Goal: Task Accomplishment & Management: Manage account settings

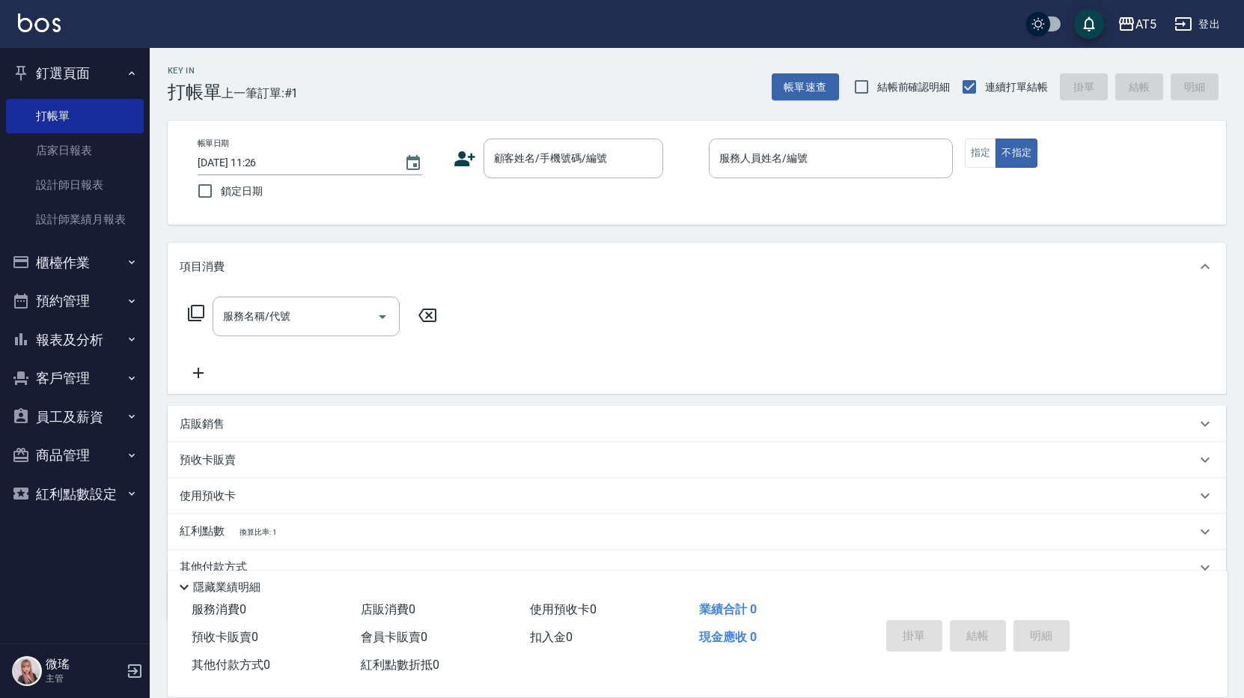
click at [55, 266] on button "櫃檯作業" at bounding box center [75, 262] width 138 height 39
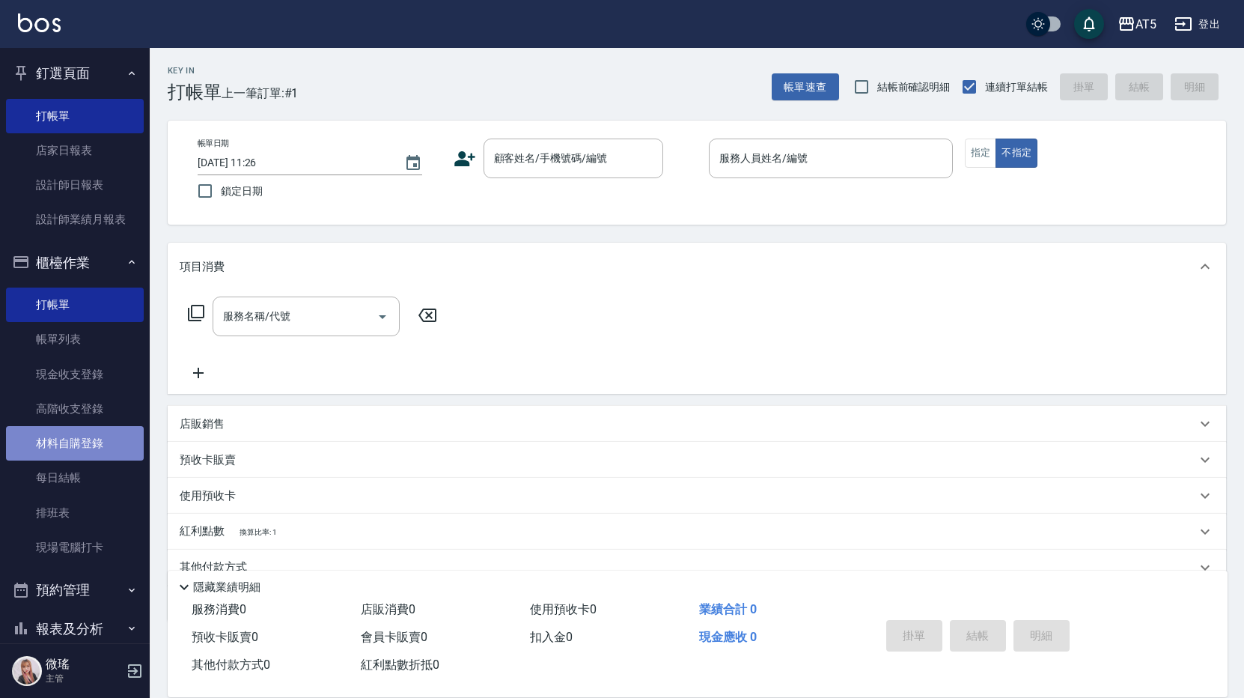
click at [103, 430] on link "材料自購登錄" at bounding box center [75, 443] width 138 height 34
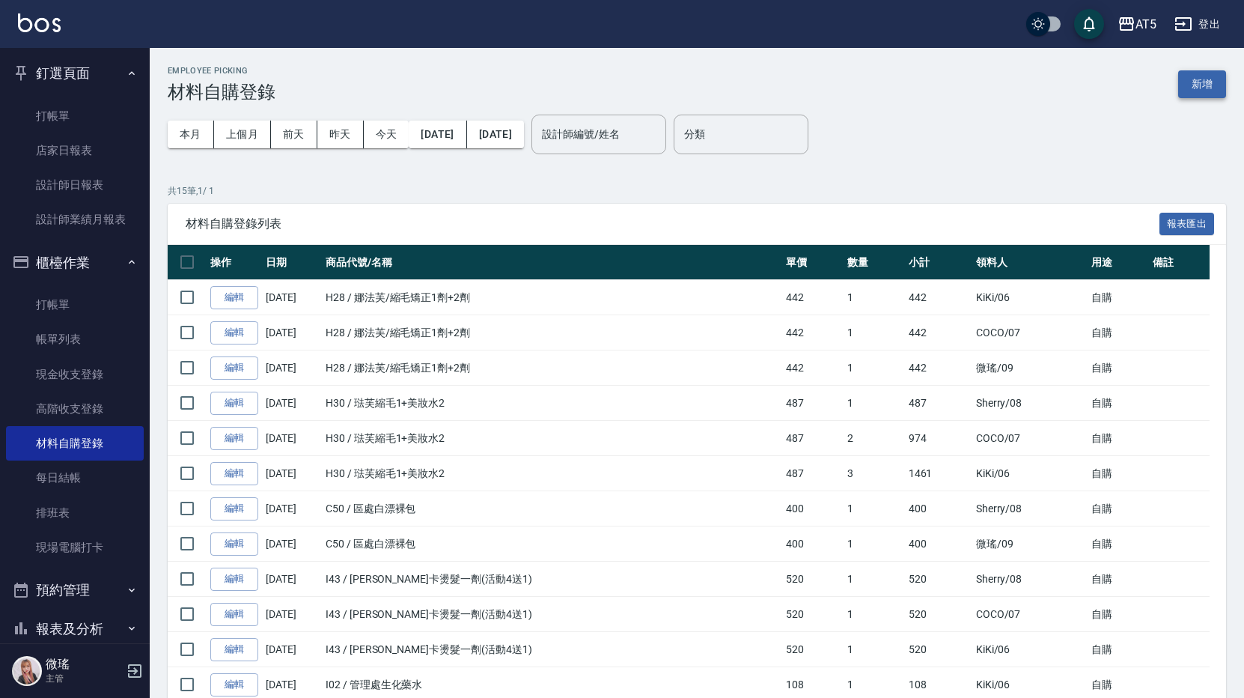
click at [1202, 82] on button "新增" at bounding box center [1202, 84] width 48 height 28
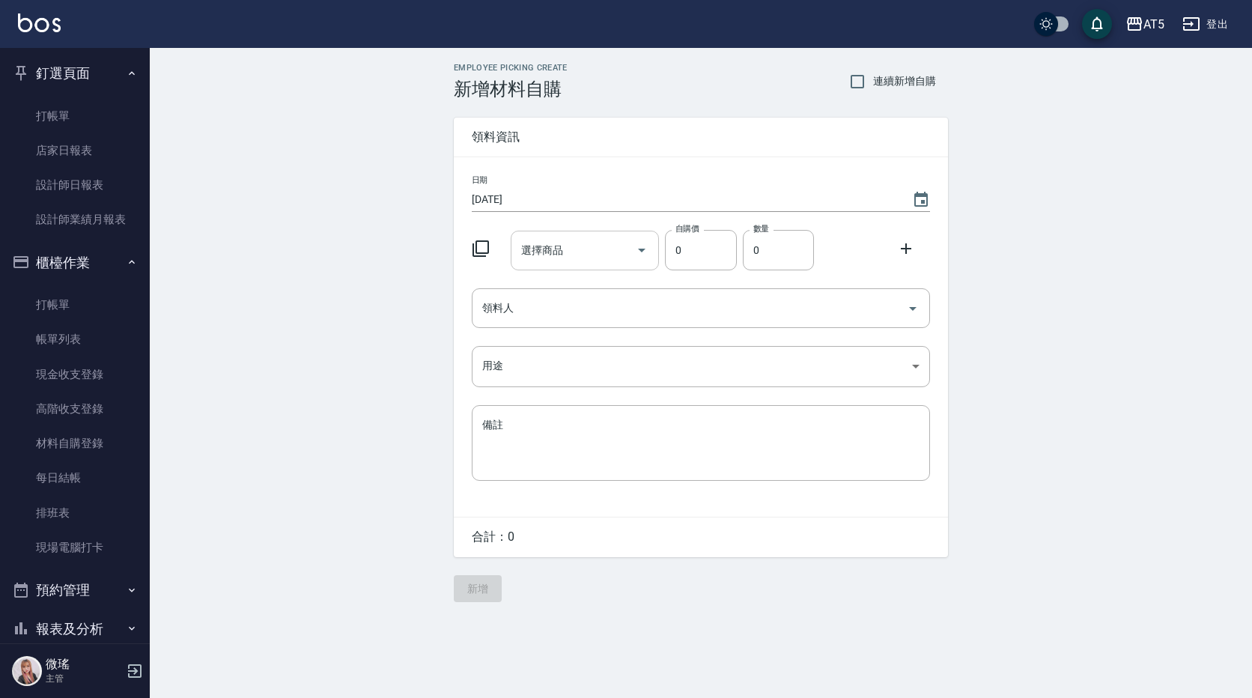
click at [534, 253] on div "選擇商品 選擇商品" at bounding box center [585, 251] width 149 height 40
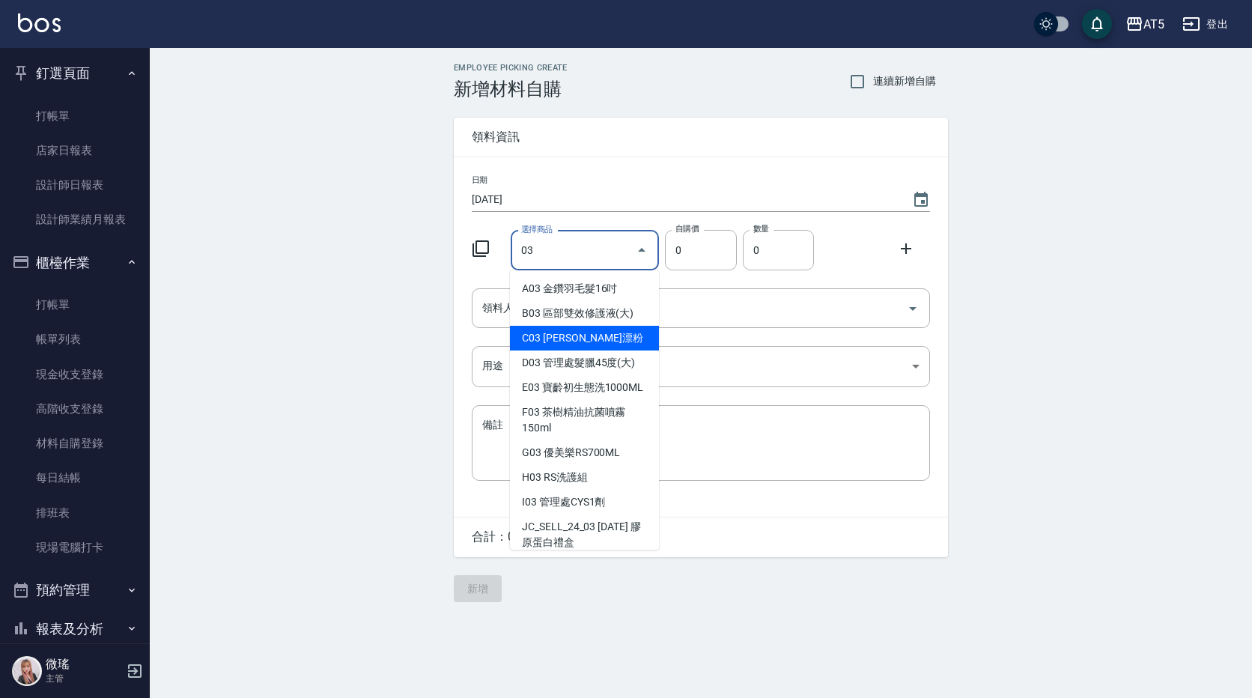
click at [582, 336] on li "C03 [PERSON_NAME]漂粉" at bounding box center [584, 338] width 149 height 25
type input "[PERSON_NAME]漂粉"
type input "400"
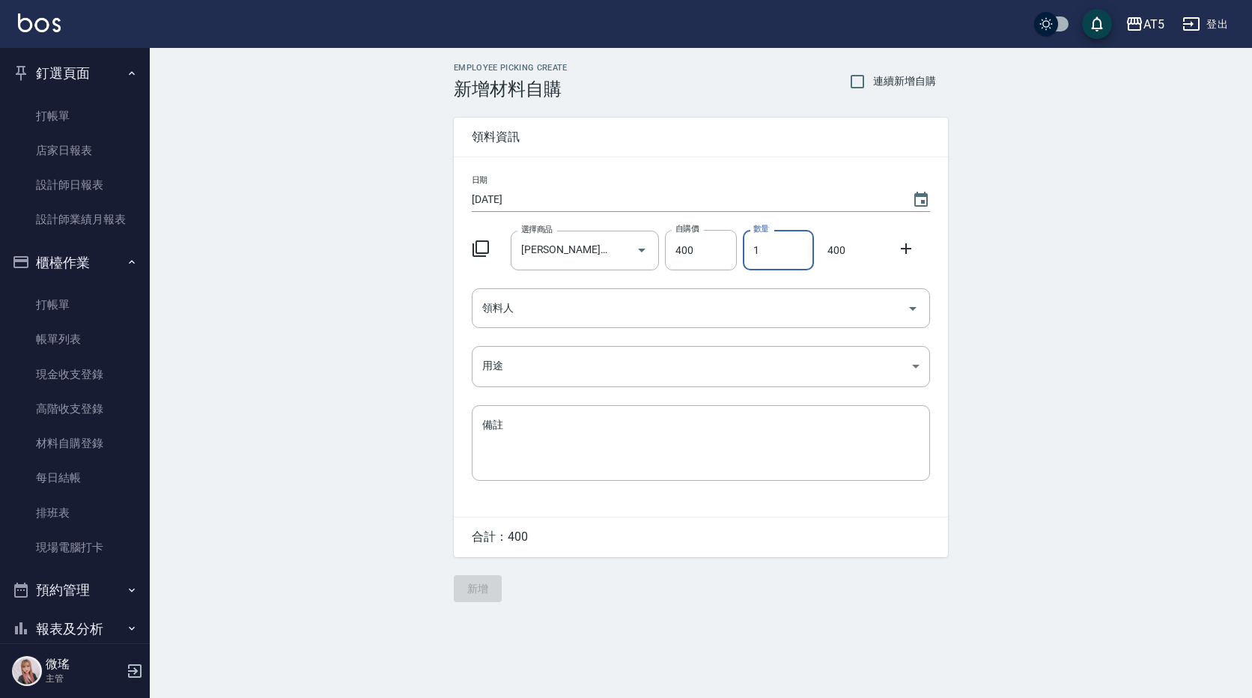
click at [778, 254] on input "1" at bounding box center [778, 250] width 71 height 40
type input "07"
click at [912, 253] on icon at bounding box center [906, 249] width 18 height 18
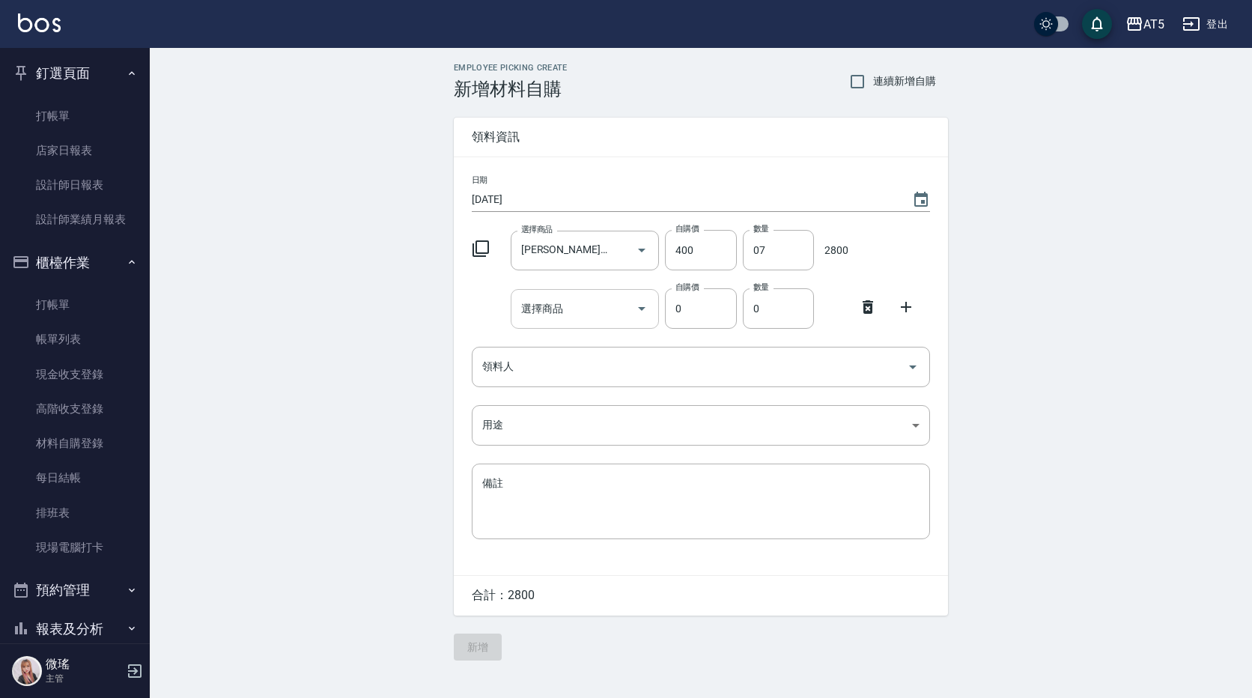
click at [597, 316] on input "選擇商品" at bounding box center [573, 309] width 113 height 26
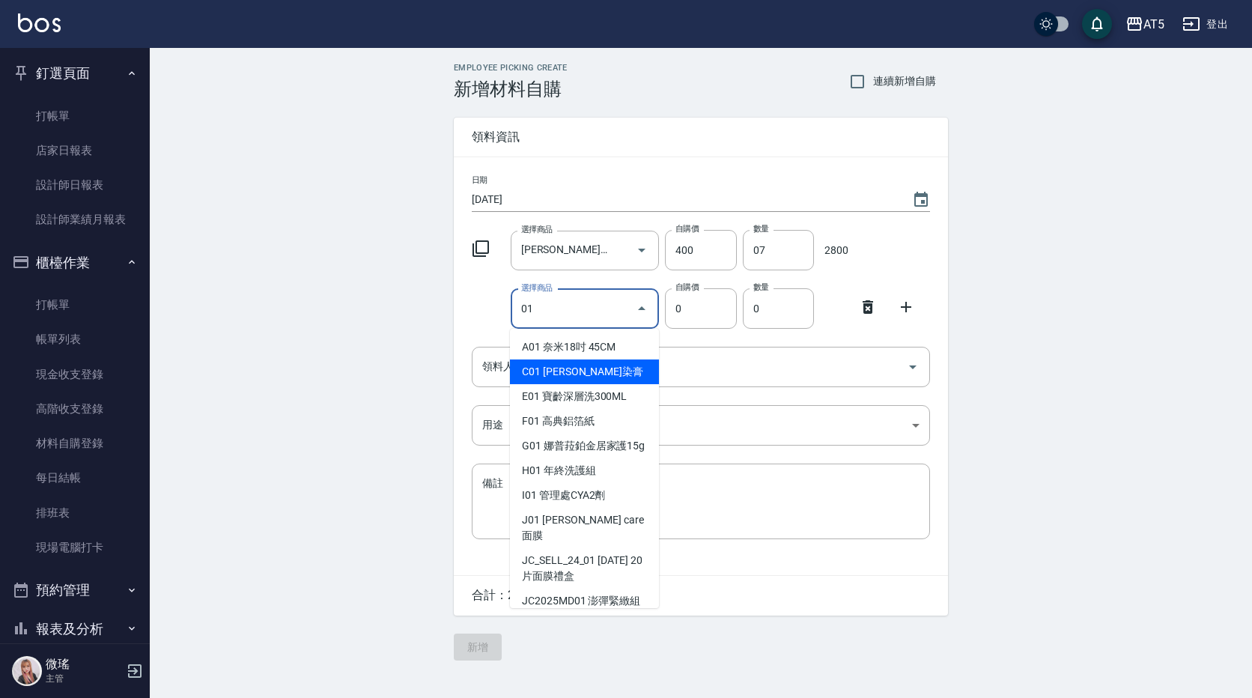
click at [585, 377] on li "C01 [PERSON_NAME]染膏" at bounding box center [584, 371] width 149 height 25
type input "[PERSON_NAME]染膏"
type input "90"
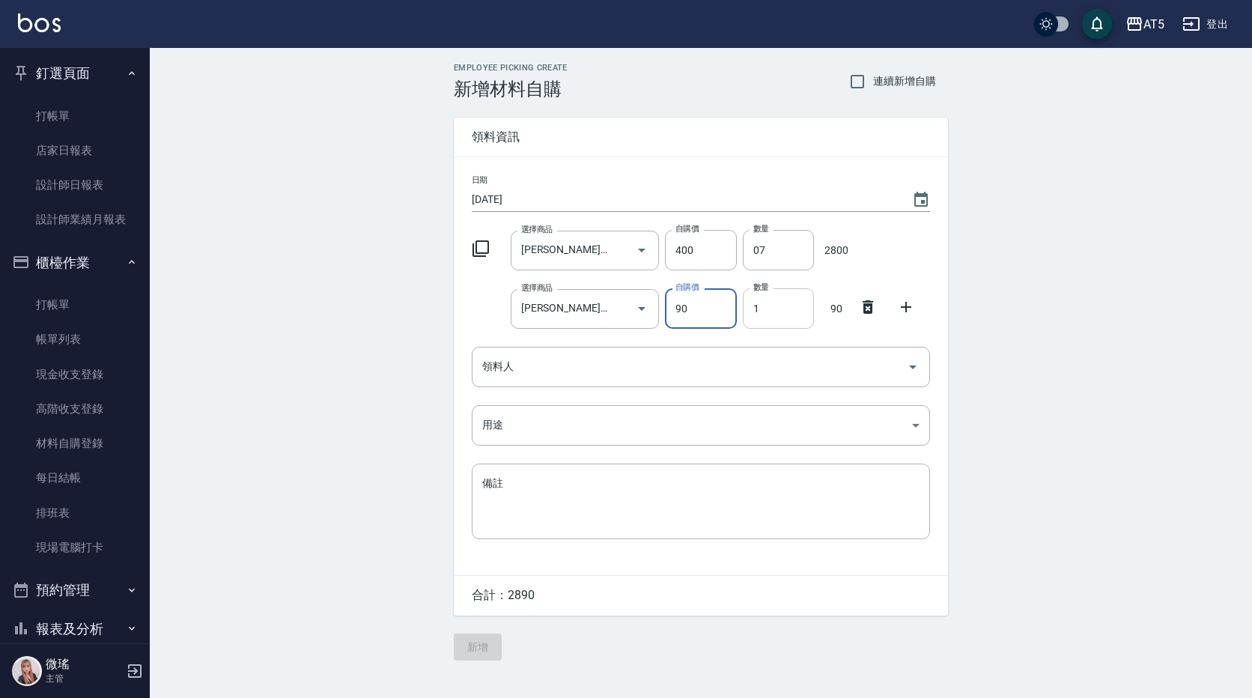
click at [768, 298] on input "1" at bounding box center [778, 308] width 71 height 40
type input "30"
click at [909, 305] on icon at bounding box center [906, 307] width 18 height 18
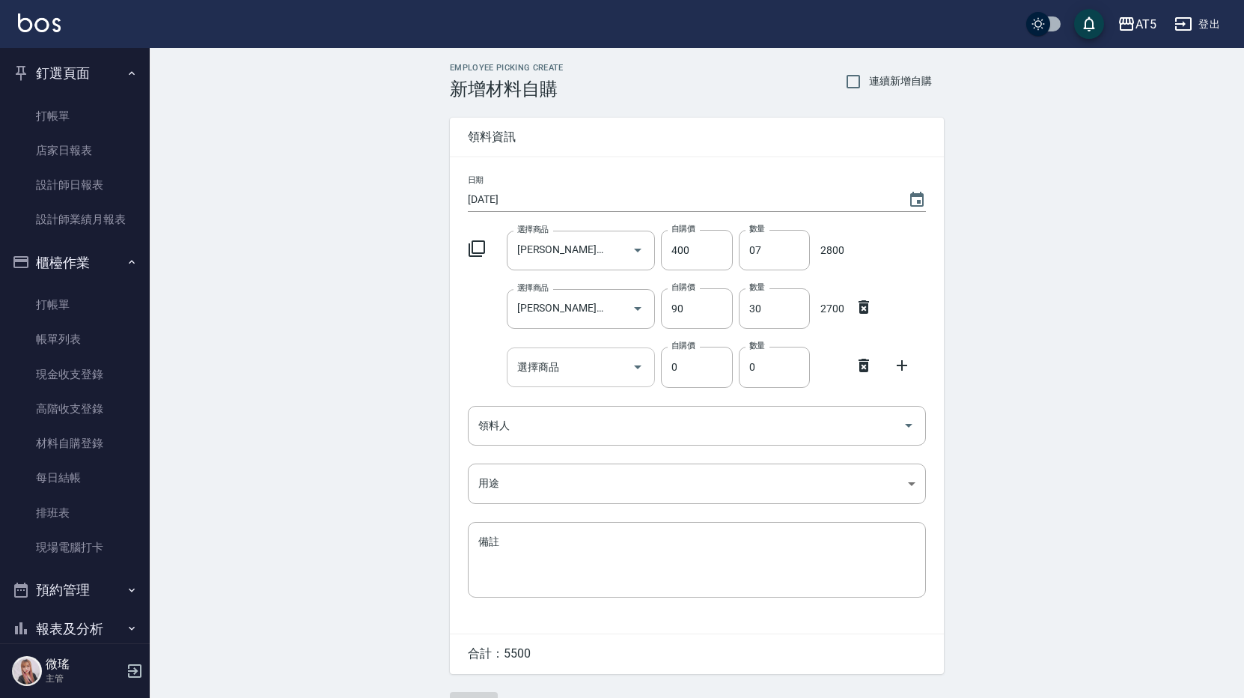
click at [540, 367] on div "選擇商品 選擇商品" at bounding box center [581, 367] width 149 height 40
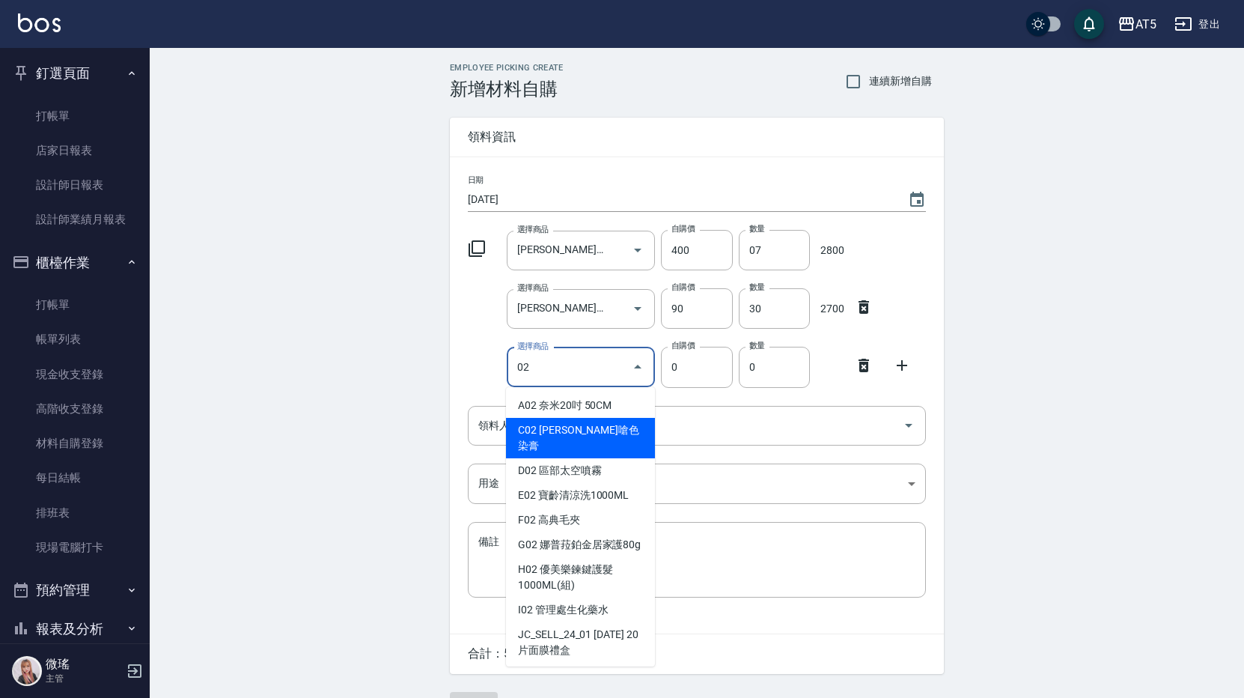
click at [580, 419] on li "C02 [PERSON_NAME]嗆色染膏" at bounding box center [580, 438] width 149 height 40
type input "[PERSON_NAME]嗆色染膏"
type input "120"
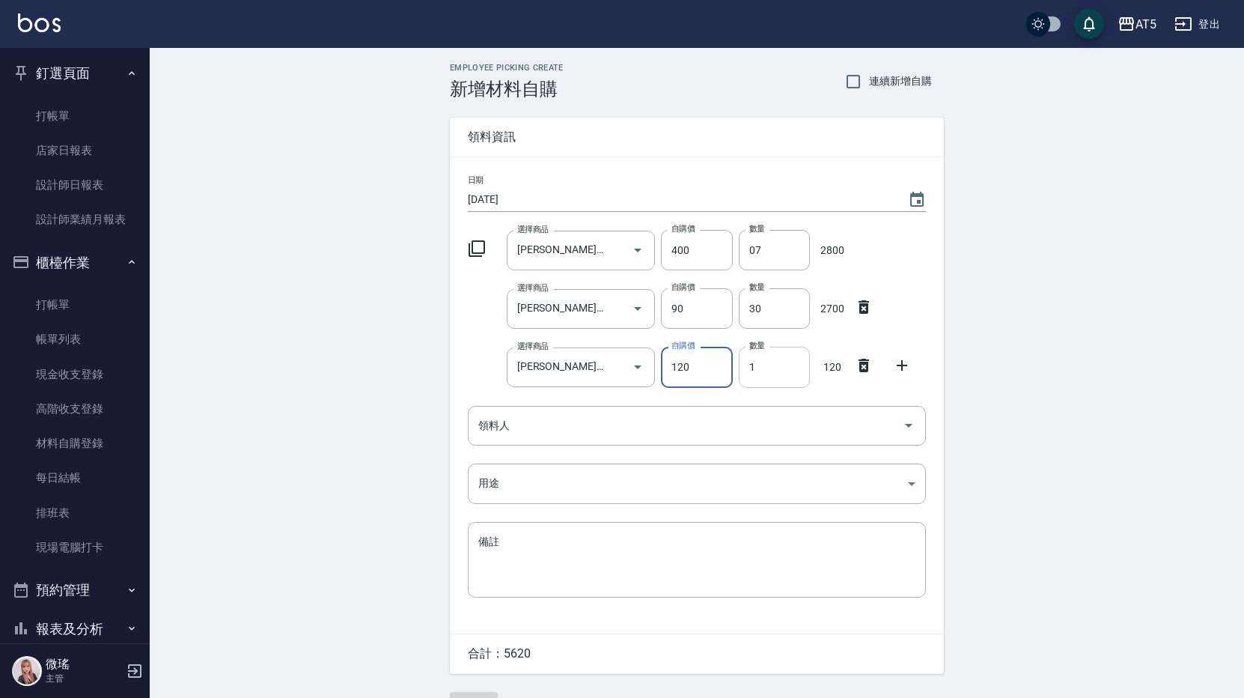
click at [758, 359] on input "1" at bounding box center [774, 367] width 71 height 40
type input "5"
click at [618, 426] on input "領料人" at bounding box center [686, 425] width 422 height 26
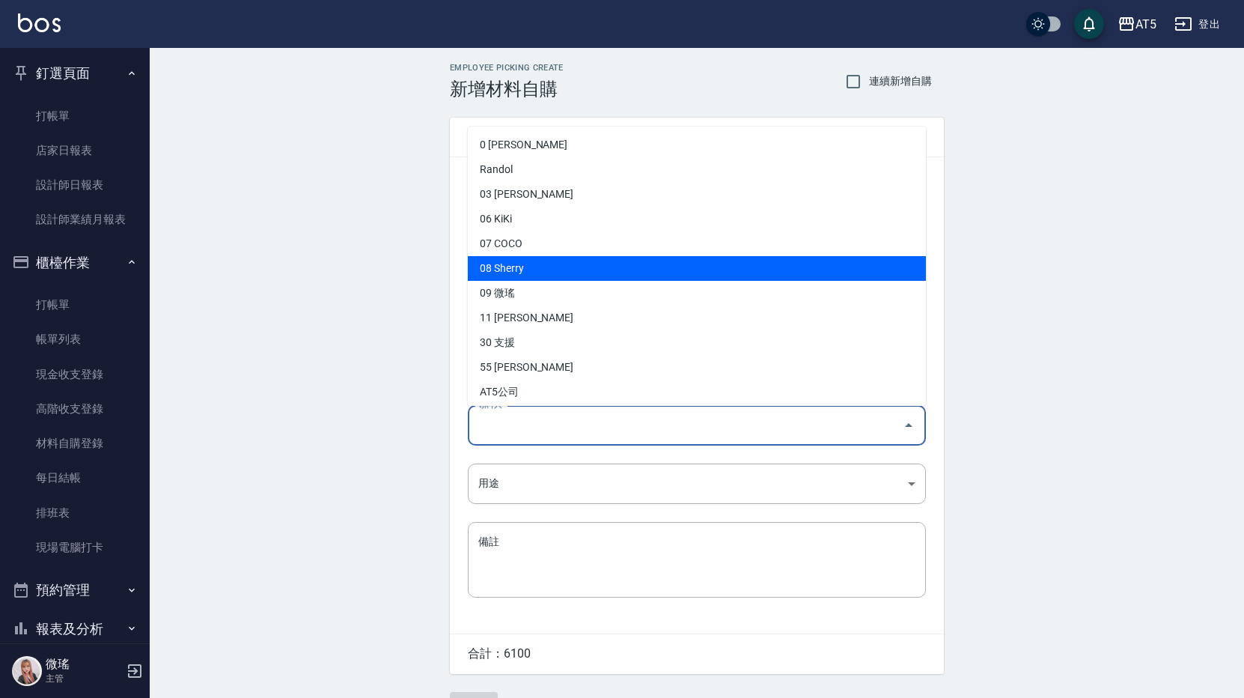
click at [546, 270] on li "08 Sherry" at bounding box center [697, 268] width 458 height 25
type input "Sherry"
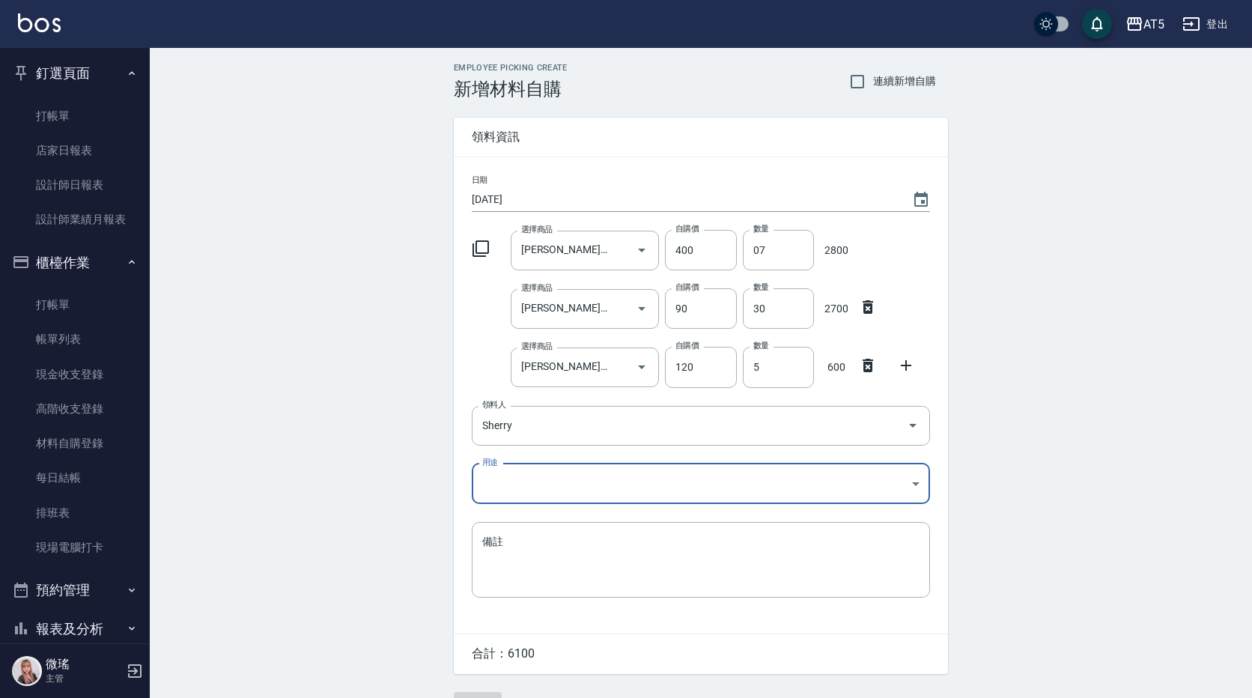
click at [553, 478] on body "AT5 登出 釘選頁面 打帳單 店家日報表 設計師日報表 設計師業績月報表 櫃檯作業 打帳單 帳單列表 現金收支登錄 高階收支登錄 材料自購登錄 每日結帳 排…" at bounding box center [626, 367] width 1252 height 734
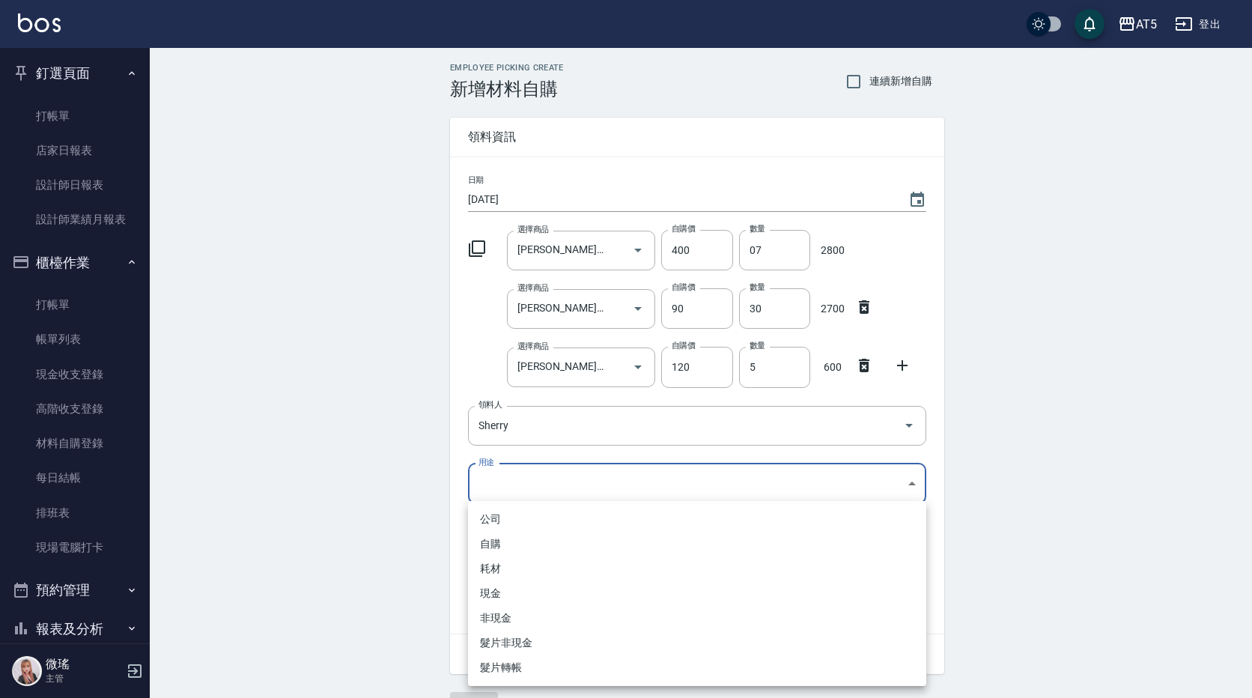
click at [525, 534] on li "自購" at bounding box center [697, 543] width 458 height 25
type input "自購"
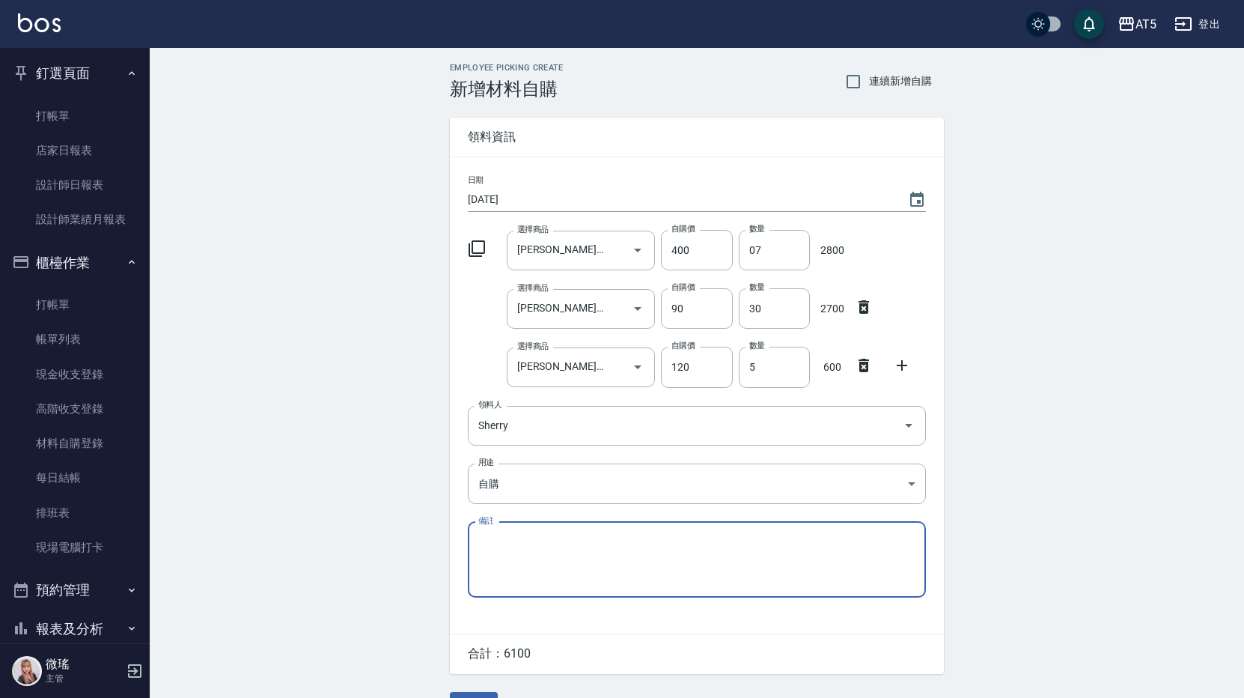
click at [510, 549] on textarea "備註" at bounding box center [696, 559] width 437 height 51
click at [510, 549] on textarea "9/1貨單" at bounding box center [696, 559] width 437 height 51
drag, startPoint x: 519, startPoint y: 538, endPoint x: 480, endPoint y: 531, distance: 40.4
click at [478, 531] on div "9/1貨單 x 備註" at bounding box center [697, 560] width 458 height 76
type textarea "9/1貨單"
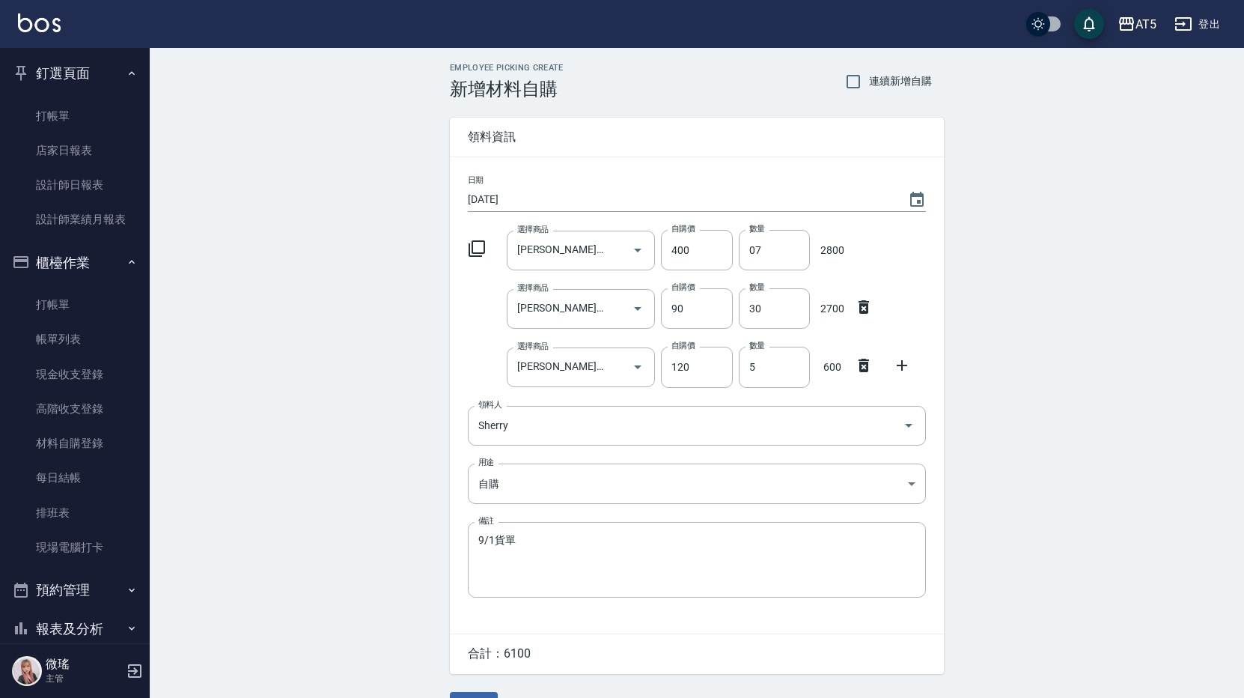
drag, startPoint x: 489, startPoint y: 531, endPoint x: 324, endPoint y: 504, distance: 166.9
click at [324, 504] on div "Employee Picking Create 新增材料自購 連續新增自購 領料資訊 日期 [DATE] 選擇商品 [PERSON_NAME]漂粉 選擇商品 …" at bounding box center [697, 391] width 1094 height 686
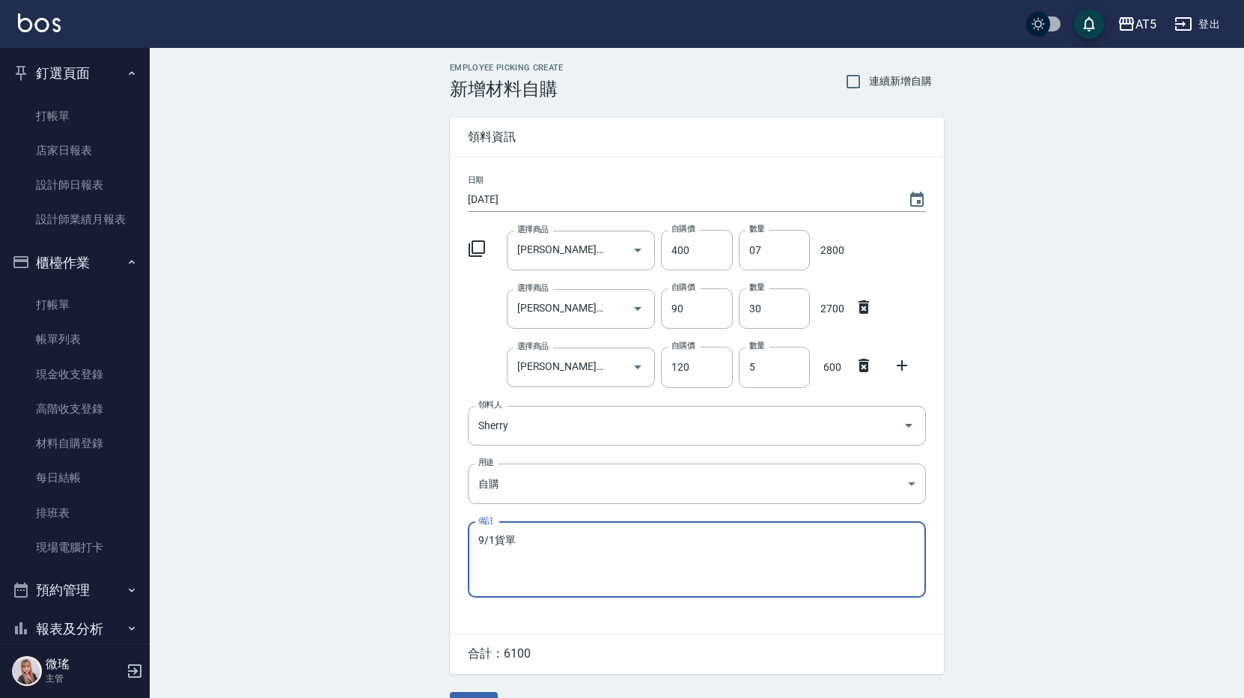
drag, startPoint x: 514, startPoint y: 540, endPoint x: 478, endPoint y: 537, distance: 36.0
click at [478, 537] on div "9/1貨單 x 備註" at bounding box center [697, 560] width 458 height 76
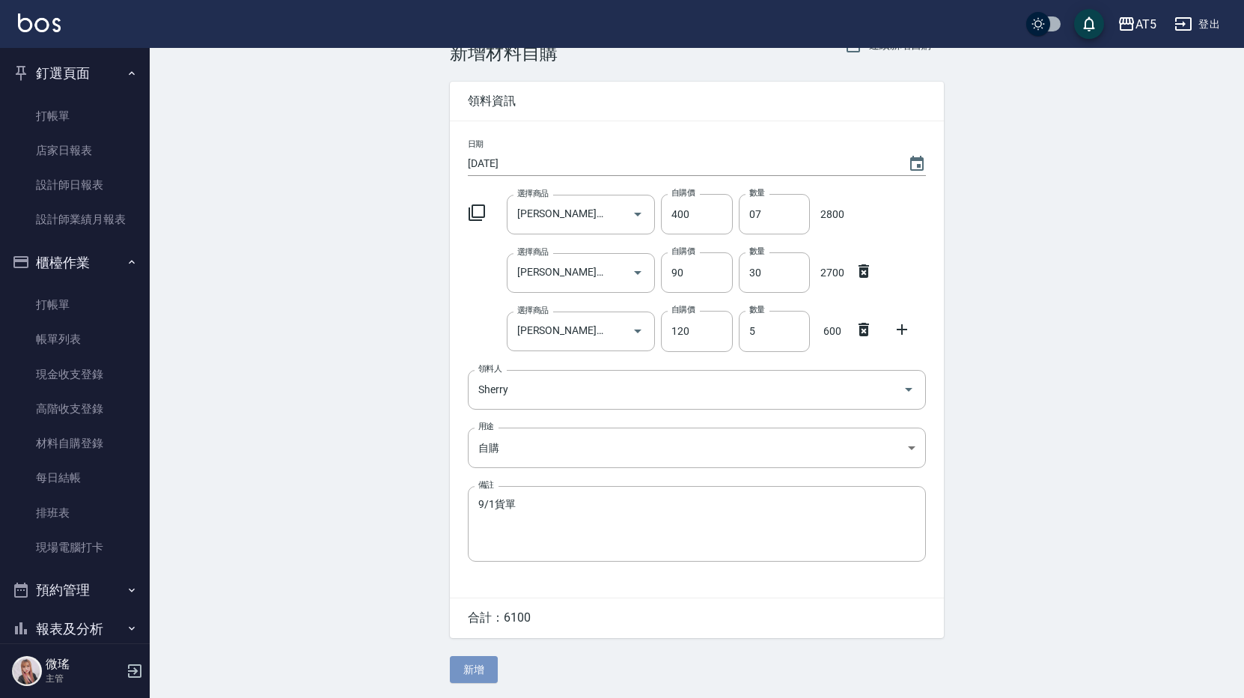
click at [466, 666] on button "新增" at bounding box center [474, 670] width 48 height 28
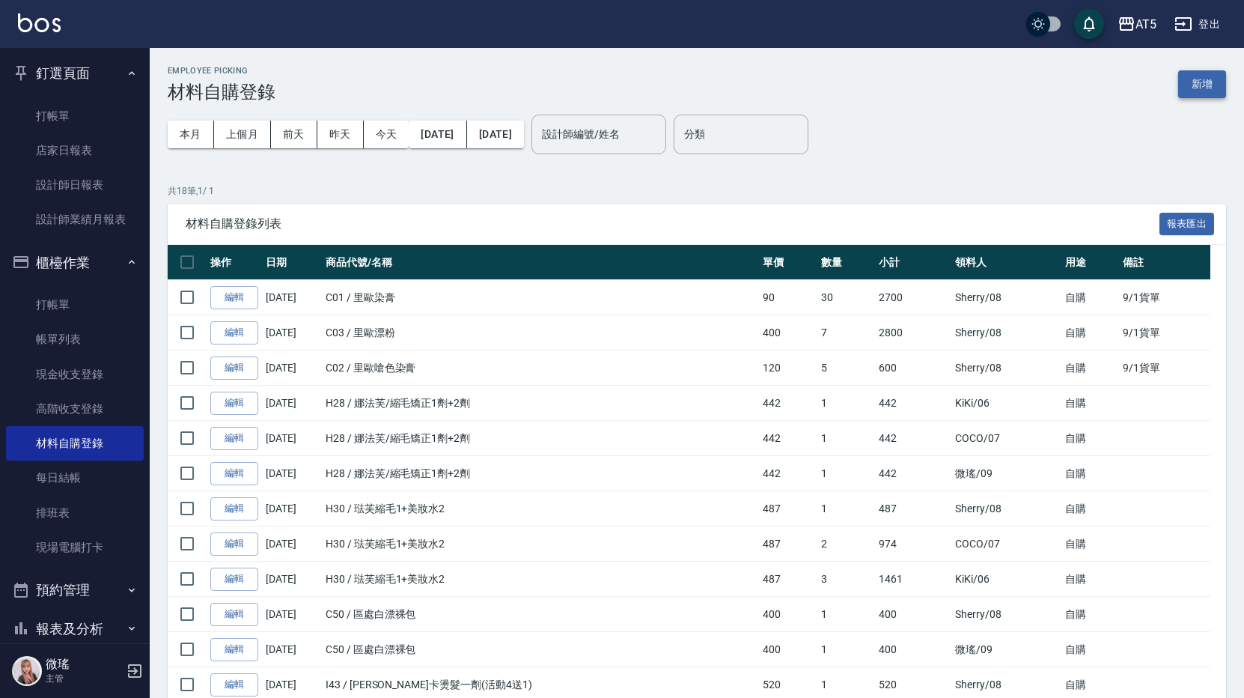
click at [1216, 91] on button "新增" at bounding box center [1202, 84] width 48 height 28
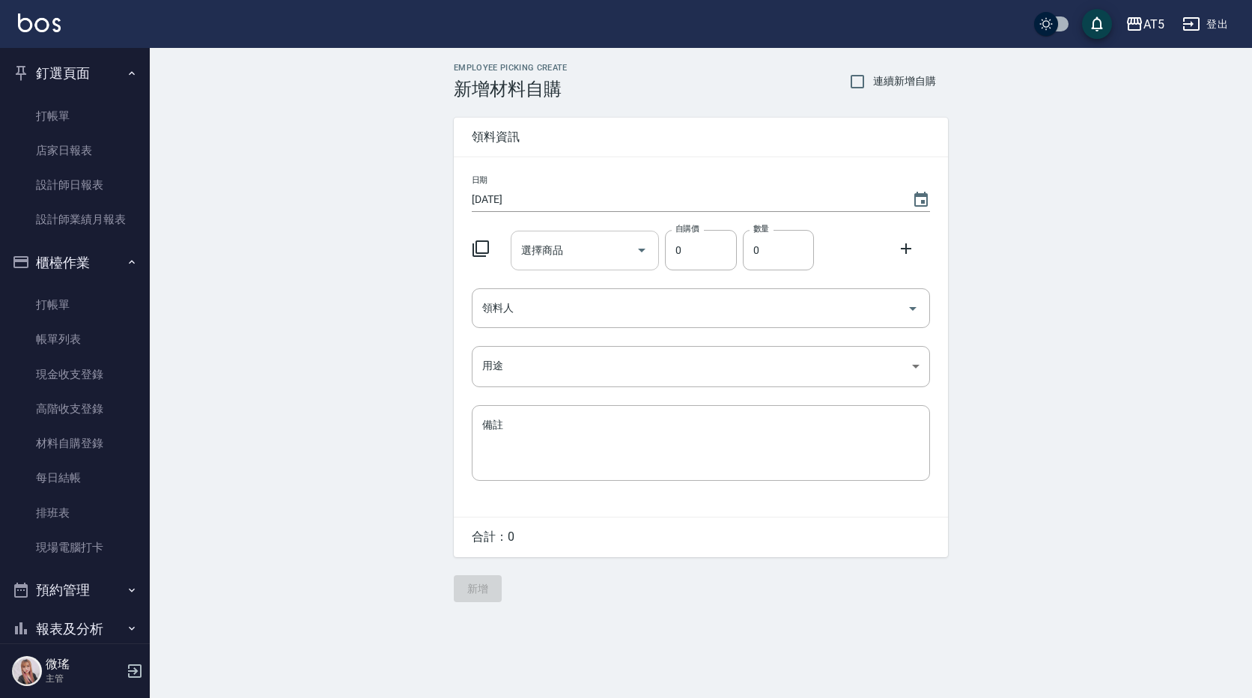
click at [569, 258] on input "選擇商品" at bounding box center [573, 250] width 113 height 26
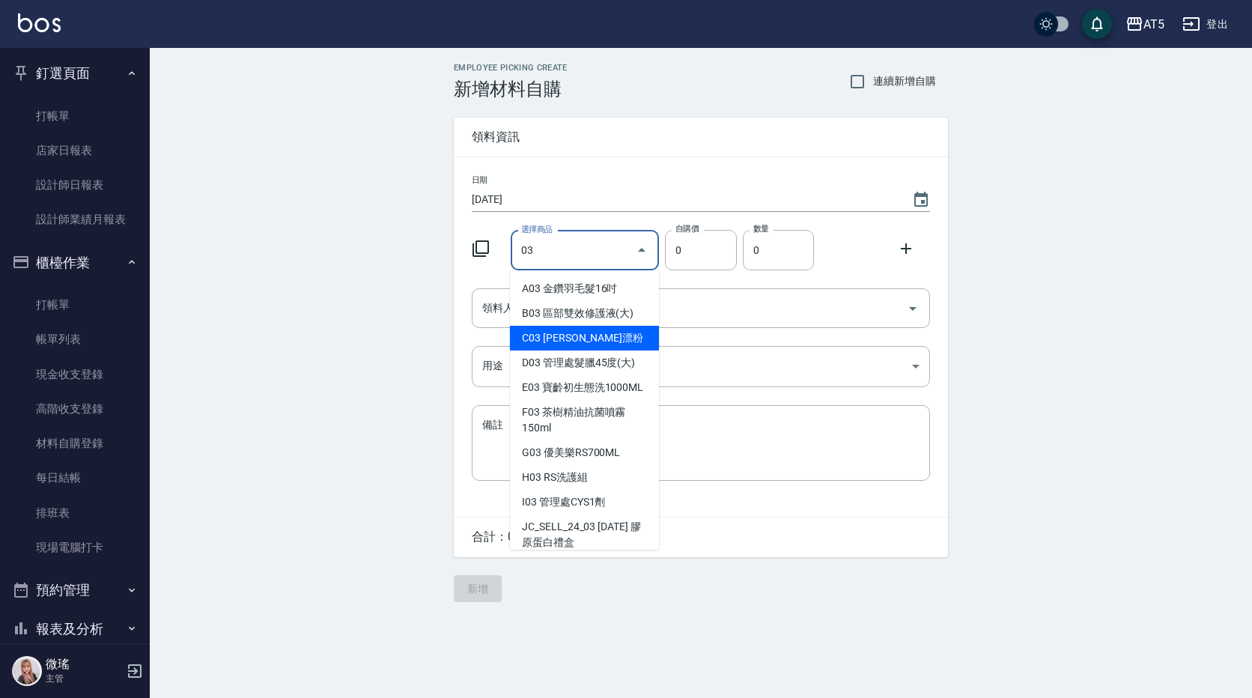
click at [571, 332] on li "C03 [PERSON_NAME]漂粉" at bounding box center [584, 338] width 149 height 25
type input "[PERSON_NAME]漂粉"
type input "400"
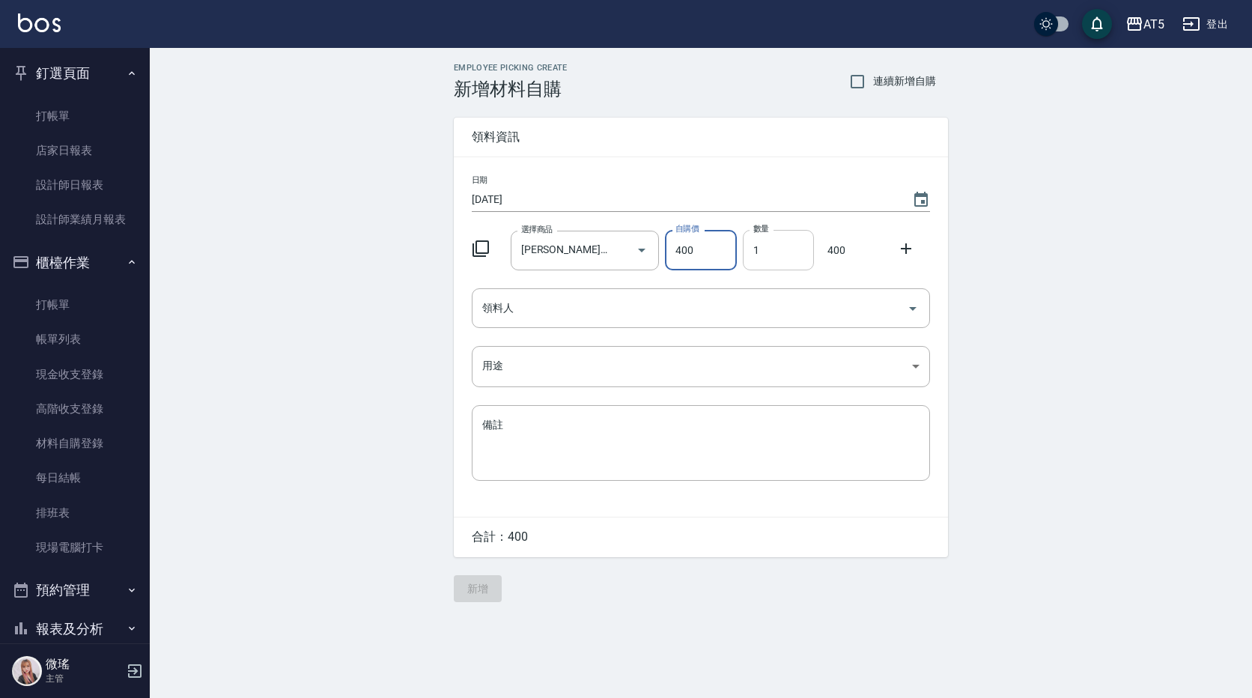
click at [771, 262] on input "1" at bounding box center [778, 250] width 71 height 40
type input "02"
click at [910, 245] on icon at bounding box center [906, 249] width 18 height 18
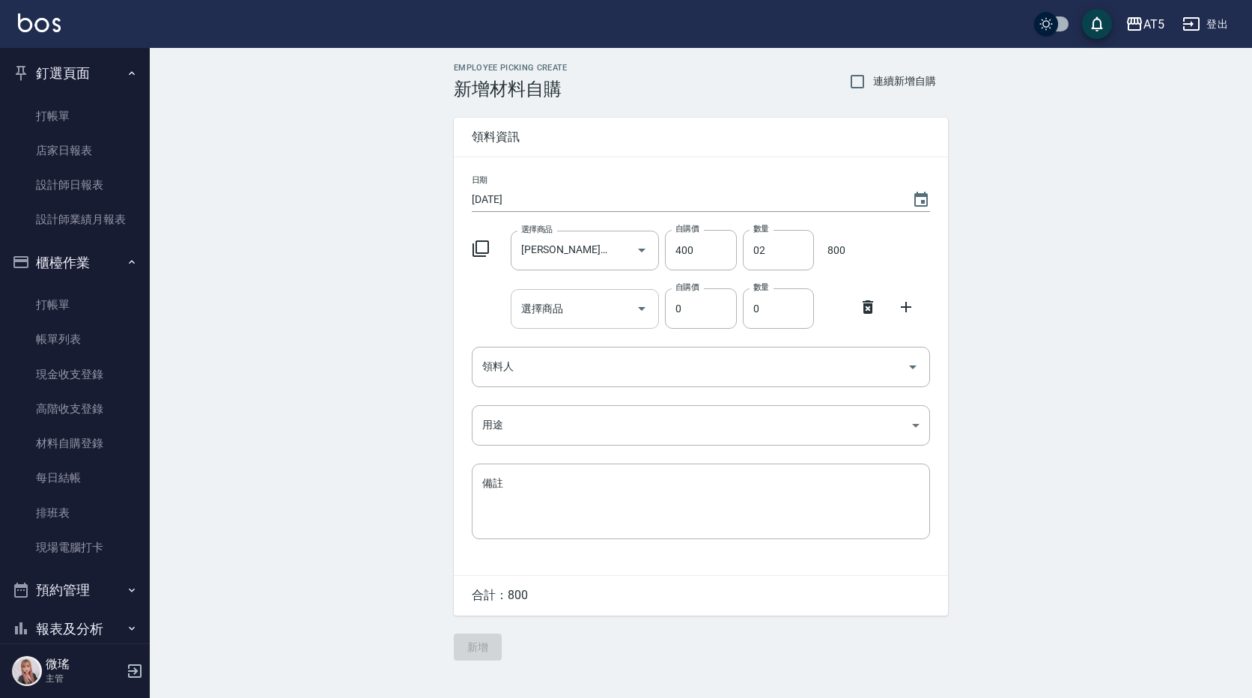
click at [567, 314] on input "選擇商品" at bounding box center [573, 309] width 113 height 26
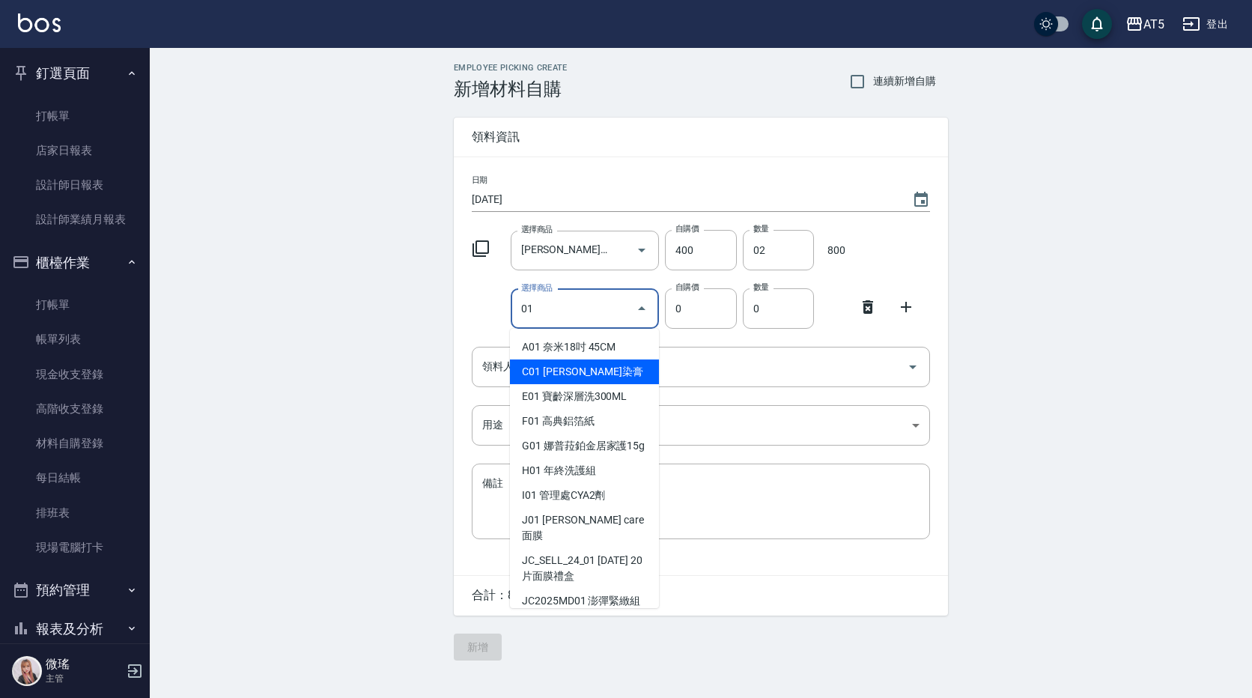
click at [594, 371] on li "C01 [PERSON_NAME]染膏" at bounding box center [584, 371] width 149 height 25
type input "[PERSON_NAME]染膏"
type input "90"
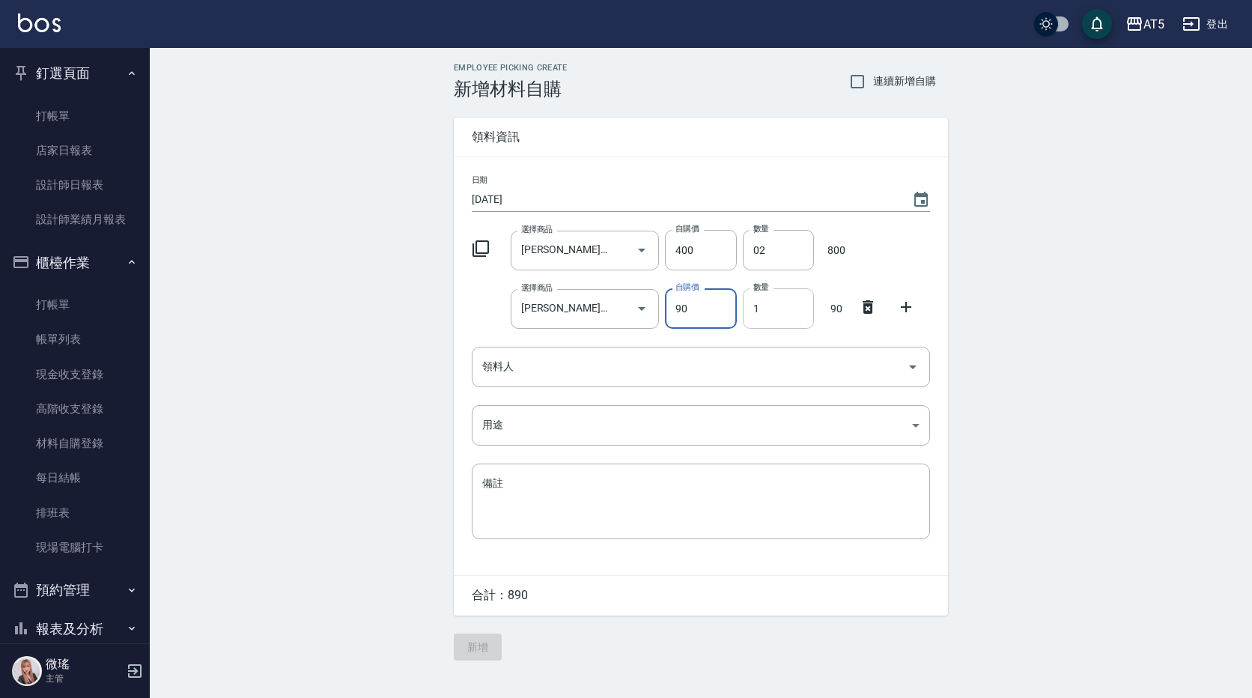
click at [776, 303] on input "1" at bounding box center [778, 308] width 71 height 40
type input "07"
click at [906, 303] on icon at bounding box center [906, 307] width 10 height 10
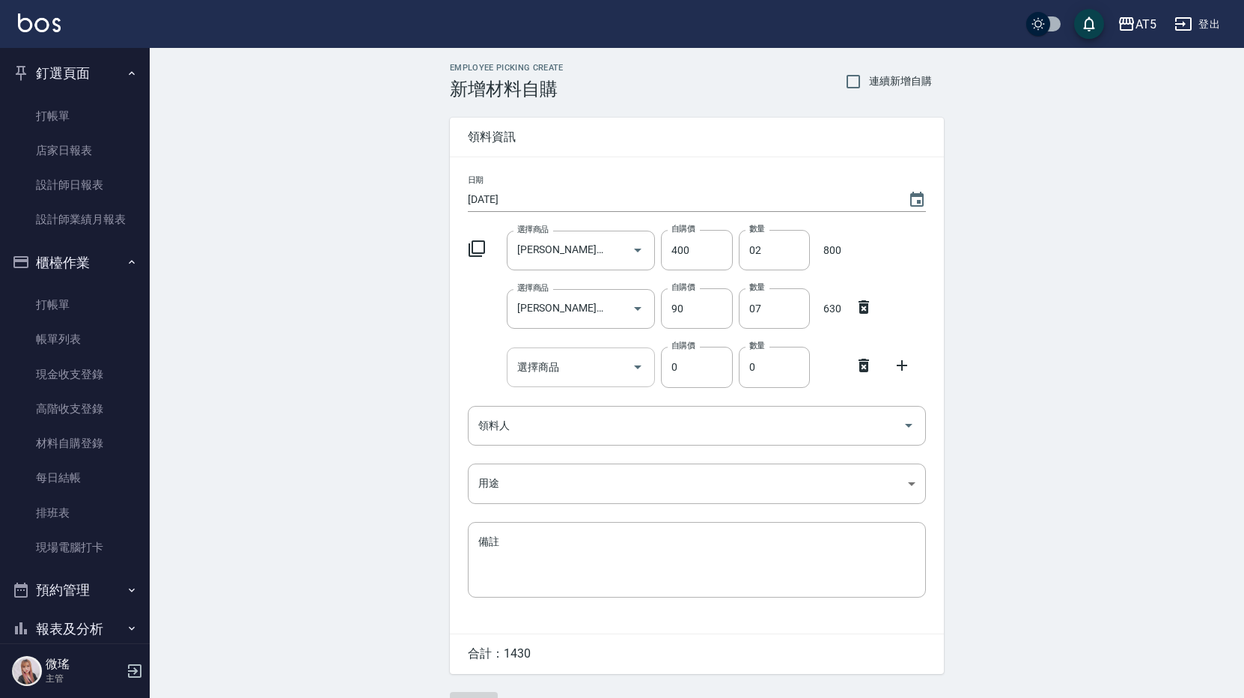
click at [564, 368] on input "選擇商品" at bounding box center [570, 367] width 113 height 26
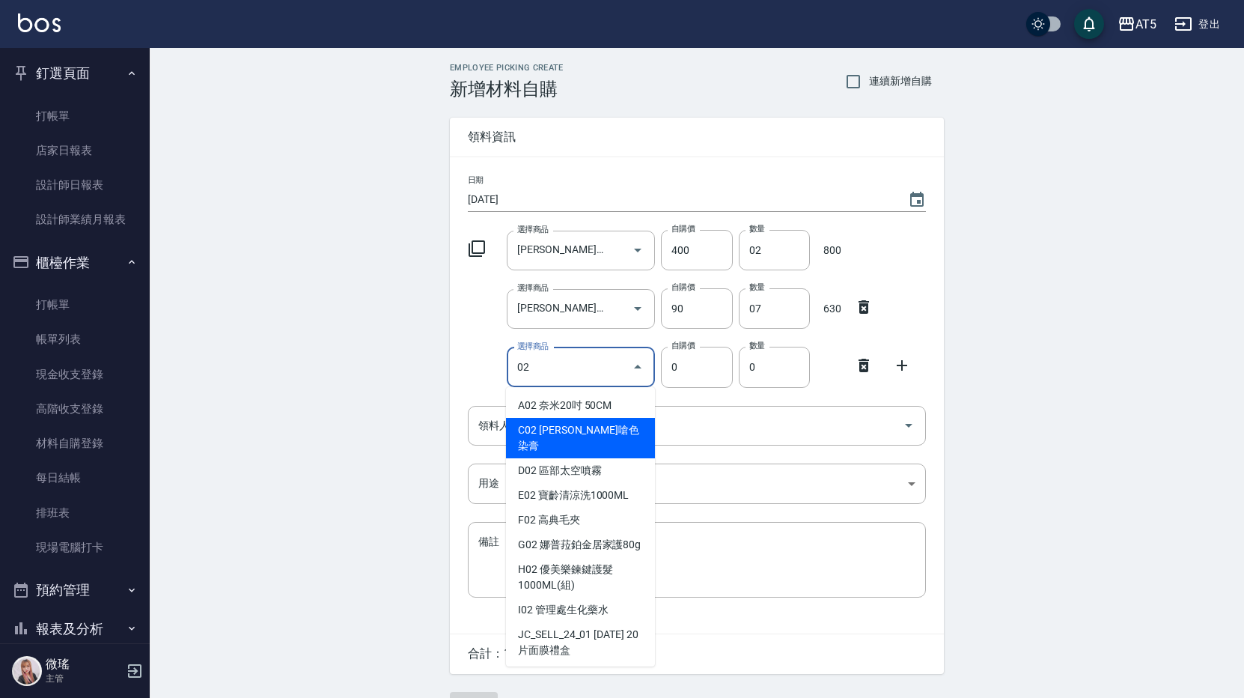
click at [573, 425] on li "C02 [PERSON_NAME]嗆色染膏" at bounding box center [580, 438] width 149 height 40
type input "[PERSON_NAME]嗆色染膏"
type input "120"
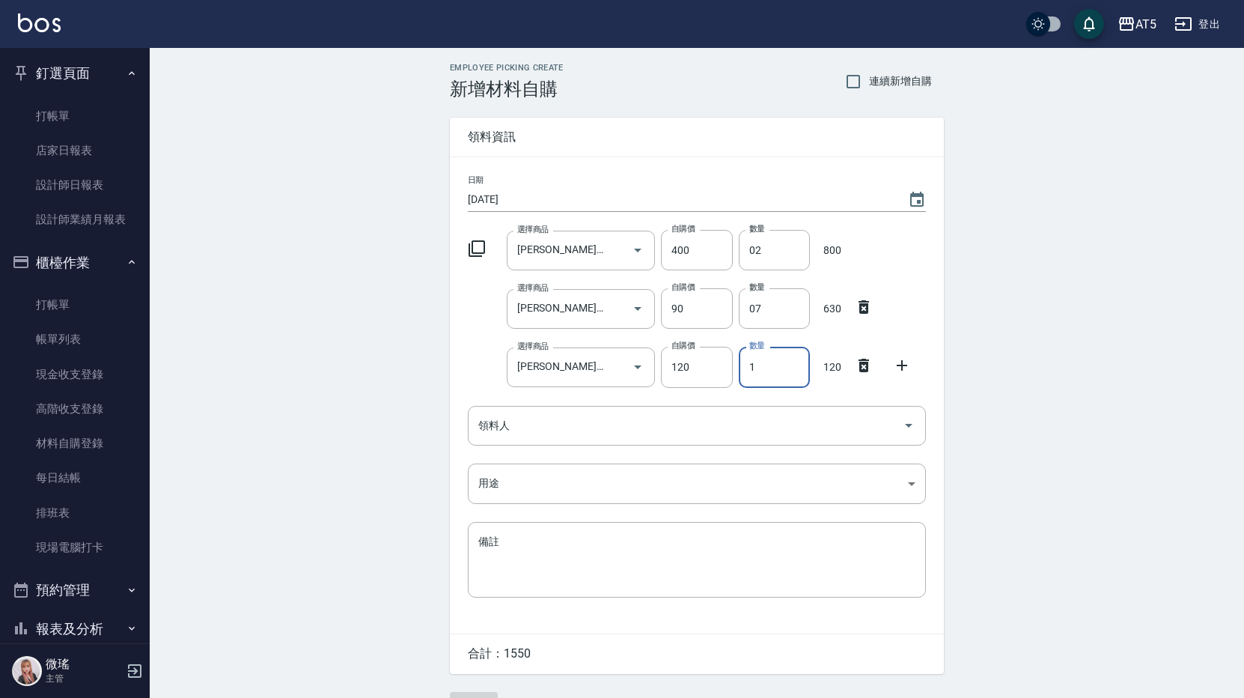
click at [775, 367] on input "1" at bounding box center [774, 367] width 71 height 40
type input "07"
click at [558, 432] on input "領料人" at bounding box center [686, 425] width 422 height 26
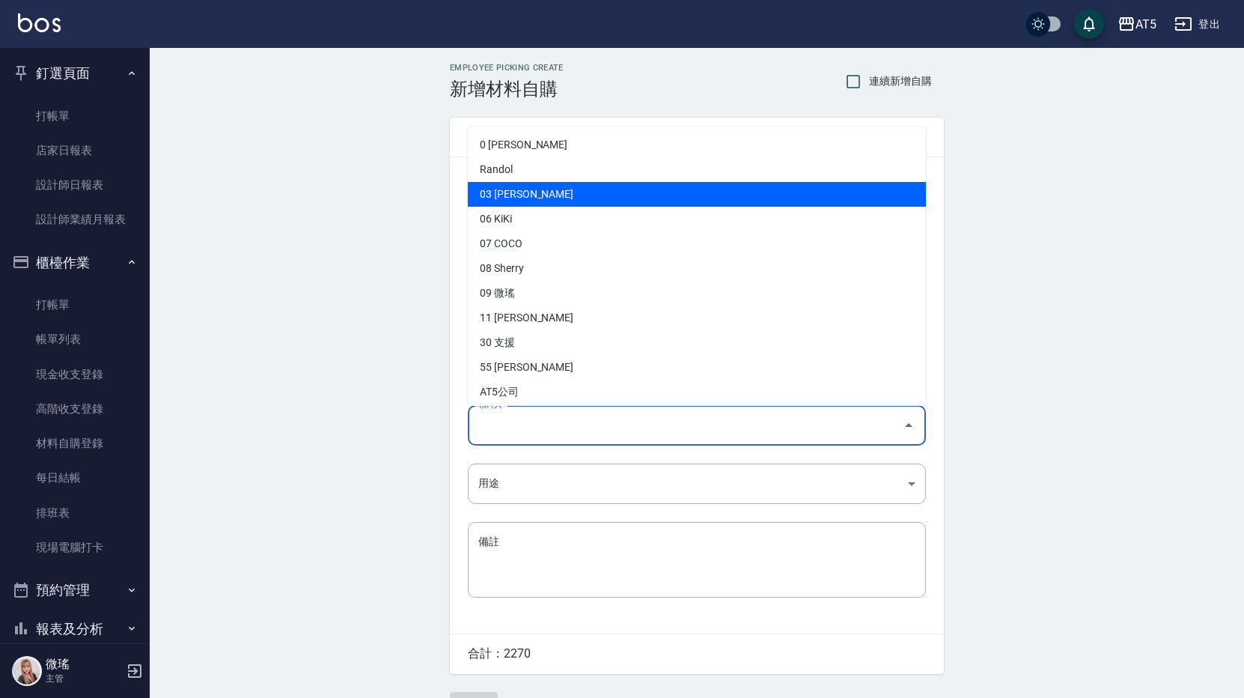
click at [519, 203] on li "03 [PERSON_NAME]" at bounding box center [697, 194] width 458 height 25
type input "黃品旋"
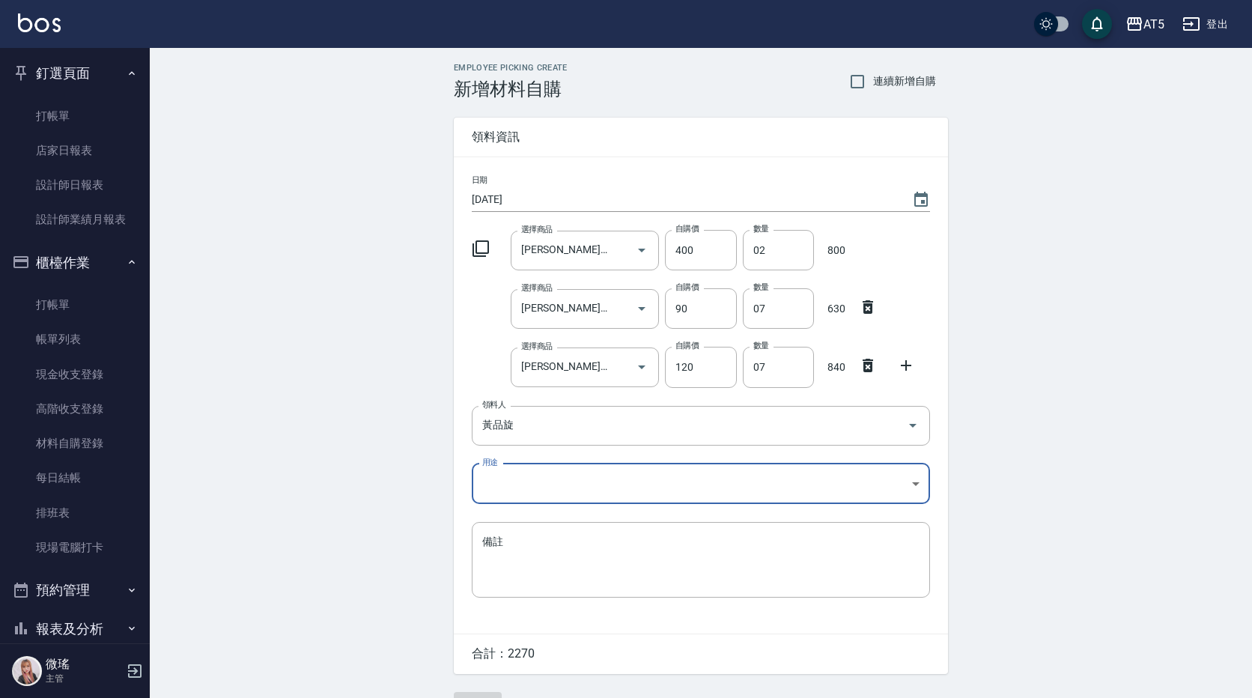
click at [527, 480] on body "AT5 登出 釘選頁面 打帳單 店家日報表 設計師日報表 設計師業績月報表 櫃檯作業 打帳單 帳單列表 現金收支登錄 高階收支登錄 材料自購登錄 每日結帳 排…" at bounding box center [626, 367] width 1252 height 734
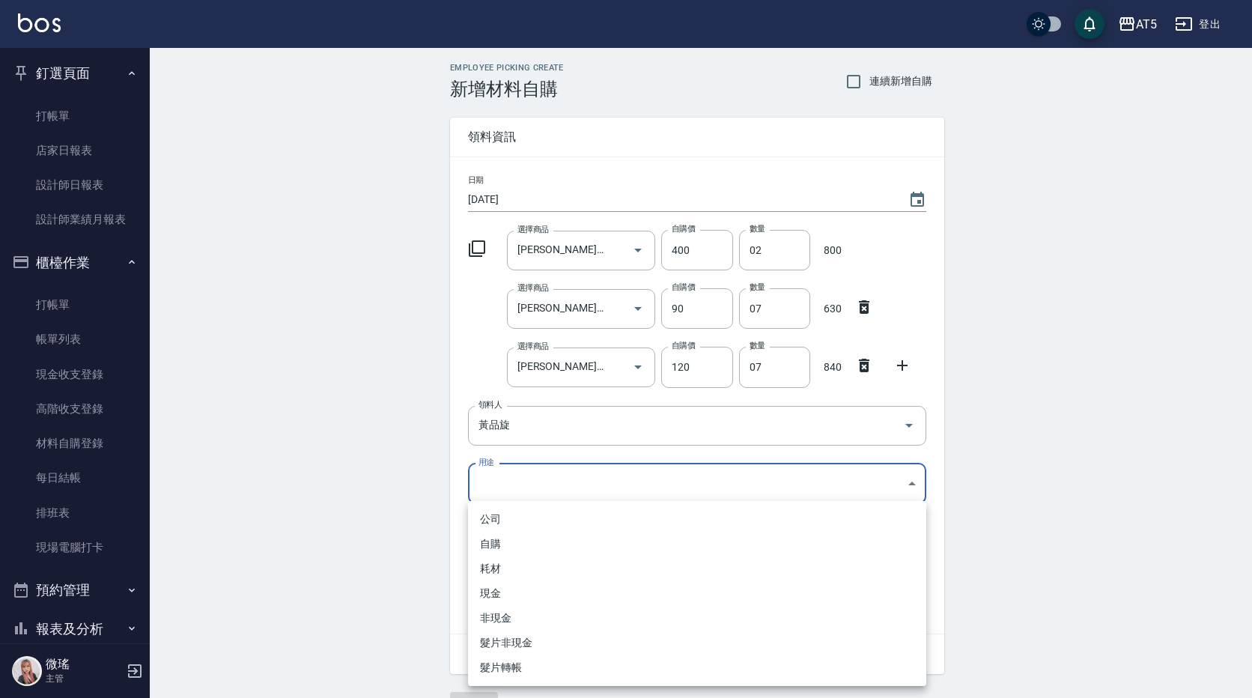
click at [505, 537] on li "自購" at bounding box center [697, 543] width 458 height 25
type input "自購"
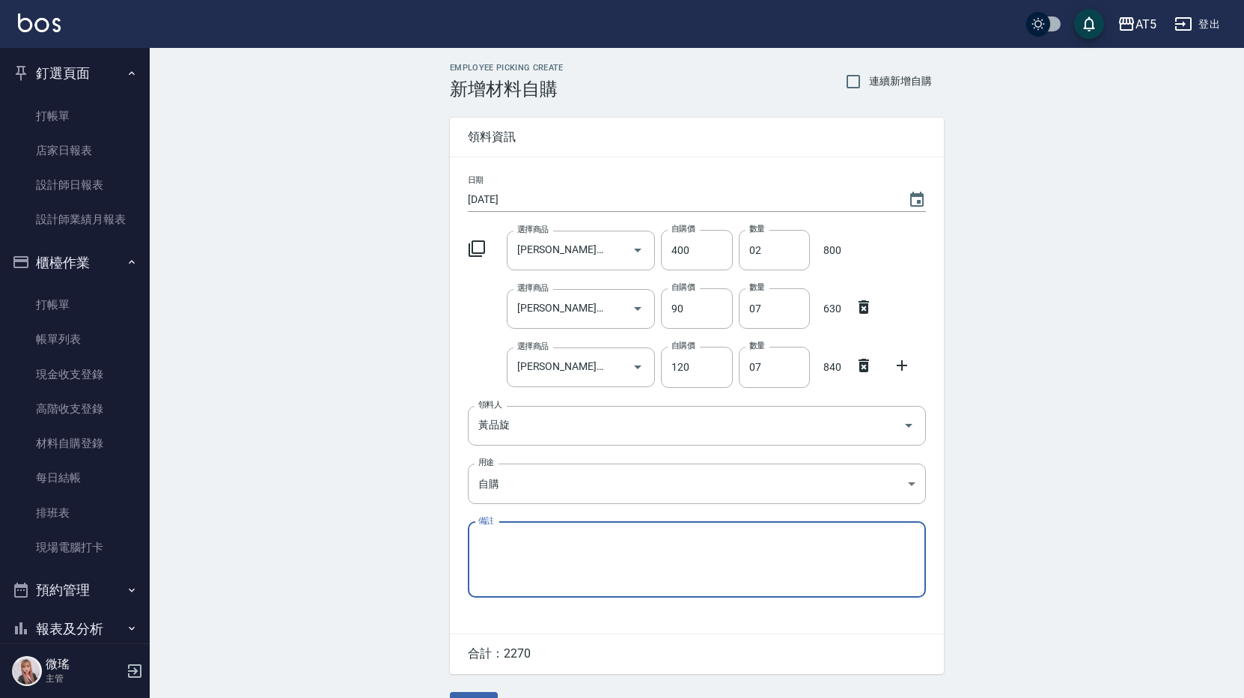
click at [503, 537] on textarea "備註" at bounding box center [696, 559] width 437 height 51
paste textarea "9/1貨單"
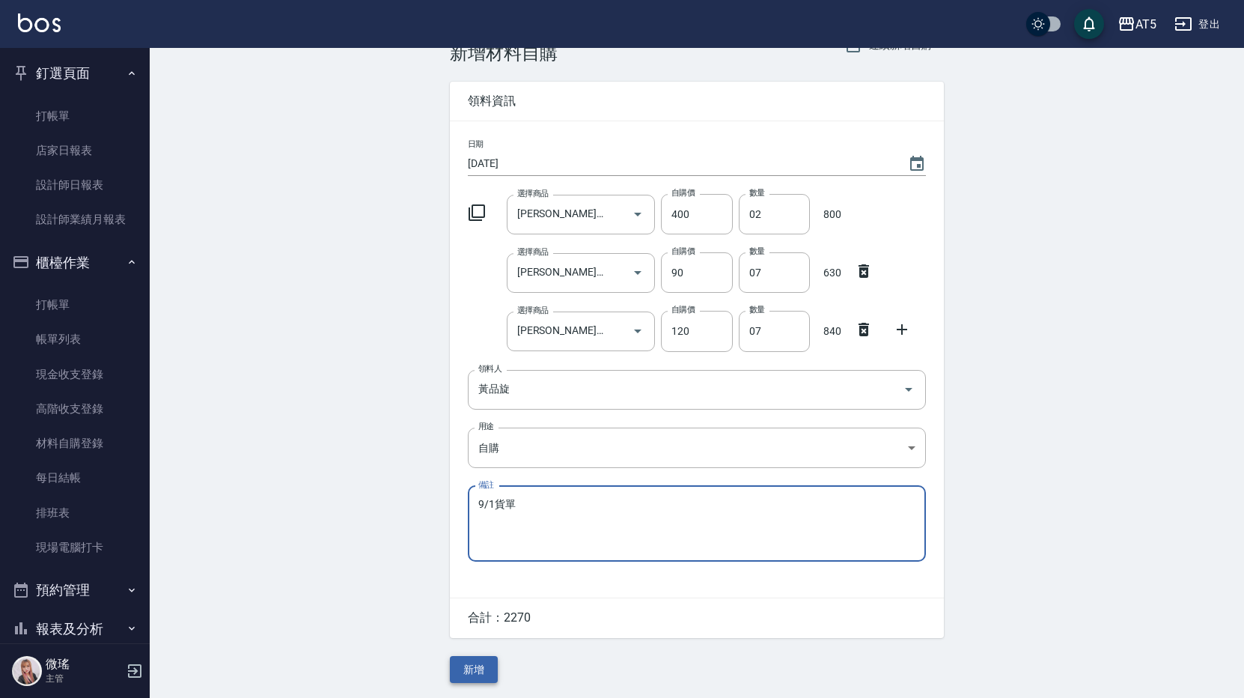
type textarea "9/1貨單"
click at [474, 679] on button "新增" at bounding box center [474, 670] width 48 height 28
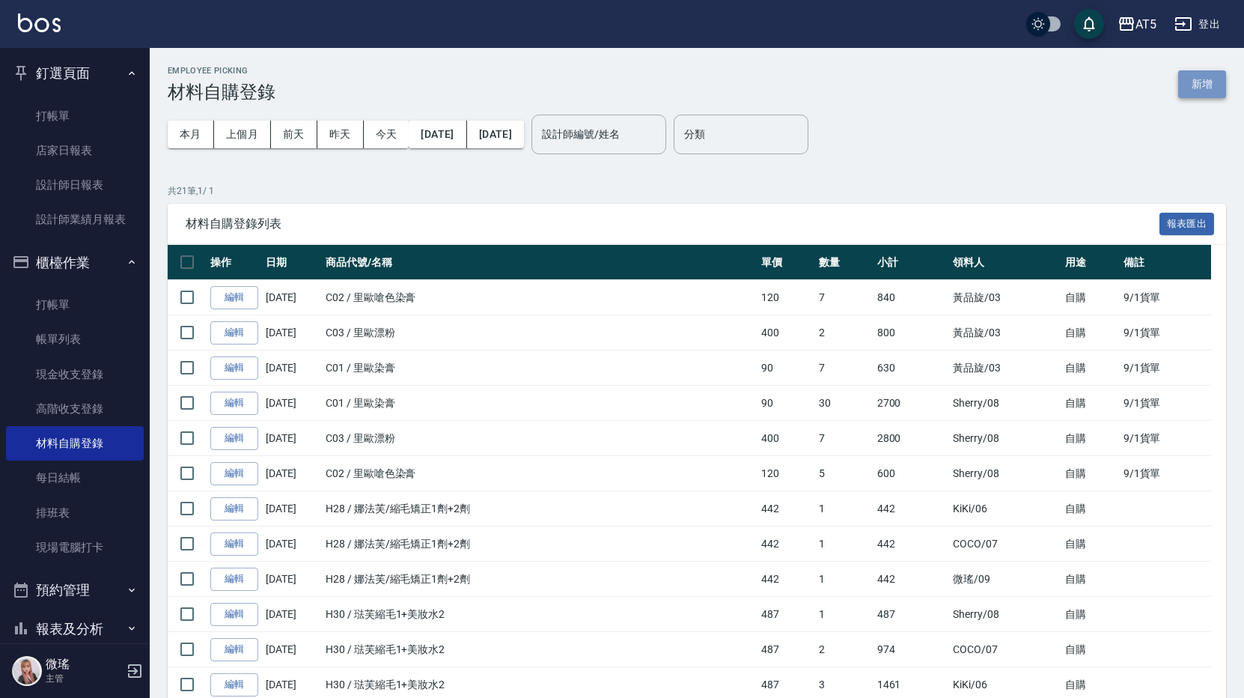
click at [1200, 82] on button "新增" at bounding box center [1202, 84] width 48 height 28
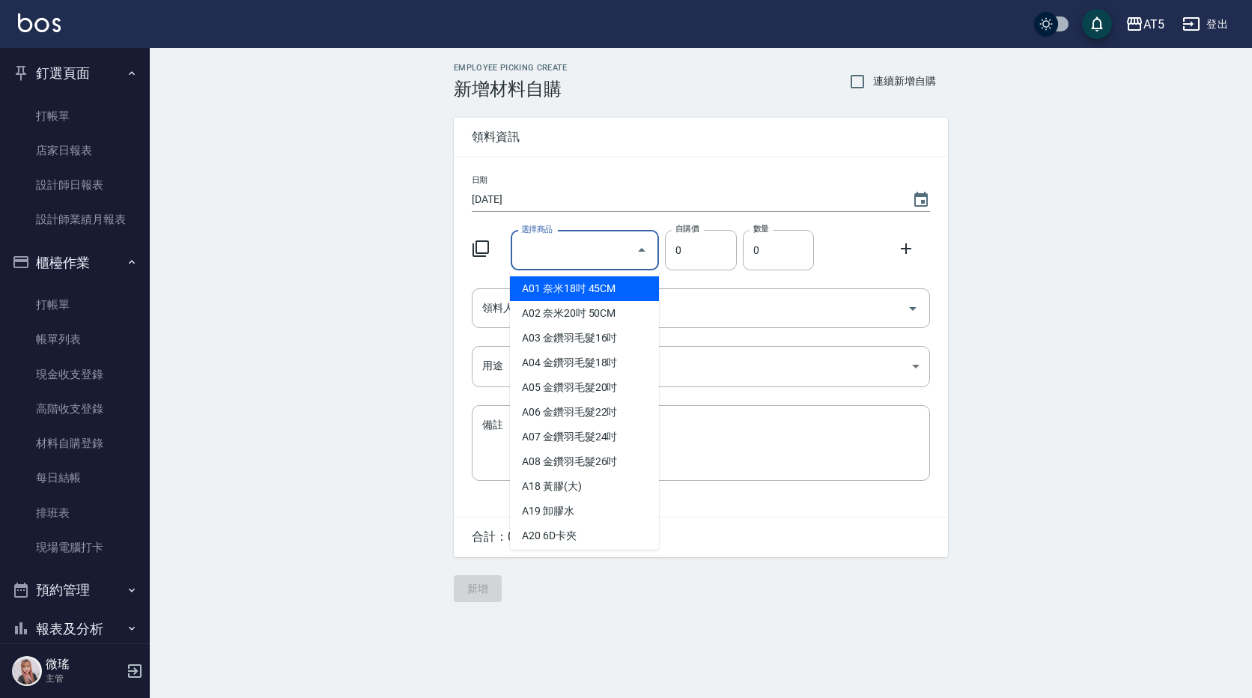
click at [567, 246] on input "選擇商品" at bounding box center [573, 250] width 113 height 26
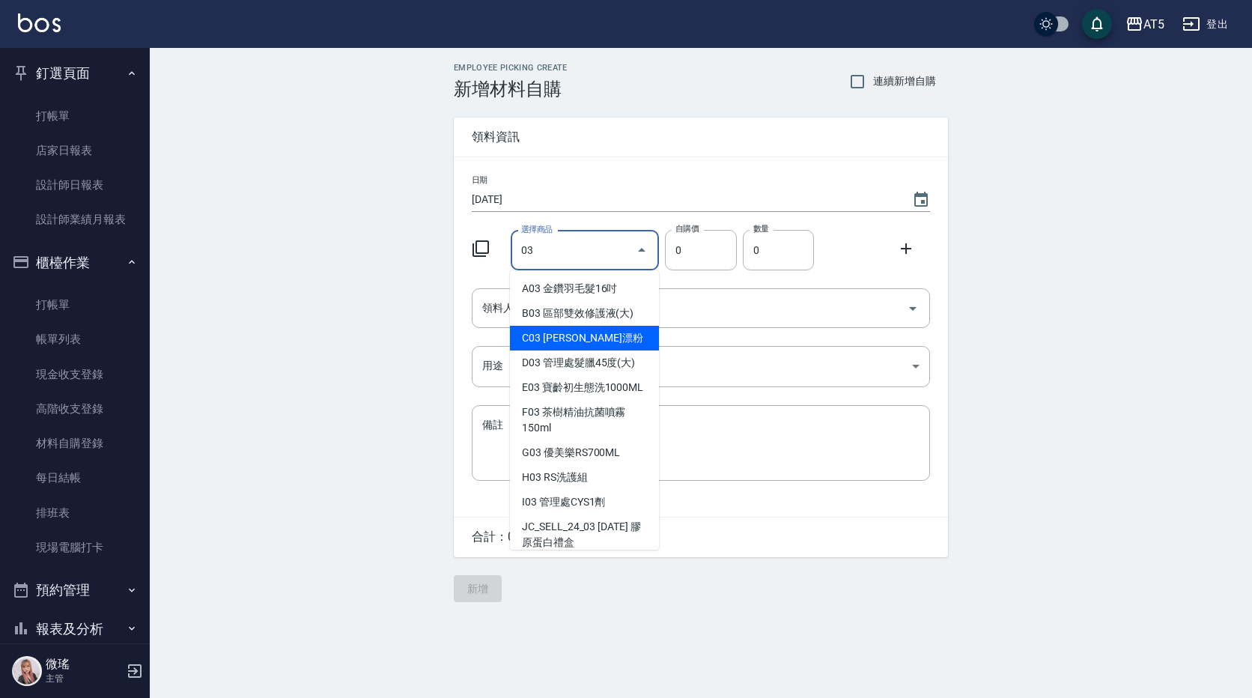
click at [600, 341] on li "C03 [PERSON_NAME]漂粉" at bounding box center [584, 338] width 149 height 25
type input "[PERSON_NAME]漂粉"
type input "400"
type input "1"
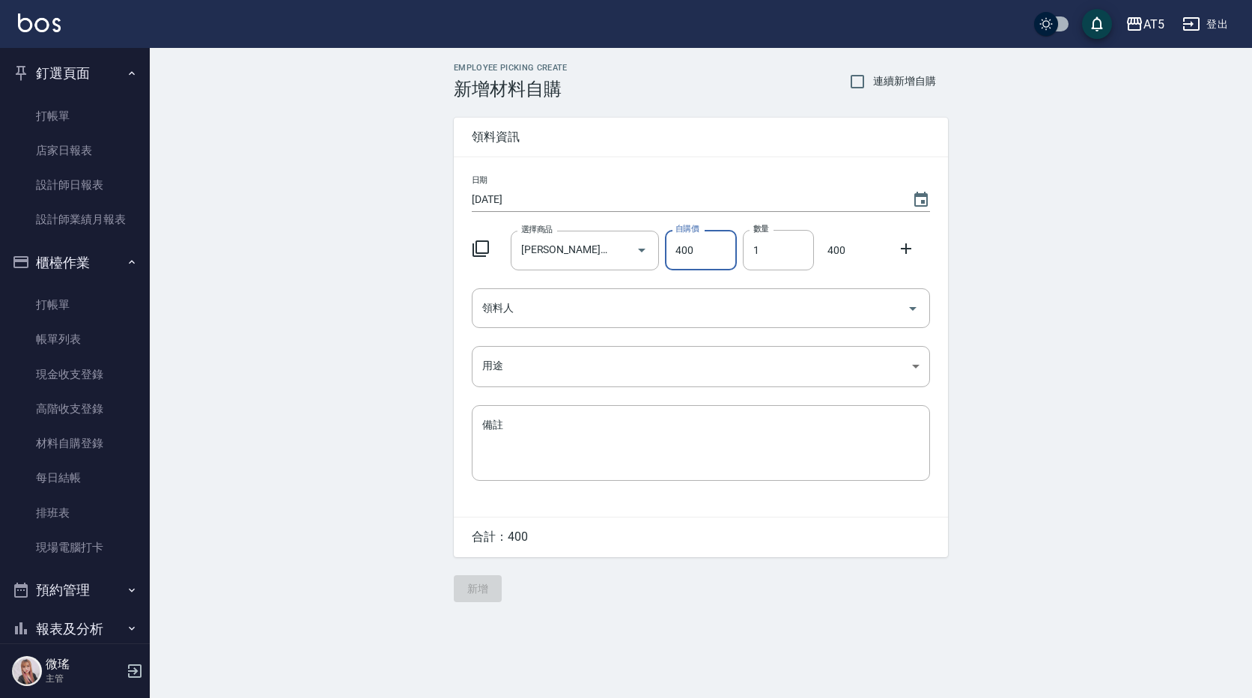
click at [904, 240] on icon at bounding box center [906, 249] width 18 height 18
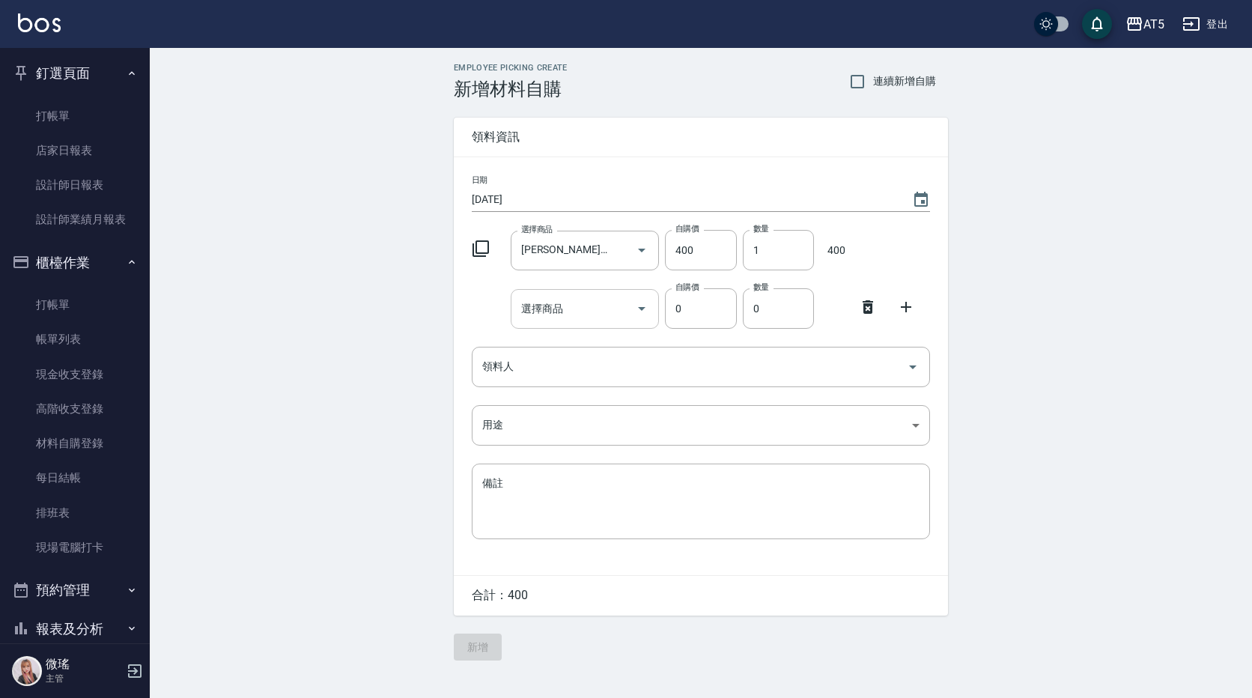
click at [585, 314] on input "選擇商品" at bounding box center [573, 309] width 113 height 26
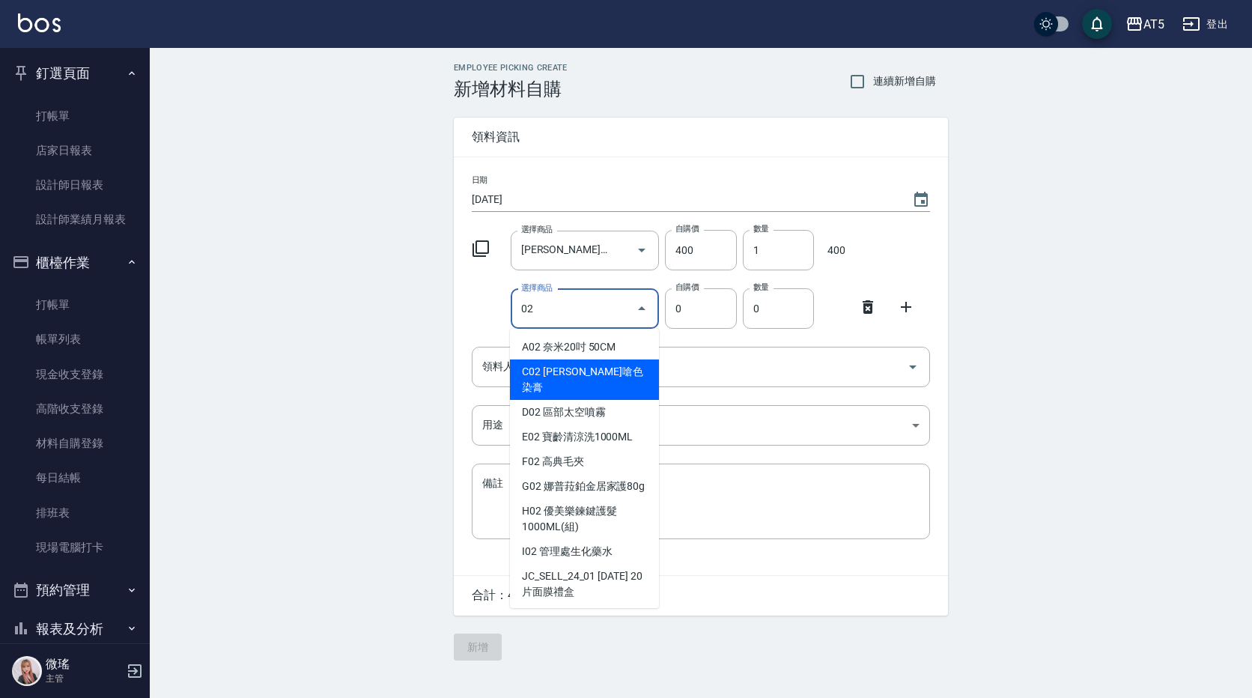
click at [581, 374] on li "C02 [PERSON_NAME]嗆色染膏" at bounding box center [584, 379] width 149 height 40
type input "[PERSON_NAME]嗆色染膏"
type input "120"
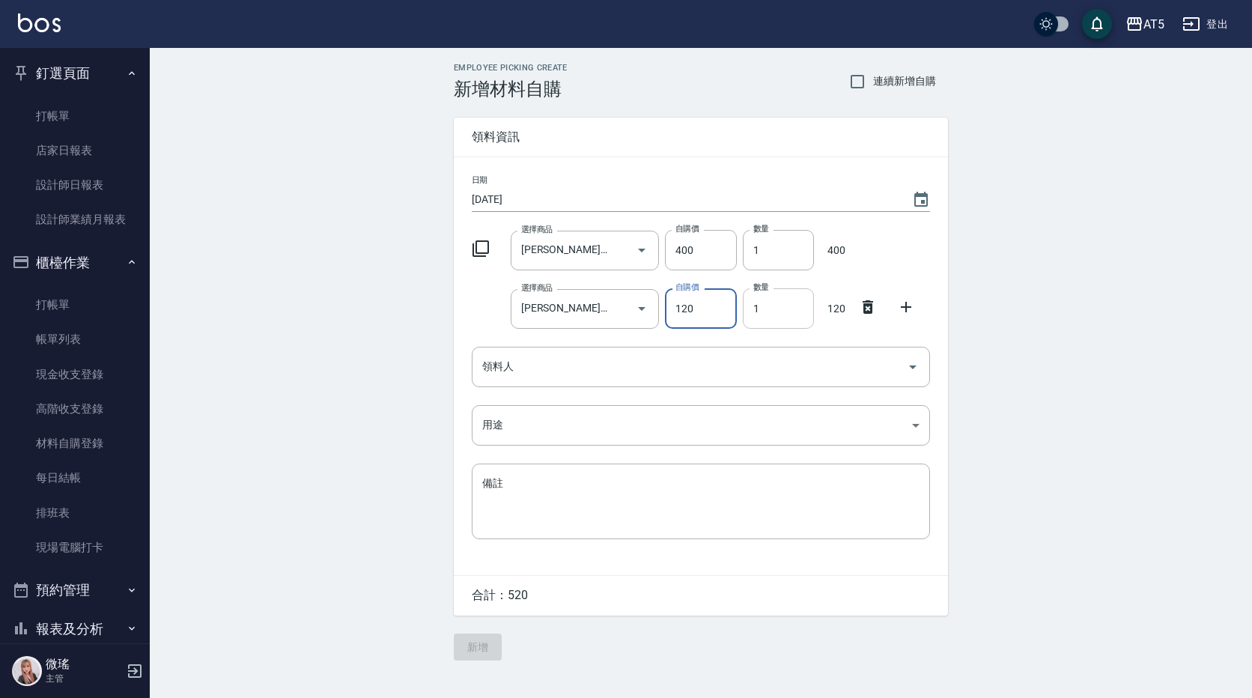
click at [767, 298] on input "1" at bounding box center [778, 308] width 71 height 40
type input "3"
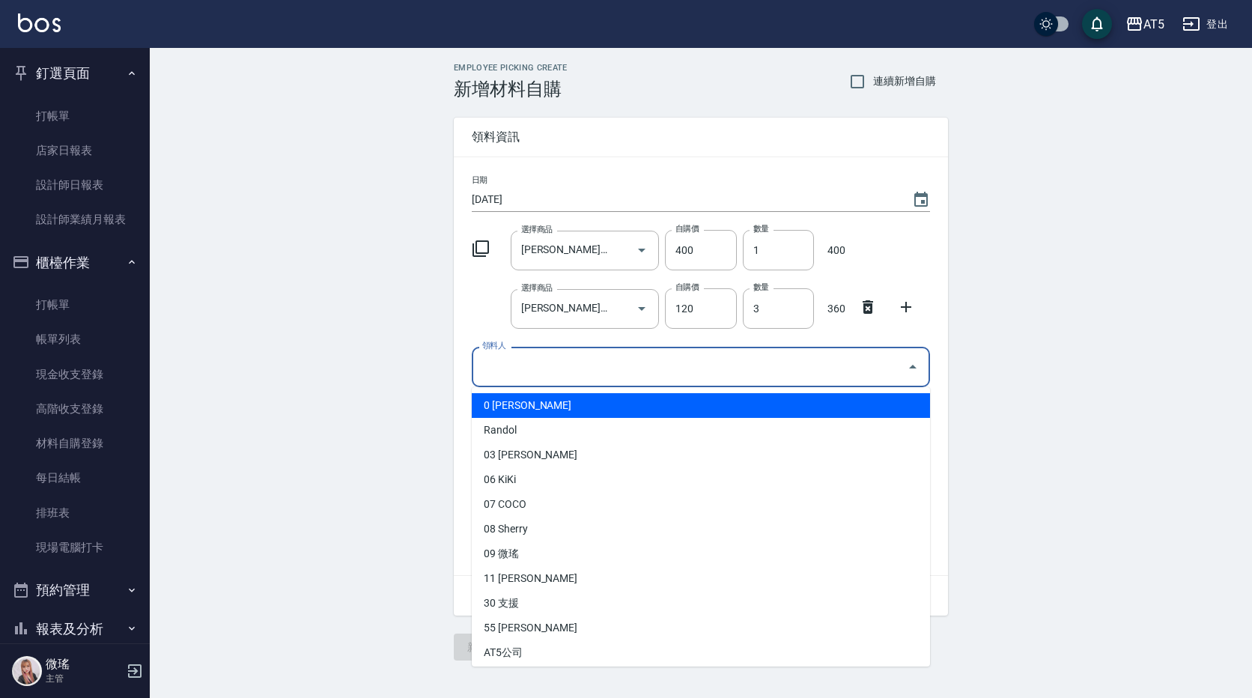
click at [576, 373] on input "領料人" at bounding box center [689, 366] width 422 height 26
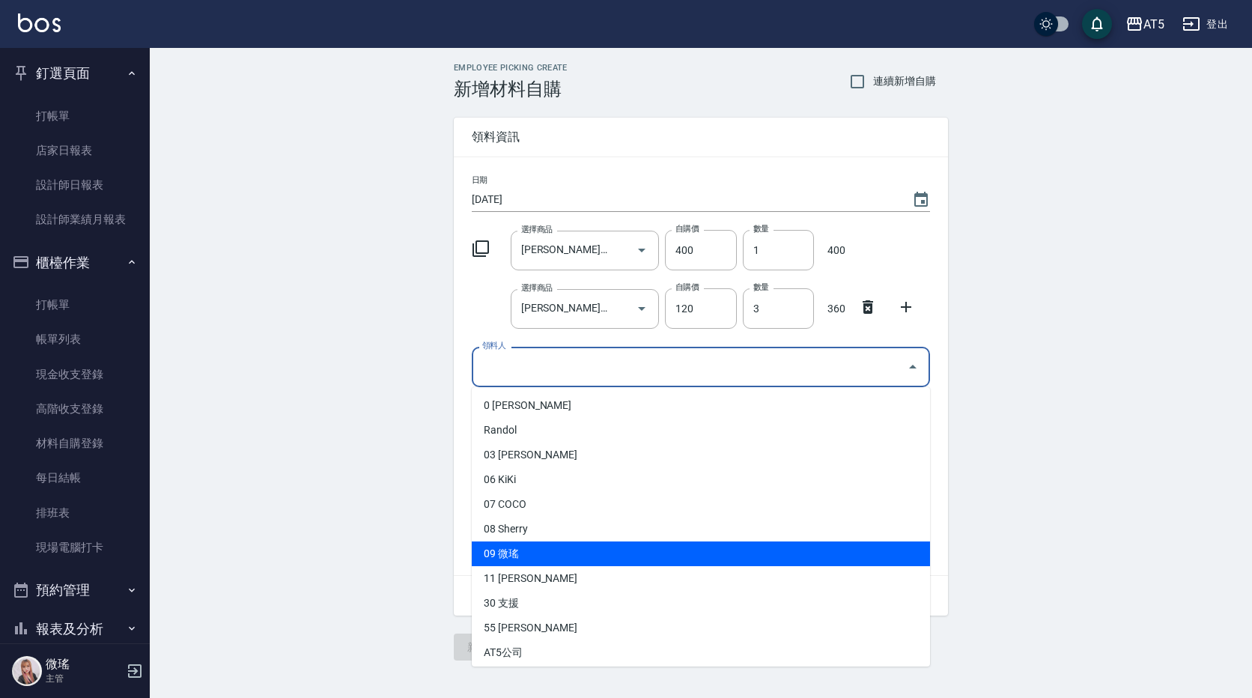
click at [524, 557] on li "09 微瑤" at bounding box center [701, 553] width 458 height 25
click at [522, 354] on input "微瑤" at bounding box center [679, 366] width 403 height 26
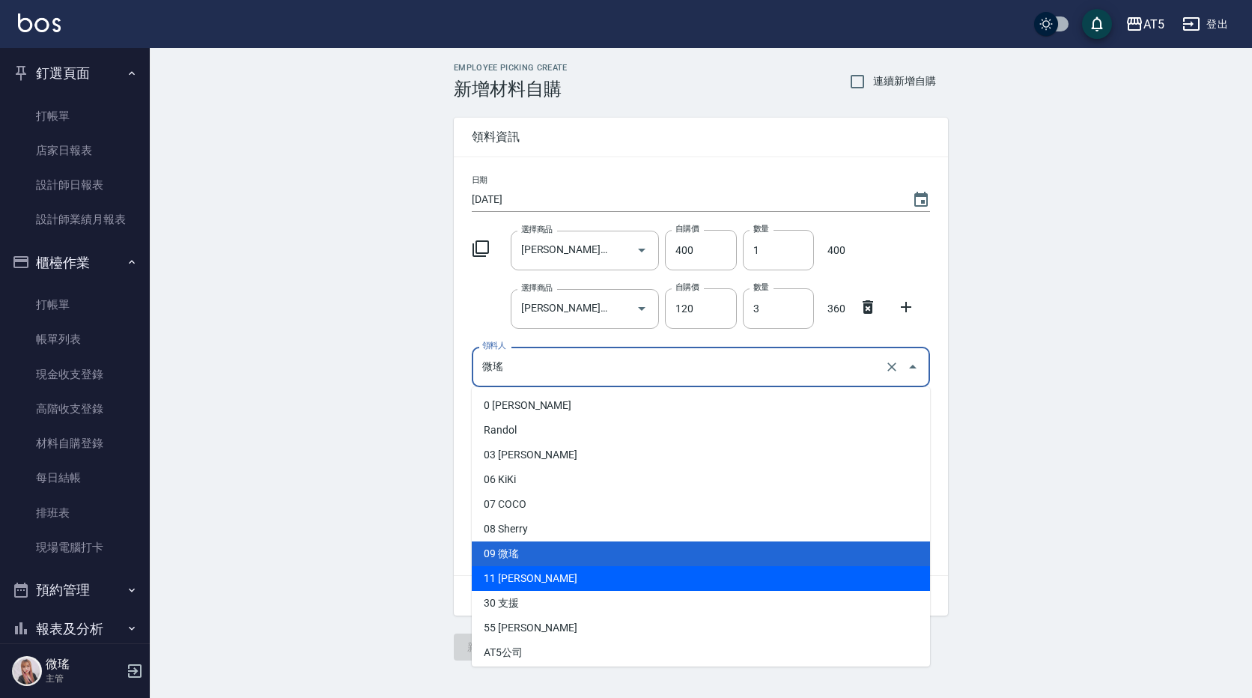
drag, startPoint x: 537, startPoint y: 586, endPoint x: 496, endPoint y: 469, distance: 124.5
click at [536, 586] on li "11 [PERSON_NAME]" at bounding box center [701, 578] width 458 height 25
type input "張祐芯"
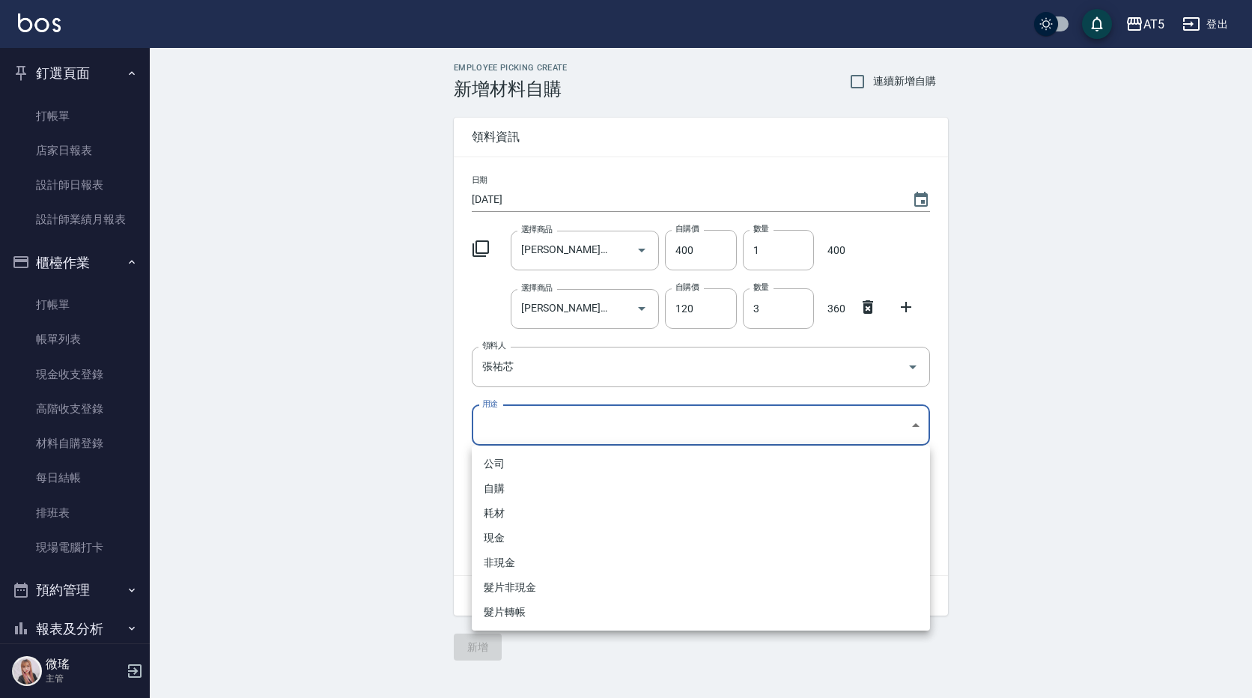
click at [492, 423] on body "AT5 登出 釘選頁面 打帳單 店家日報表 設計師日報表 設計師業績月報表 櫃檯作業 打帳單 帳單列表 現金收支登錄 高階收支登錄 材料自購登錄 每日結帳 排…" at bounding box center [626, 349] width 1252 height 698
click at [507, 487] on li "自購" at bounding box center [701, 488] width 458 height 25
type input "自購"
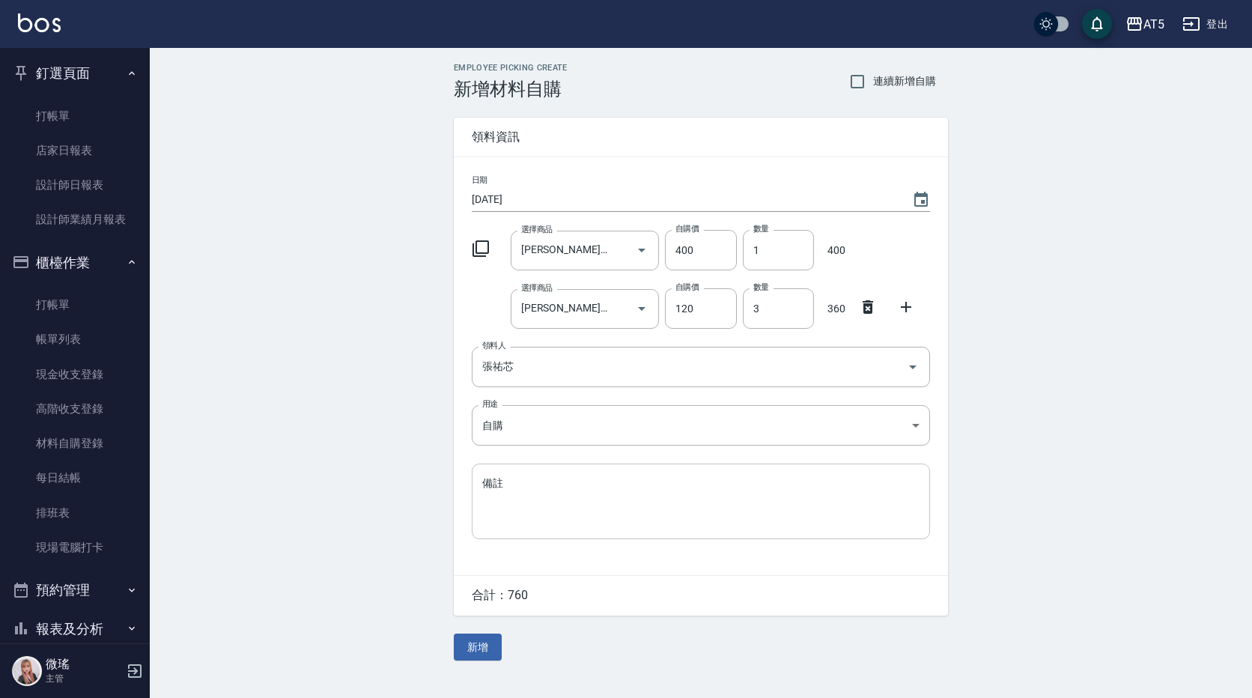
click at [505, 506] on textarea "備註" at bounding box center [700, 500] width 437 height 51
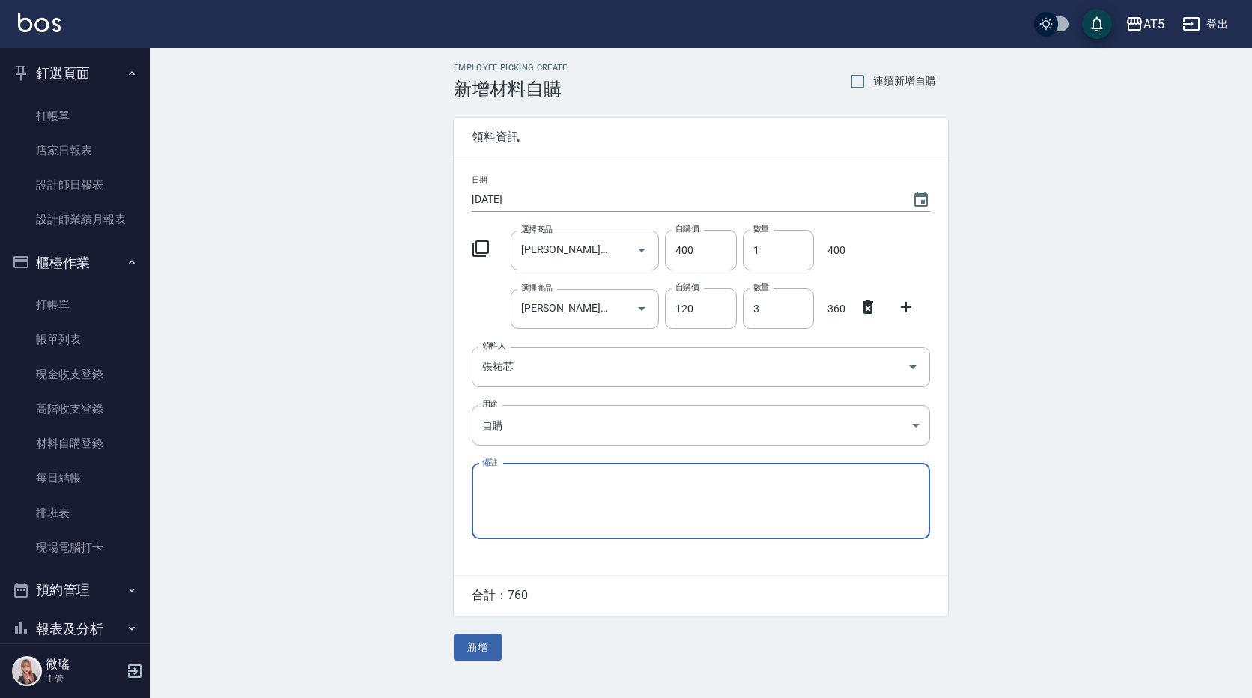
paste textarea "9/1貨單"
type textarea "9/1貨單"
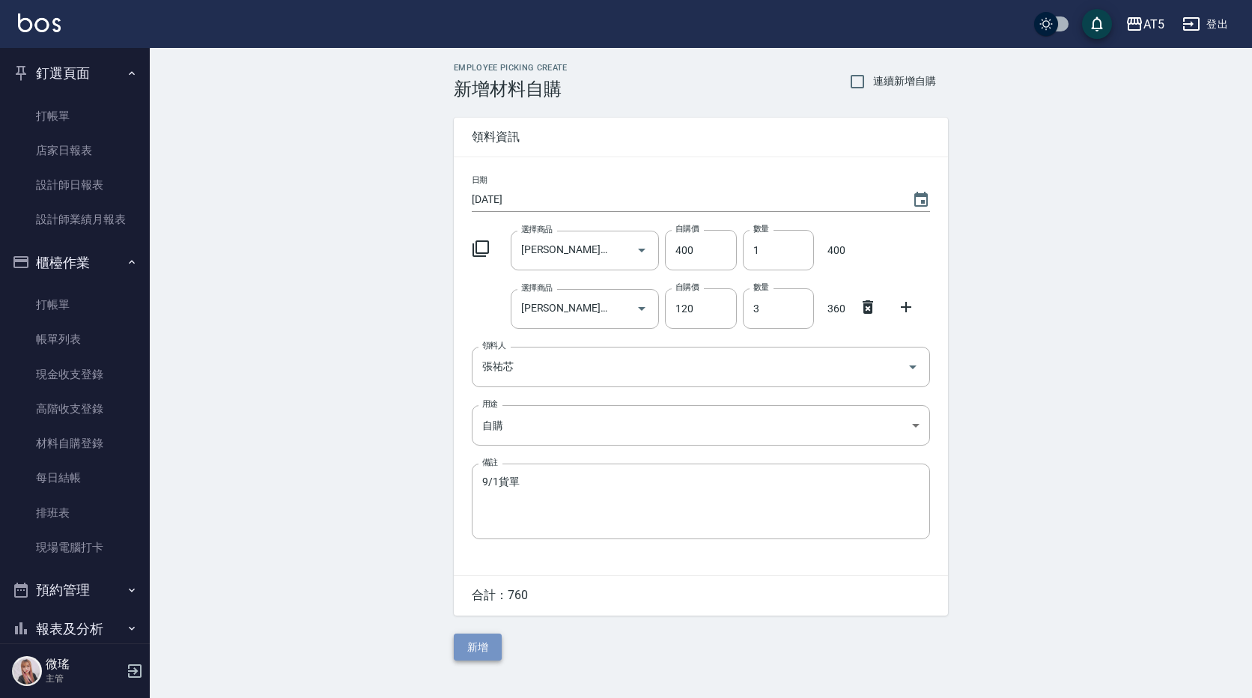
click at [490, 647] on button "新增" at bounding box center [478, 647] width 48 height 28
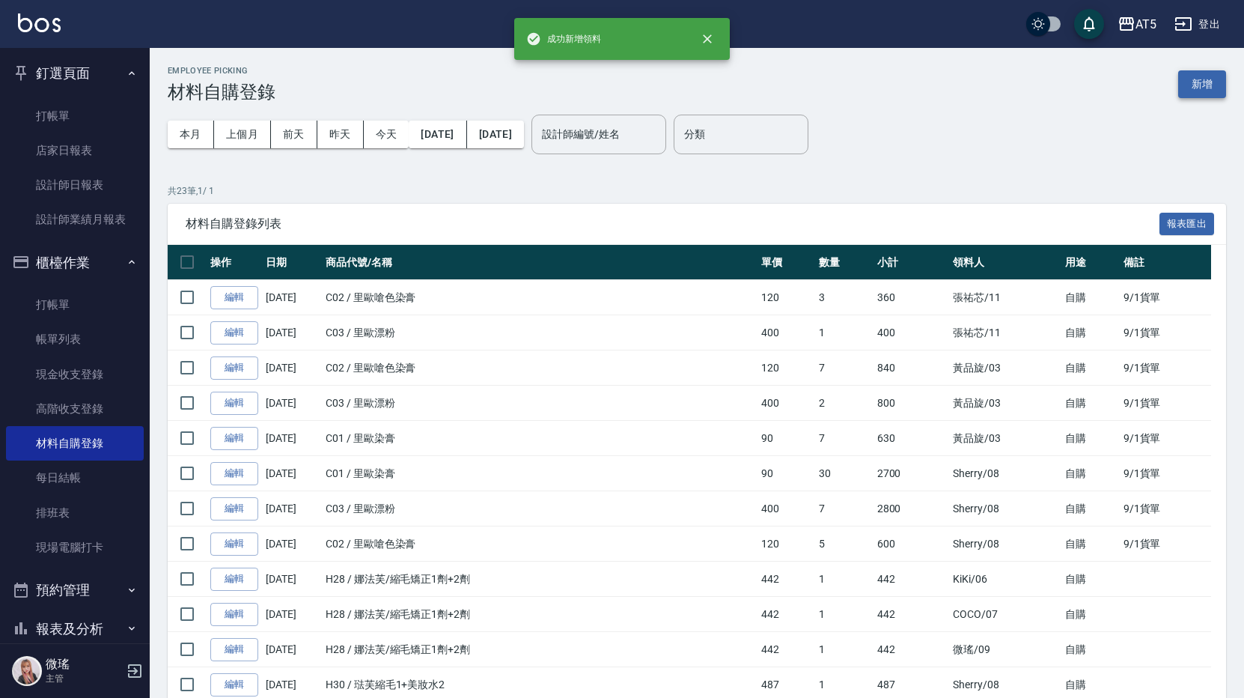
click at [1192, 86] on button "新增" at bounding box center [1202, 84] width 48 height 28
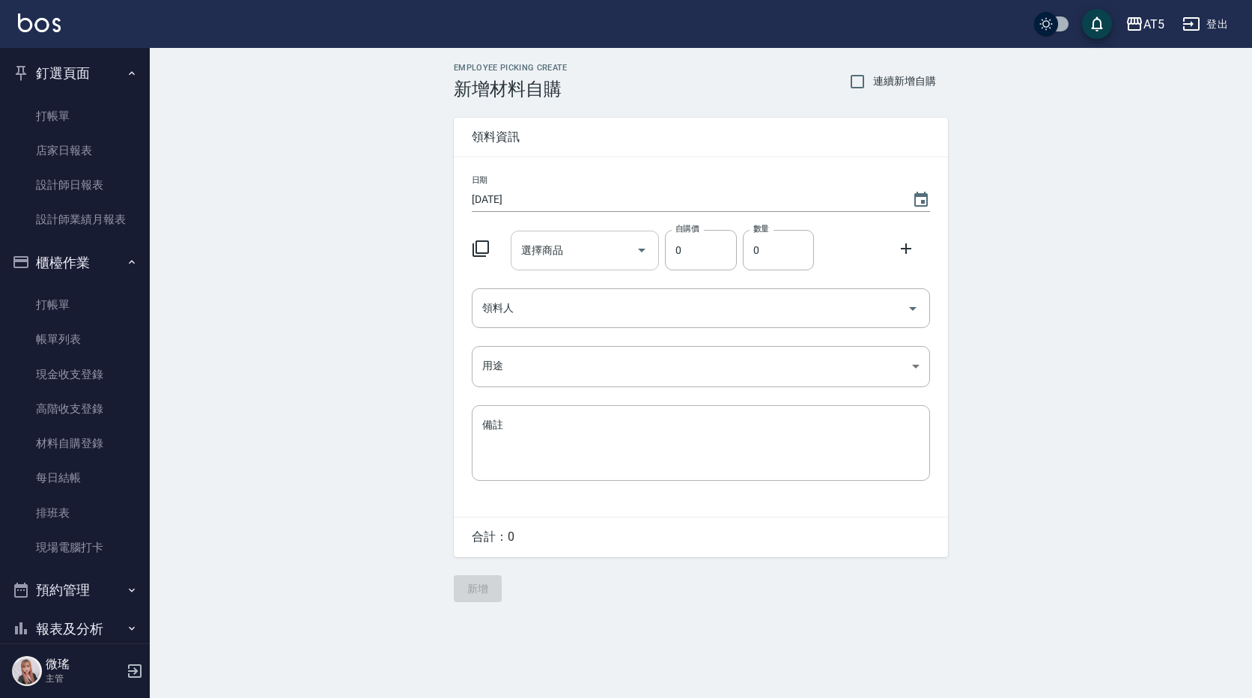
click at [542, 260] on input "選擇商品" at bounding box center [573, 250] width 113 height 26
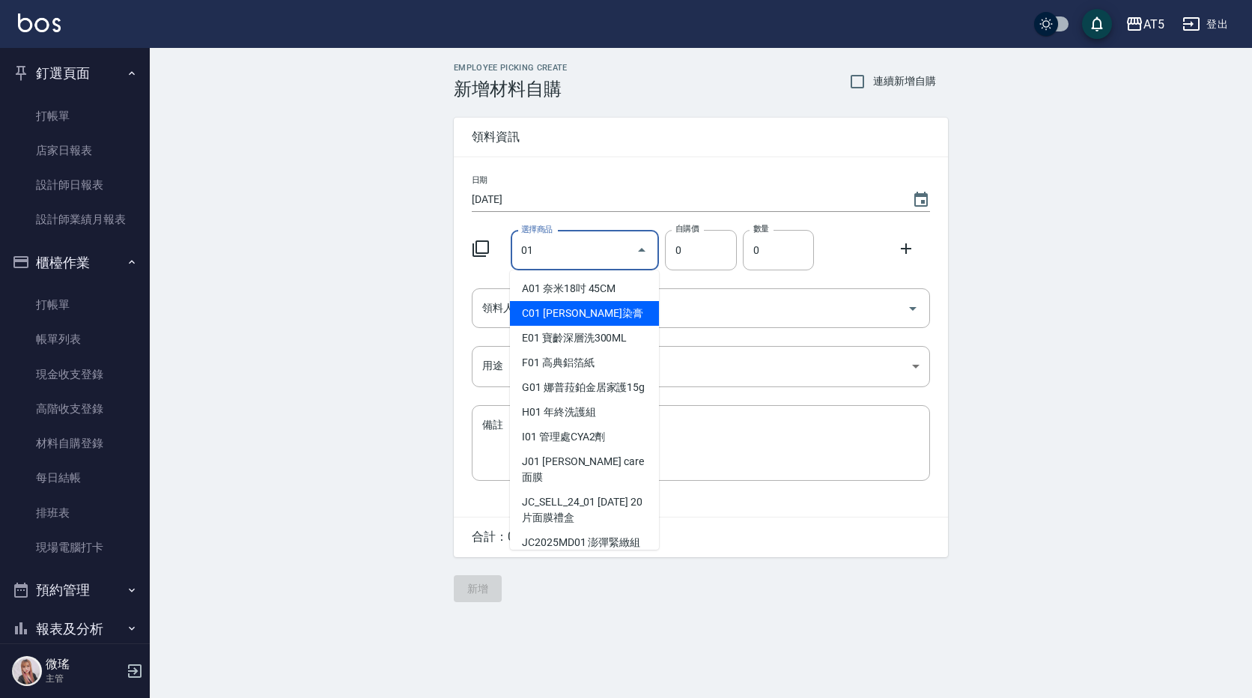
click at [539, 303] on li "C01 [PERSON_NAME]染膏" at bounding box center [584, 313] width 149 height 25
type input "[PERSON_NAME]染膏"
type input "90"
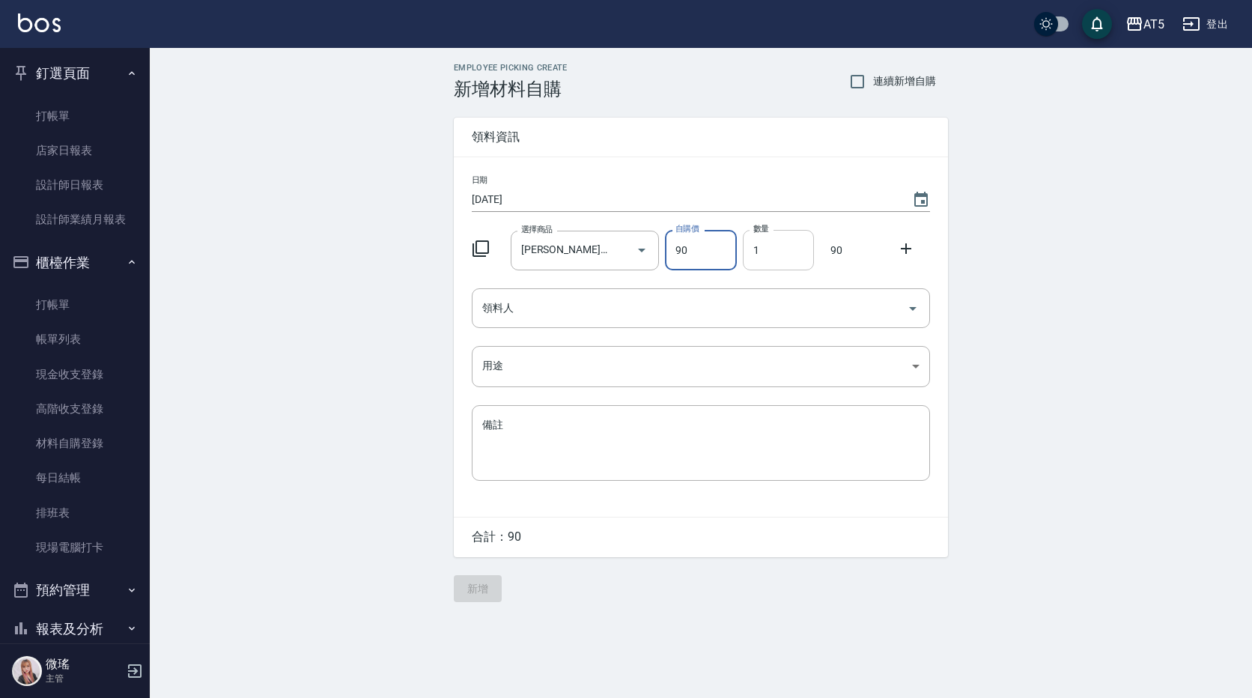
click at [793, 252] on input "1" at bounding box center [778, 250] width 71 height 40
type input "021"
click at [911, 237] on div at bounding box center [910, 247] width 39 height 27
click at [905, 243] on icon at bounding box center [906, 249] width 18 height 18
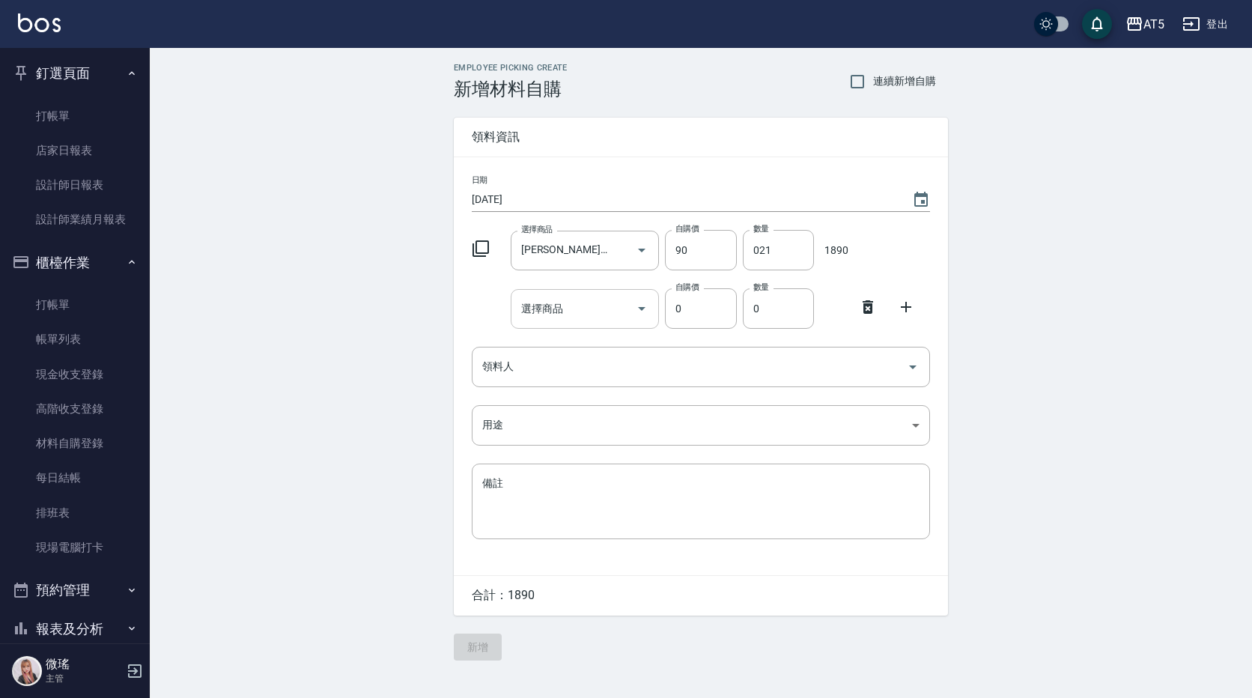
click at [585, 307] on input "選擇商品" at bounding box center [573, 309] width 113 height 26
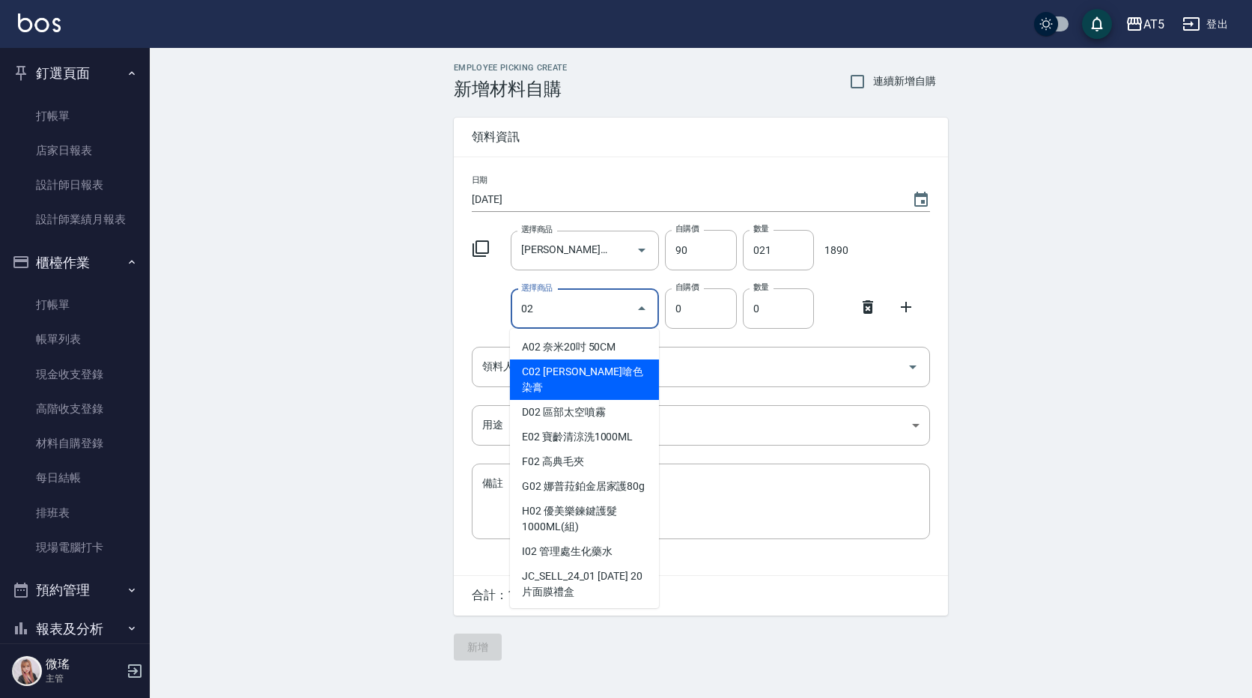
click at [583, 366] on li "C02 [PERSON_NAME]嗆色染膏" at bounding box center [584, 379] width 149 height 40
type input "[PERSON_NAME]嗆色染膏"
type input "120"
type input "1"
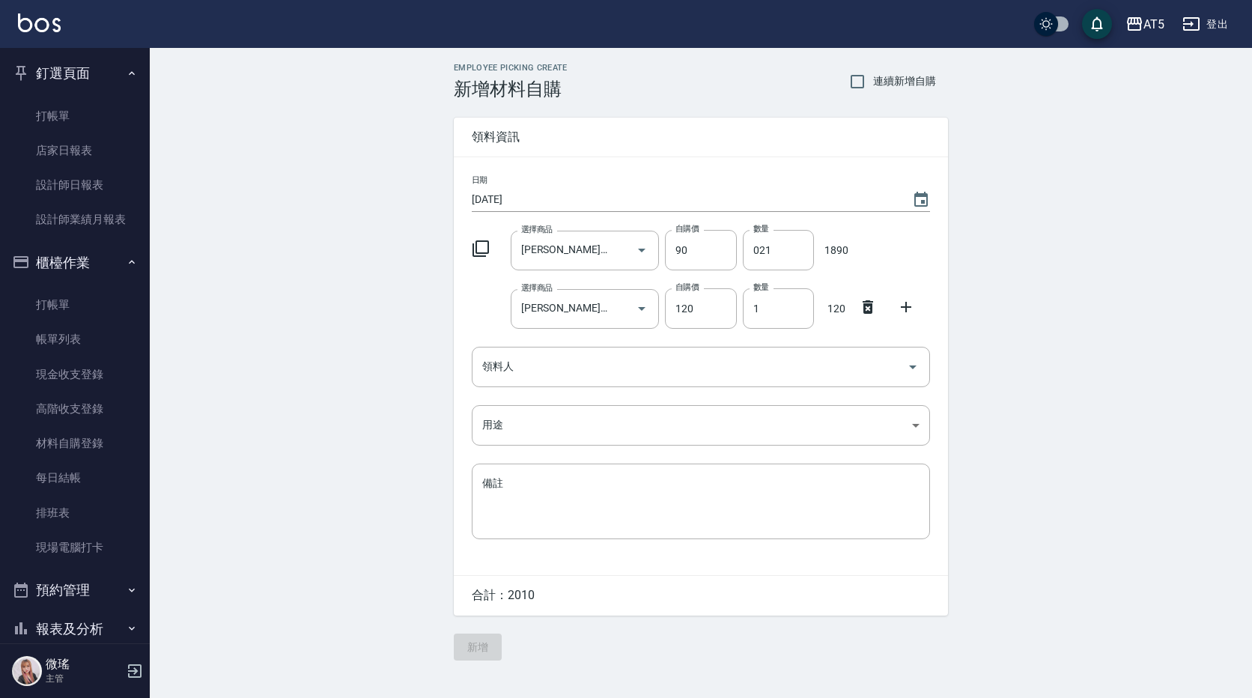
click at [912, 302] on icon at bounding box center [906, 307] width 18 height 18
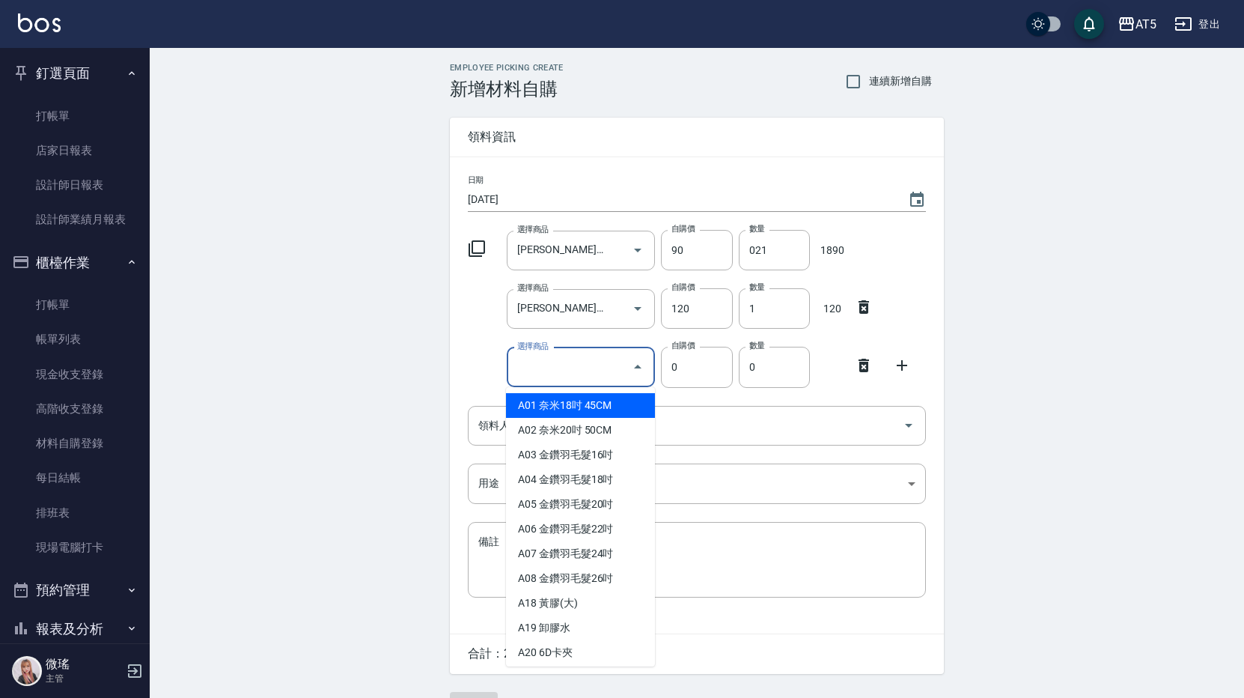
click at [527, 366] on div "選擇商品 選擇商品" at bounding box center [581, 367] width 149 height 40
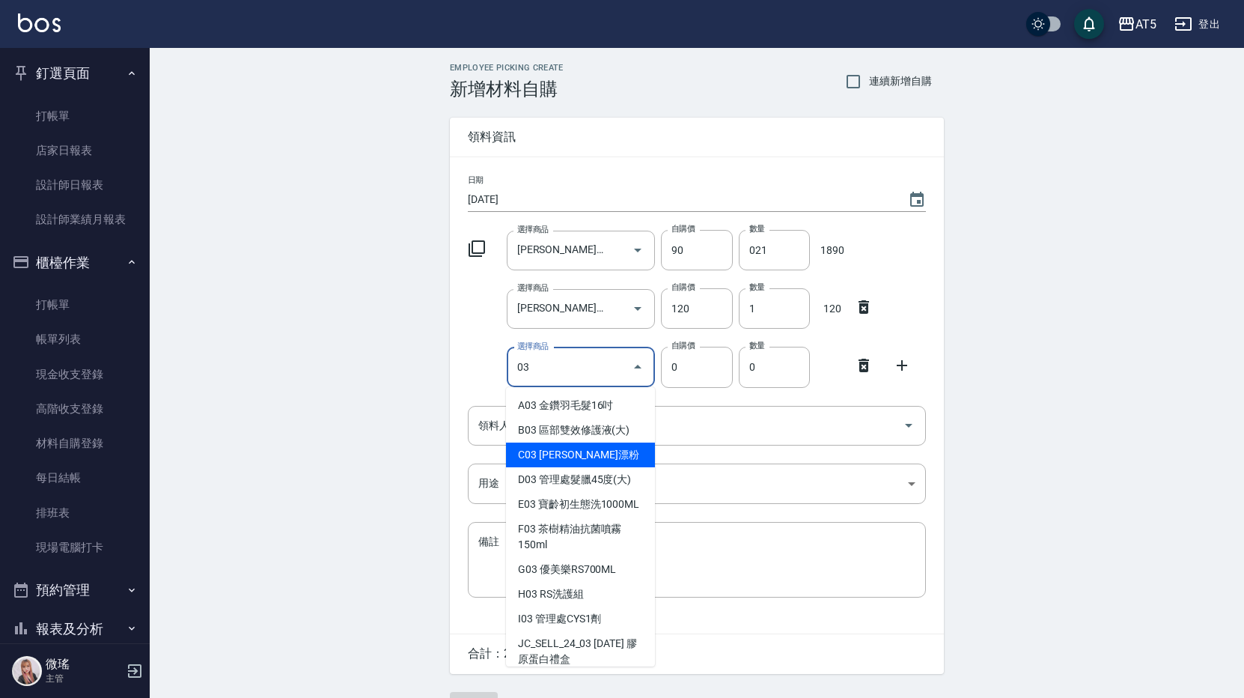
click at [549, 448] on li "C03 [PERSON_NAME]漂粉" at bounding box center [580, 454] width 149 height 25
type input "[PERSON_NAME]漂粉"
type input "400"
type input "1"
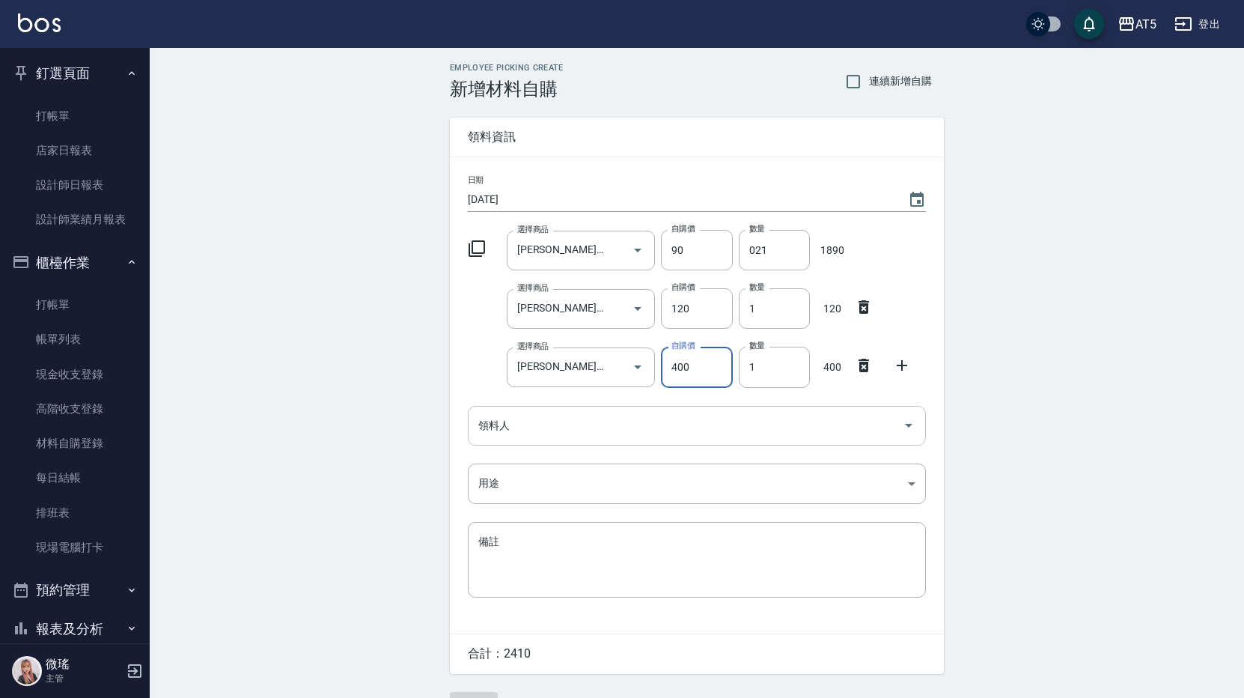
drag, startPoint x: 615, startPoint y: 432, endPoint x: 604, endPoint y: 430, distance: 10.6
click at [614, 431] on input "領料人" at bounding box center [686, 425] width 422 height 26
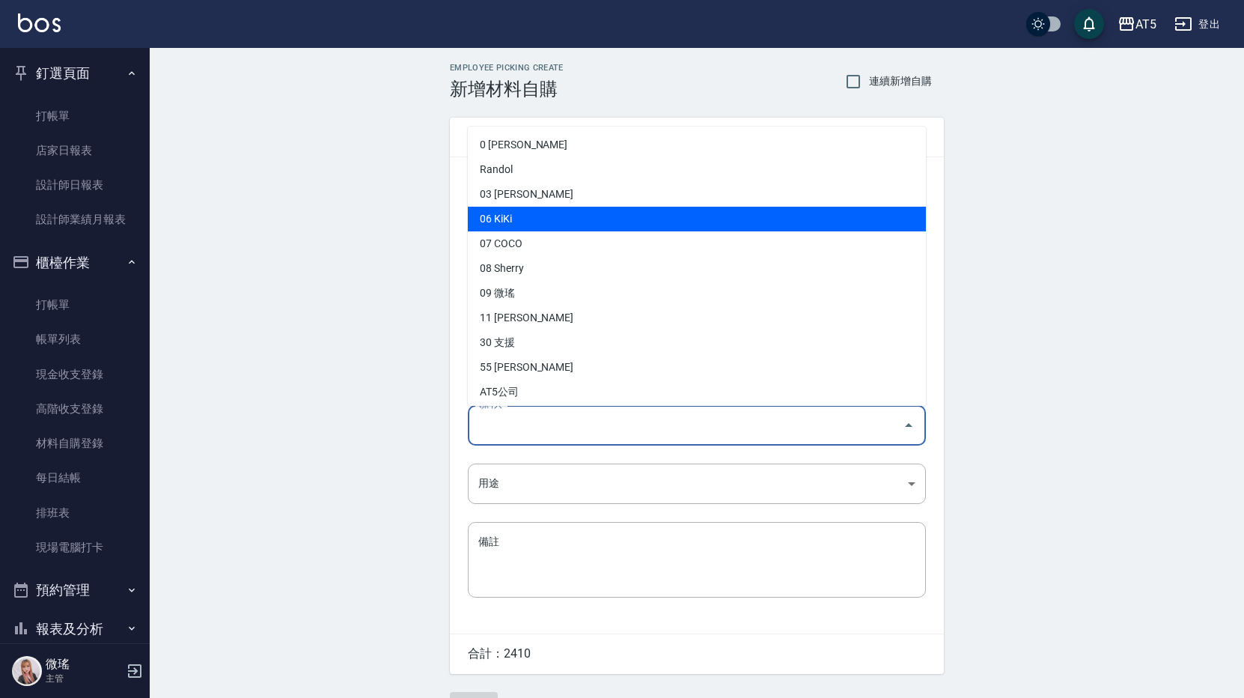
click at [501, 222] on li "06 KiKi" at bounding box center [697, 219] width 458 height 25
type input "KiKi"
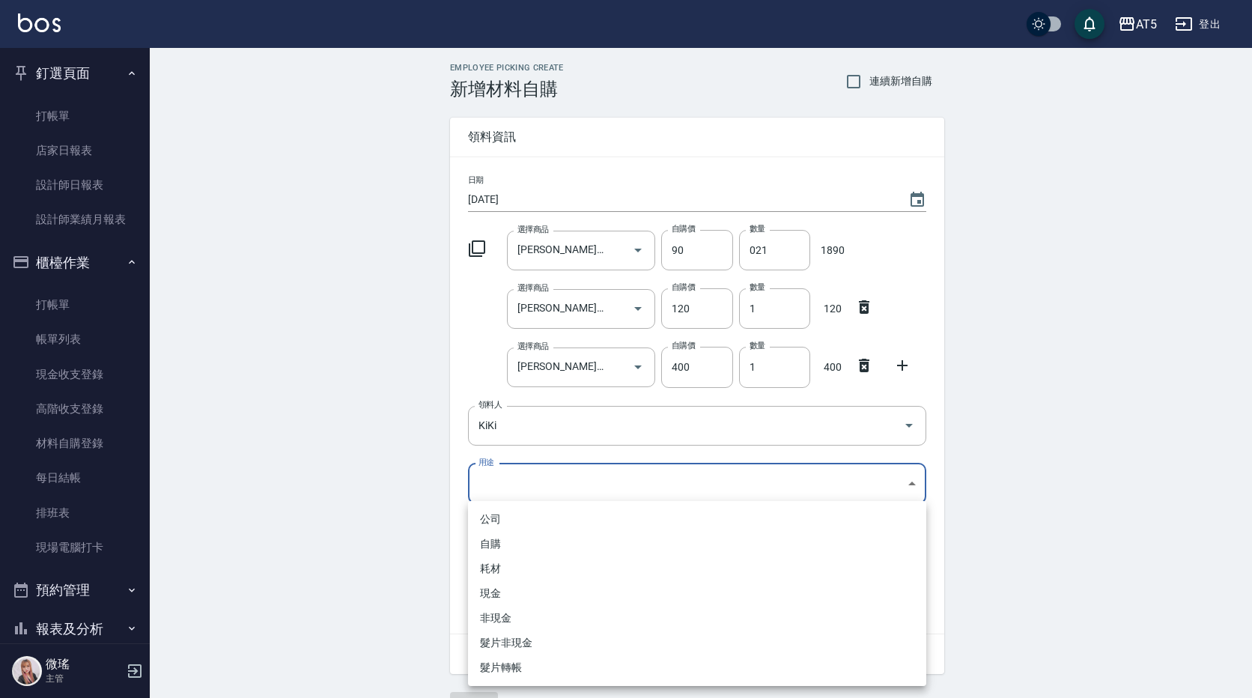
click at [540, 477] on body "AT5 登出 釘選頁面 打帳單 店家日報表 設計師日報表 設計師業績月報表 櫃檯作業 打帳單 帳單列表 現金收支登錄 高階收支登錄 材料自購登錄 每日結帳 排…" at bounding box center [626, 367] width 1252 height 734
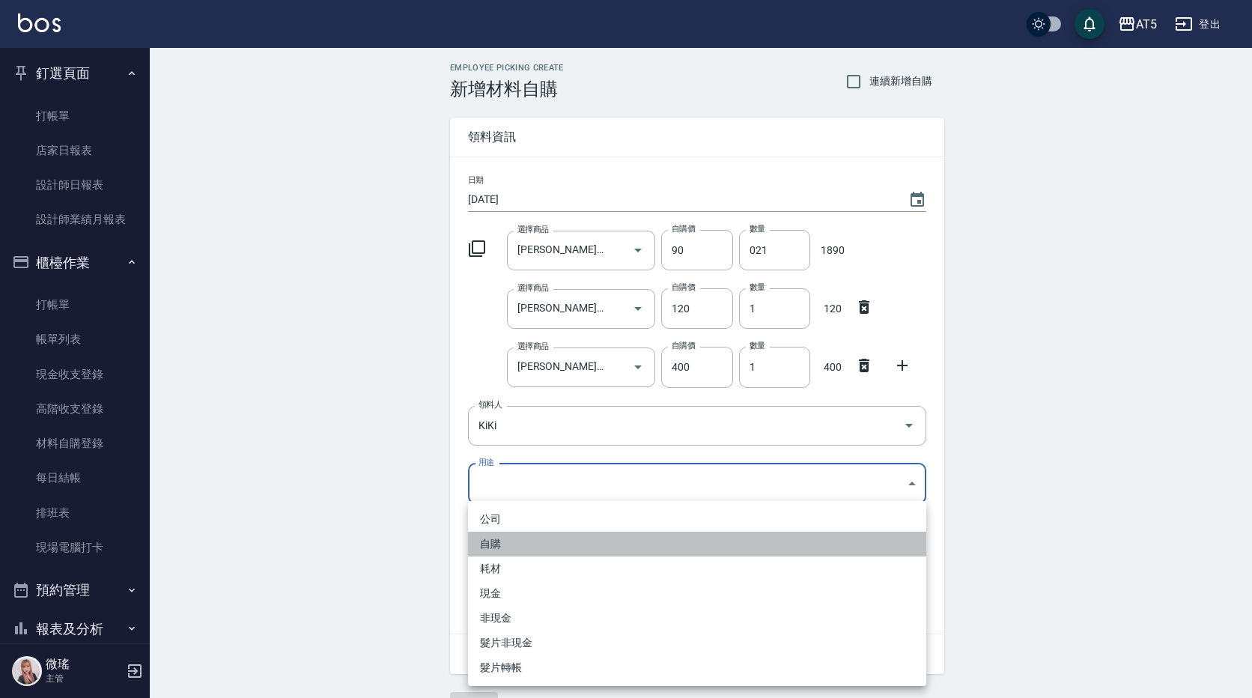
click at [490, 534] on li "自購" at bounding box center [697, 543] width 458 height 25
type input "自購"
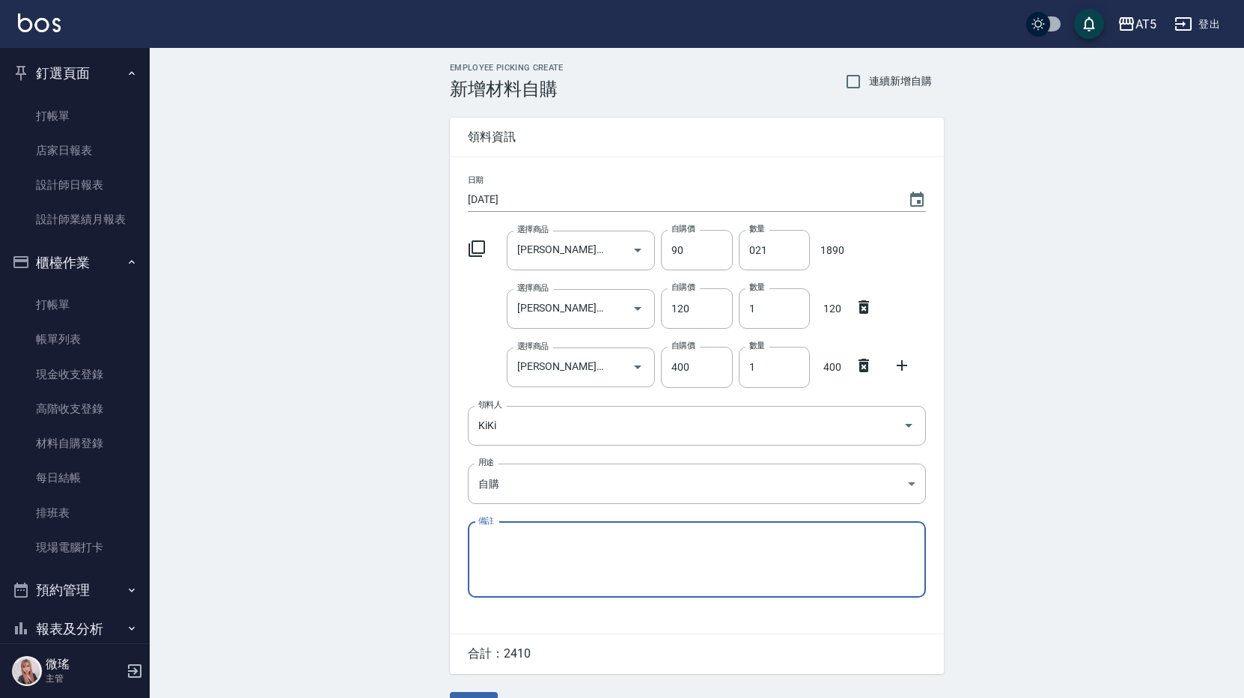
scroll to position [38, 0]
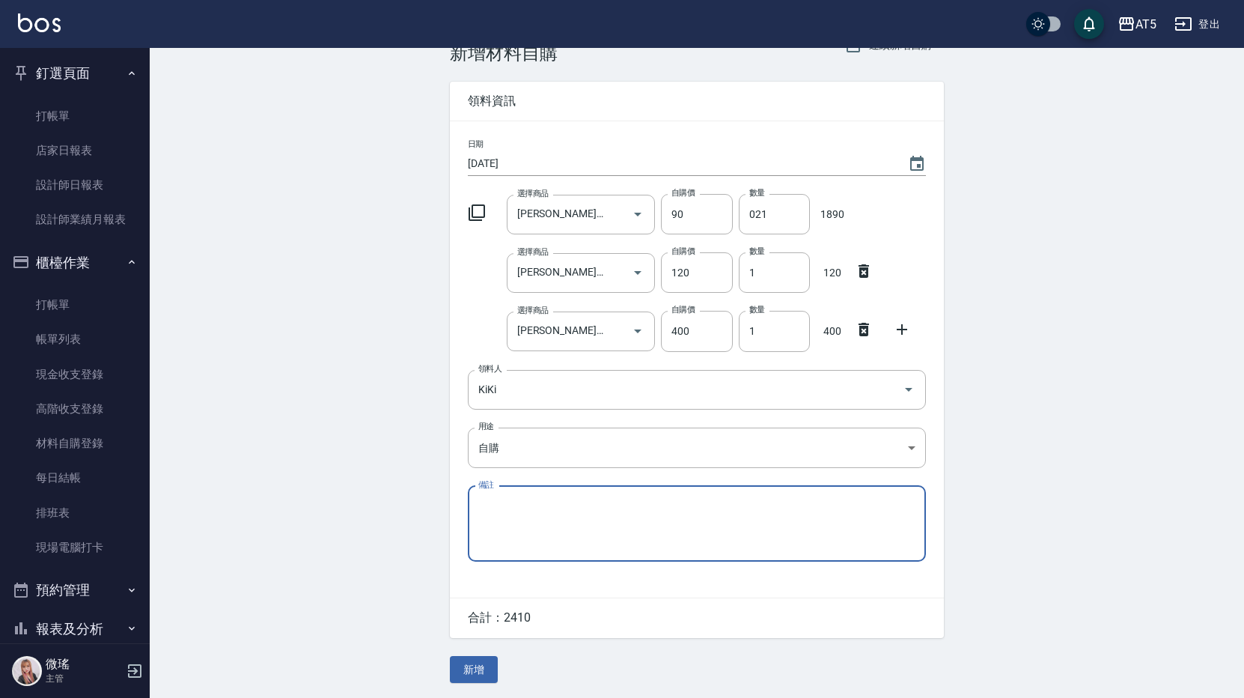
click at [528, 524] on textarea "備註" at bounding box center [696, 523] width 437 height 51
paste textarea "9/1貨單"
type textarea "9/1貨單"
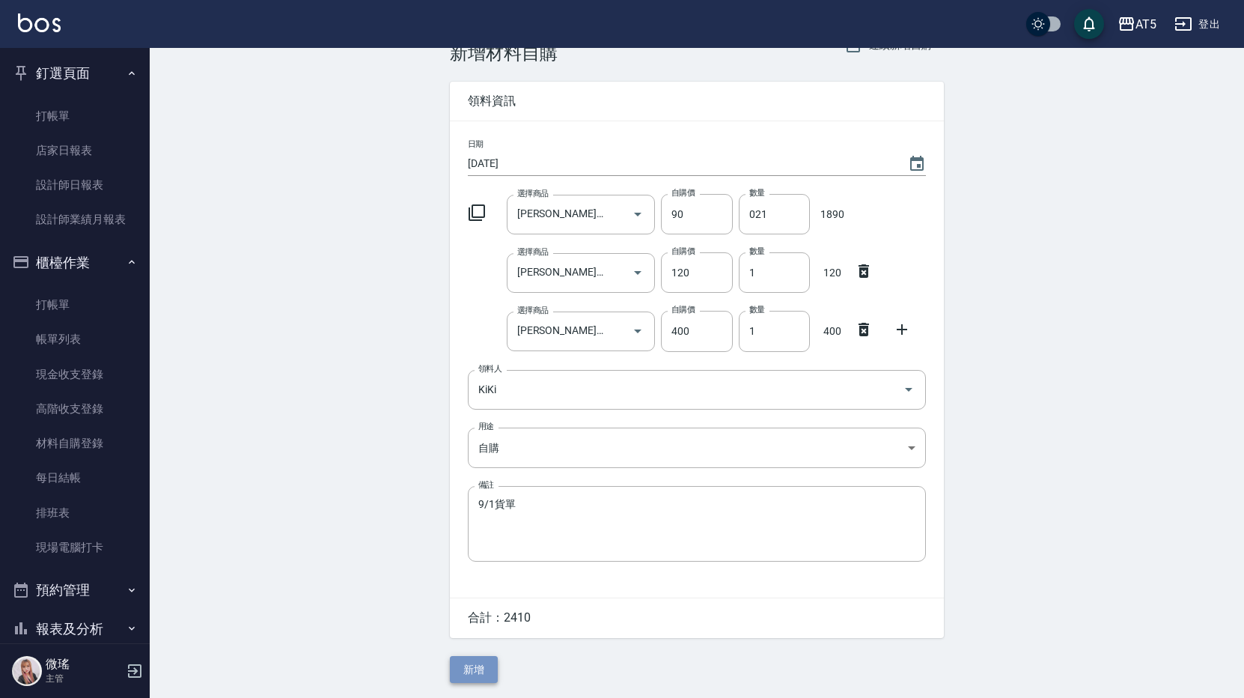
click at [478, 671] on button "新增" at bounding box center [474, 670] width 48 height 28
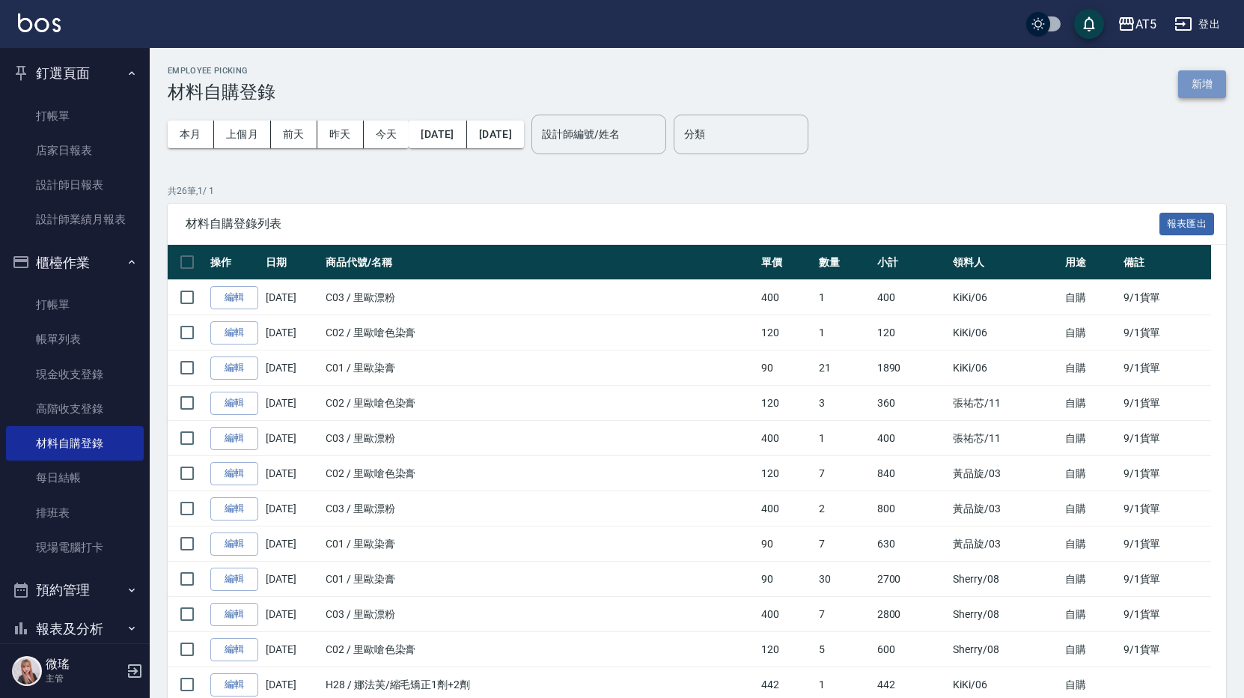
click at [1189, 76] on button "新增" at bounding box center [1202, 84] width 48 height 28
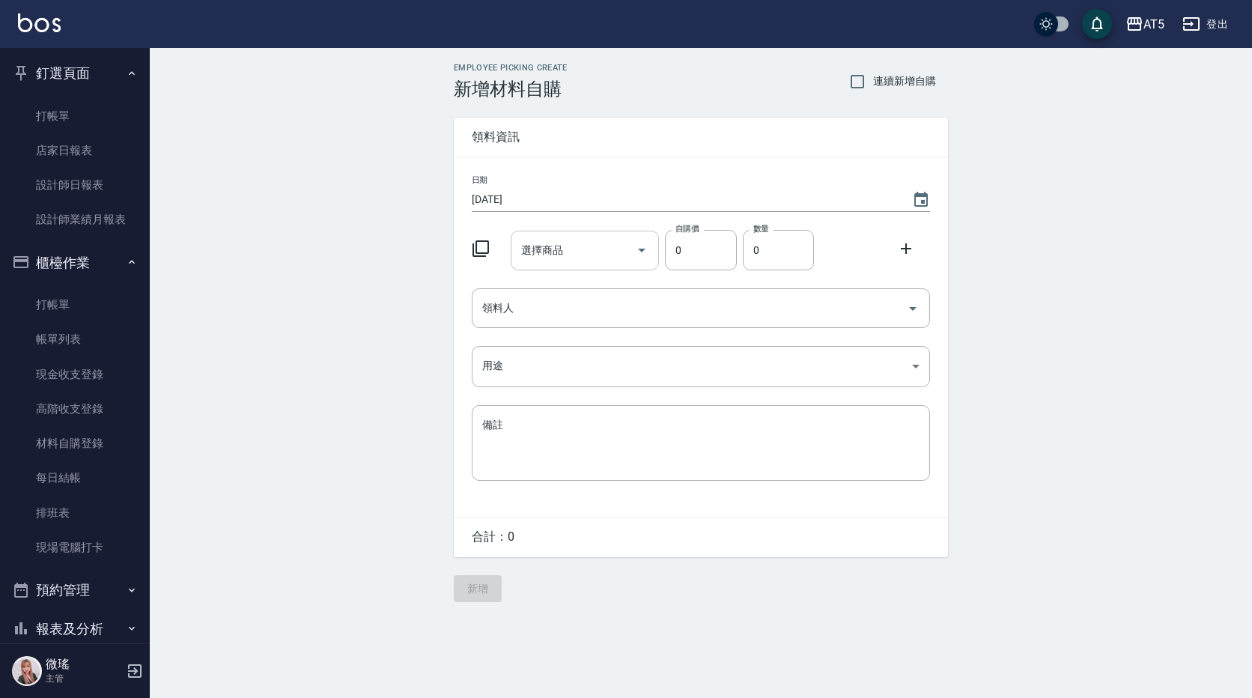
click at [576, 257] on input "選擇商品" at bounding box center [573, 250] width 113 height 26
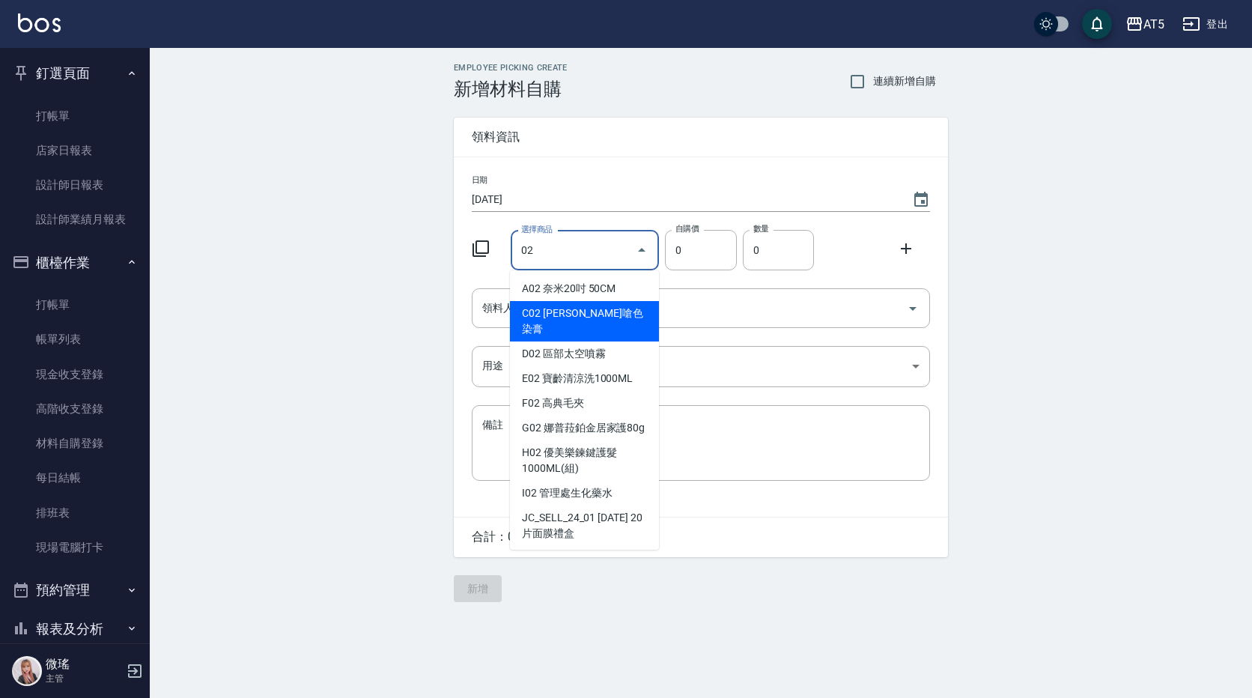
click at [599, 317] on li "C02 [PERSON_NAME]嗆色染膏" at bounding box center [584, 321] width 149 height 40
type input "[PERSON_NAME]嗆色染膏"
type input "120"
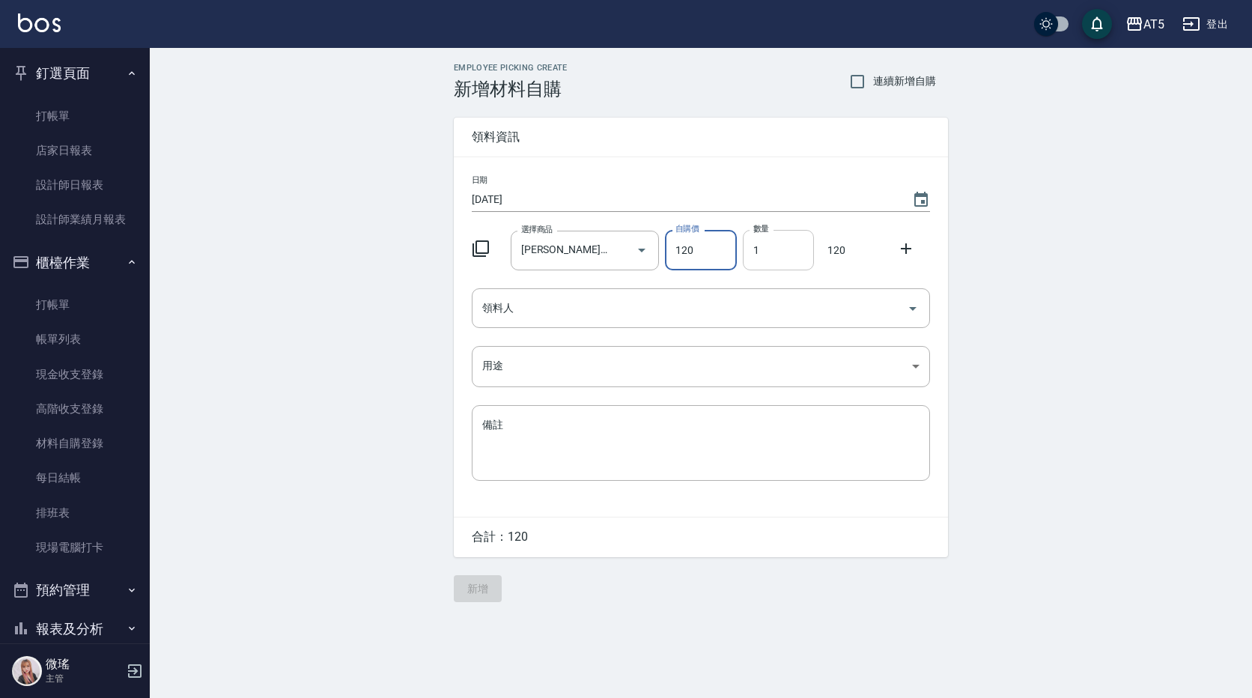
click at [799, 258] on input "1" at bounding box center [778, 250] width 71 height 40
type input "02"
click at [904, 245] on icon at bounding box center [906, 249] width 18 height 18
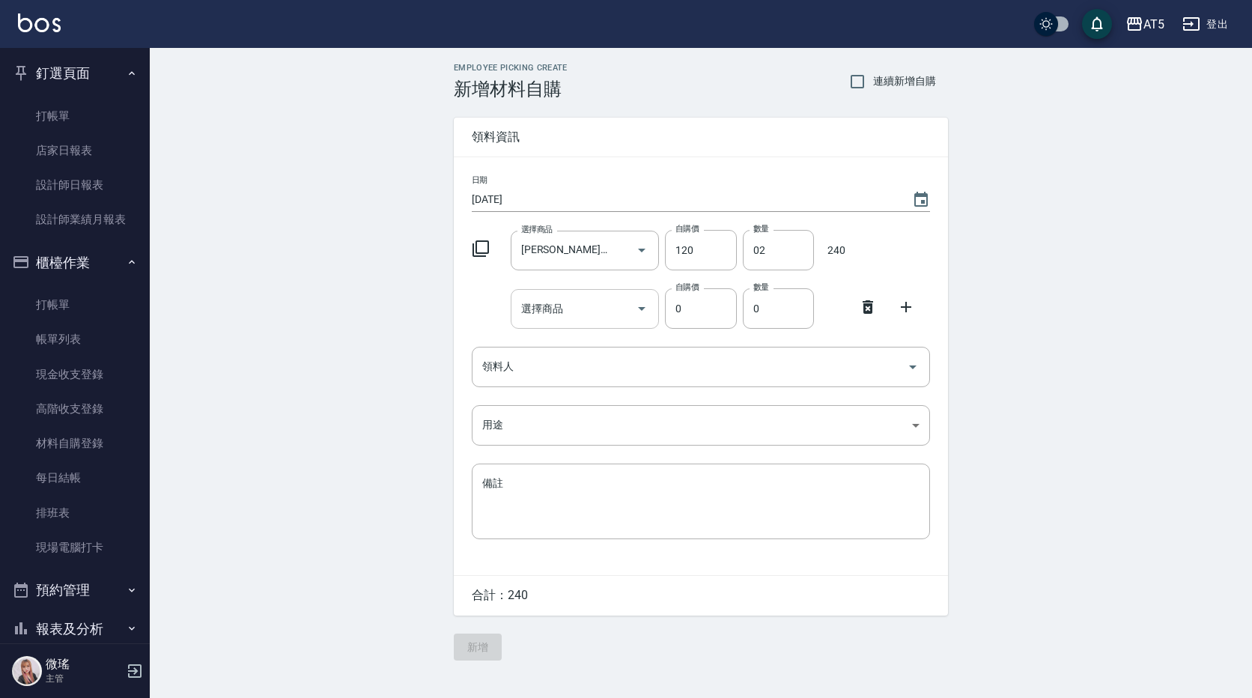
click at [581, 314] on input "選擇商品" at bounding box center [573, 309] width 113 height 26
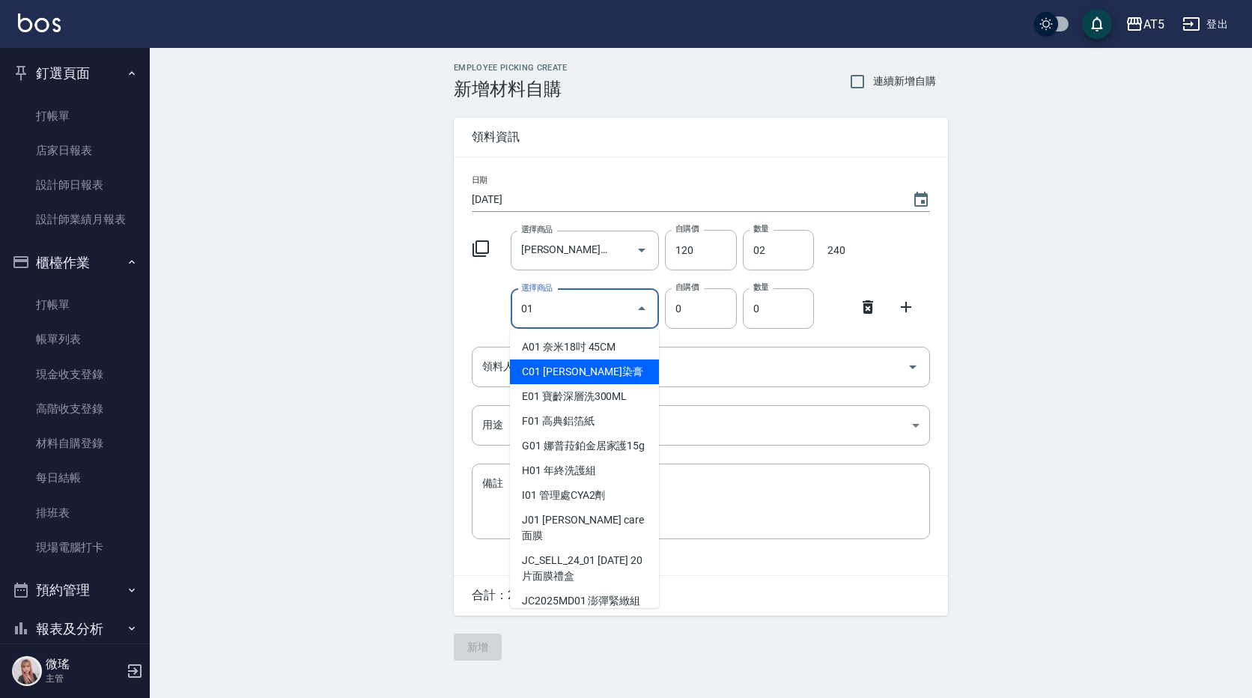
click at [573, 374] on li "C01 [PERSON_NAME]染膏" at bounding box center [584, 371] width 149 height 25
type input "[PERSON_NAME]染膏"
type input "90"
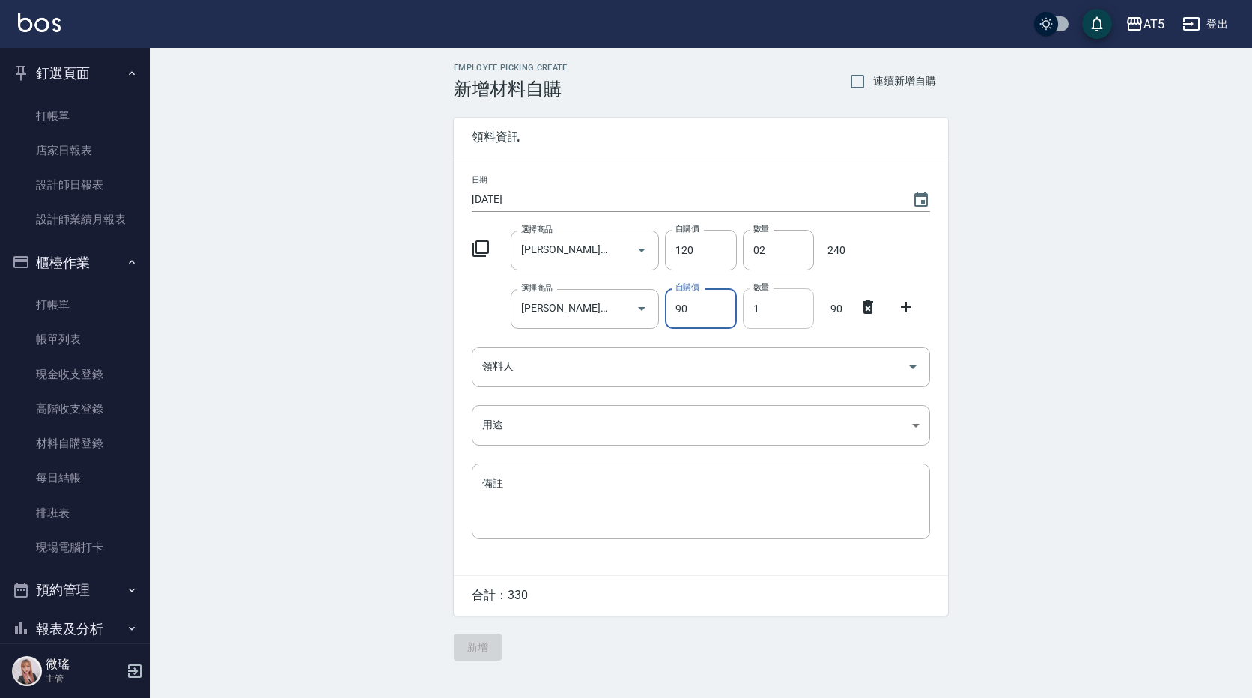
click at [779, 304] on input "1" at bounding box center [778, 308] width 71 height 40
type input "9"
click at [603, 371] on input "領料人" at bounding box center [689, 366] width 422 height 26
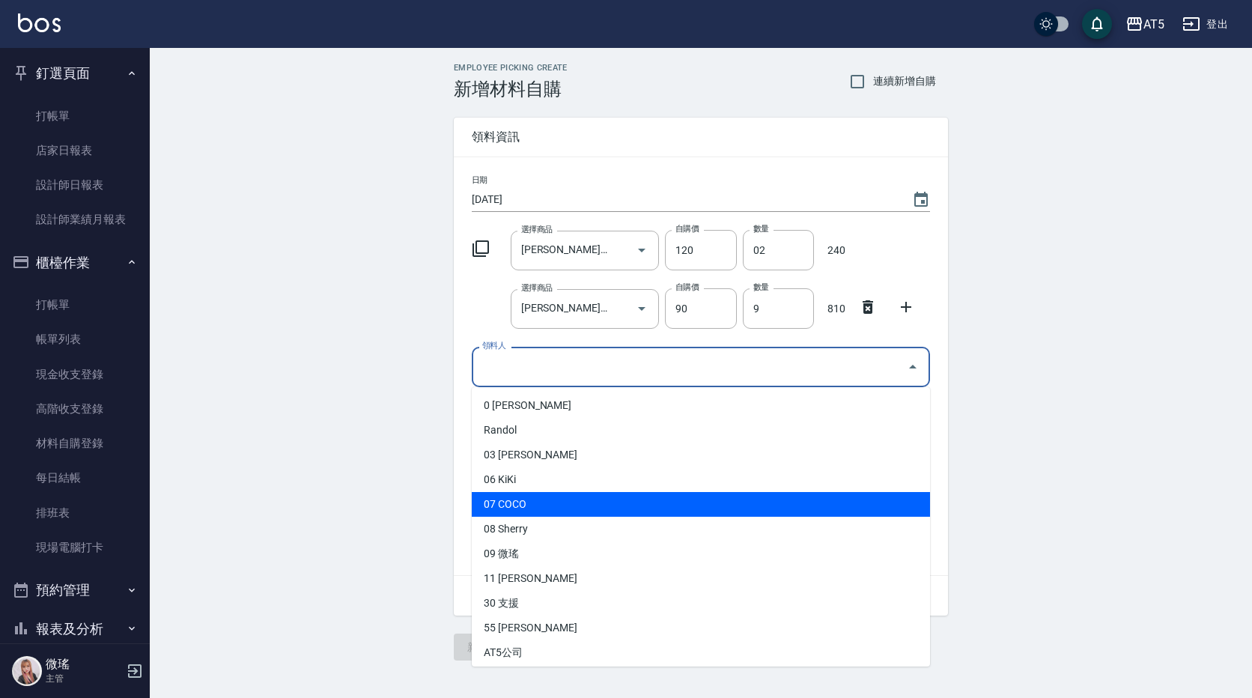
click at [535, 513] on li "07 COCO" at bounding box center [701, 504] width 458 height 25
type input "COCO"
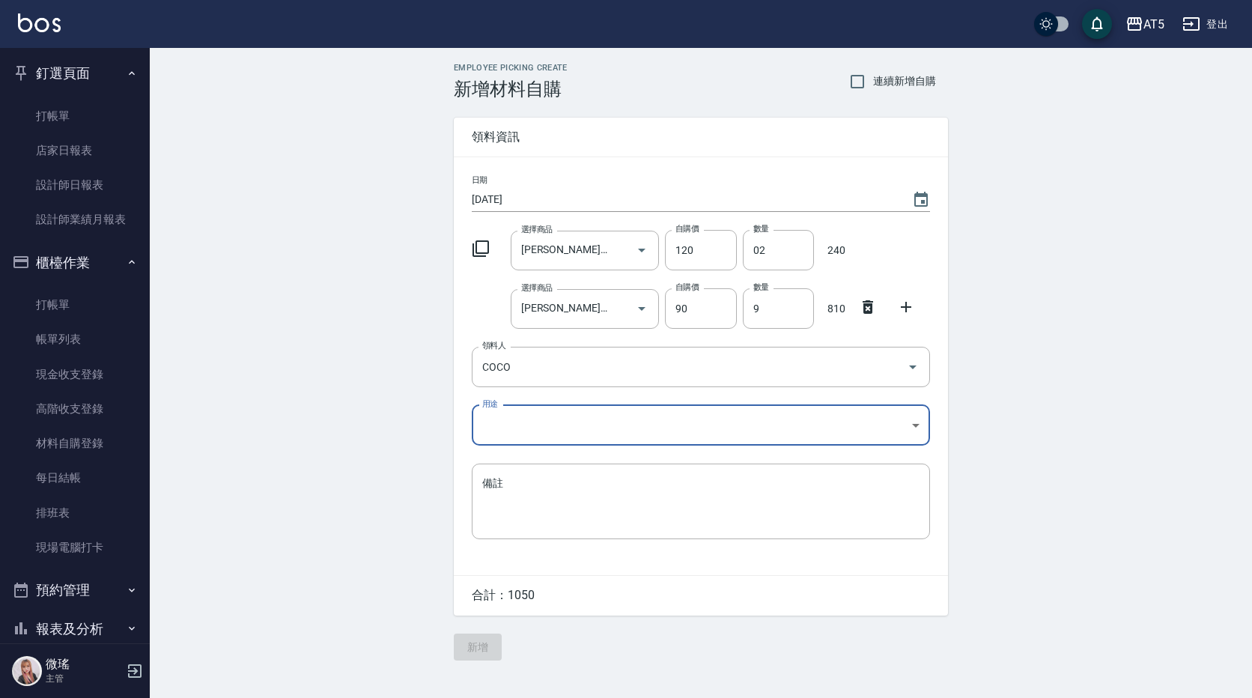
click at [495, 430] on body "AT5 登出 釘選頁面 打帳單 店家日報表 設計師日報表 設計師業績月報表 櫃檯作業 打帳單 帳單列表 現金收支登錄 高階收支登錄 材料自購登錄 每日結帳 排…" at bounding box center [626, 349] width 1252 height 698
click at [508, 482] on li "自購" at bounding box center [701, 488] width 458 height 25
type input "自購"
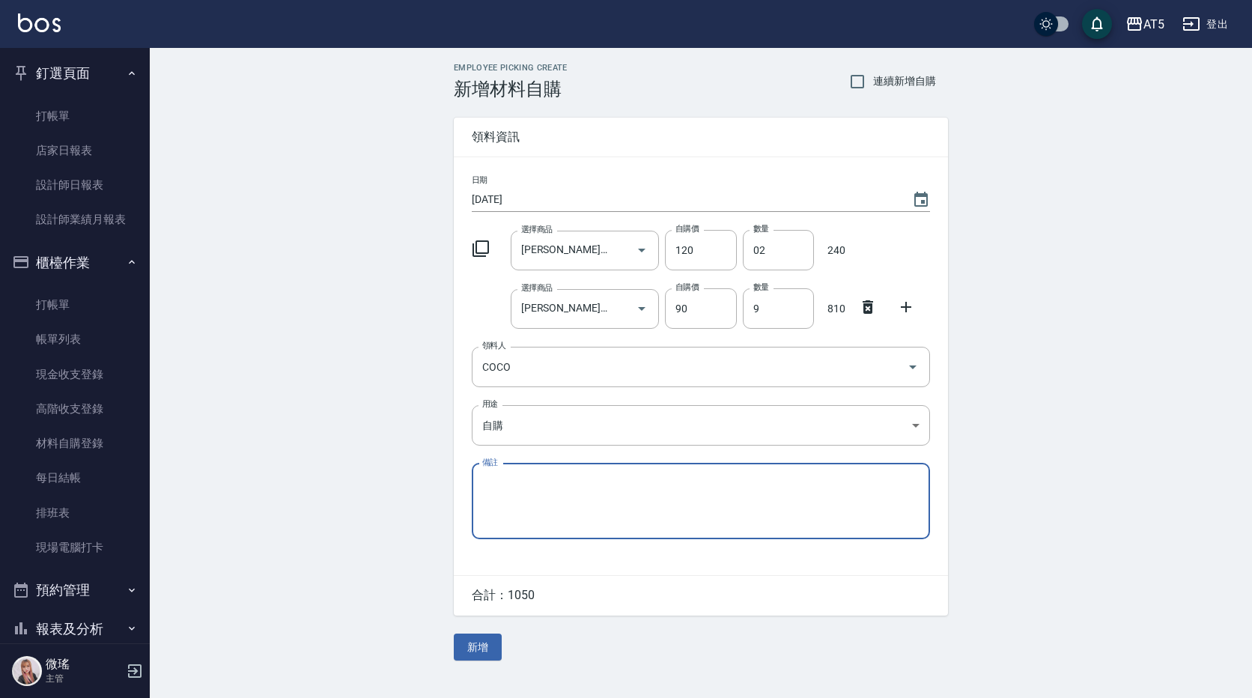
click at [501, 498] on textarea "備註" at bounding box center [700, 500] width 437 height 51
paste textarea "9/1貨單"
type textarea "9/1貨單"
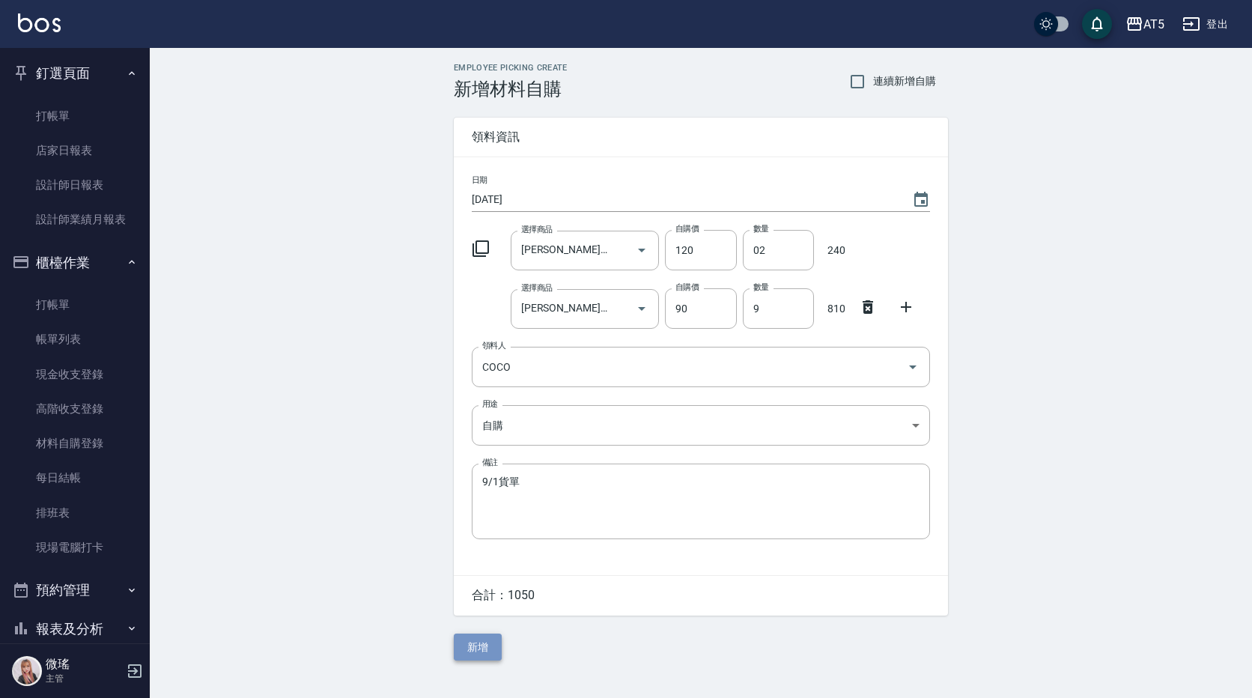
click at [472, 649] on button "新增" at bounding box center [478, 647] width 48 height 28
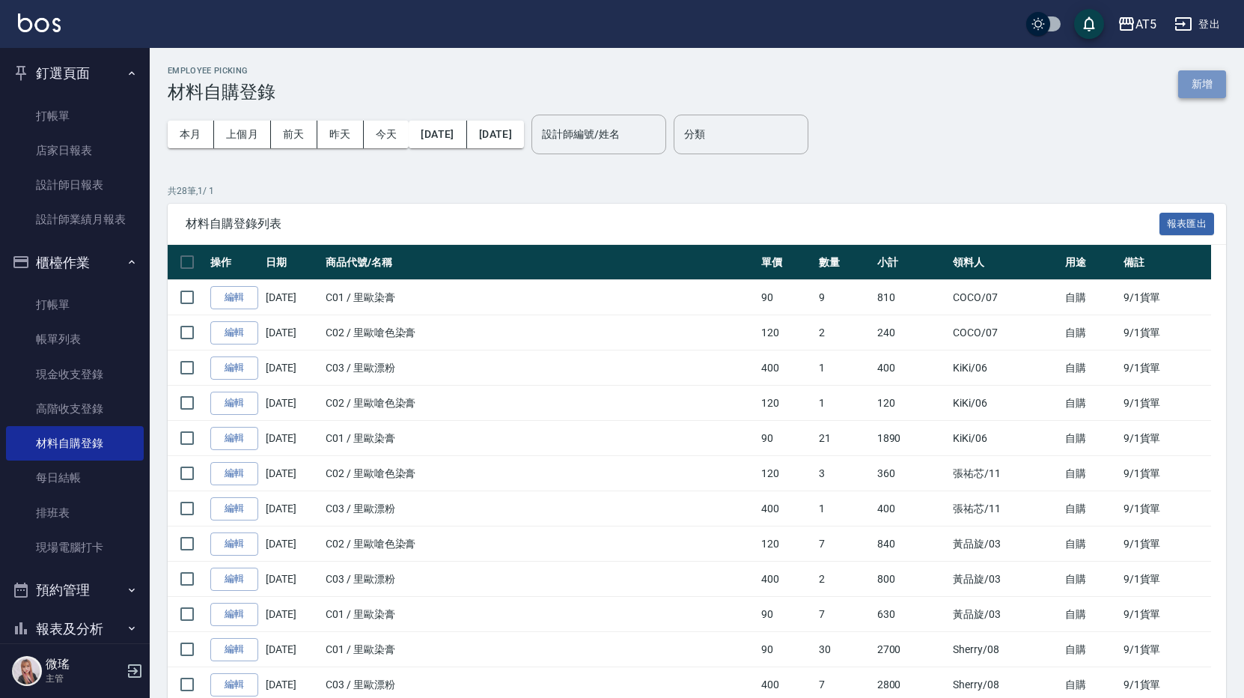
click at [1204, 84] on button "新增" at bounding box center [1202, 84] width 48 height 28
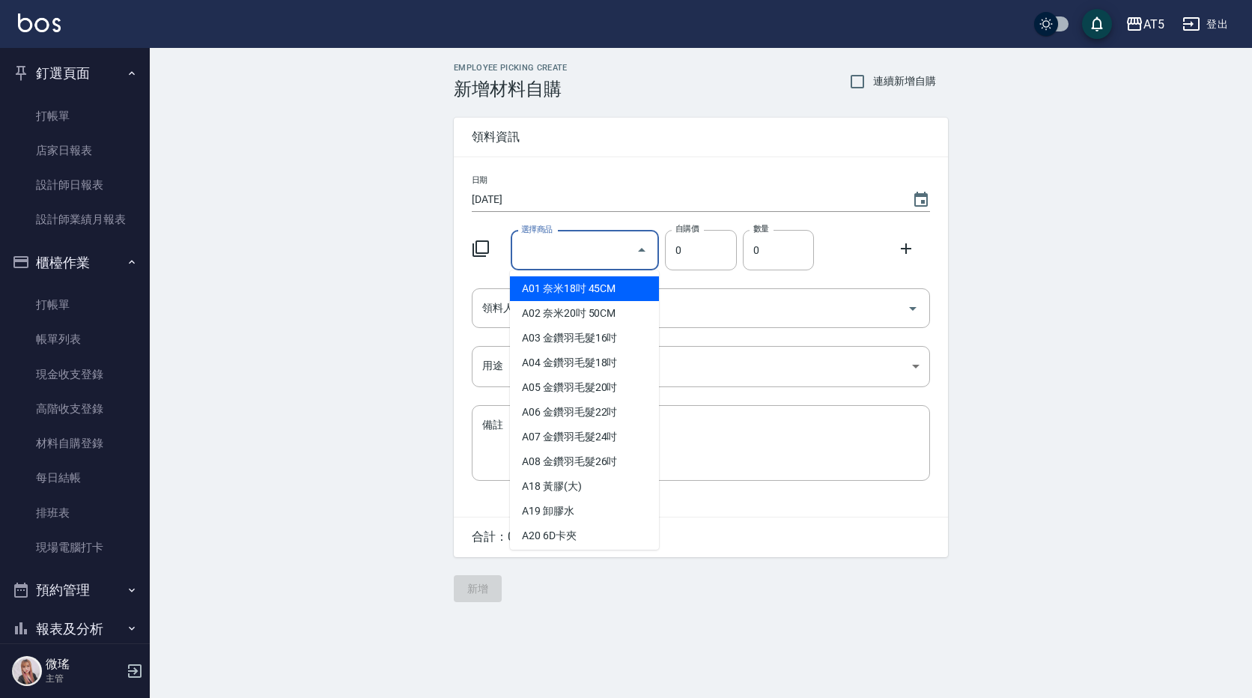
click at [519, 248] on input "選擇商品" at bounding box center [573, 250] width 113 height 26
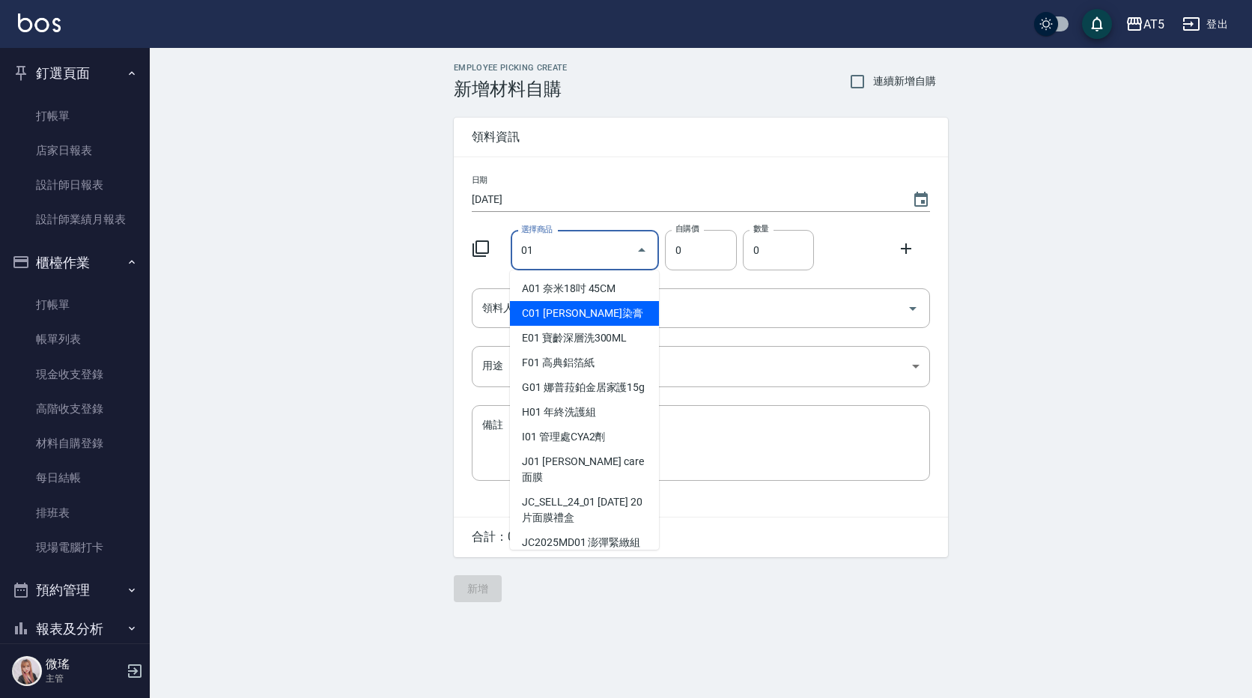
click at [608, 311] on li "C01 [PERSON_NAME]染膏" at bounding box center [584, 313] width 149 height 25
type input "[PERSON_NAME]染膏"
type input "90"
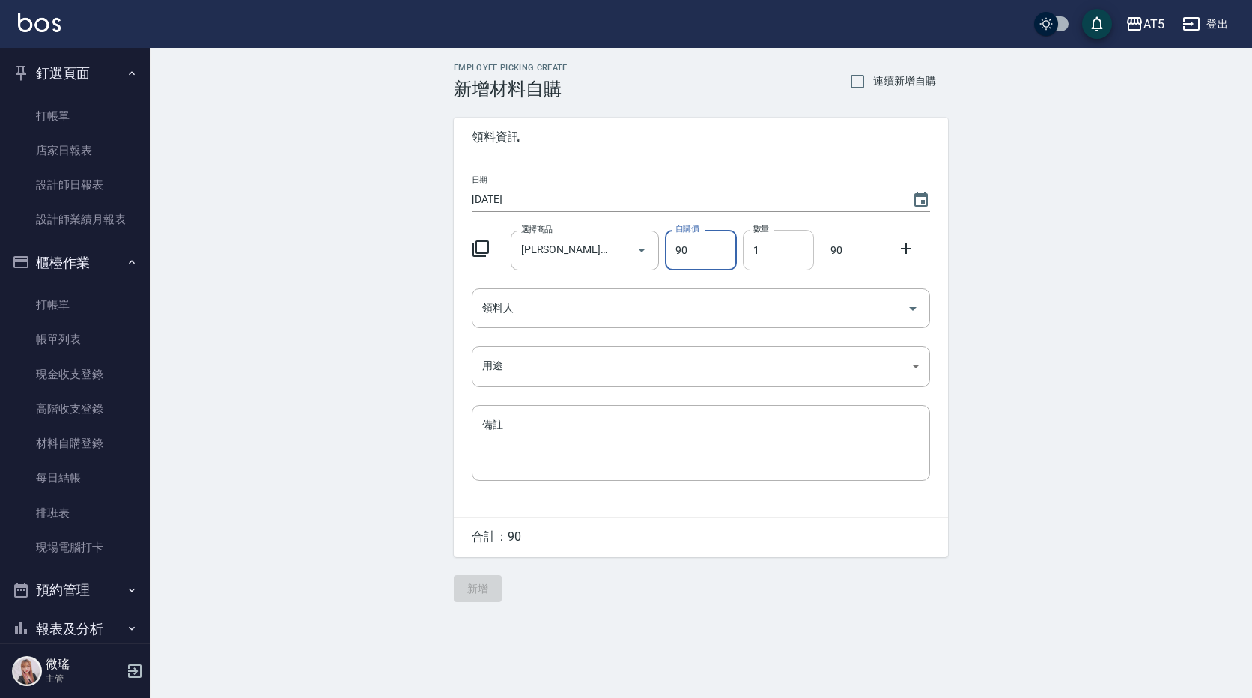
click at [758, 242] on input "1" at bounding box center [778, 250] width 71 height 40
type input "02"
click at [903, 248] on icon at bounding box center [906, 249] width 18 height 18
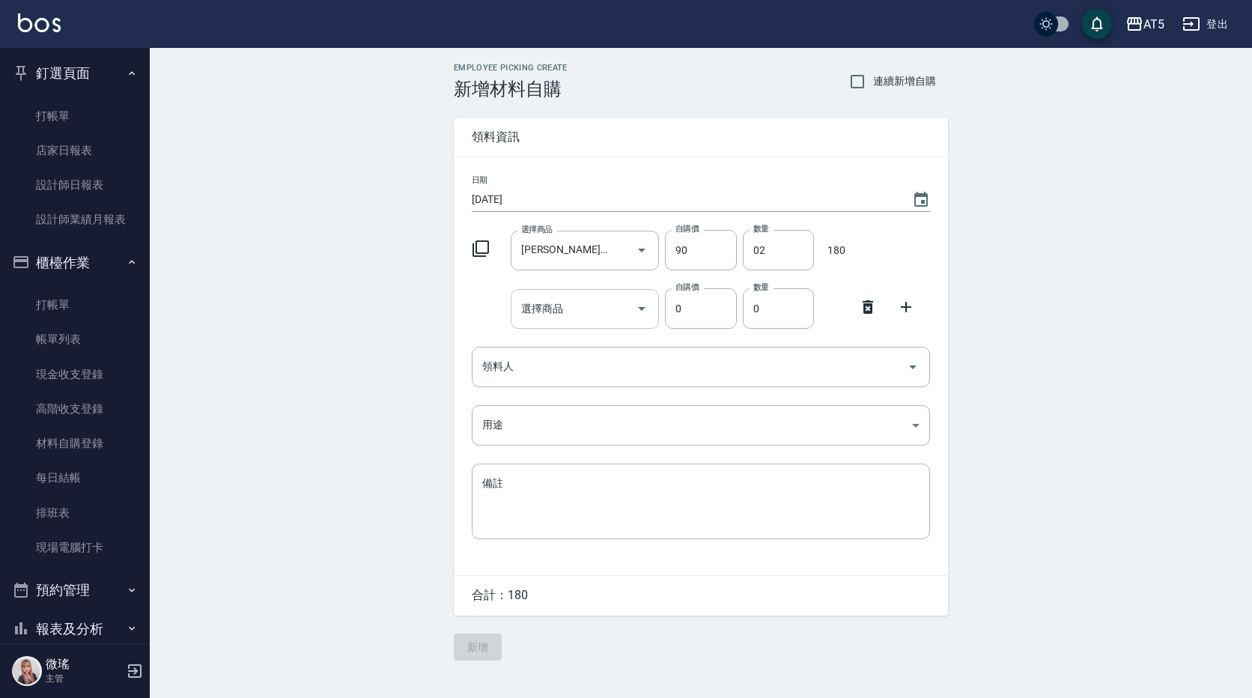
click at [558, 317] on input "選擇商品" at bounding box center [573, 309] width 113 height 26
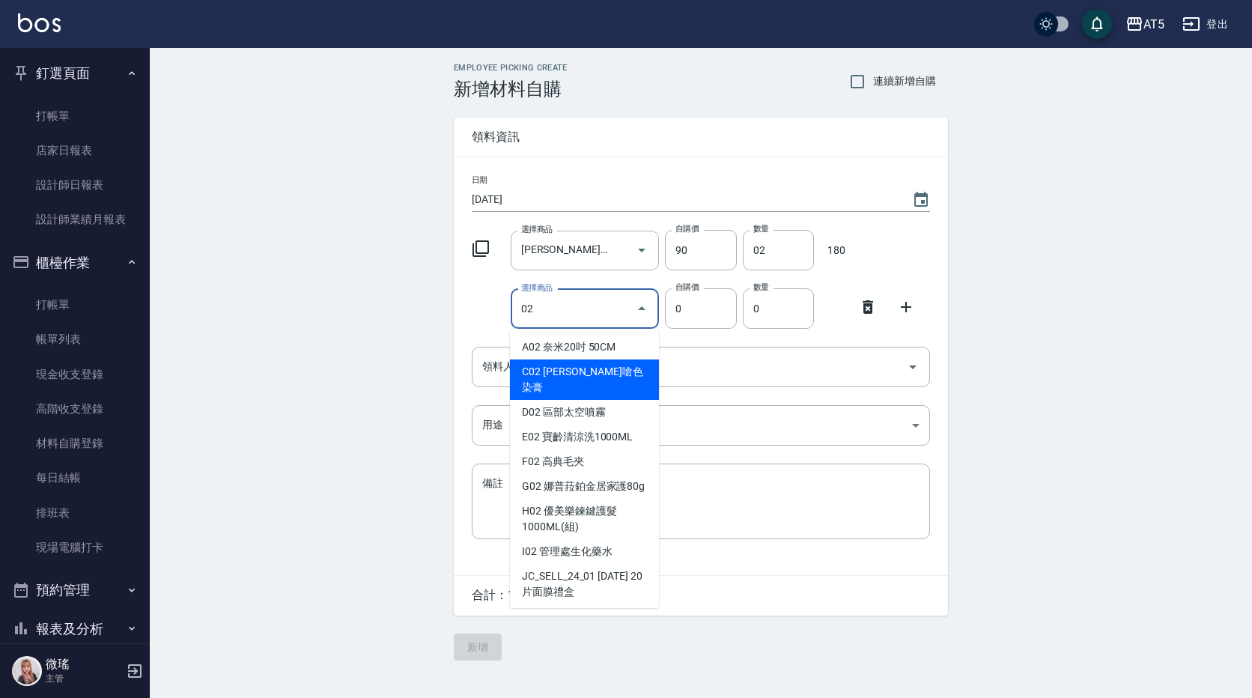
click at [585, 365] on li "C02 [PERSON_NAME]嗆色染膏" at bounding box center [584, 379] width 149 height 40
type input "[PERSON_NAME]嗆色染膏"
type input "120"
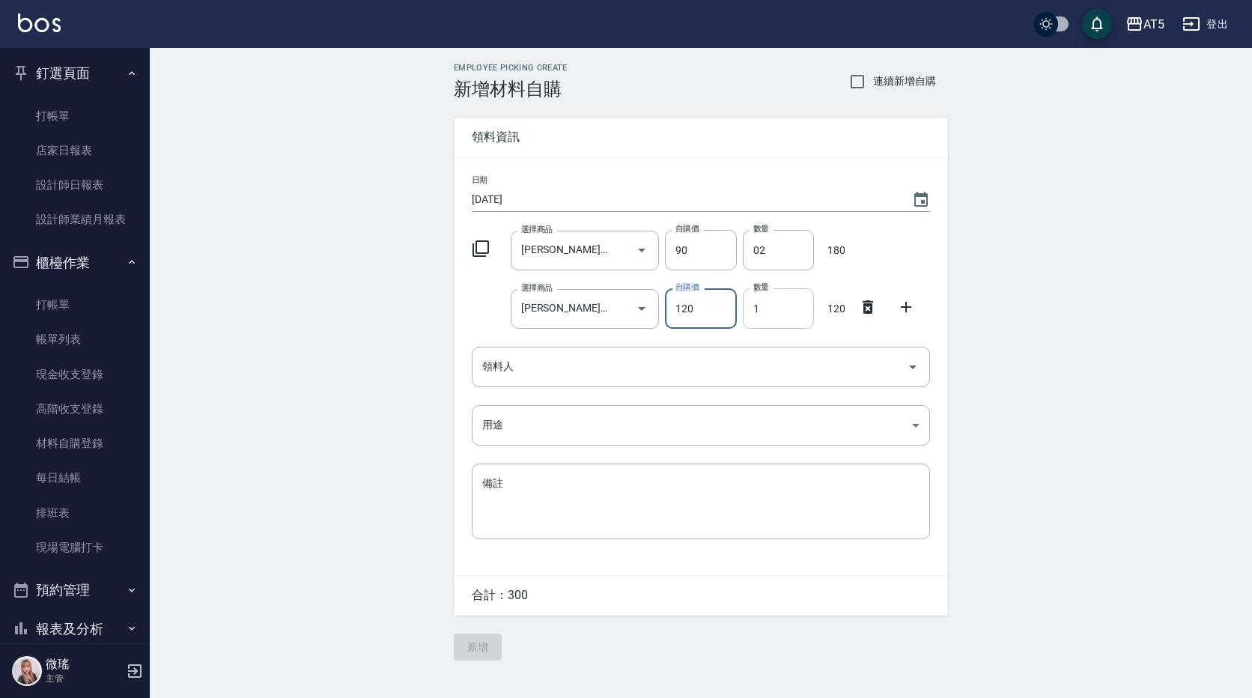
click at [752, 296] on input "1" at bounding box center [778, 308] width 71 height 40
type input "02"
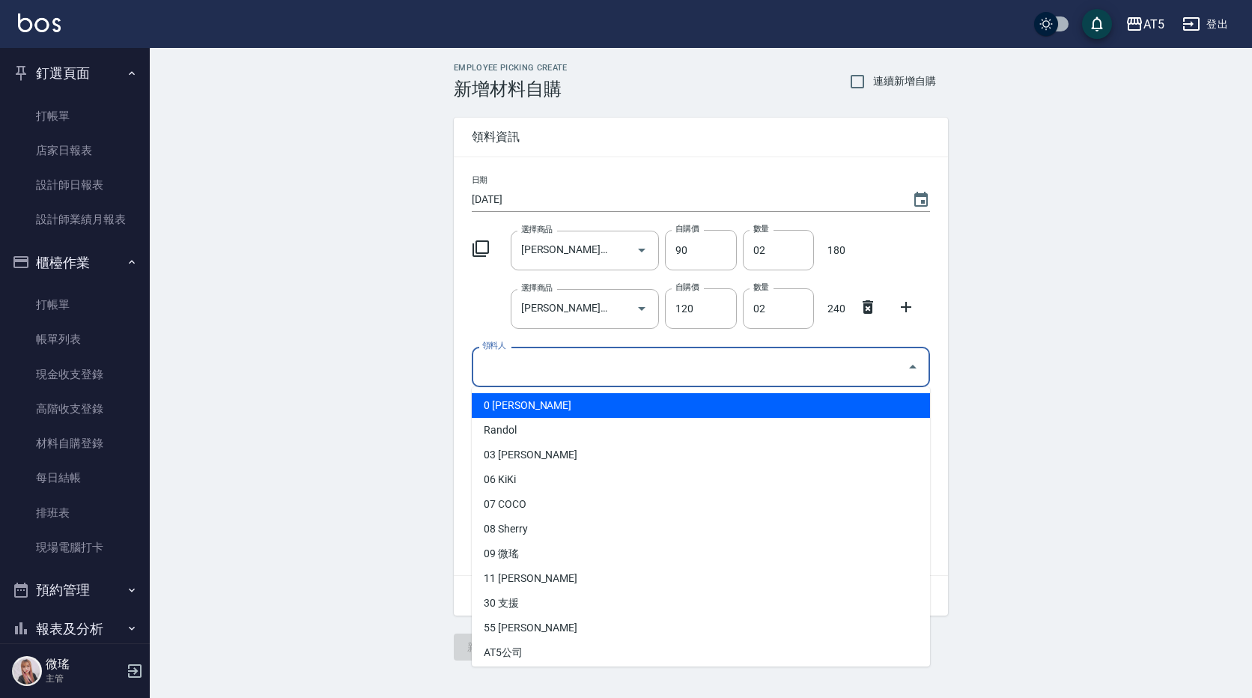
click at [641, 358] on input "領料人" at bounding box center [689, 366] width 422 height 26
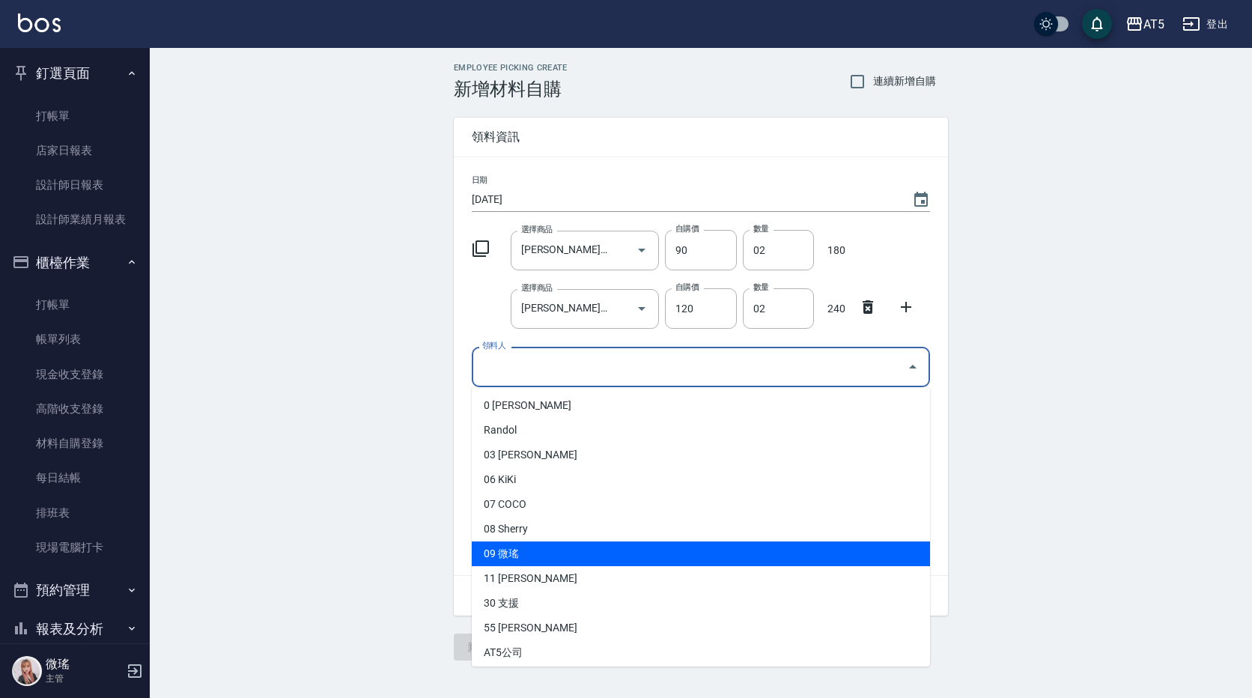
click at [540, 546] on li "09 微瑤" at bounding box center [701, 553] width 458 height 25
type input "微瑤"
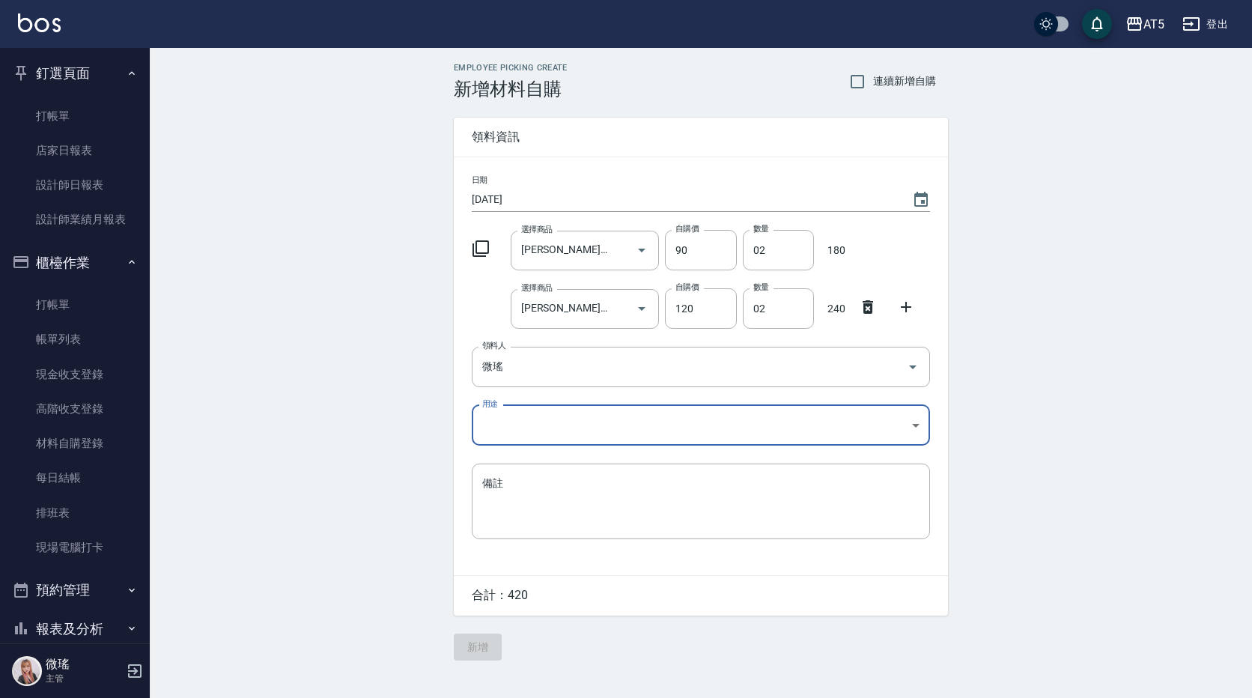
click at [531, 434] on body "AT5 登出 釘選頁面 打帳單 店家日報表 設計師日報表 設計師業績月報表 櫃檯作業 打帳單 帳單列表 現金收支登錄 高階收支登錄 材料自購登錄 每日結帳 排…" at bounding box center [626, 349] width 1252 height 698
drag, startPoint x: 531, startPoint y: 435, endPoint x: 478, endPoint y: 487, distance: 74.6
click at [478, 487] on li "自購" at bounding box center [701, 488] width 458 height 25
type input "自購"
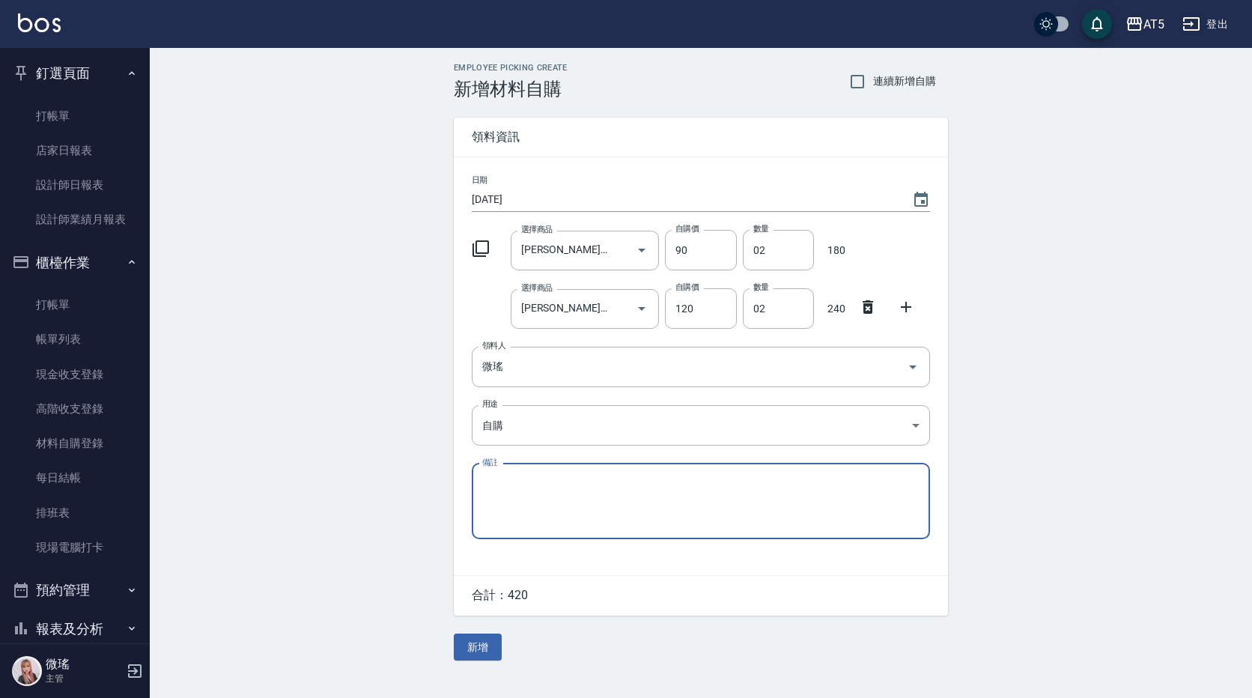
click at [497, 492] on textarea "備註" at bounding box center [700, 500] width 437 height 51
paste textarea "9/1貨單"
type textarea "9/1貨單"
click at [476, 656] on button "新增" at bounding box center [478, 647] width 48 height 28
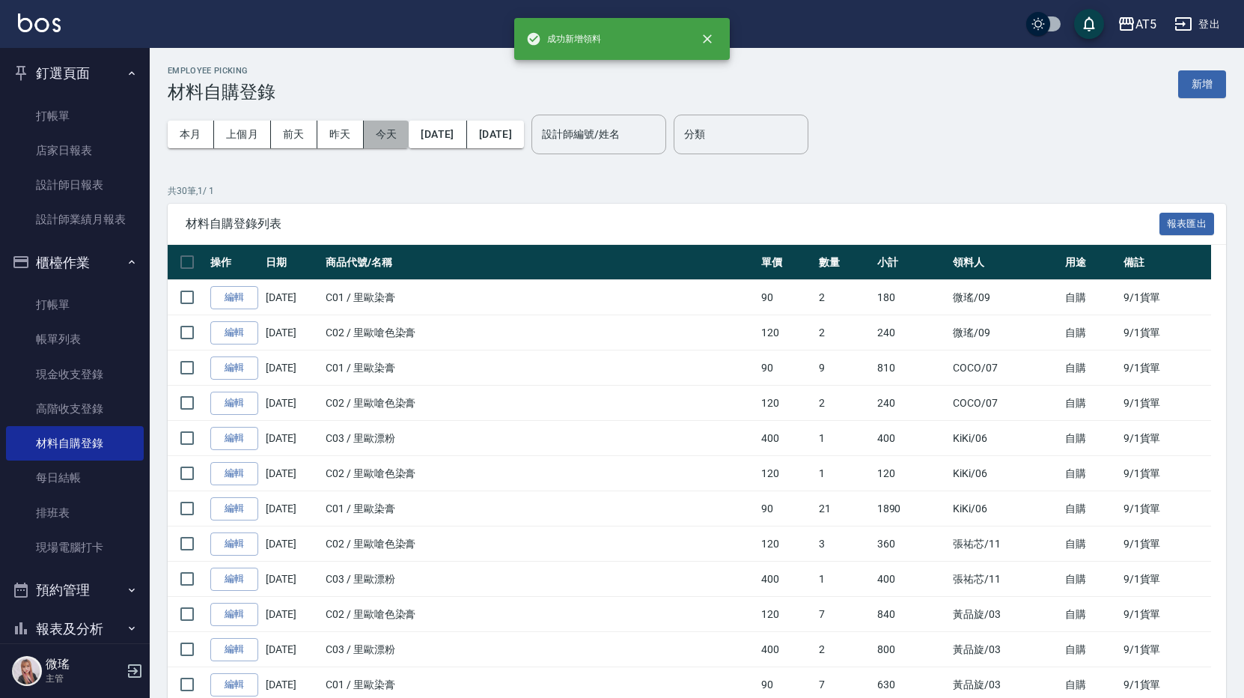
click at [374, 141] on button "今天" at bounding box center [387, 135] width 46 height 28
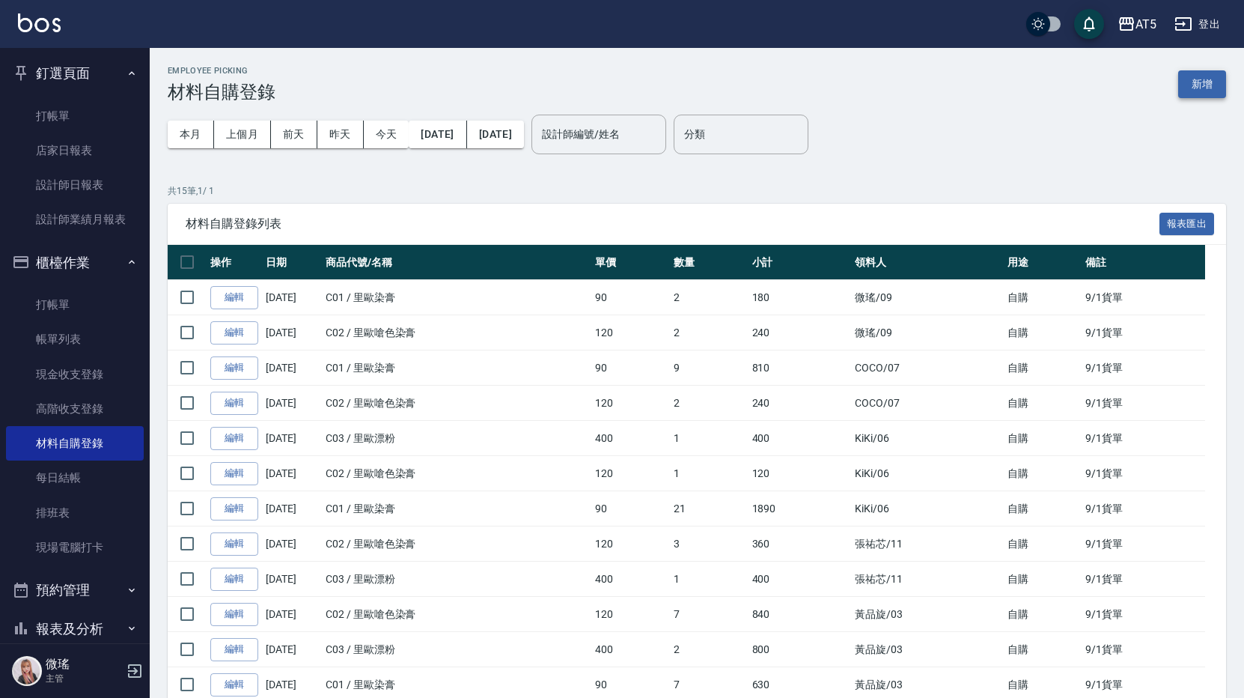
click at [1209, 84] on button "新增" at bounding box center [1202, 84] width 48 height 28
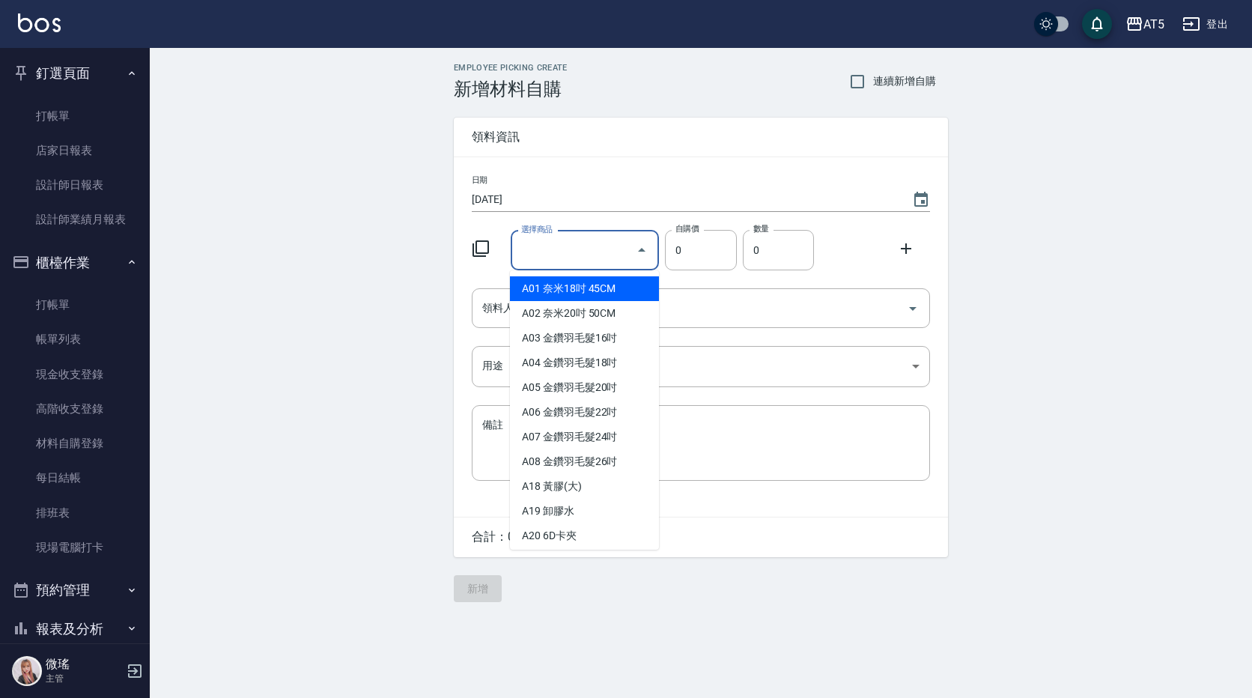
click at [581, 240] on input "選擇商品" at bounding box center [573, 250] width 113 height 26
click at [561, 244] on input "選擇商品" at bounding box center [573, 250] width 113 height 26
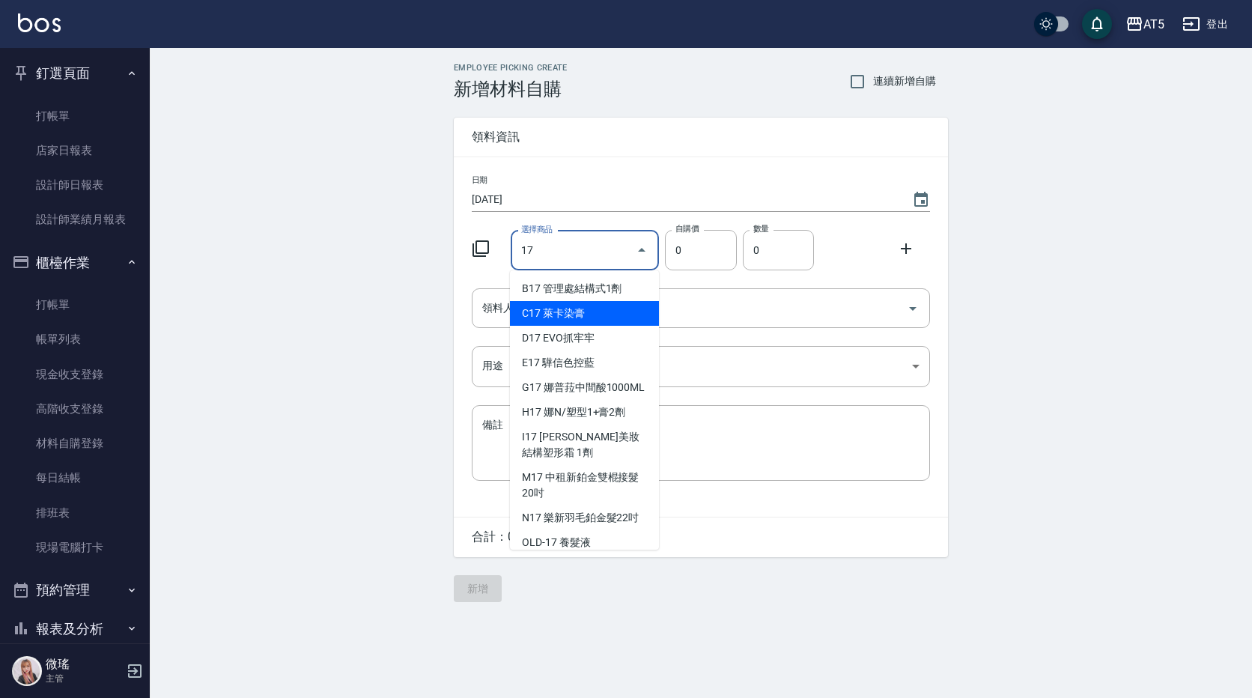
click at [570, 324] on li "C17 萊卡染膏" at bounding box center [584, 313] width 149 height 25
type input "萊卡染膏"
type input "85"
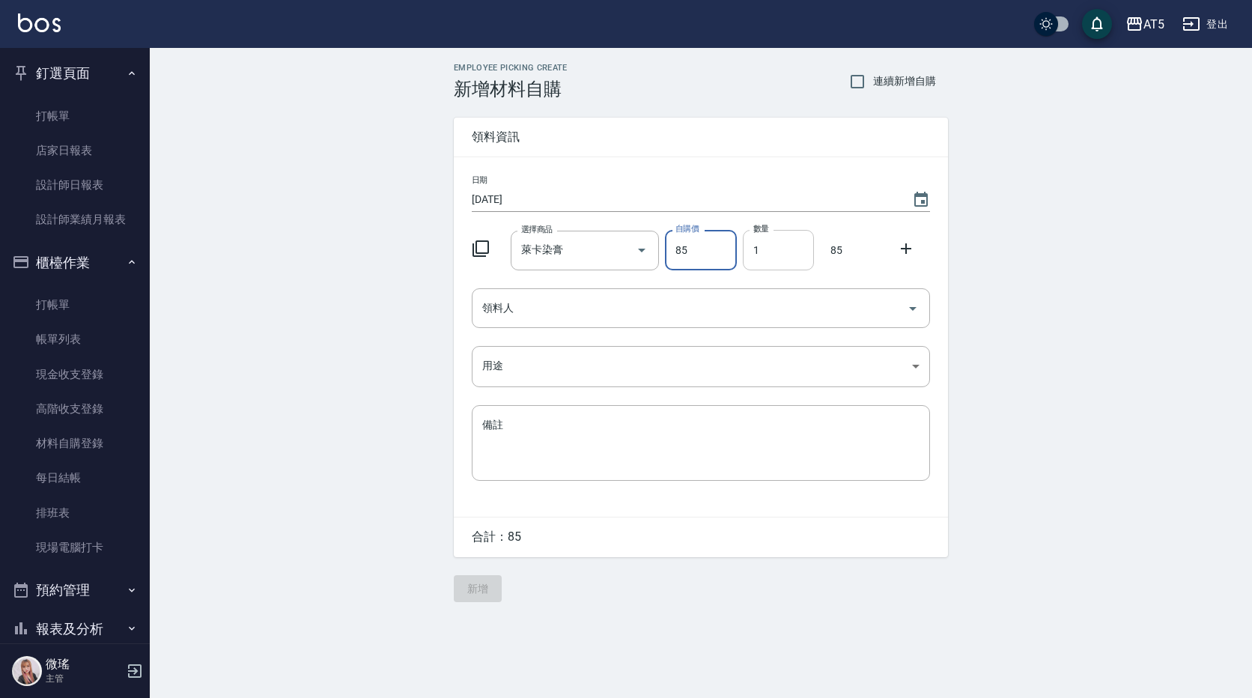
click at [786, 231] on input "1" at bounding box center [778, 250] width 71 height 40
type input "21"
click at [525, 309] on input "領料人" at bounding box center [689, 308] width 422 height 26
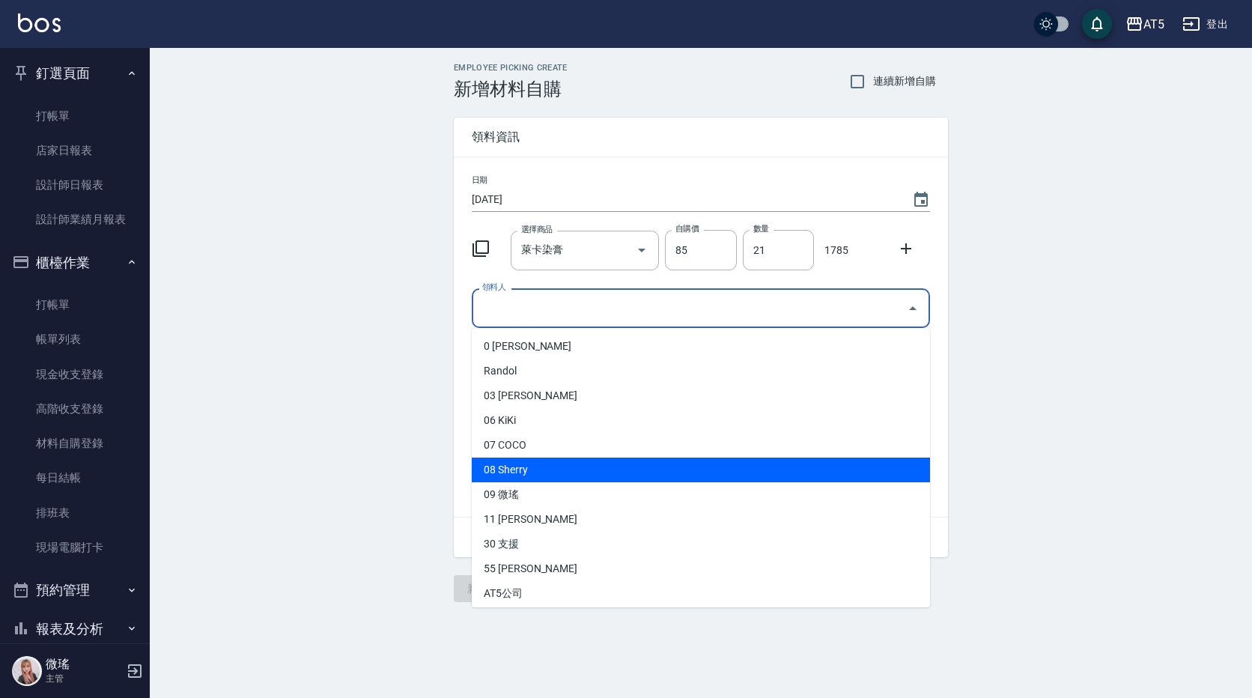
click at [544, 477] on li "08 Sherry" at bounding box center [701, 469] width 458 height 25
type input "Sherry"
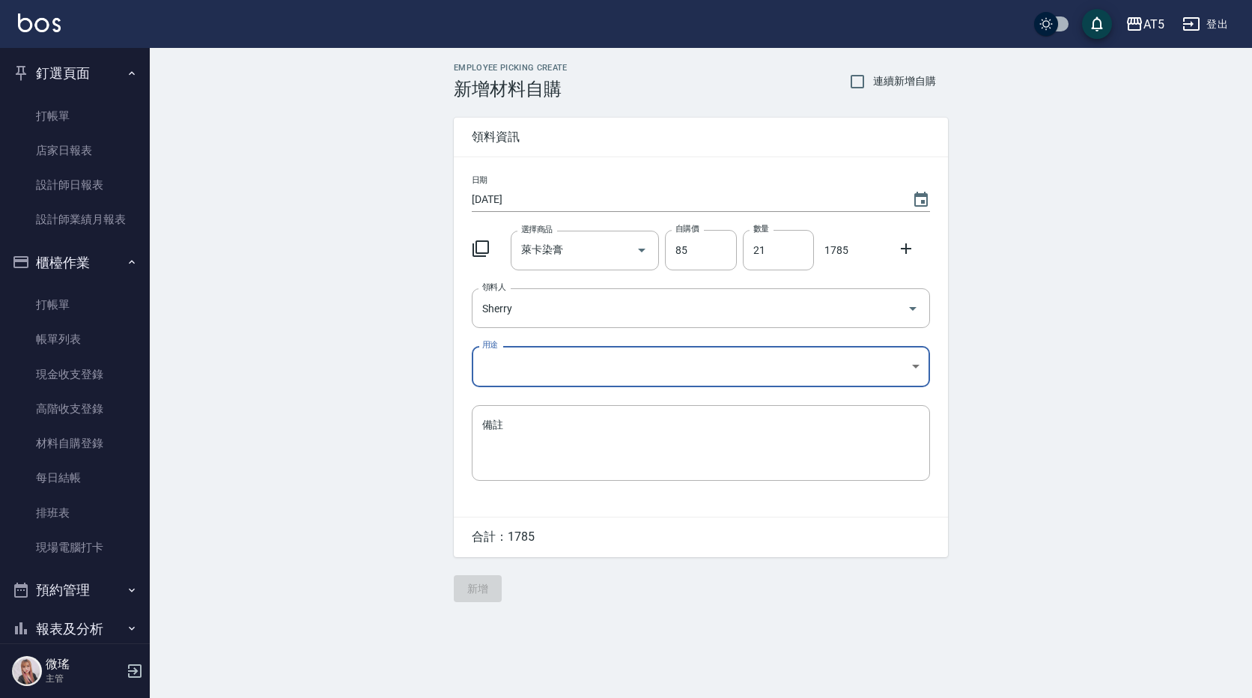
drag, startPoint x: 921, startPoint y: 249, endPoint x: 912, endPoint y: 244, distance: 9.8
click at [915, 244] on div at bounding box center [910, 247] width 39 height 27
drag, startPoint x: 912, startPoint y: 244, endPoint x: 853, endPoint y: 264, distance: 62.5
click at [910, 244] on icon at bounding box center [906, 249] width 18 height 18
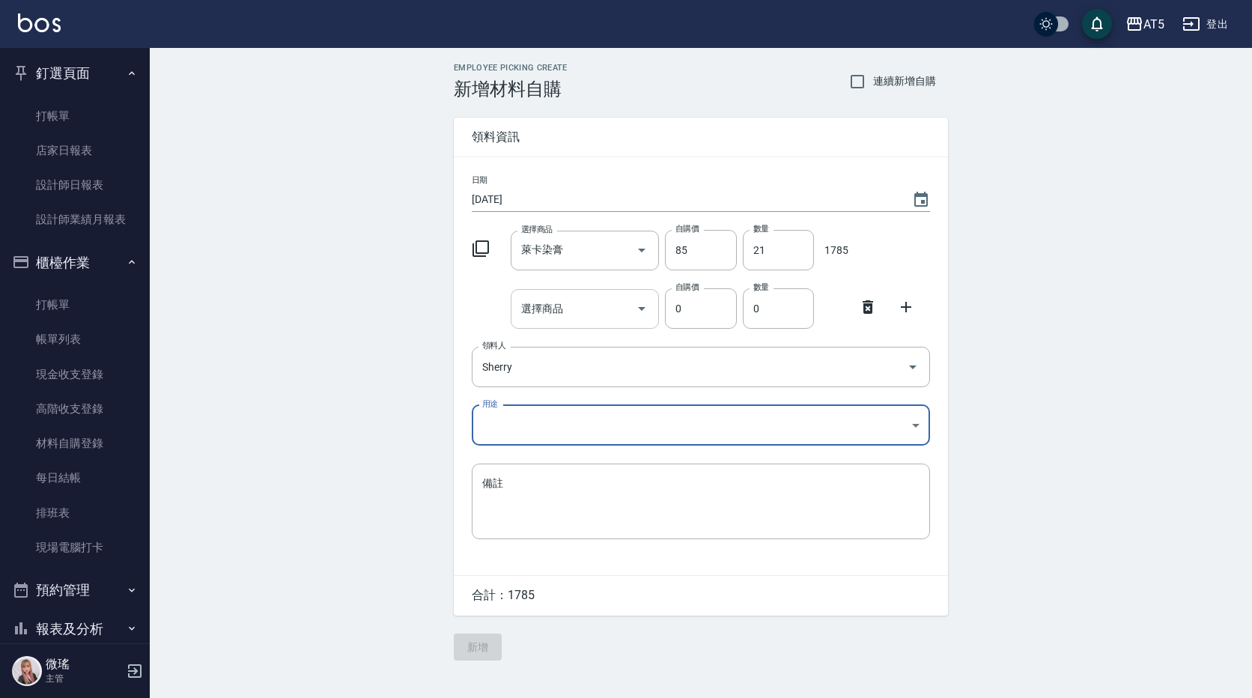
click at [587, 321] on input "選擇商品" at bounding box center [573, 309] width 113 height 26
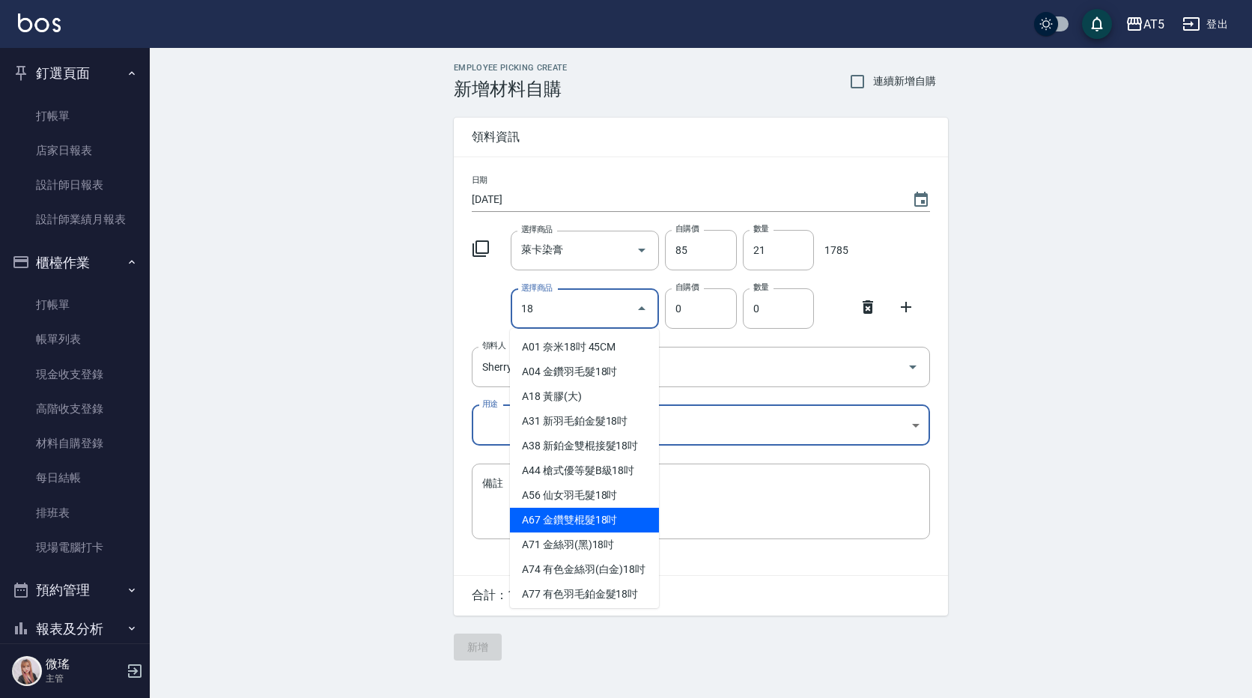
scroll to position [75, 0]
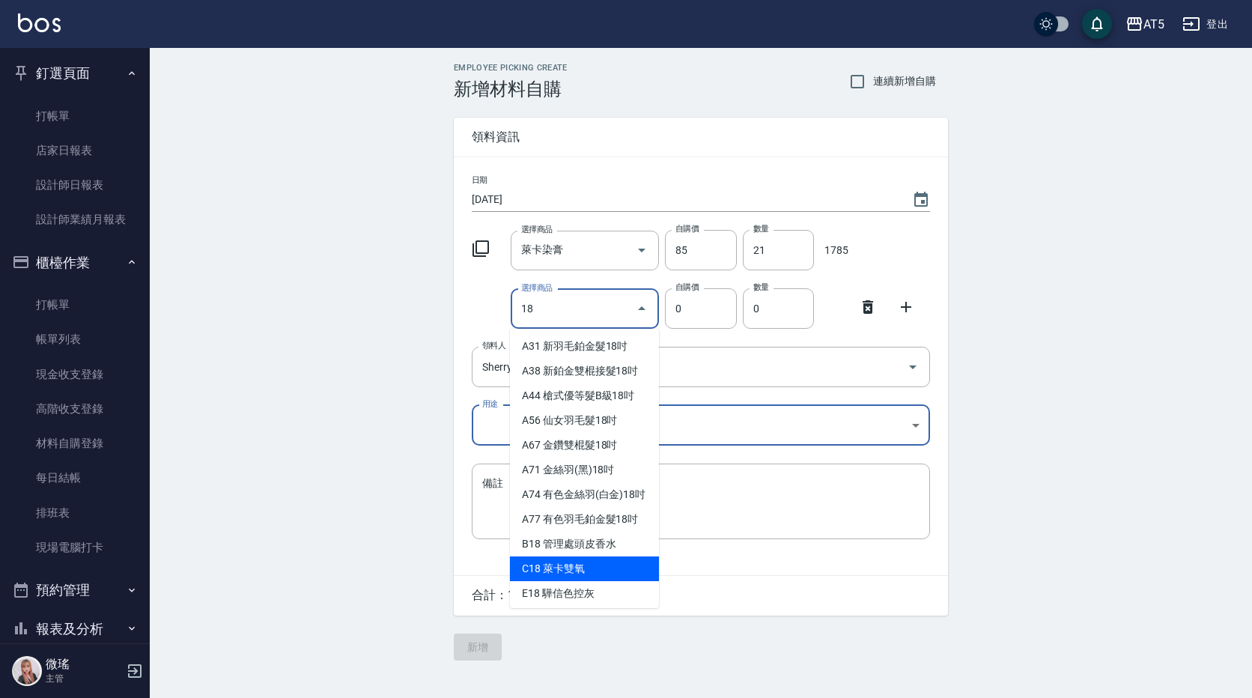
click at [592, 581] on li "C18 萊卡雙氧" at bounding box center [584, 568] width 149 height 25
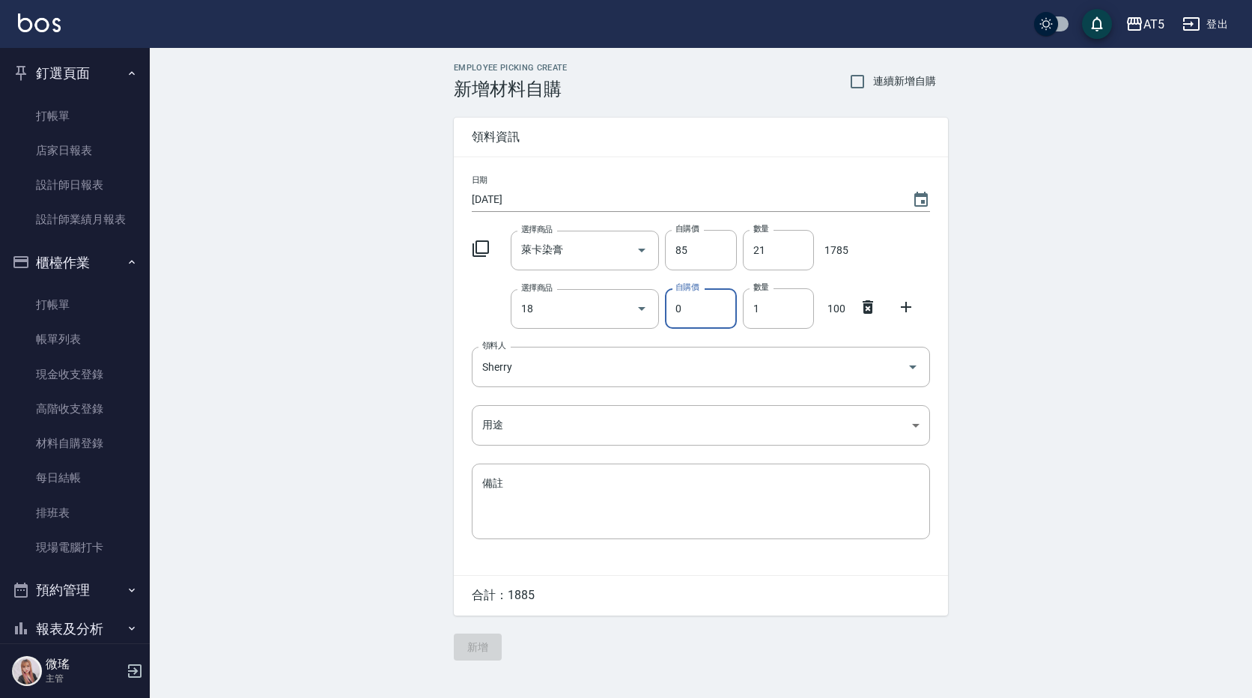
type input "萊卡雙氧"
type input "100"
click at [775, 314] on input "1" at bounding box center [778, 308] width 71 height 40
type input "21"
click at [789, 242] on input "21" at bounding box center [778, 250] width 71 height 40
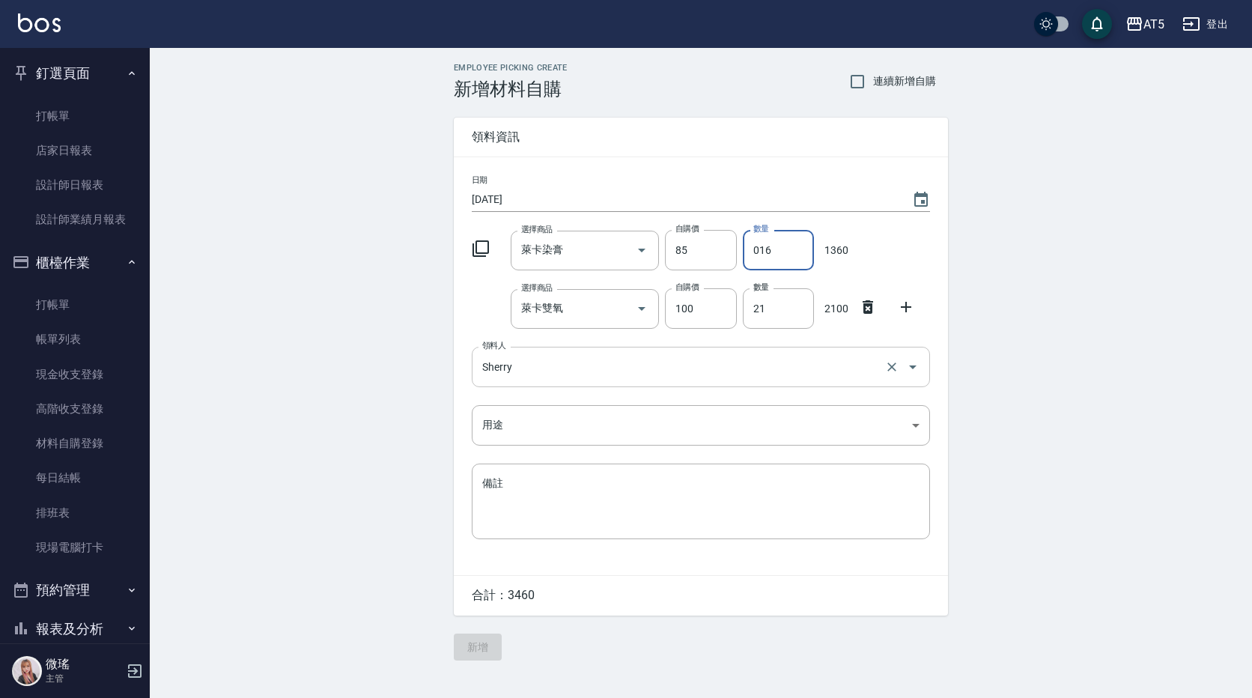
click at [600, 380] on div "Sherry 領料人" at bounding box center [701, 367] width 458 height 40
type input "016"
click at [1070, 350] on div "Employee Picking Create 新增材料自購 連續新增自購 領料資訊 日期 [DATE] 選擇商品 萊卡染膏 選擇商品 自購價 85 自購價 …" at bounding box center [701, 361] width 1102 height 627
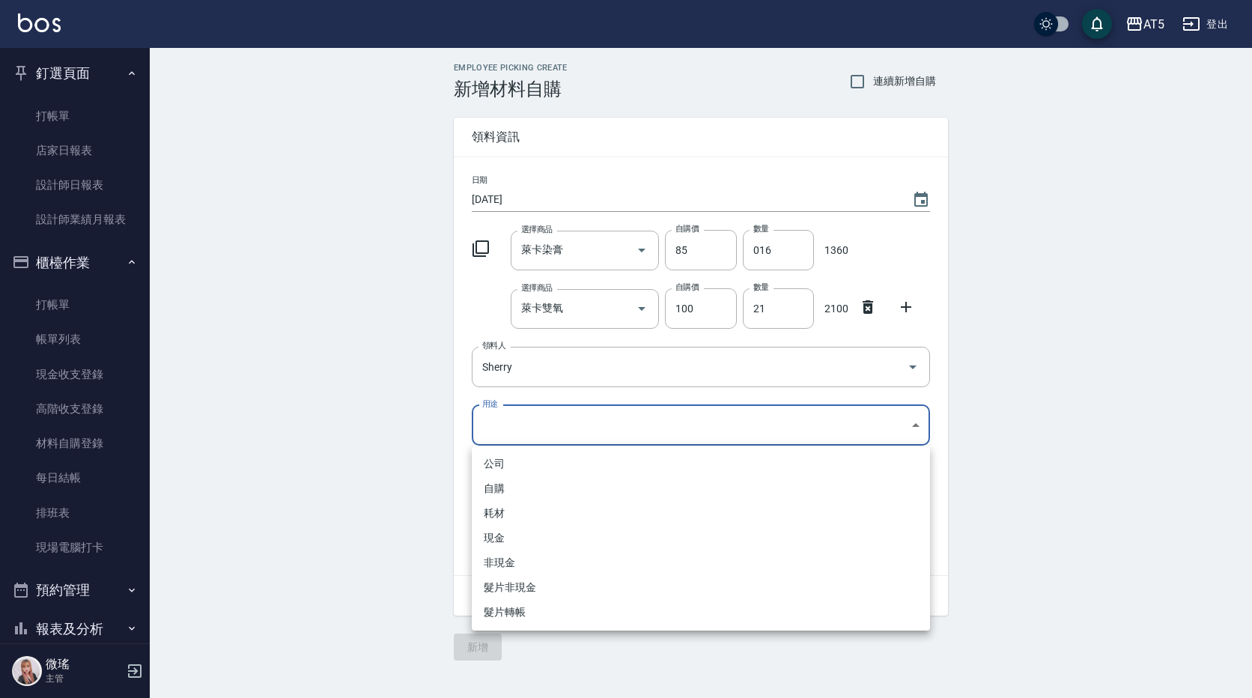
click at [543, 439] on body "AT5 登出 釘選頁面 打帳單 店家日報表 設計師日報表 設計師業績月報表 櫃檯作業 打帳單 帳單列表 現金收支登錄 高階收支登錄 材料自購登錄 每日結帳 排…" at bounding box center [626, 349] width 1252 height 698
click at [533, 478] on li "自購" at bounding box center [701, 488] width 458 height 25
type input "自購"
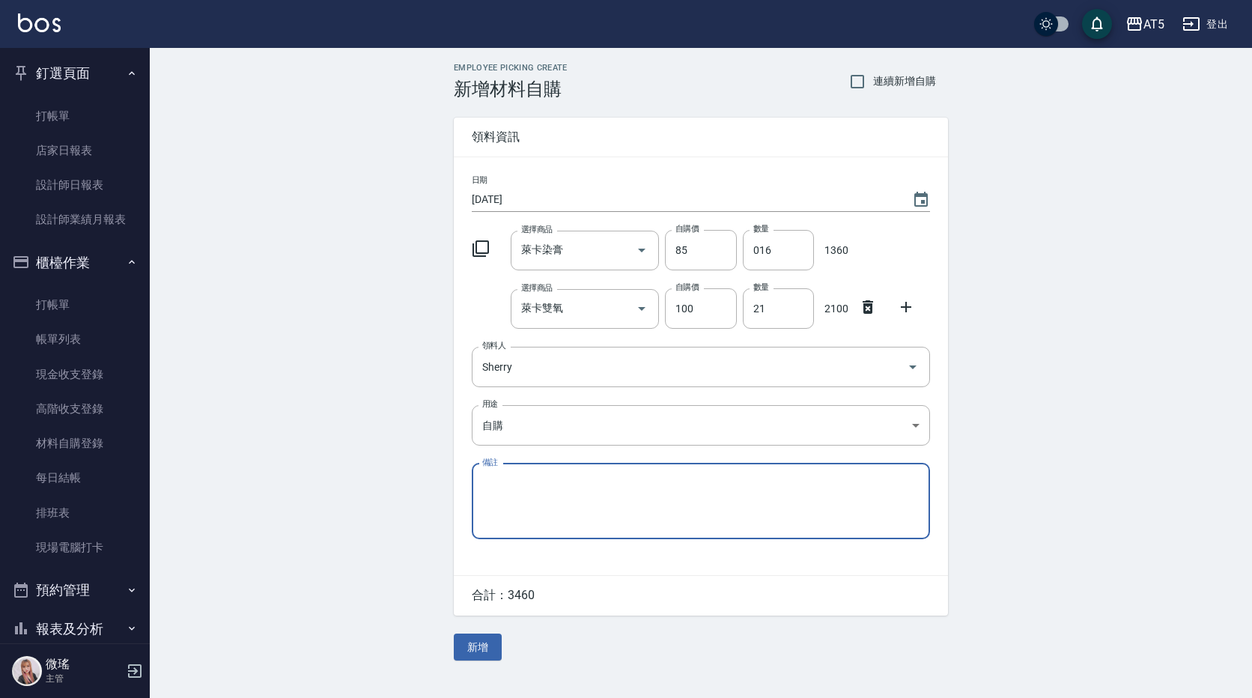
click at [519, 492] on textarea "備註" at bounding box center [700, 500] width 437 height 51
click at [545, 484] on textarea "9/26貨單" at bounding box center [700, 500] width 437 height 51
drag, startPoint x: 529, startPoint y: 481, endPoint x: 482, endPoint y: 478, distance: 47.3
click at [482, 478] on textarea "9/26貨單" at bounding box center [700, 500] width 437 height 51
type textarea "9/26貨單"
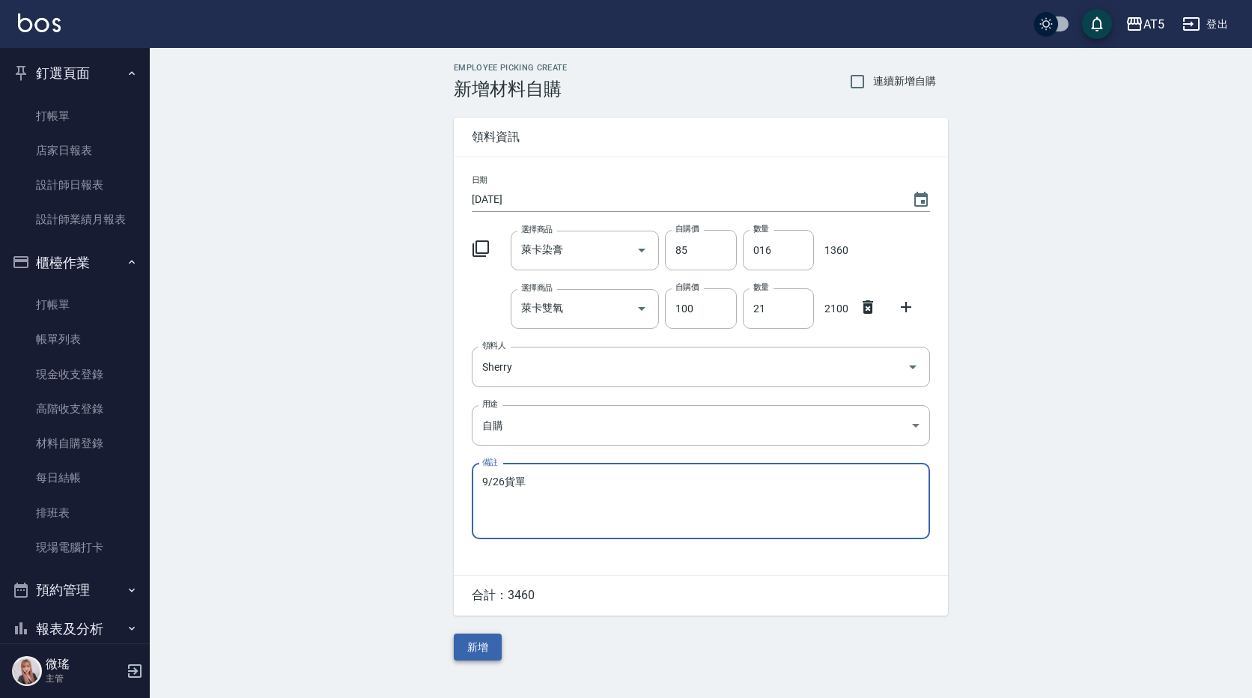
click at [487, 659] on button "新增" at bounding box center [478, 647] width 48 height 28
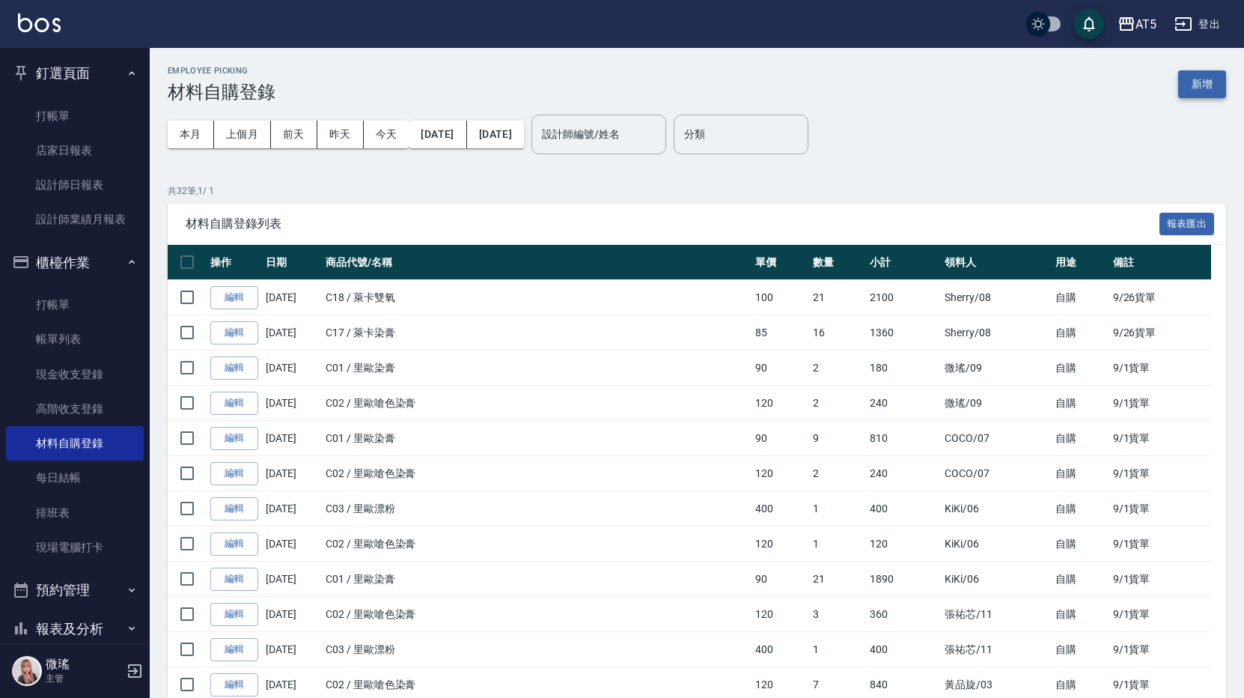
click at [1213, 82] on button "新增" at bounding box center [1202, 84] width 48 height 28
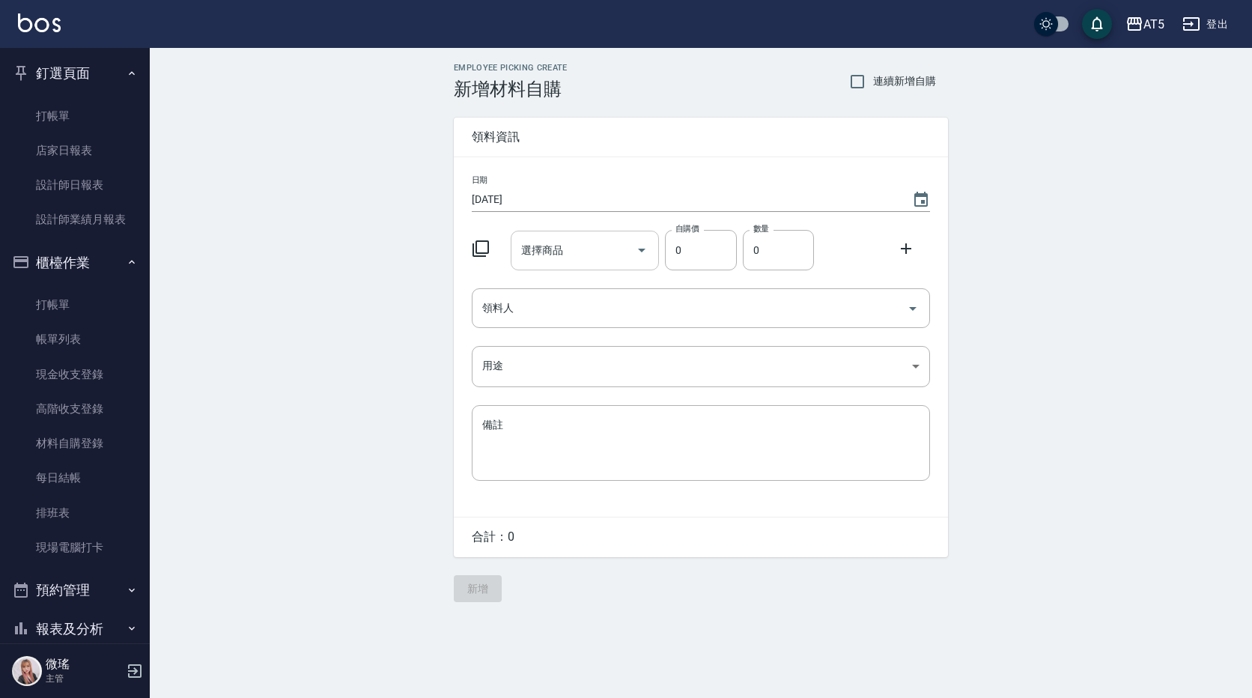
click at [567, 246] on input "選擇商品" at bounding box center [573, 250] width 113 height 26
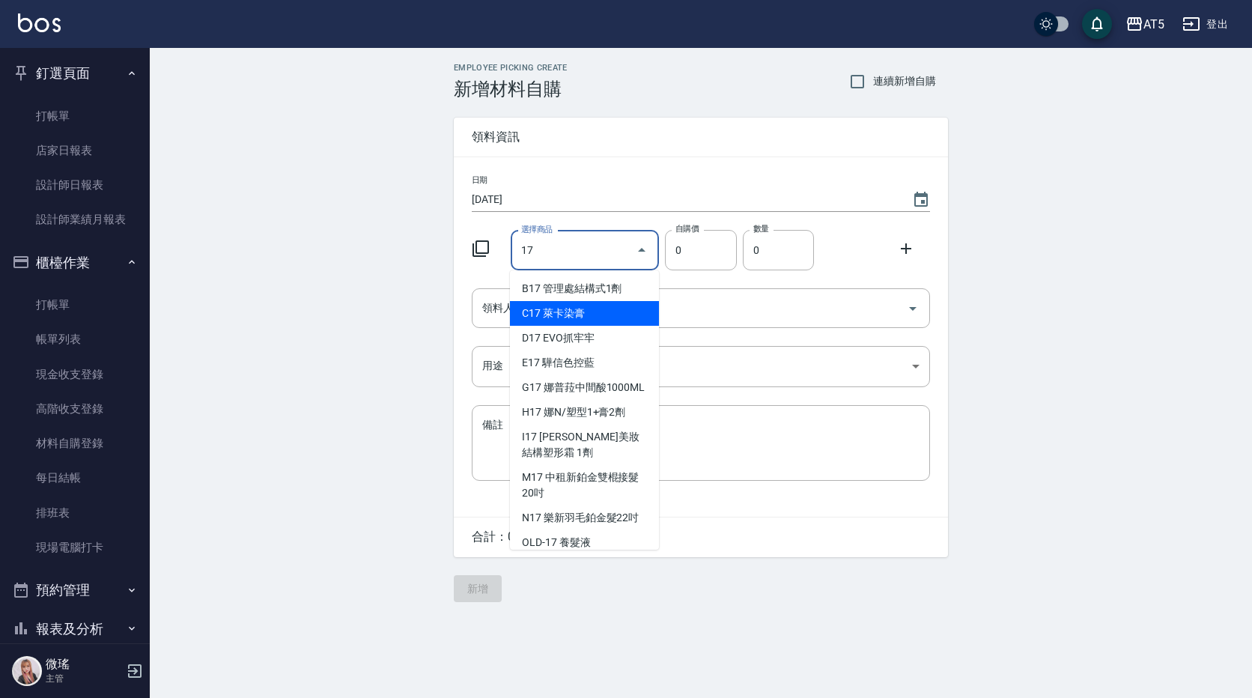
click at [537, 306] on li "C17 萊卡染膏" at bounding box center [584, 313] width 149 height 25
type input "萊卡染膏"
type input "85"
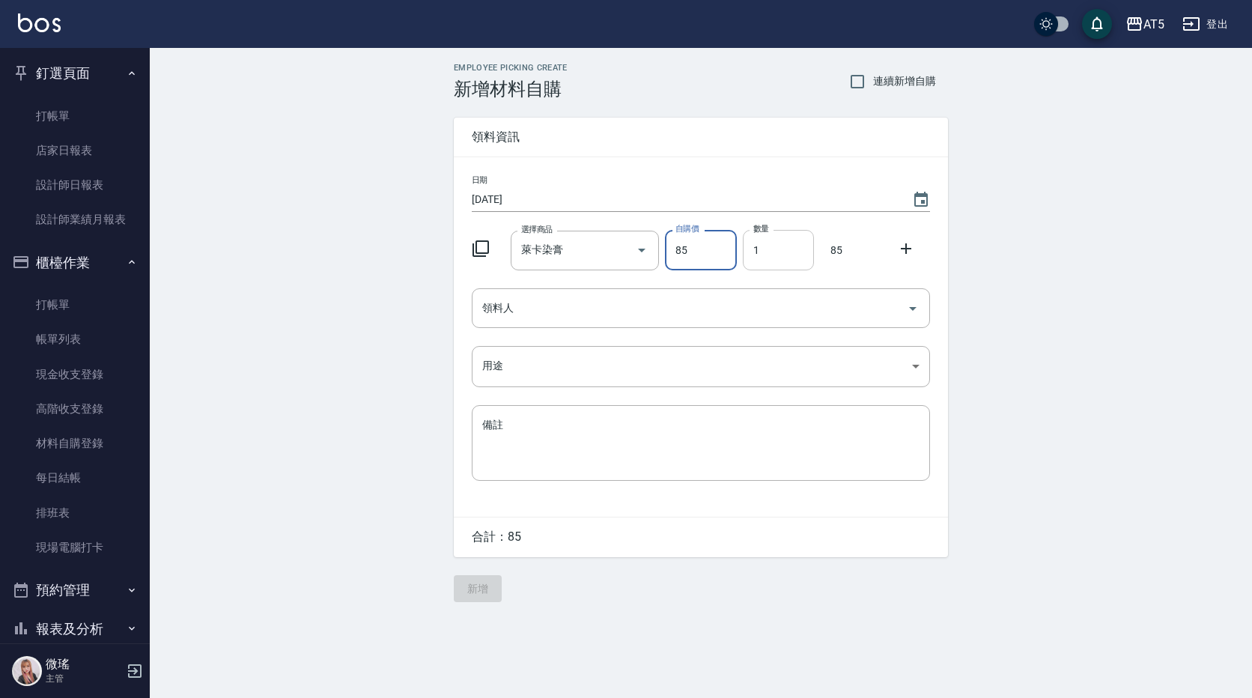
click at [792, 246] on input "1" at bounding box center [778, 250] width 71 height 40
click at [793, 246] on input "1" at bounding box center [778, 250] width 71 height 40
type input "04"
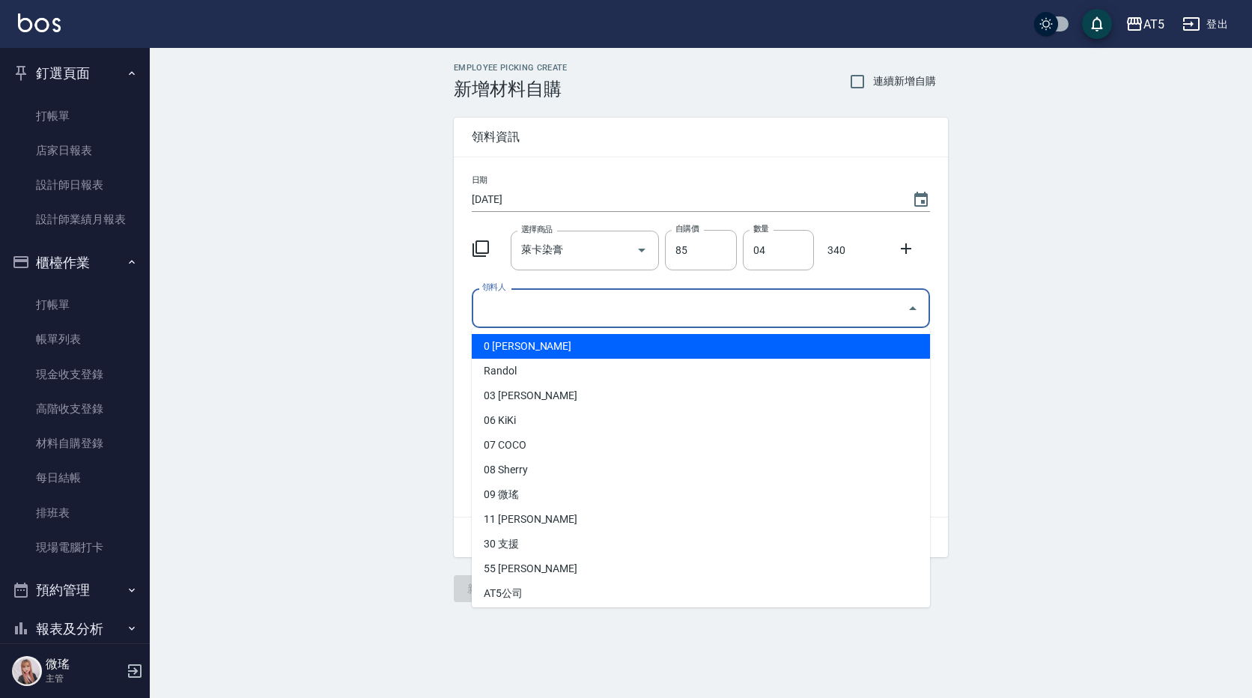
click at [667, 313] on input "領料人" at bounding box center [689, 308] width 422 height 26
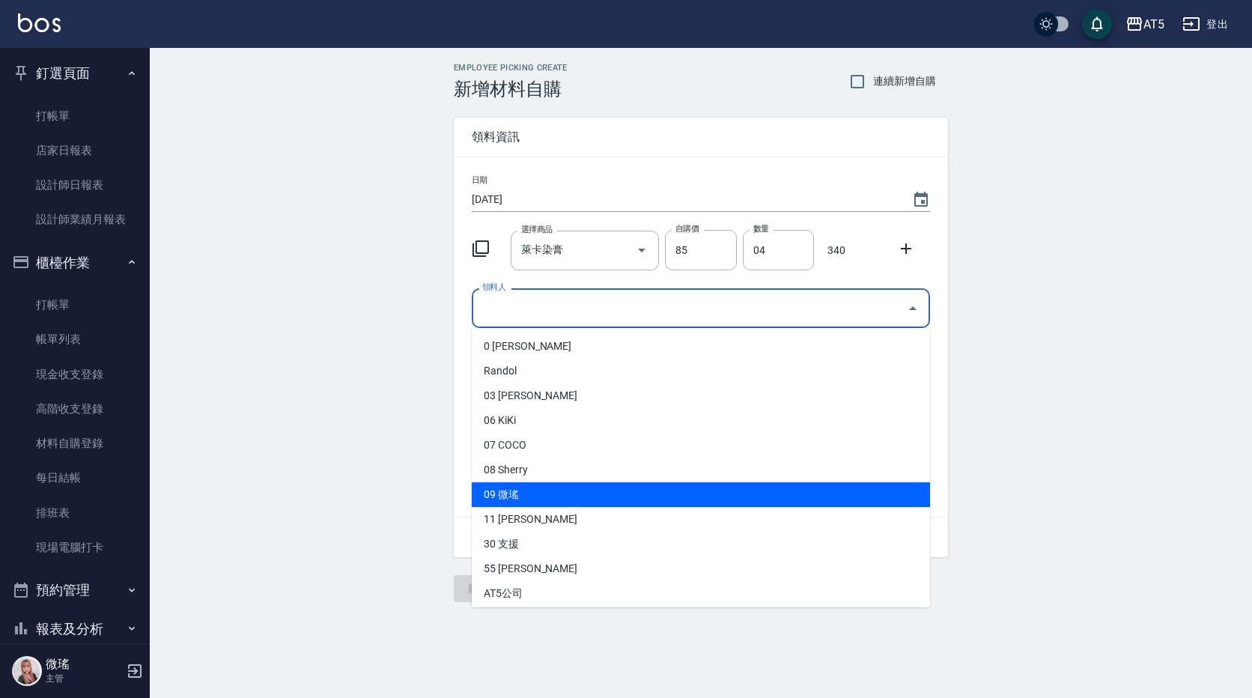
click at [518, 502] on li "09 微瑤" at bounding box center [701, 494] width 458 height 25
type input "微瑤"
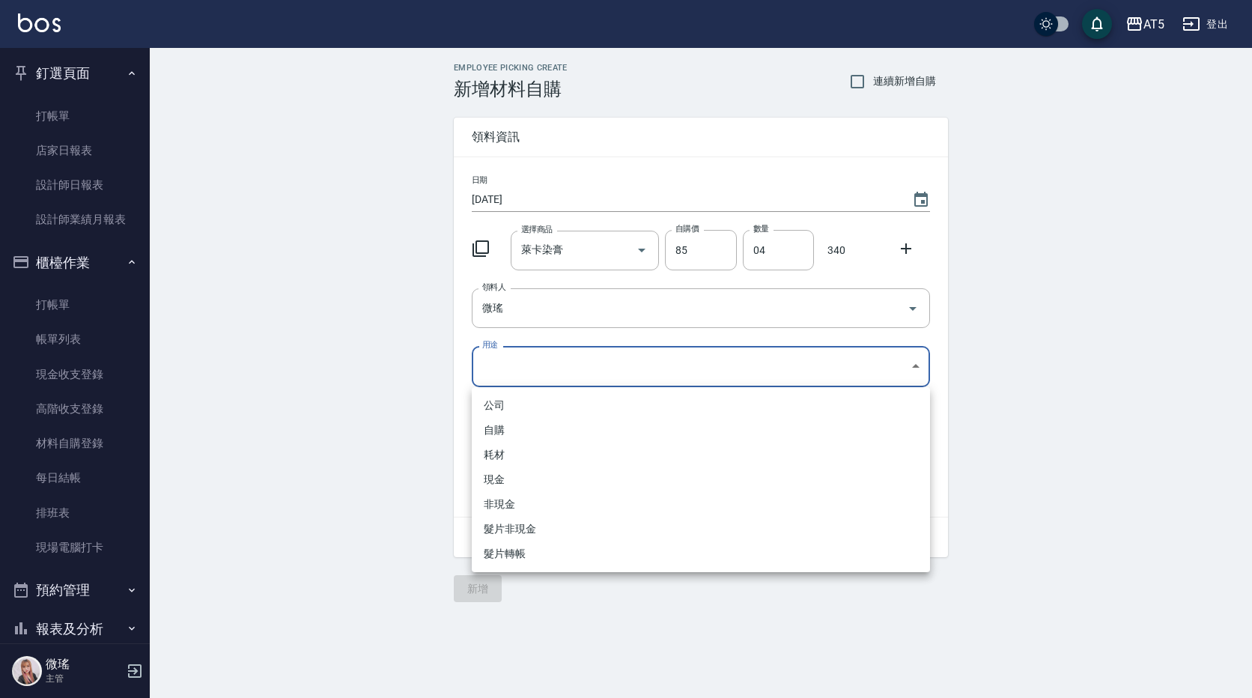
click at [498, 375] on body "AT5 登出 釘選頁面 打帳單 店家日報表 設計師日報表 設計師業績月報表 櫃檯作業 打帳單 帳單列表 現金收支登錄 高階收支登錄 材料自購登錄 每日結帳 排…" at bounding box center [626, 349] width 1252 height 698
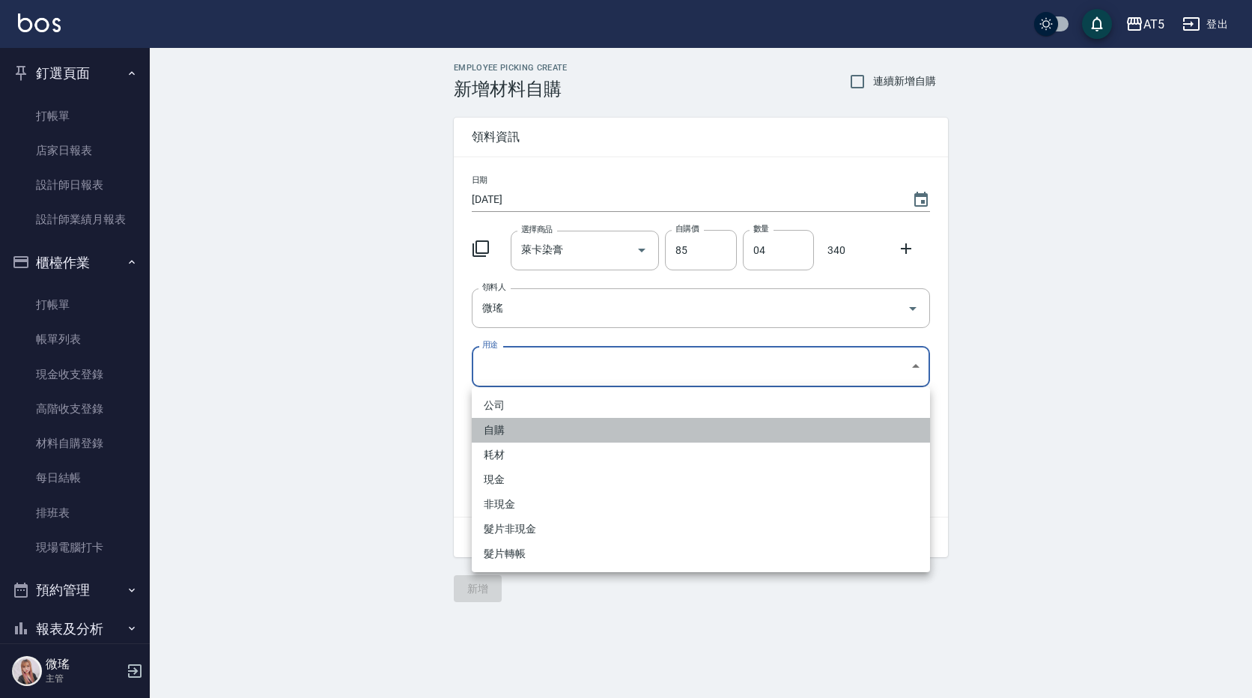
click at [512, 434] on li "自購" at bounding box center [701, 430] width 458 height 25
type input "自購"
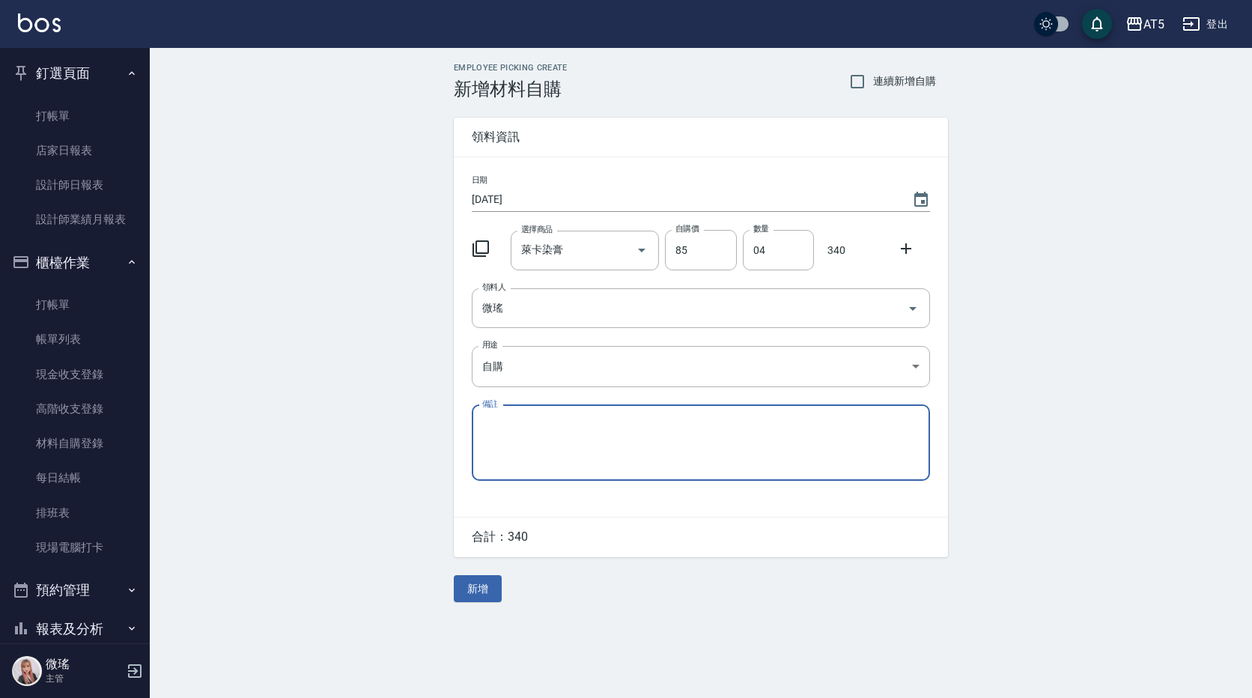
click at [504, 446] on textarea "備註" at bounding box center [700, 442] width 437 height 51
paste textarea "9/26貨單"
type textarea "9/26貨單"
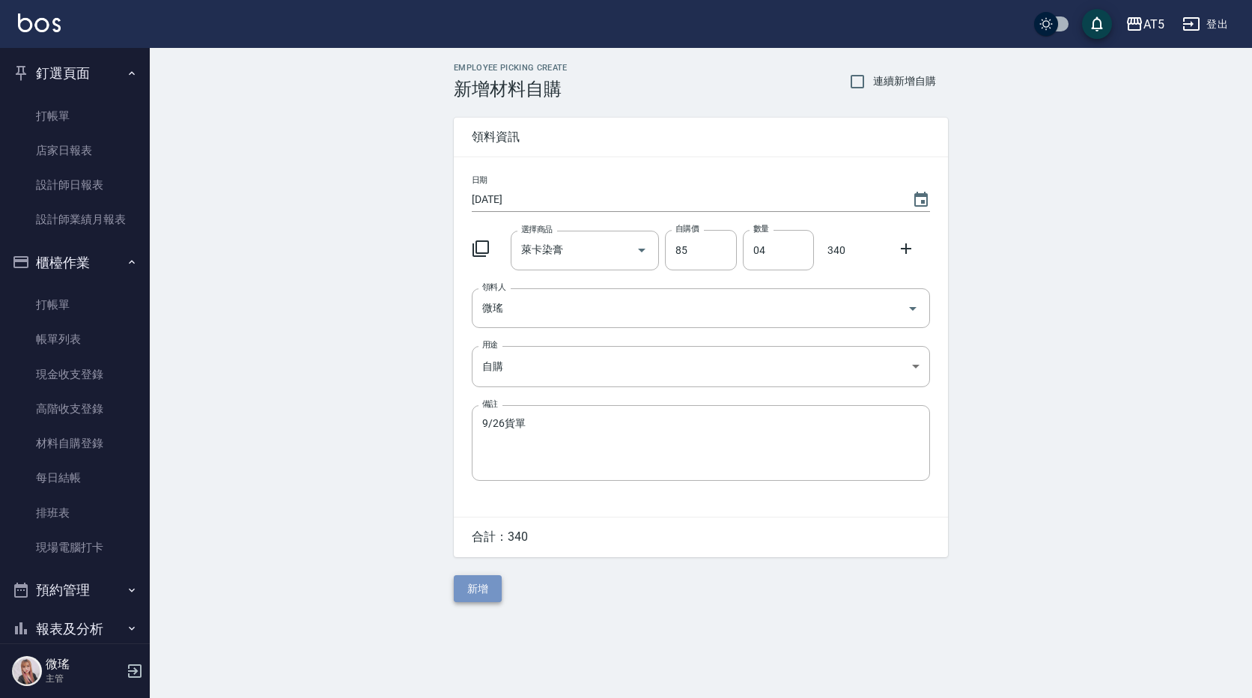
click at [487, 601] on button "新增" at bounding box center [478, 589] width 48 height 28
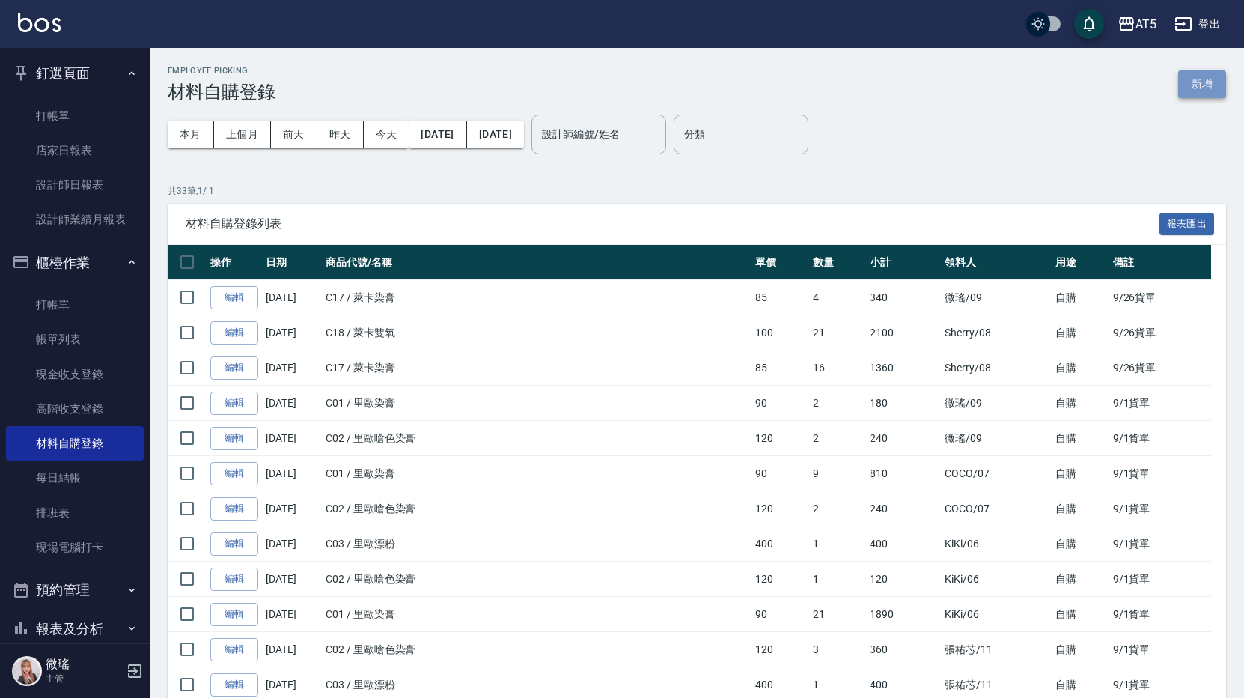
click at [1196, 87] on button "新增" at bounding box center [1202, 84] width 48 height 28
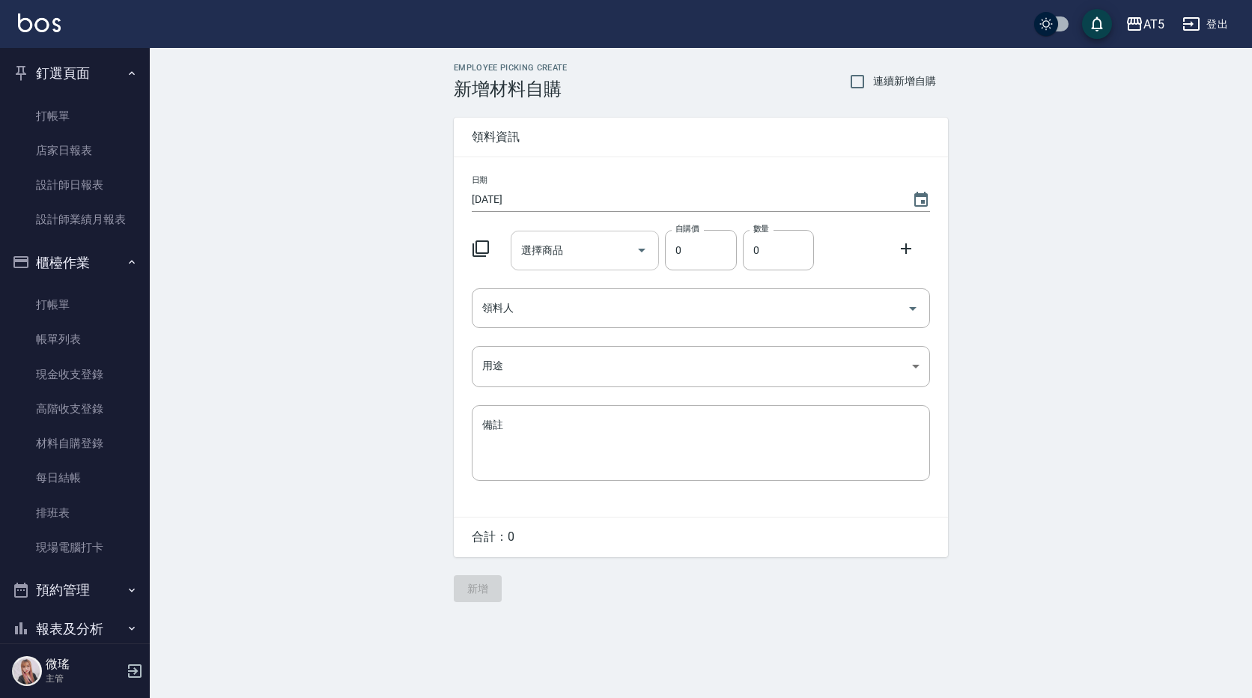
click at [567, 262] on input "選擇商品" at bounding box center [573, 250] width 113 height 26
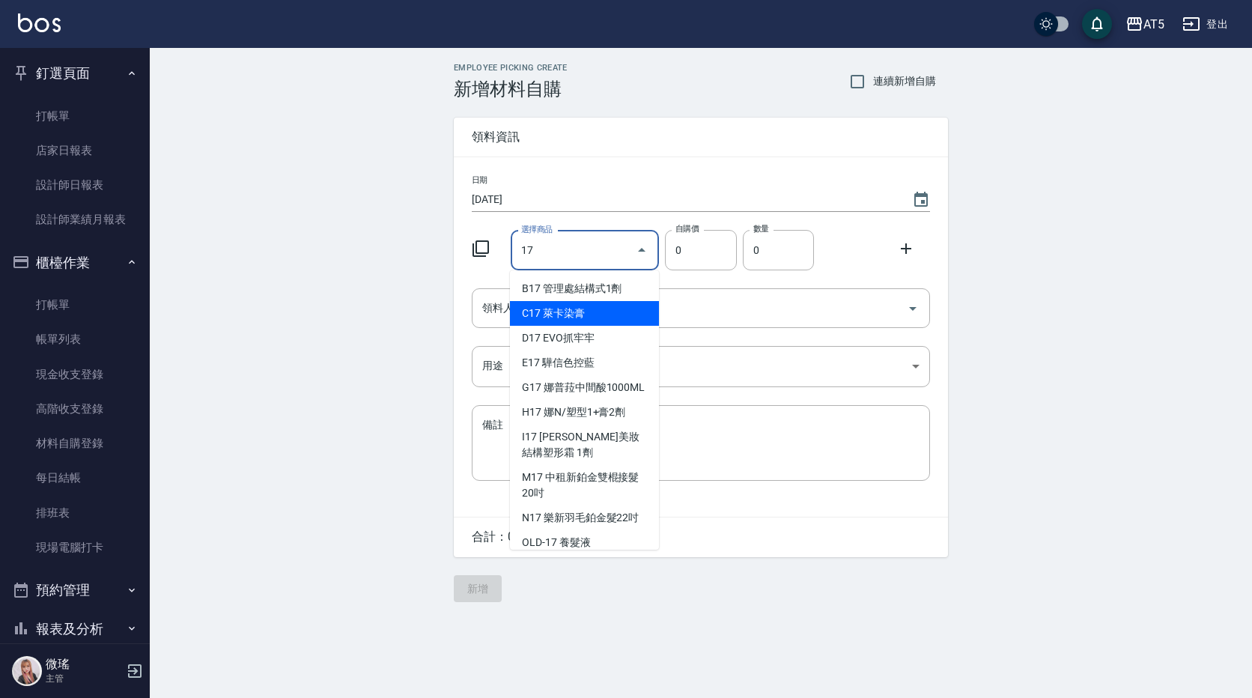
click at [551, 309] on li "C17 萊卡染膏" at bounding box center [584, 313] width 149 height 25
type input "萊卡染膏"
type input "85"
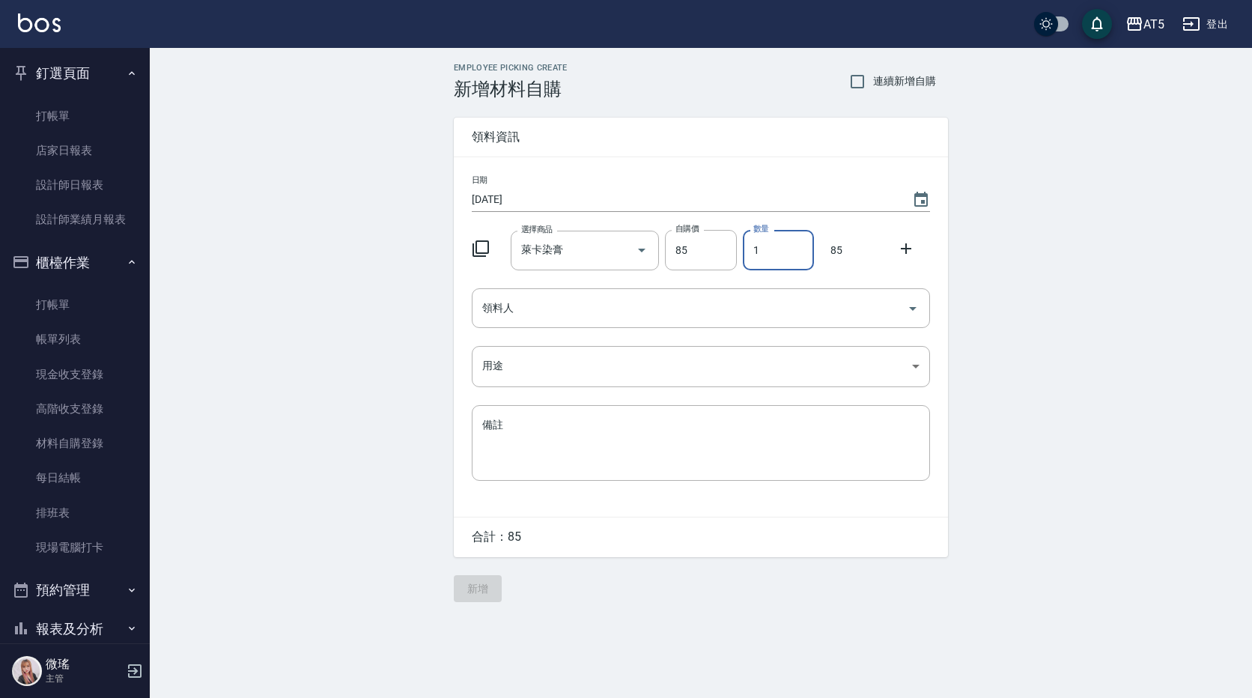
click at [790, 255] on input "1" at bounding box center [778, 250] width 71 height 40
type input "12"
click at [901, 249] on icon at bounding box center [906, 248] width 10 height 10
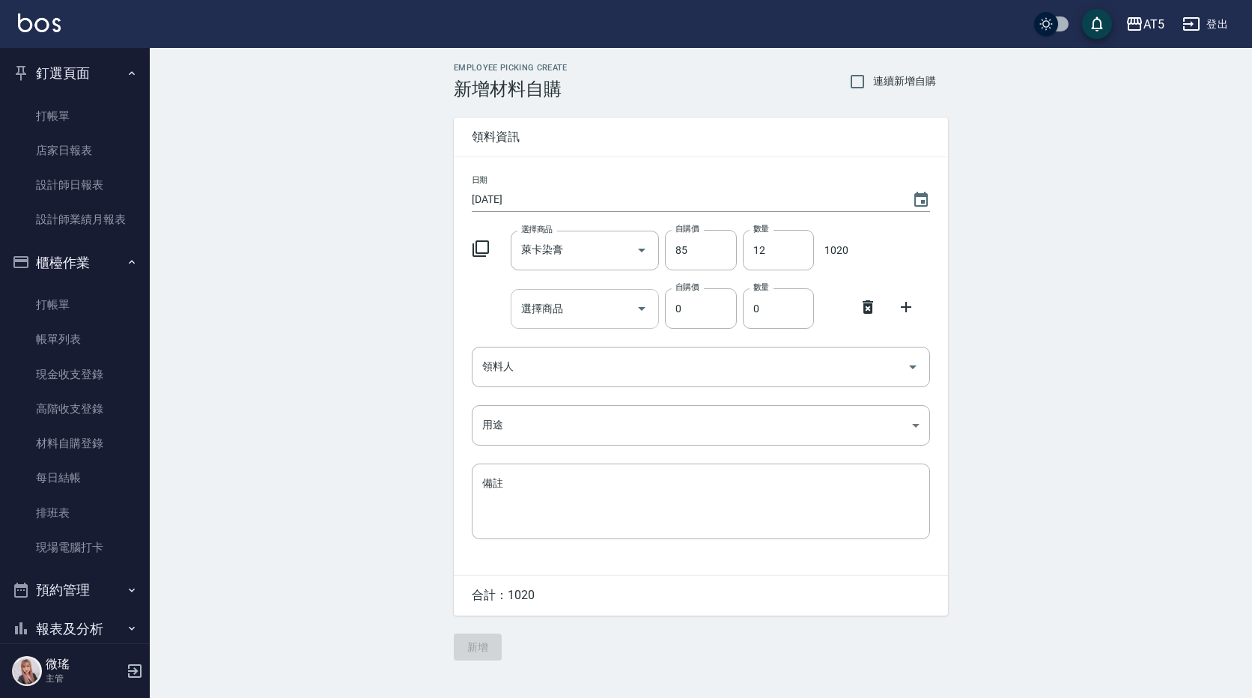
click at [588, 314] on input "選擇商品" at bounding box center [573, 309] width 113 height 26
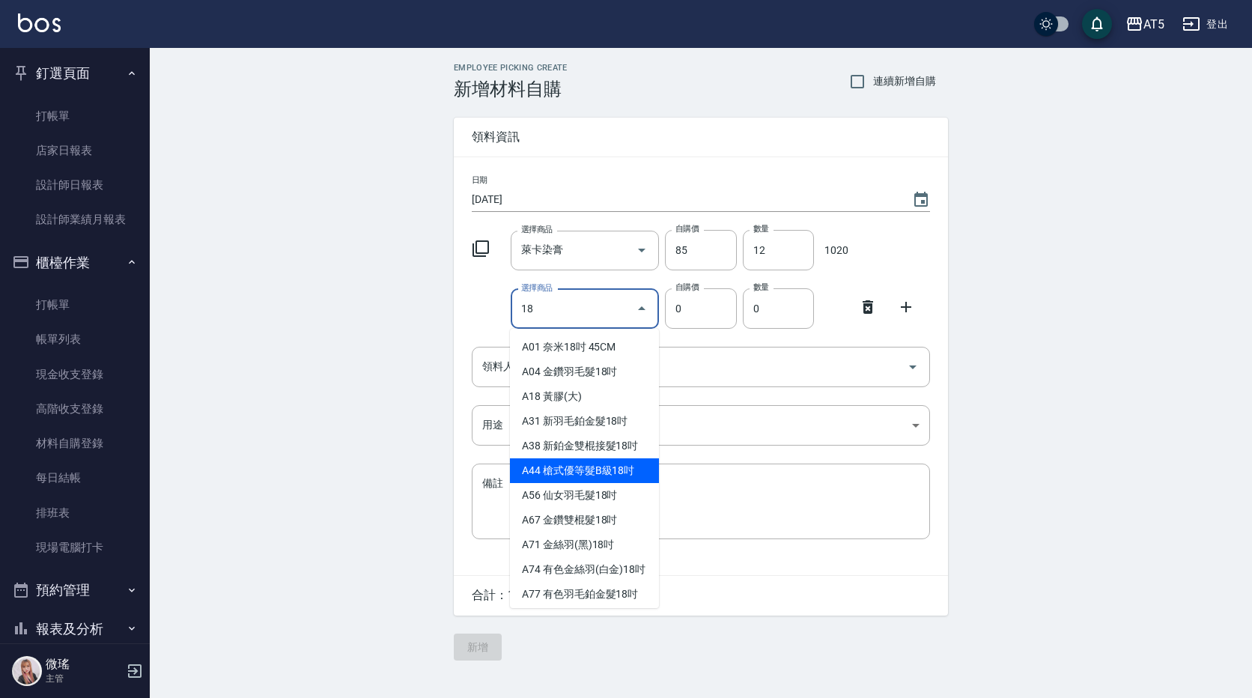
scroll to position [75, 0]
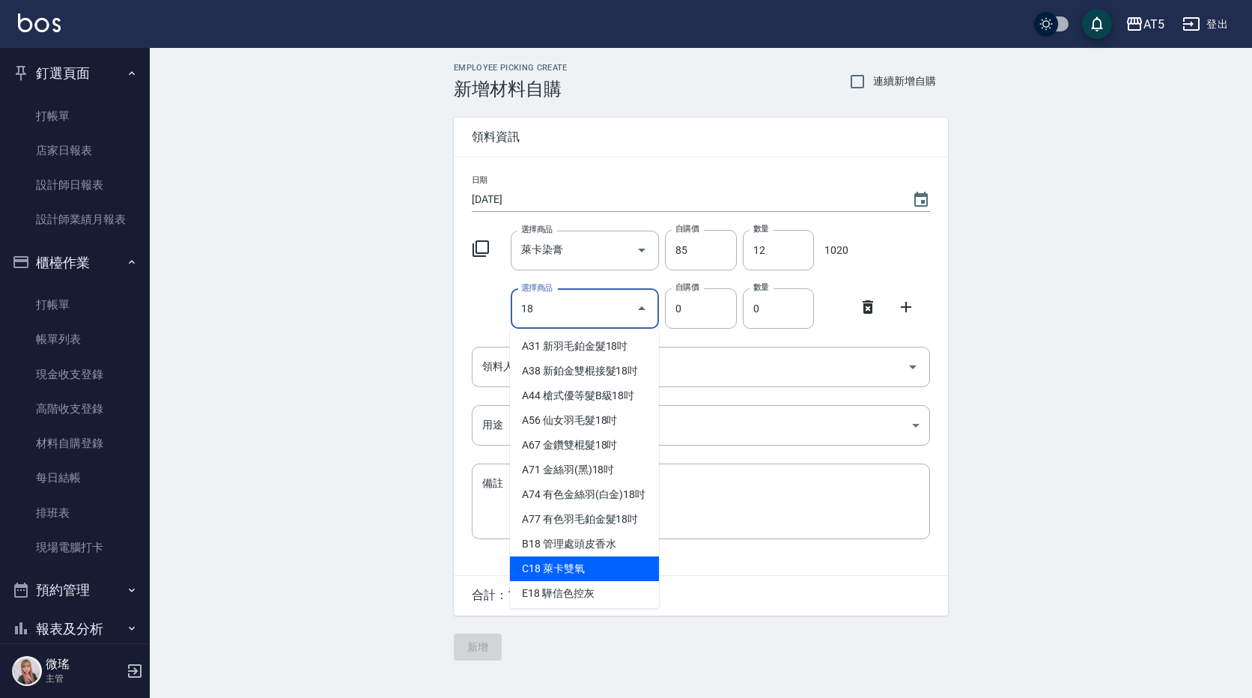
click at [555, 578] on li "C18 萊卡雙氧" at bounding box center [584, 568] width 149 height 25
type input "萊卡雙氧"
type input "100"
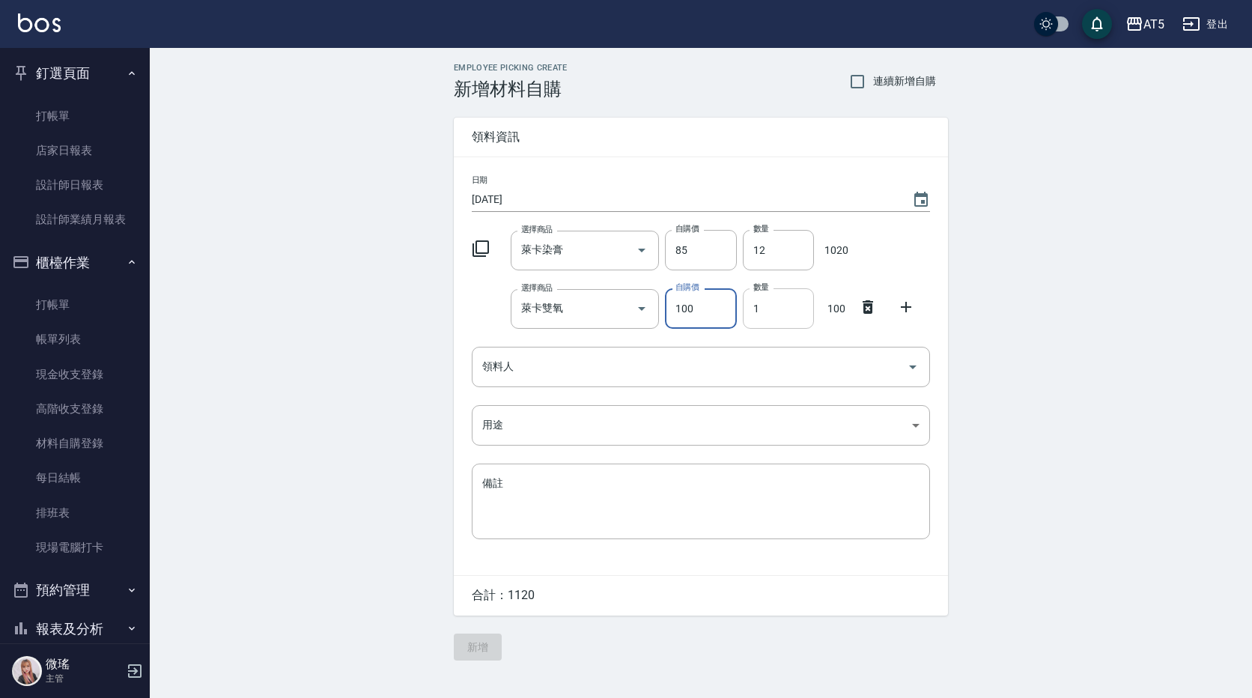
click at [767, 297] on input "1" at bounding box center [778, 308] width 71 height 40
type input "05"
click at [557, 376] on input "領料人" at bounding box center [689, 366] width 422 height 26
click at [556, 376] on input "領料人" at bounding box center [689, 366] width 422 height 26
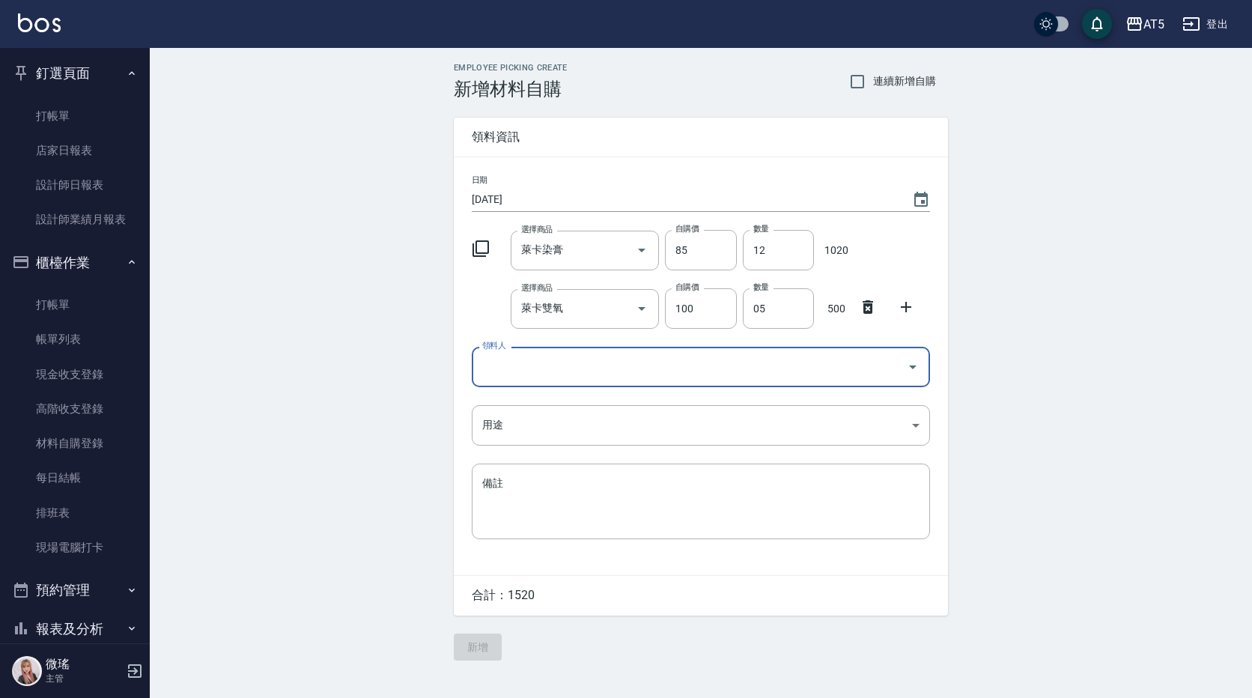
click at [520, 370] on input "領料人" at bounding box center [689, 366] width 422 height 26
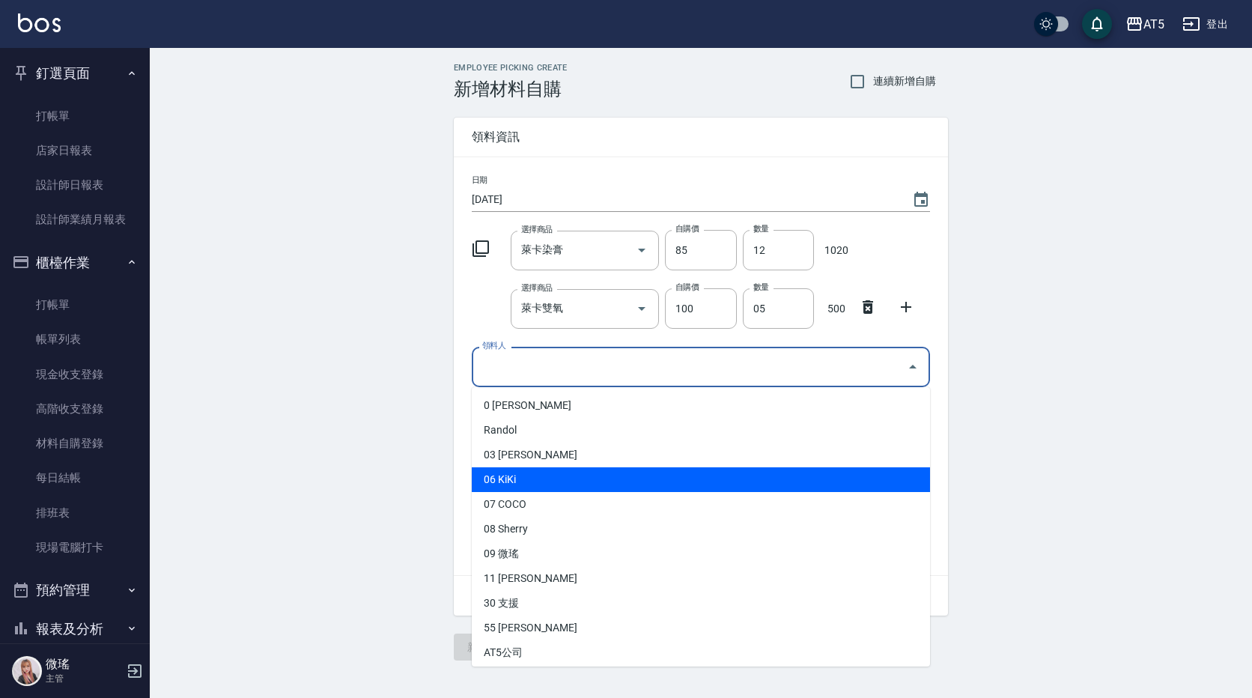
click at [522, 490] on li "06 KiKi" at bounding box center [701, 479] width 458 height 25
type input "KiKi"
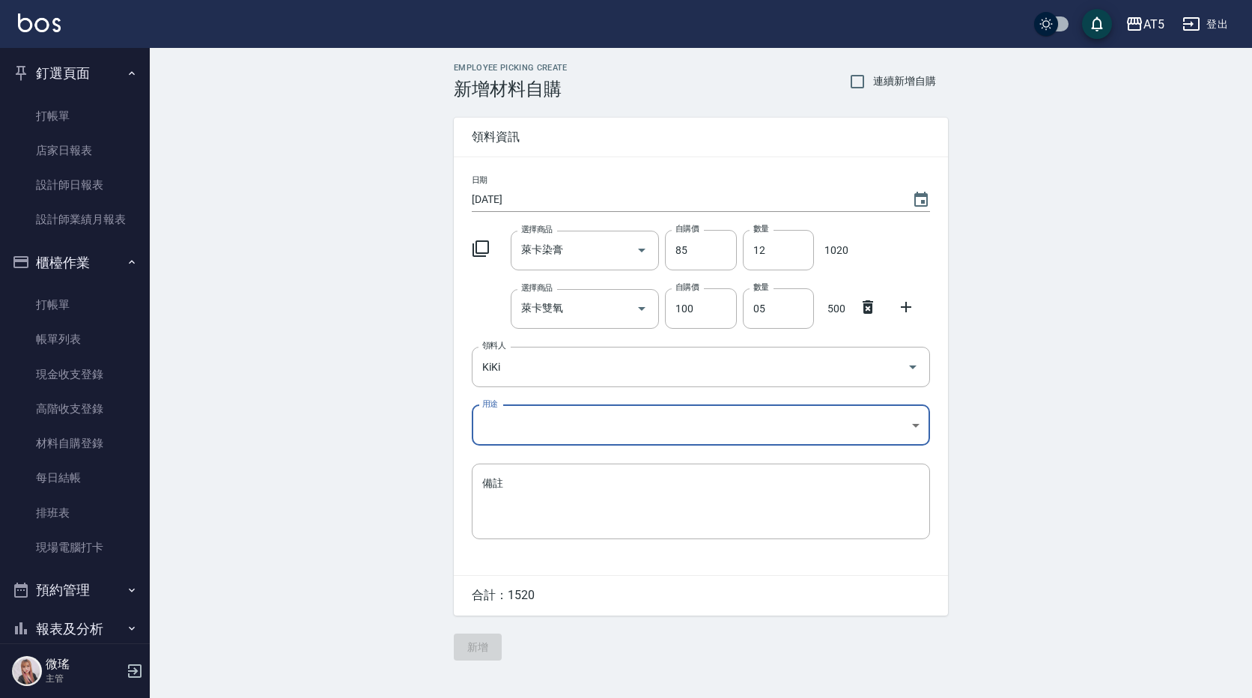
click at [508, 416] on body "AT5 登出 釘選頁面 打帳單 店家日報表 設計師日報表 設計師業績月報表 櫃檯作業 打帳單 帳單列表 現金收支登錄 高階收支登錄 材料自購登錄 每日結帳 排…" at bounding box center [626, 349] width 1252 height 698
click at [514, 488] on li "自購" at bounding box center [701, 488] width 458 height 25
type input "自購"
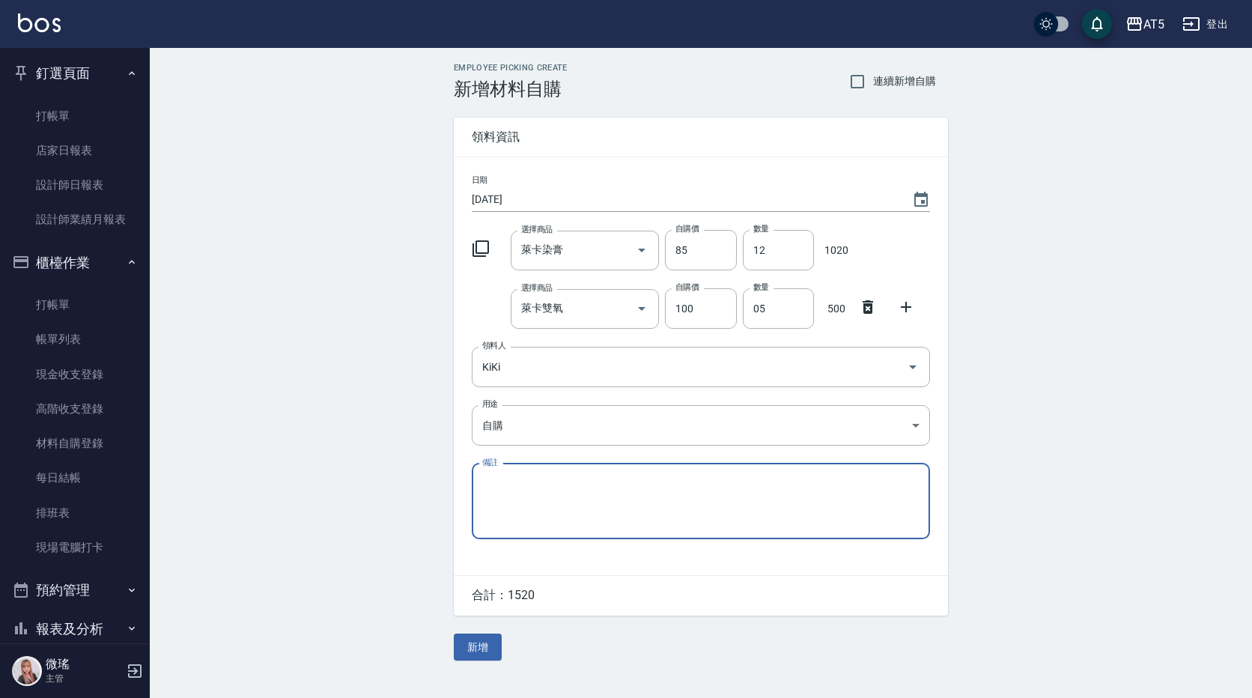
click at [519, 501] on textarea "備註" at bounding box center [700, 500] width 437 height 51
paste textarea "9/26貨單"
type textarea "9/26貨單"
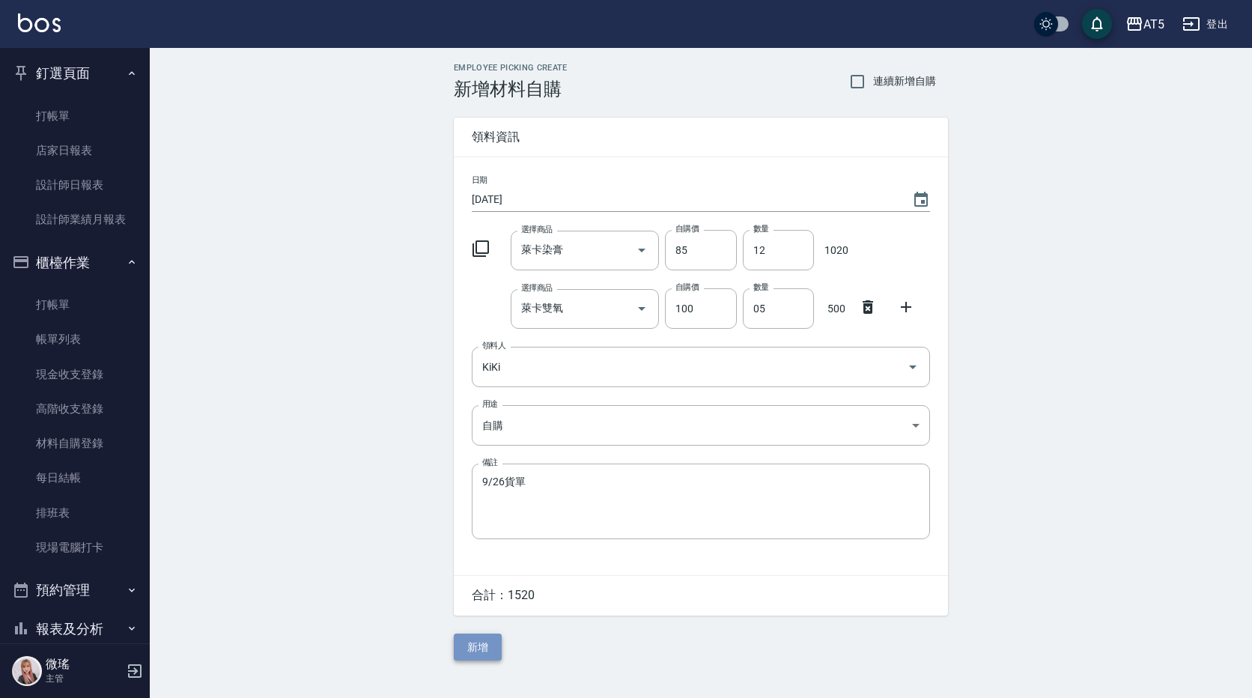
click at [479, 650] on button "新增" at bounding box center [478, 647] width 48 height 28
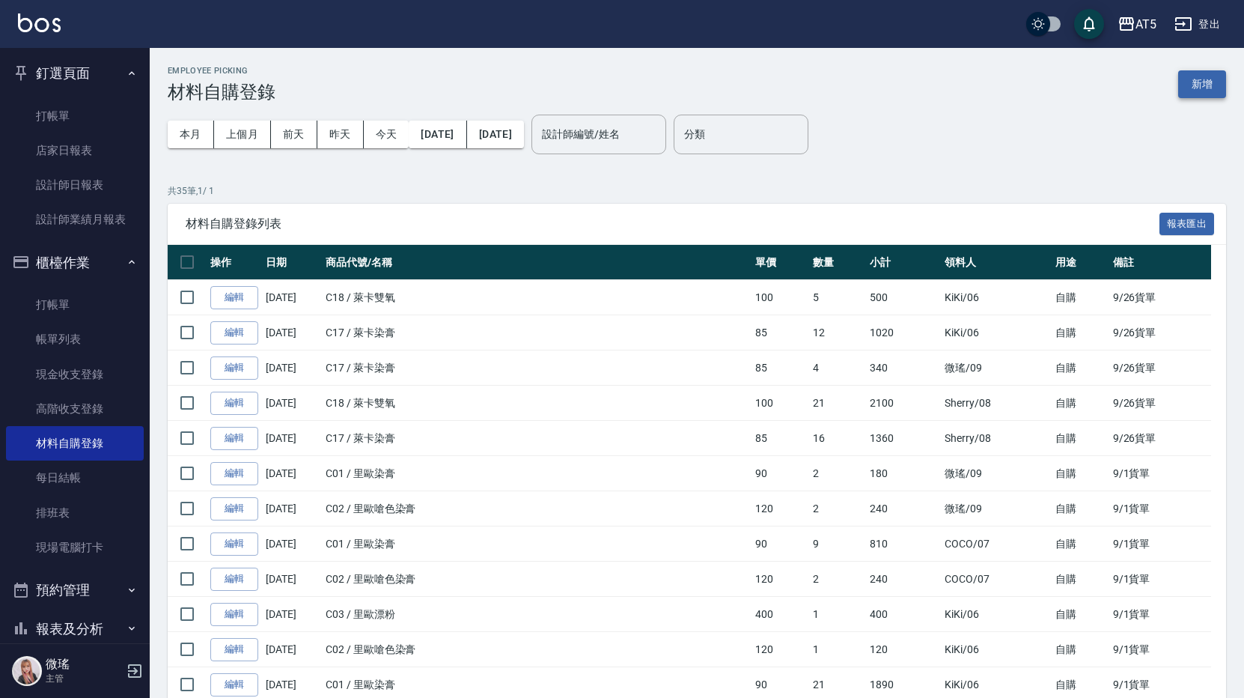
click at [1219, 83] on button "新增" at bounding box center [1202, 84] width 48 height 28
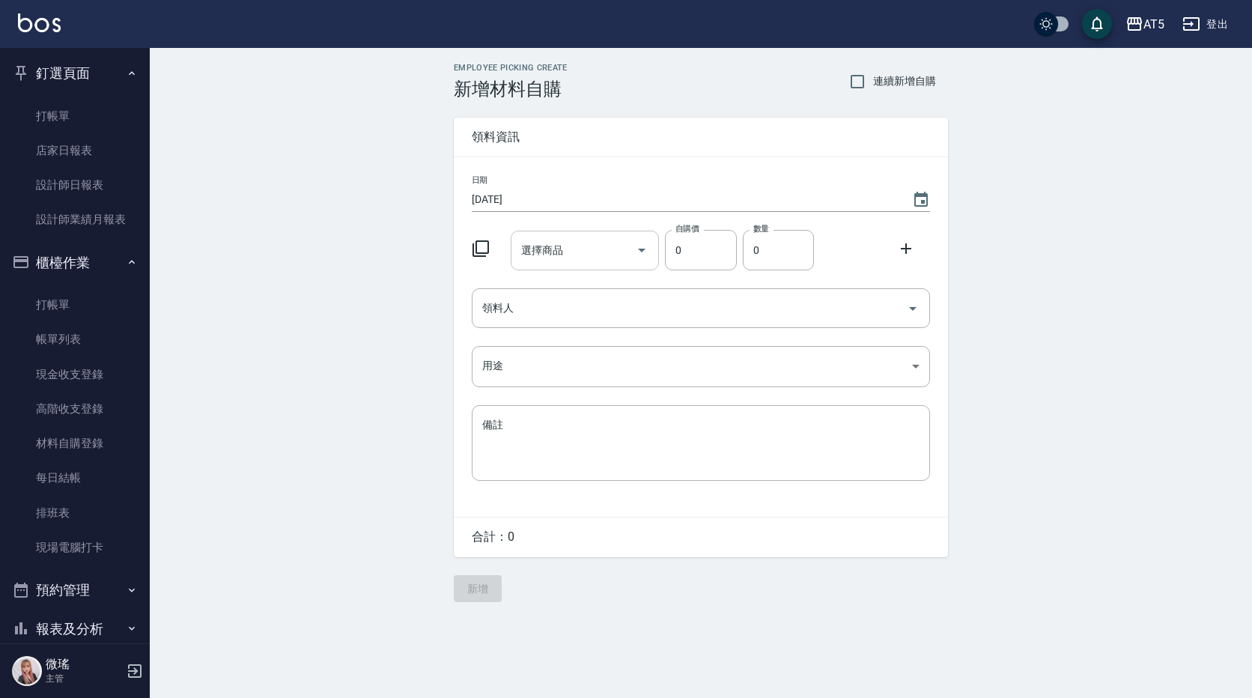
click at [592, 263] on div "選擇商品" at bounding box center [585, 251] width 149 height 40
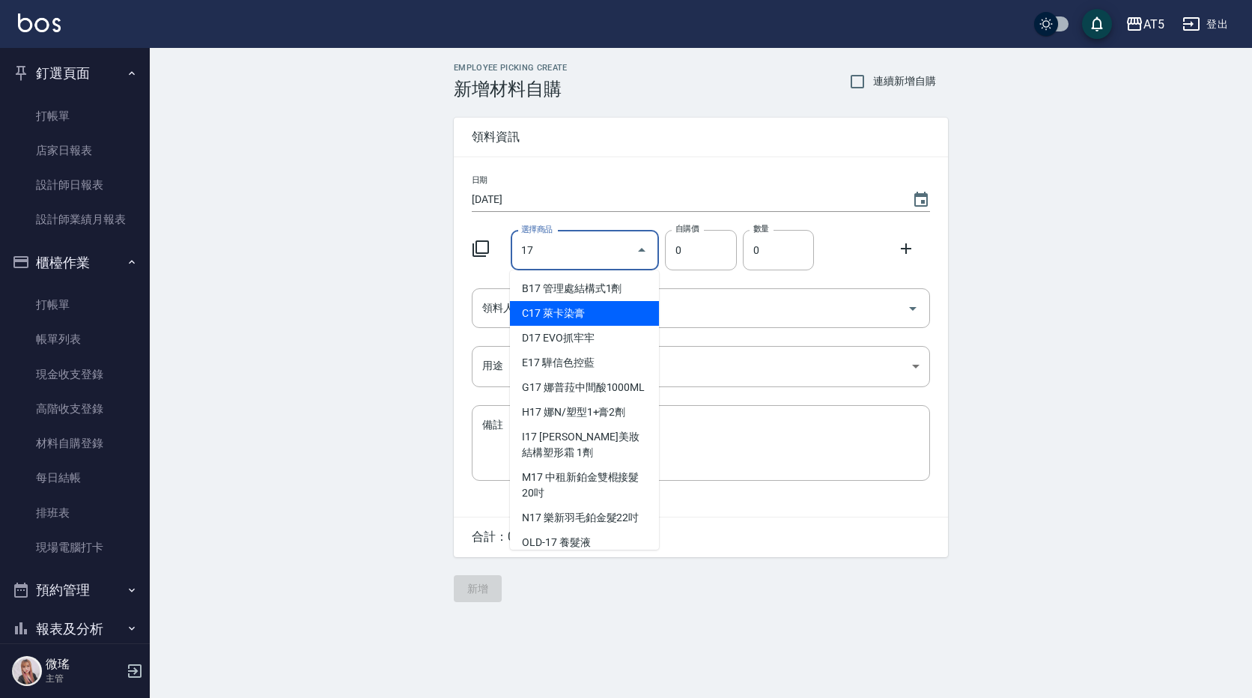
click at [577, 311] on li "C17 萊卡染膏" at bounding box center [584, 313] width 149 height 25
type input "萊卡染膏"
type input "85"
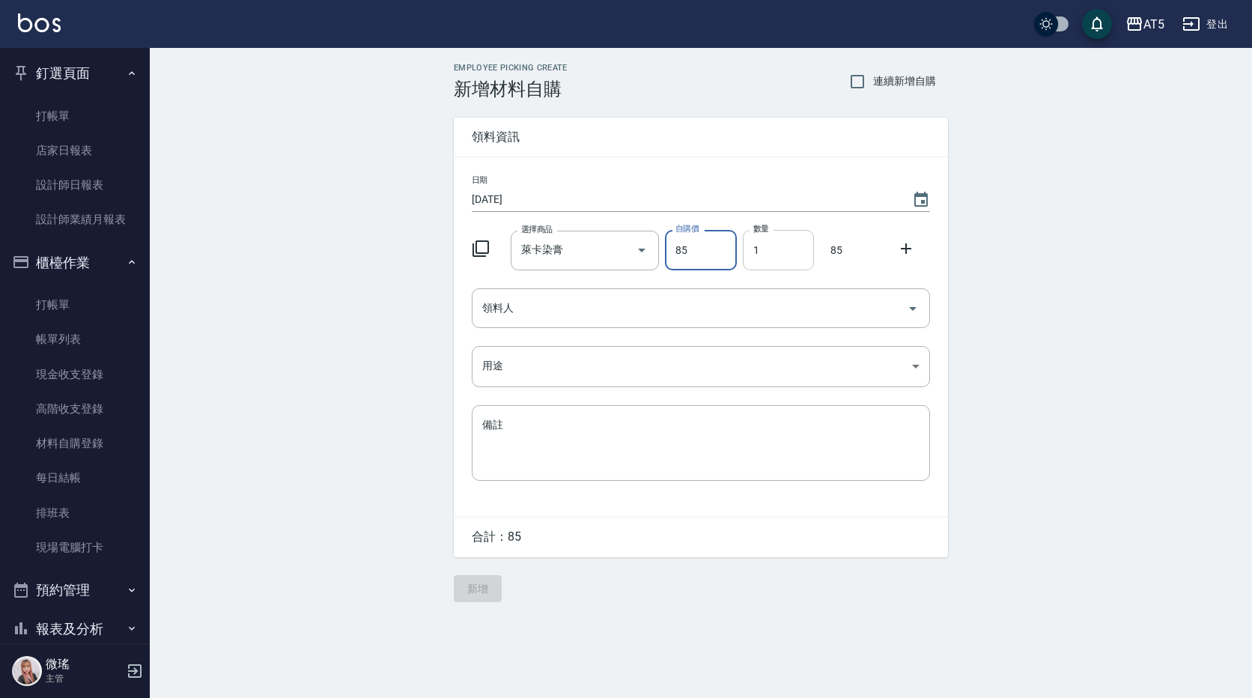
click at [770, 243] on input "1" at bounding box center [778, 250] width 71 height 40
type input "04"
click at [612, 316] on input "領料人" at bounding box center [689, 308] width 422 height 26
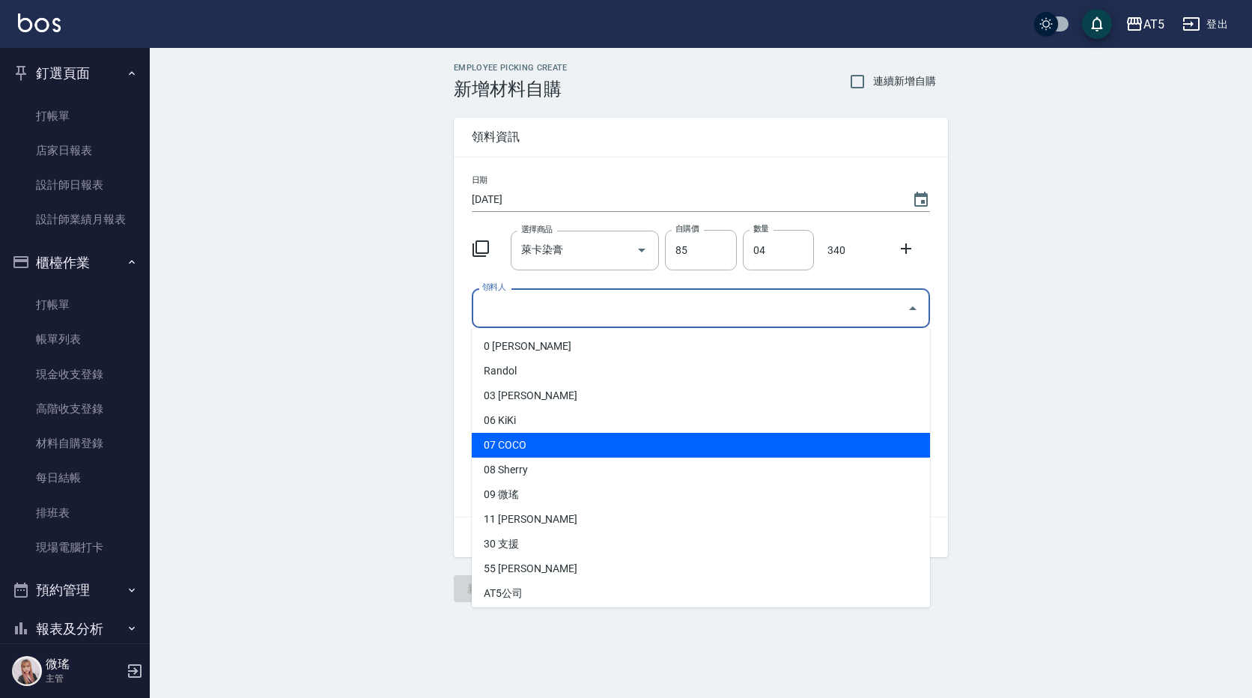
click at [518, 442] on li "07 COCO" at bounding box center [701, 445] width 458 height 25
type input "COCO"
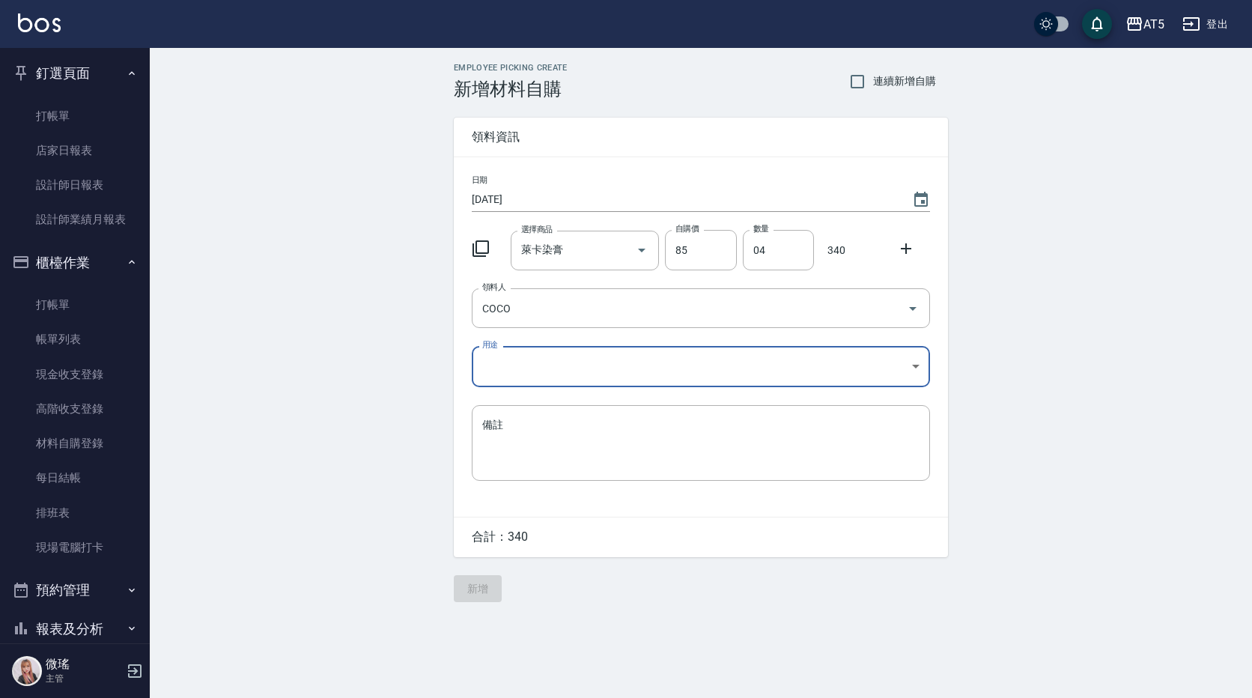
click at [567, 365] on body "AT5 登出 釘選頁面 打帳單 店家日報表 設計師日報表 設計師業績月報表 櫃檯作業 打帳單 帳單列表 現金收支登錄 高階收支登錄 材料自購登錄 每日結帳 排…" at bounding box center [626, 349] width 1252 height 698
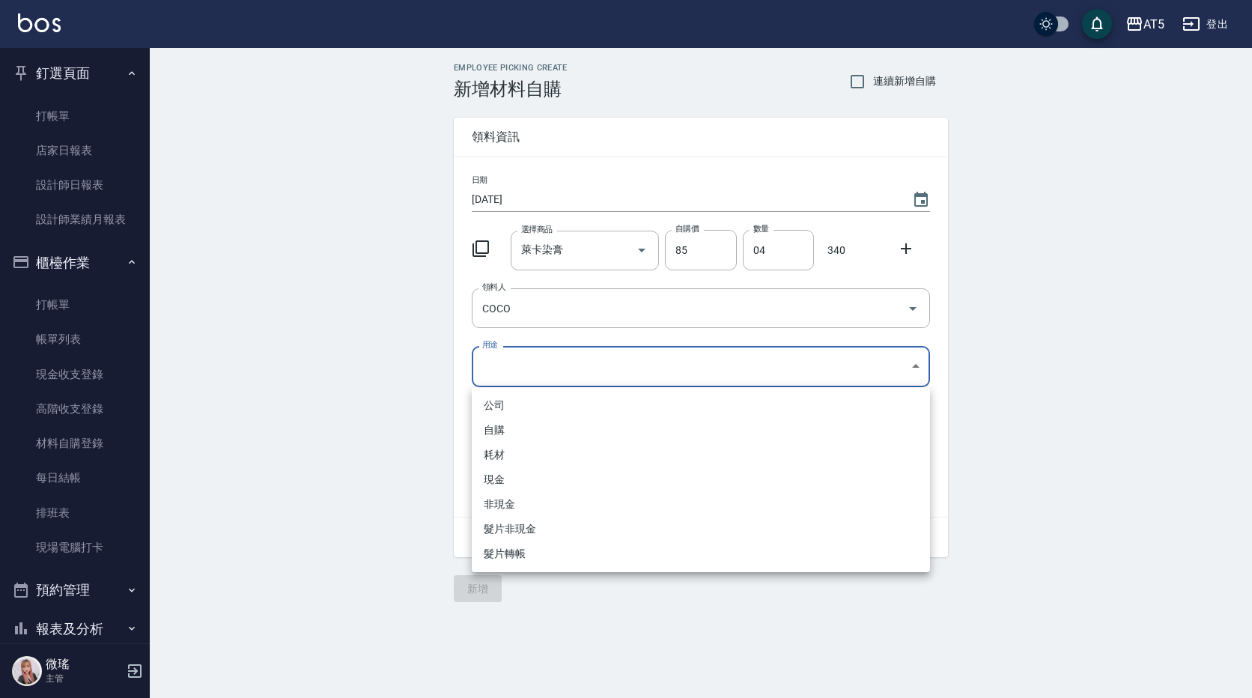
click at [521, 430] on li "自購" at bounding box center [701, 430] width 458 height 25
type input "自購"
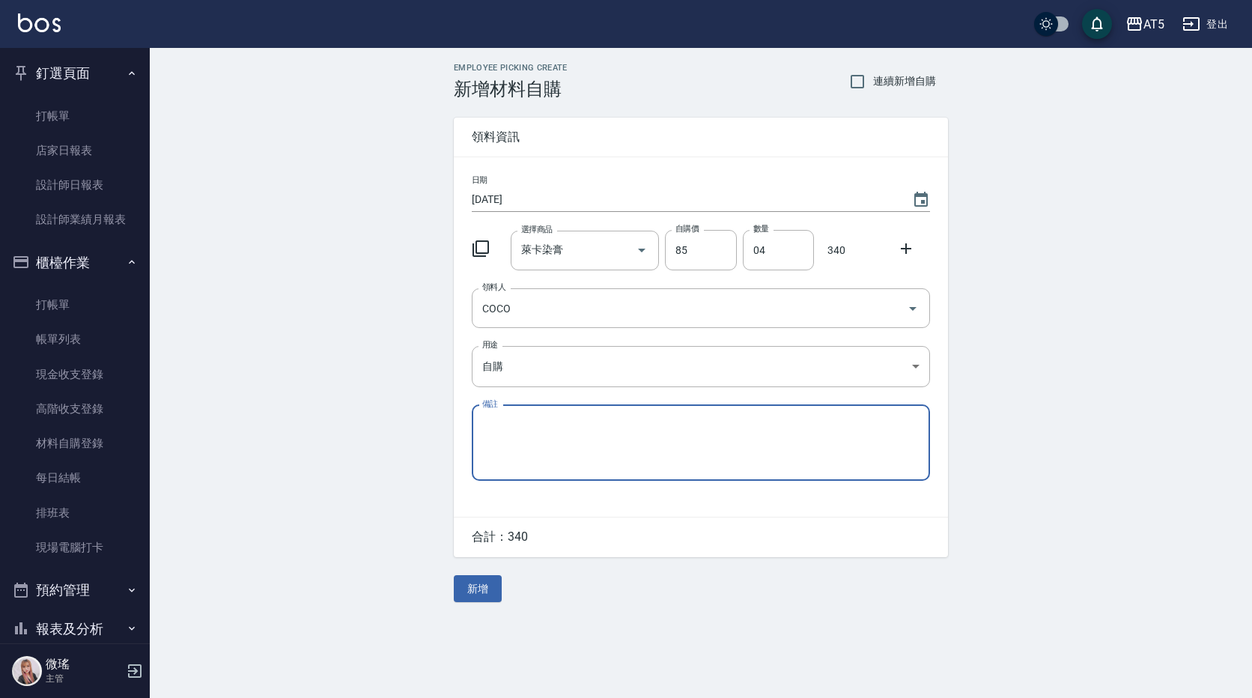
paste textarea "9/26貨單"
type textarea "9/26貨單"
click at [487, 591] on button "新增" at bounding box center [478, 589] width 48 height 28
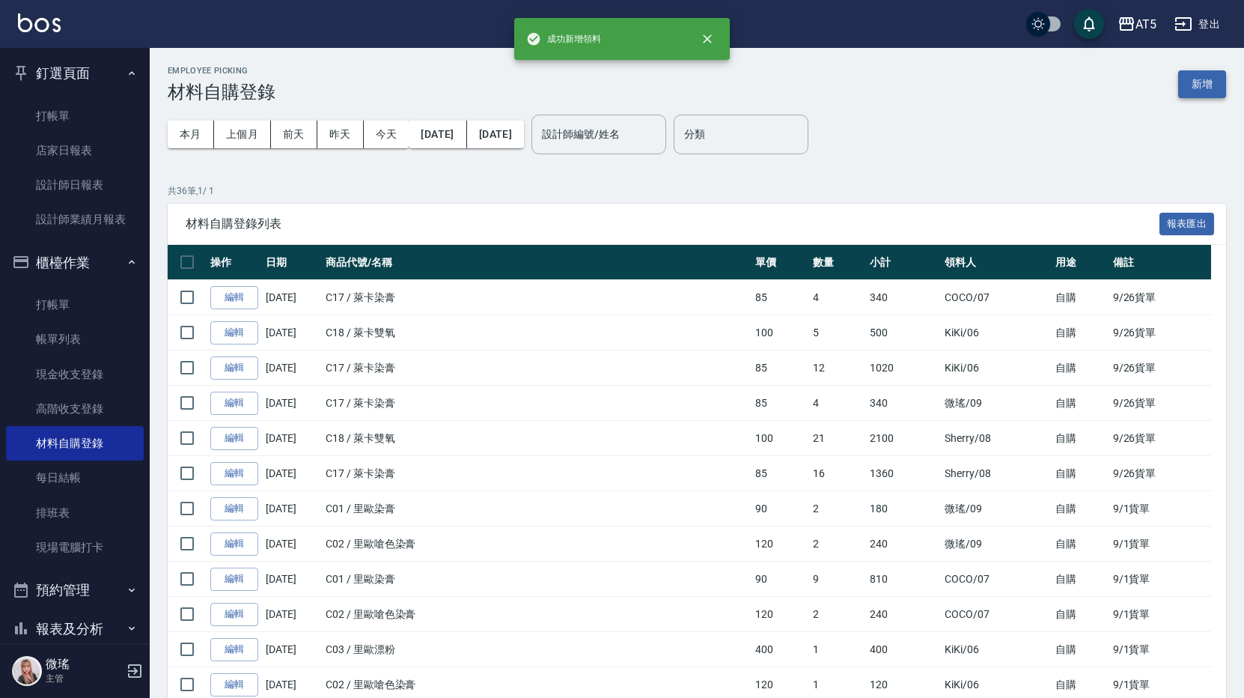
click at [1201, 83] on button "新增" at bounding box center [1202, 84] width 48 height 28
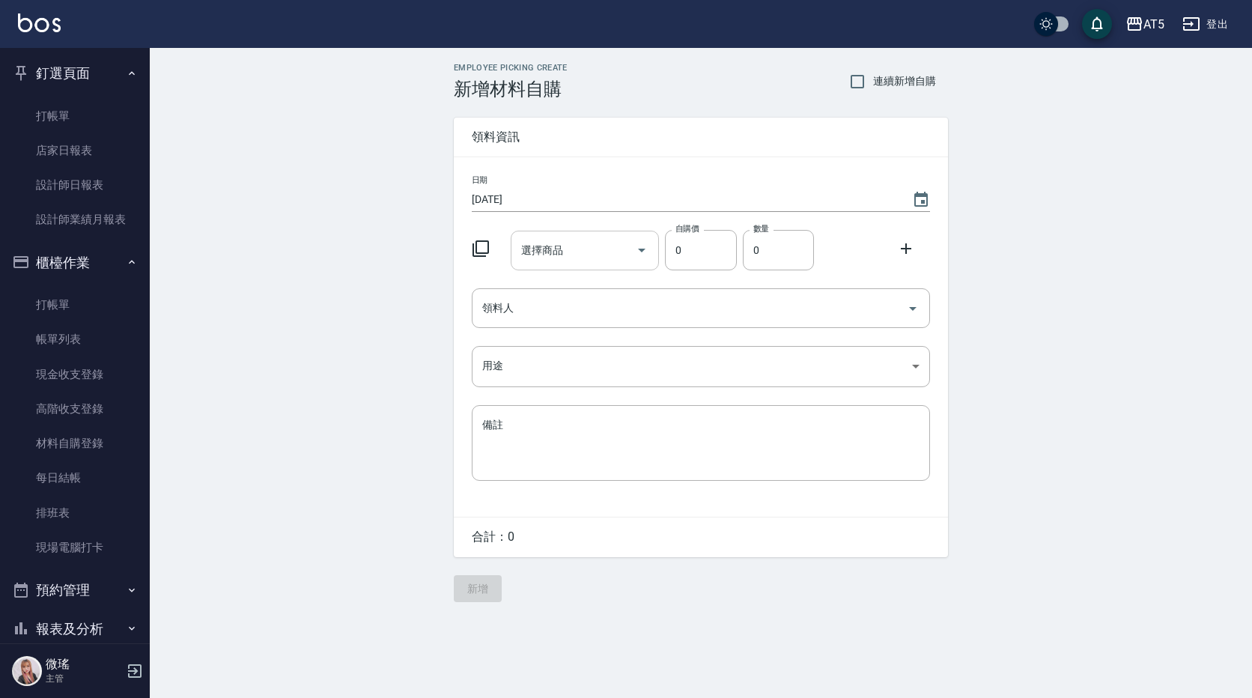
click at [552, 245] on div "選擇商品 選擇商品" at bounding box center [585, 251] width 149 height 40
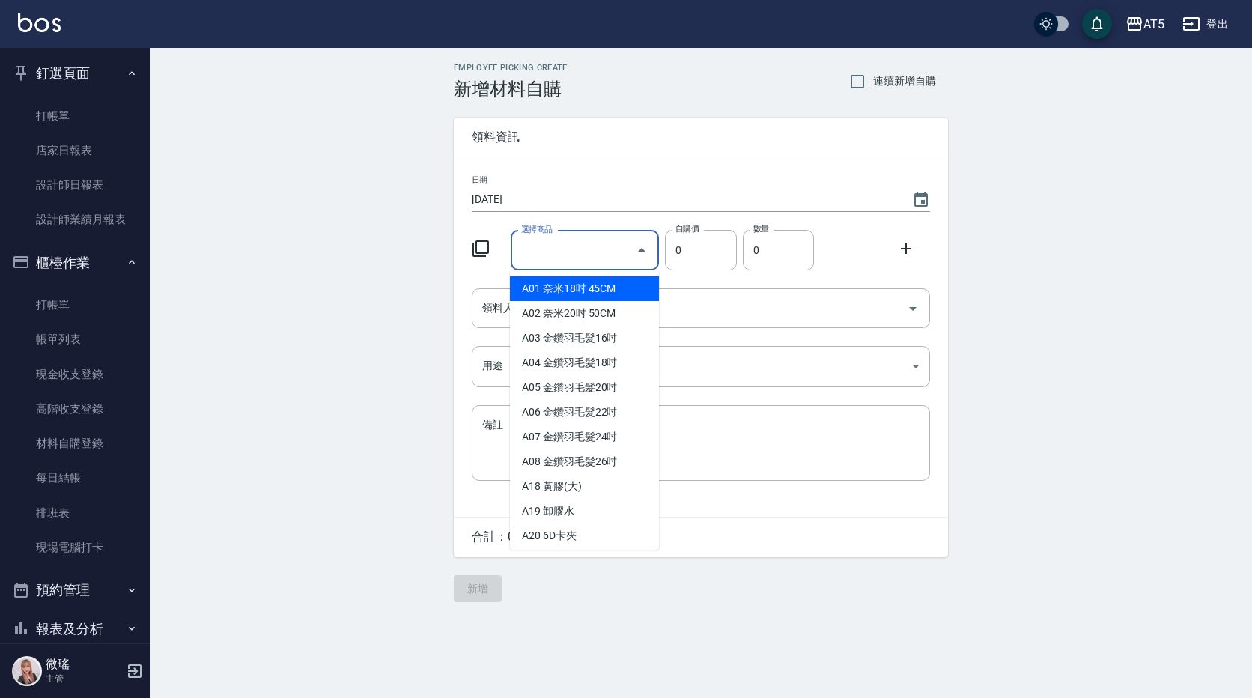
type input "8"
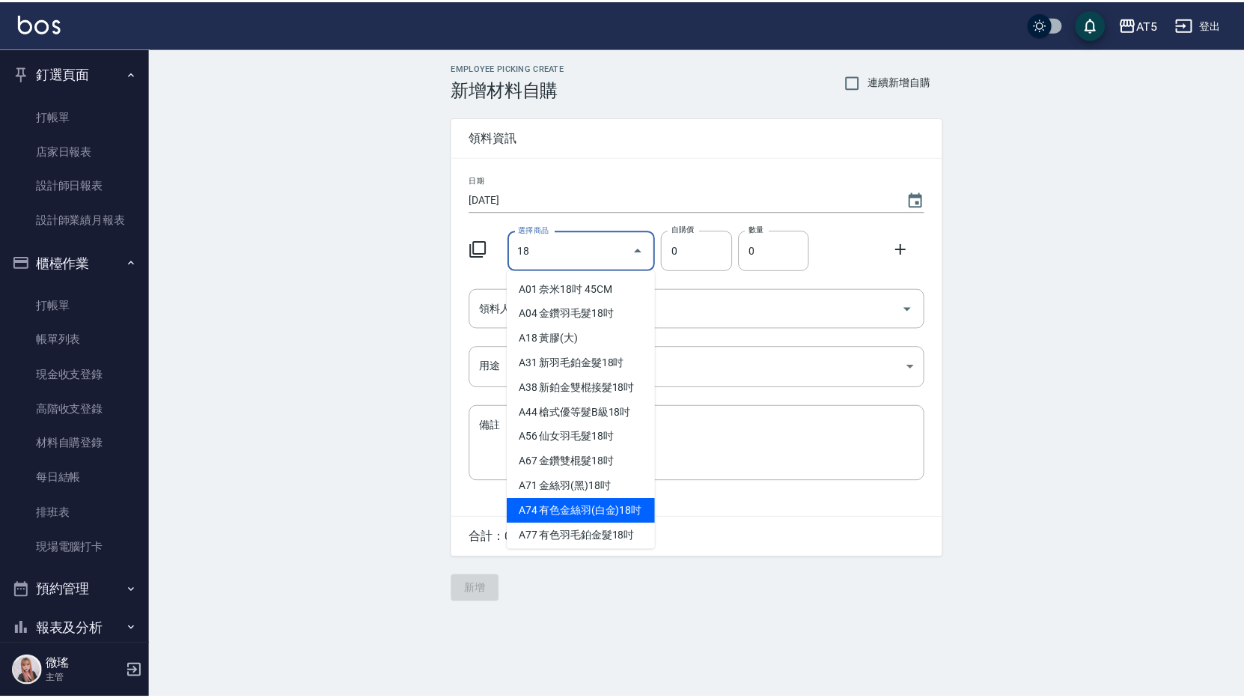
scroll to position [150, 0]
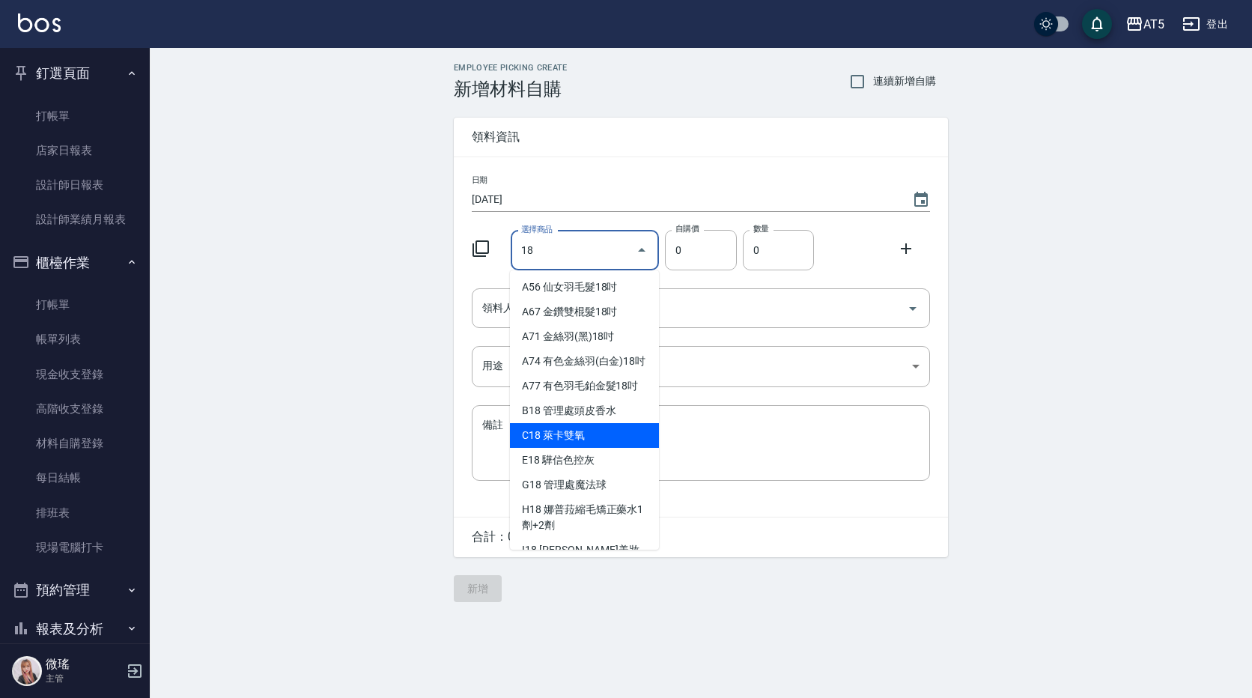
click at [604, 447] on li "C18 萊卡雙氧" at bounding box center [584, 435] width 149 height 25
type input "萊卡雙氧"
type input "100"
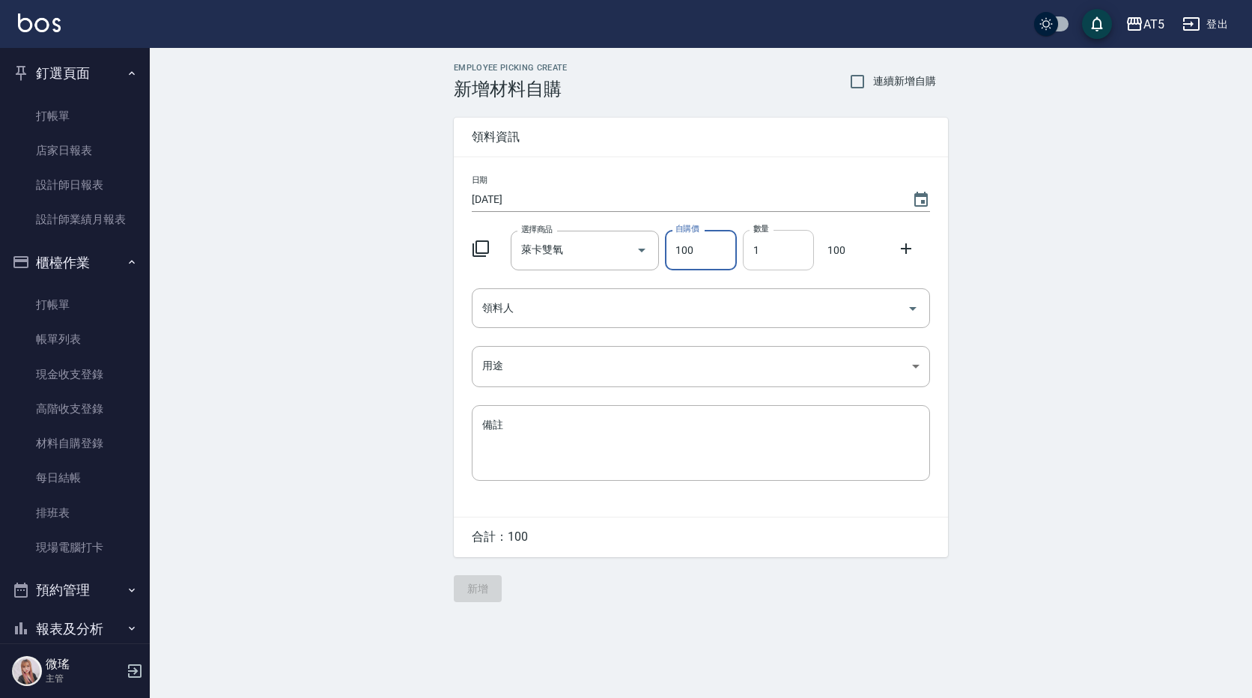
click at [776, 260] on input "1" at bounding box center [778, 250] width 71 height 40
type input "06"
drag, startPoint x: 480, startPoint y: 314, endPoint x: 488, endPoint y: 319, distance: 9.8
click at [481, 314] on input "領料人" at bounding box center [689, 308] width 422 height 26
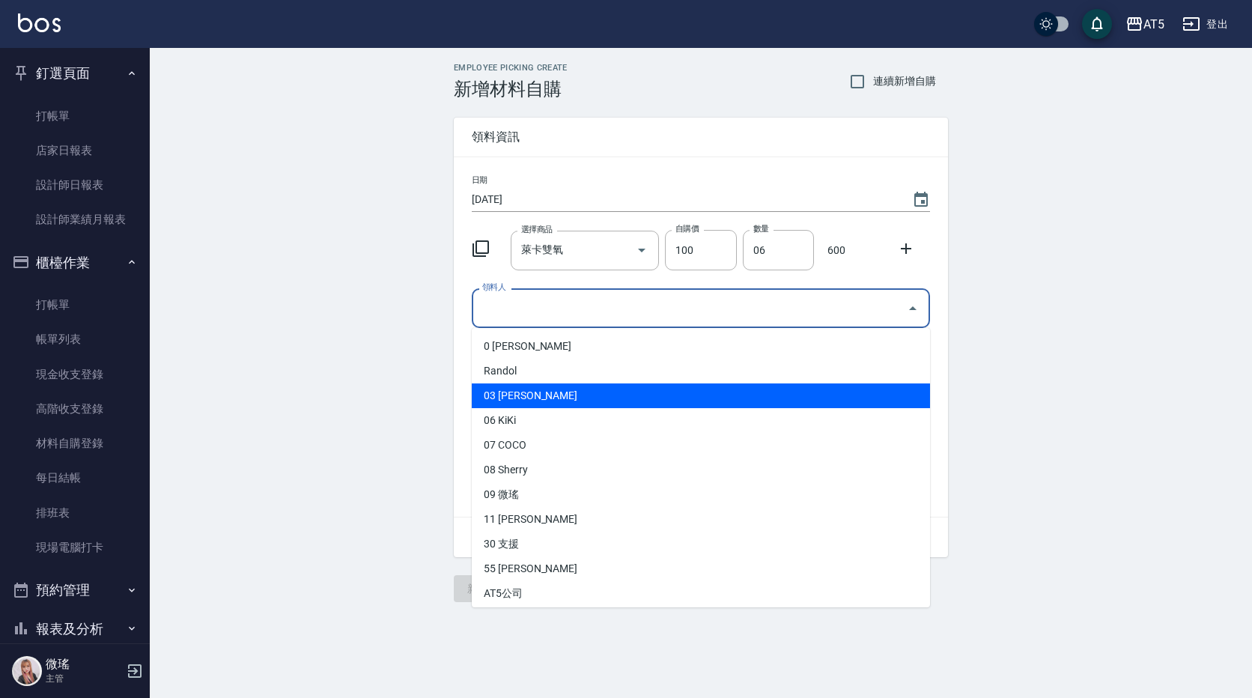
click at [519, 391] on li "03 [PERSON_NAME]" at bounding box center [701, 395] width 458 height 25
type input "黃品旋"
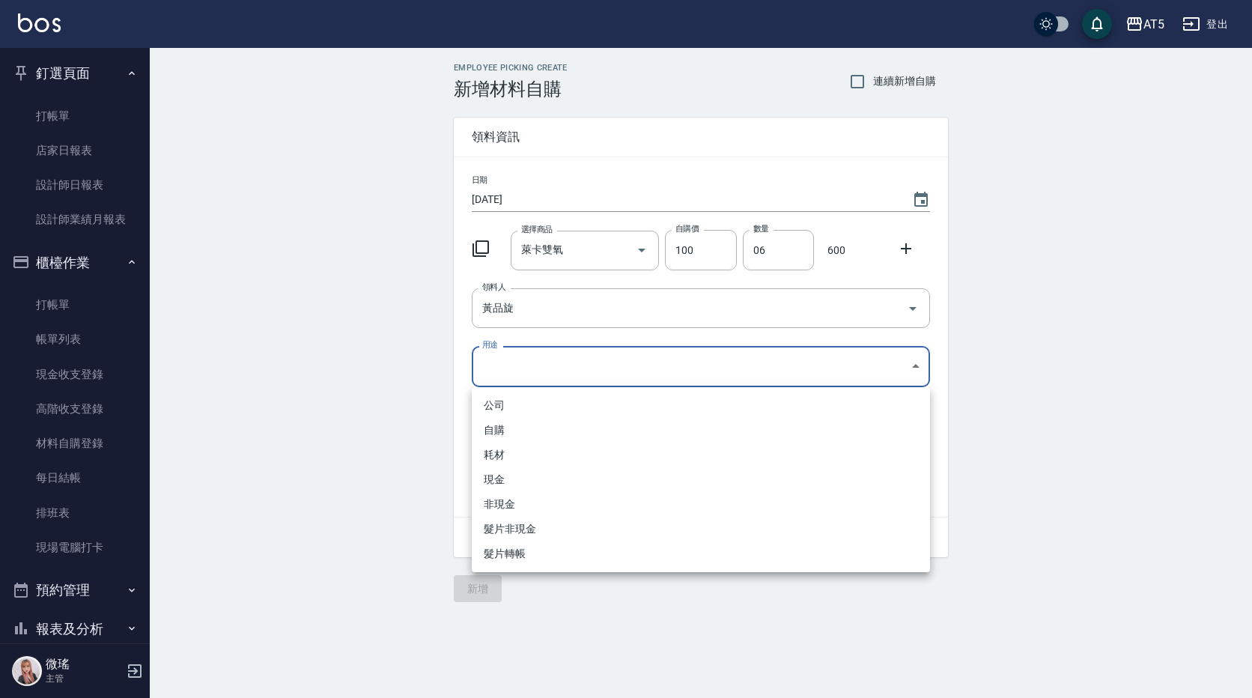
click at [522, 364] on body "AT5 登出 釘選頁面 打帳單 店家日報表 設計師日報表 設計師業績月報表 櫃檯作業 打帳單 帳單列表 現金收支登錄 高階收支登錄 材料自購登錄 每日結帳 排…" at bounding box center [626, 349] width 1252 height 698
click at [517, 425] on li "自購" at bounding box center [701, 430] width 458 height 25
type input "自購"
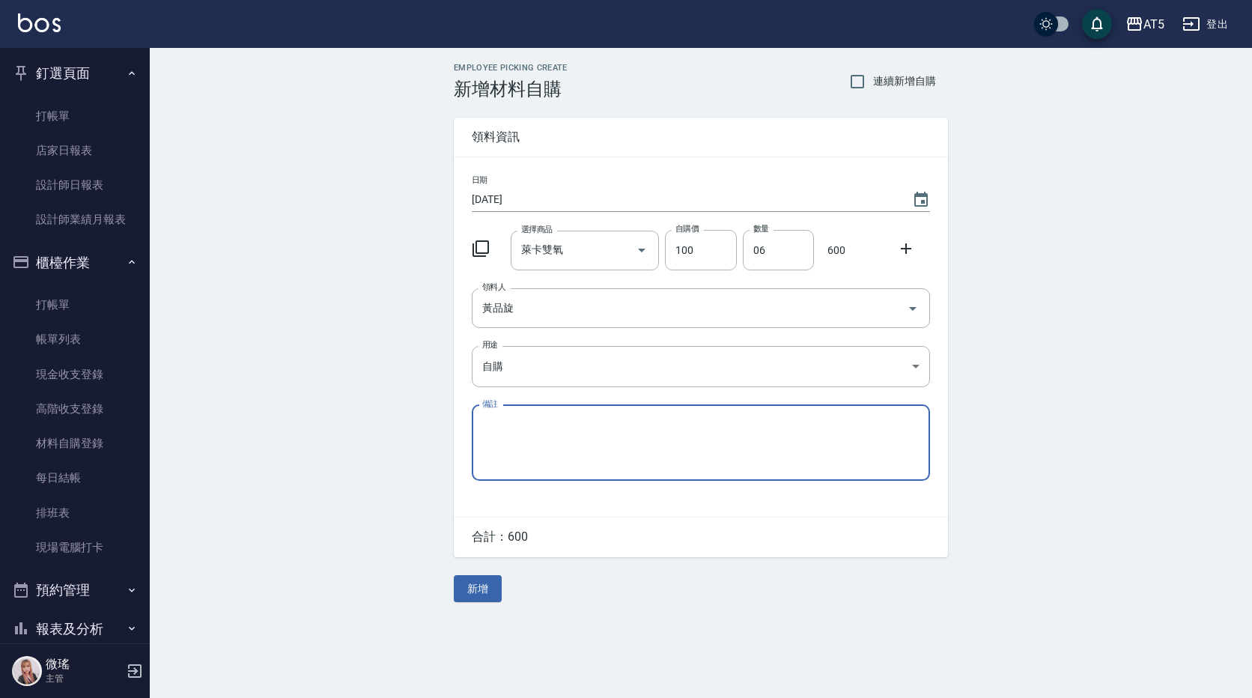
paste textarea "9/26貨單"
type textarea "9/26貨單"
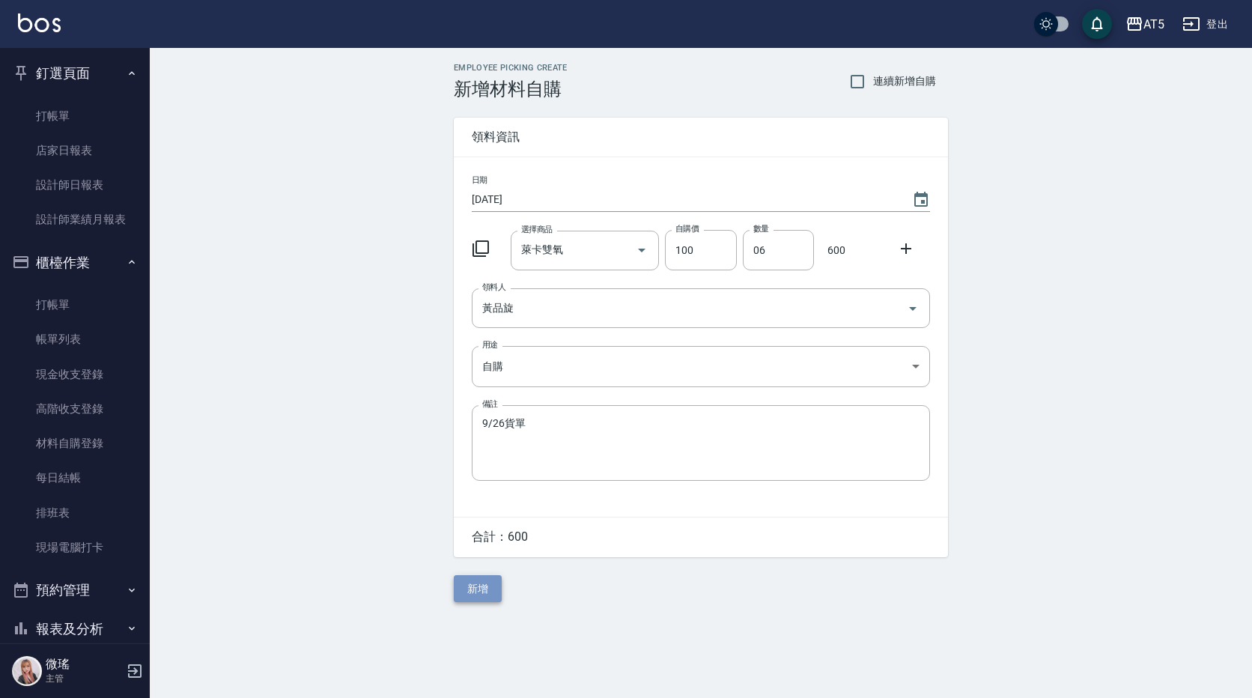
click at [495, 596] on button "新增" at bounding box center [478, 589] width 48 height 28
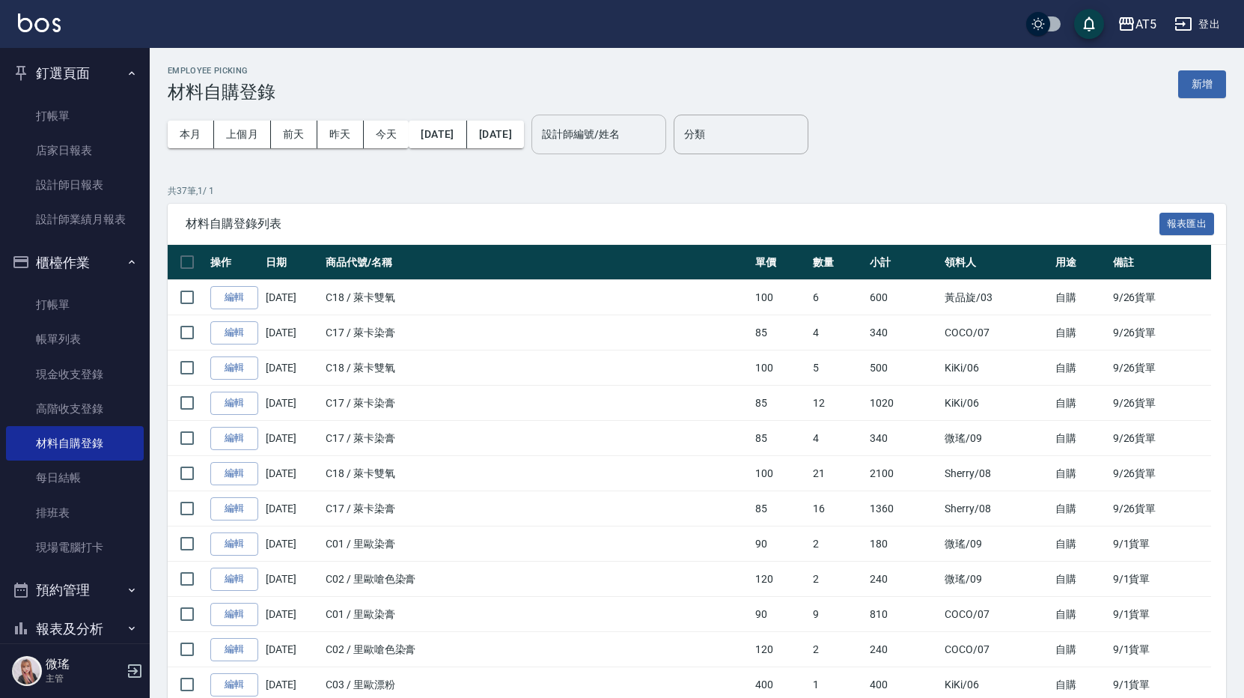
click at [650, 118] on div "設計師編號/姓名" at bounding box center [598, 135] width 135 height 40
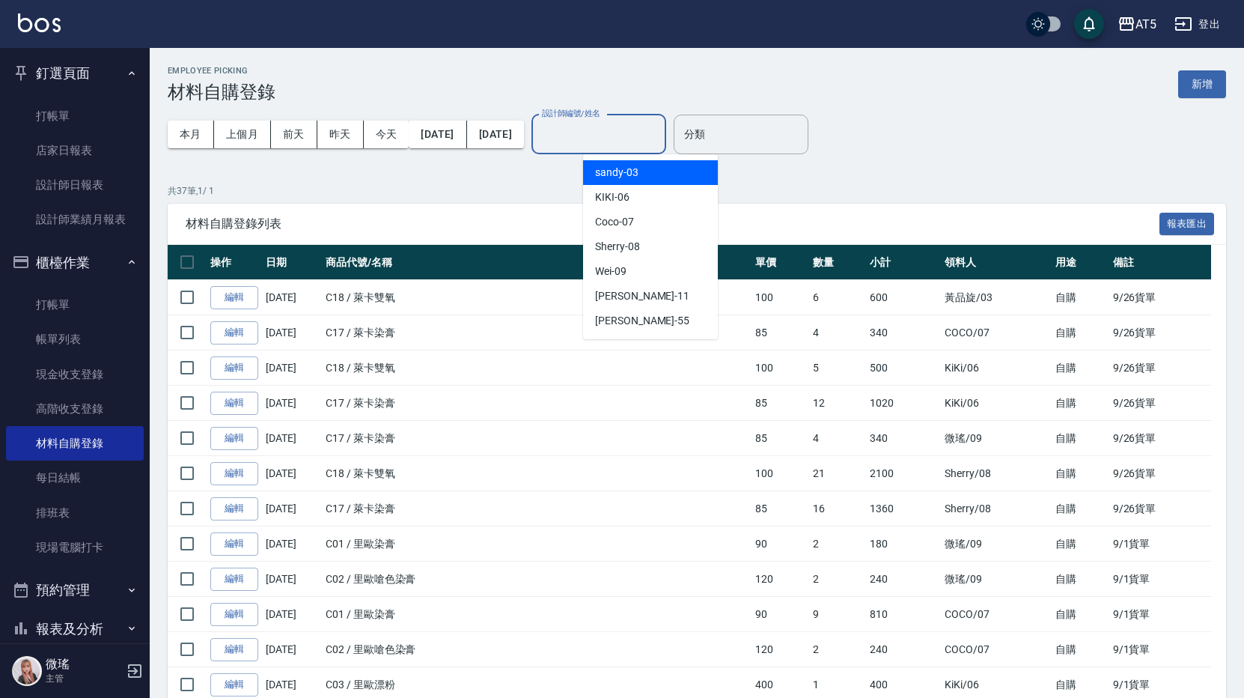
click at [636, 177] on span "sandy -03" at bounding box center [616, 173] width 43 height 16
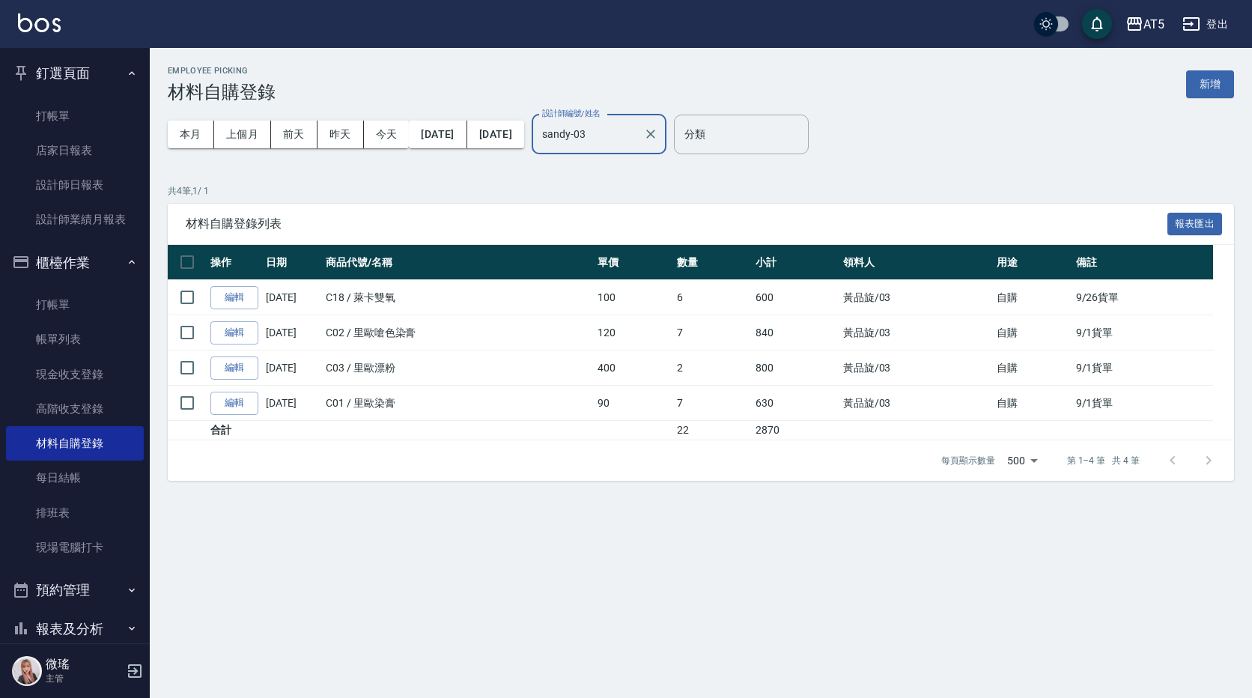
click at [637, 141] on input "sandy-03" at bounding box center [587, 134] width 99 height 26
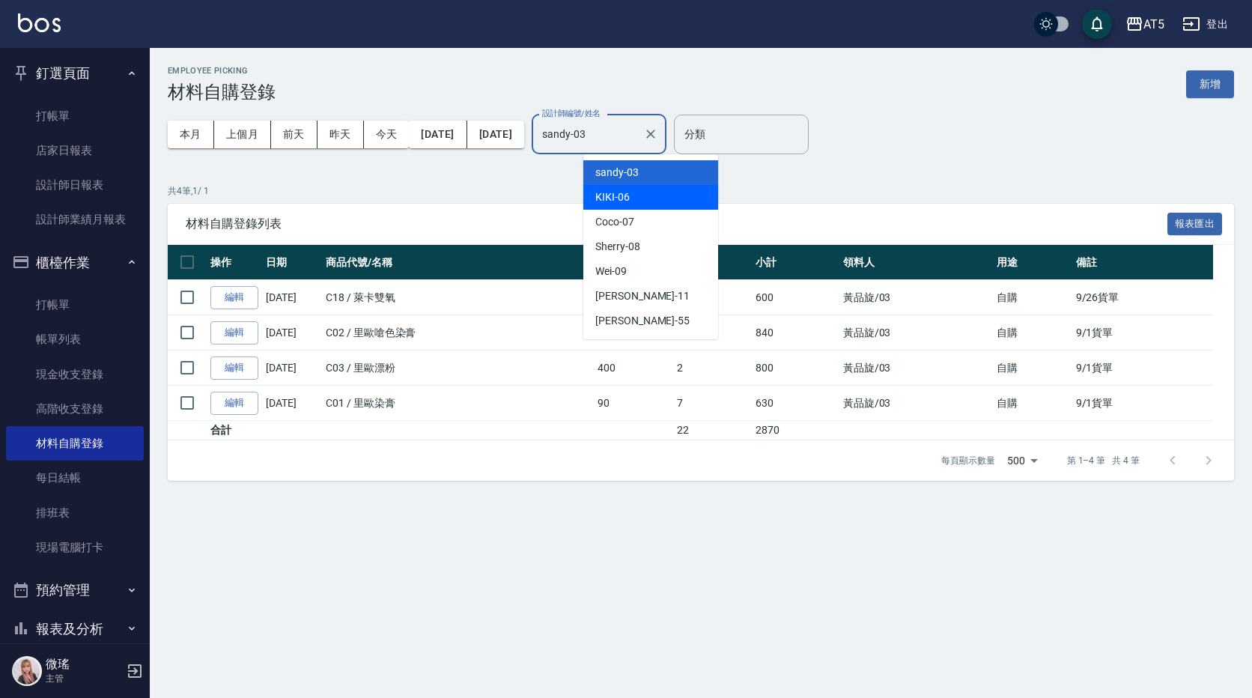
click at [650, 199] on div "KIKI -06" at bounding box center [650, 197] width 135 height 25
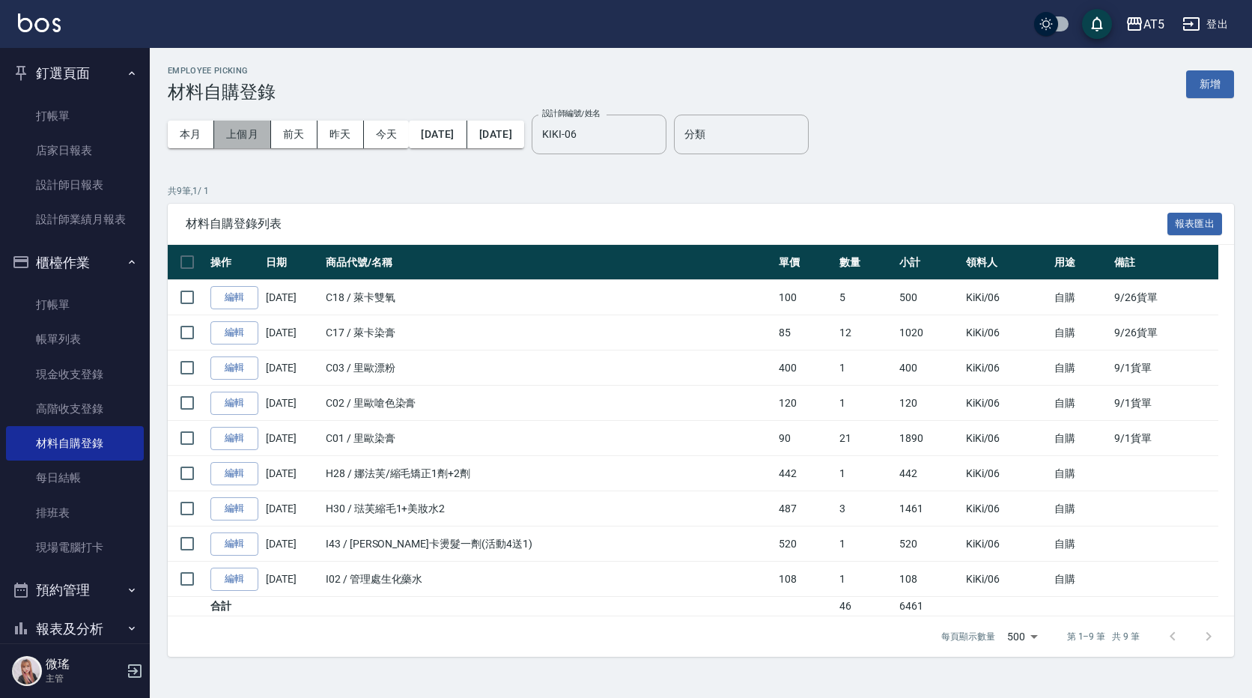
click at [237, 127] on button "上個月" at bounding box center [242, 135] width 57 height 28
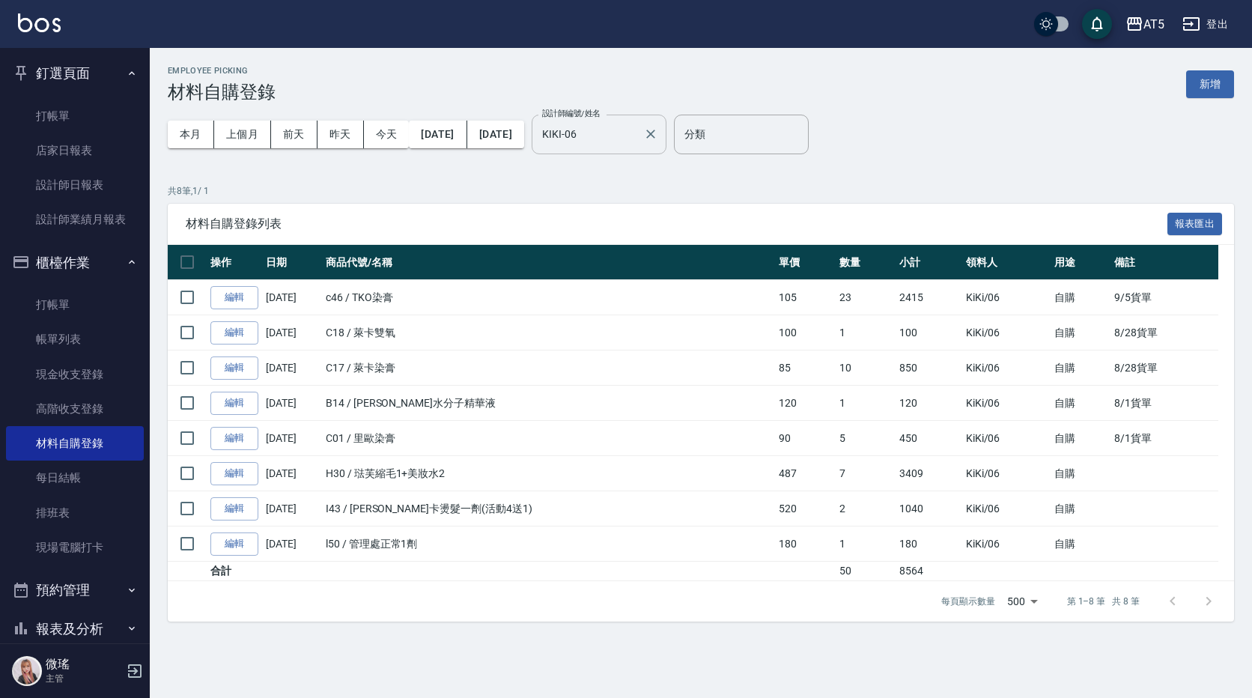
click at [637, 144] on input "KIKI-06" at bounding box center [587, 134] width 99 height 26
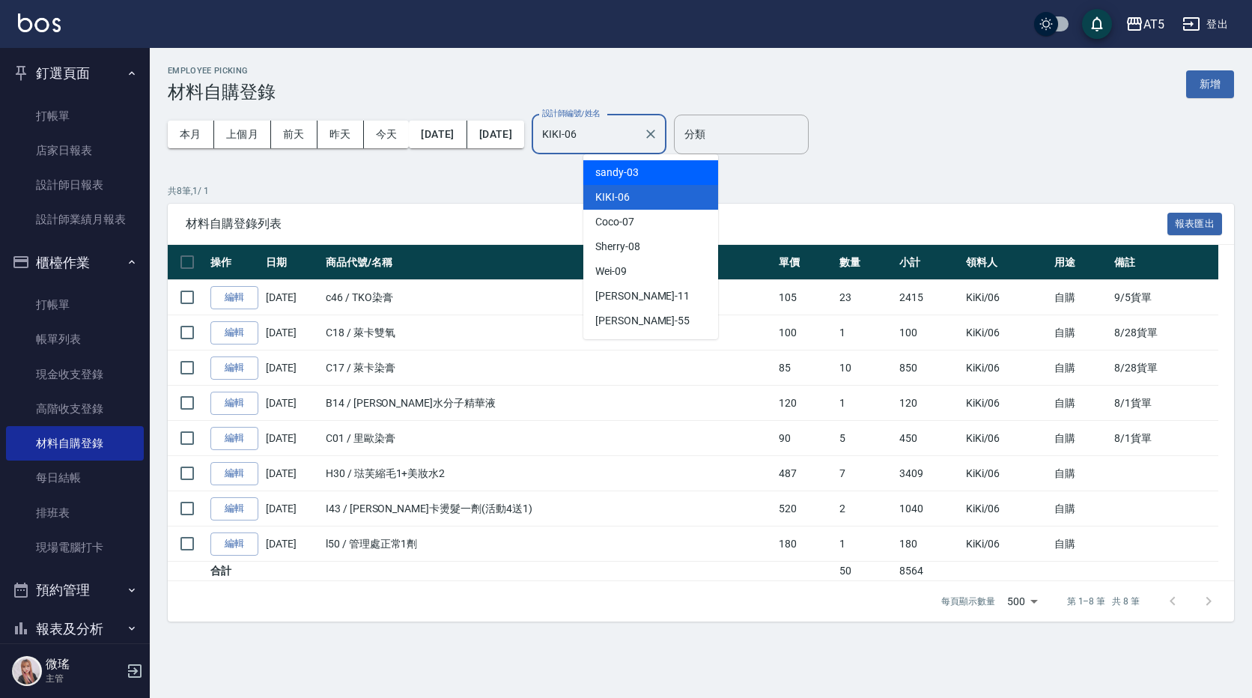
click at [636, 165] on span "sandy -03" at bounding box center [616, 173] width 43 height 16
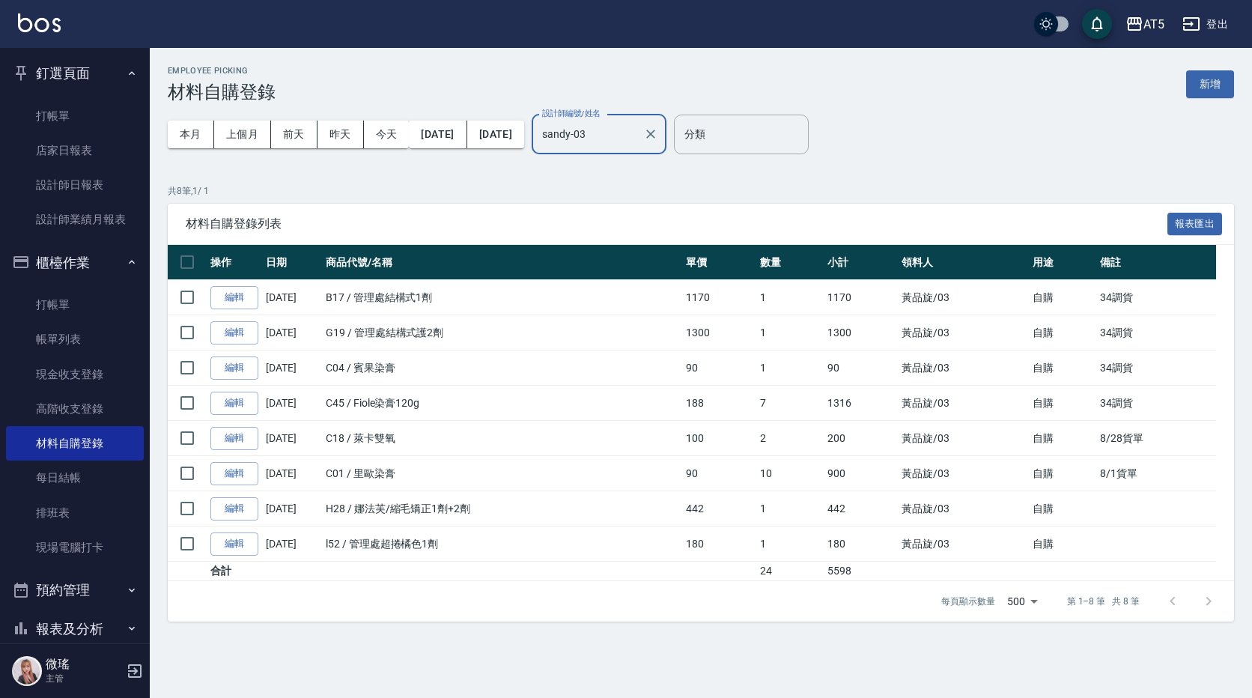
click at [643, 153] on div "[PERSON_NAME]-03 設計師編號/姓名" at bounding box center [598, 135] width 135 height 40
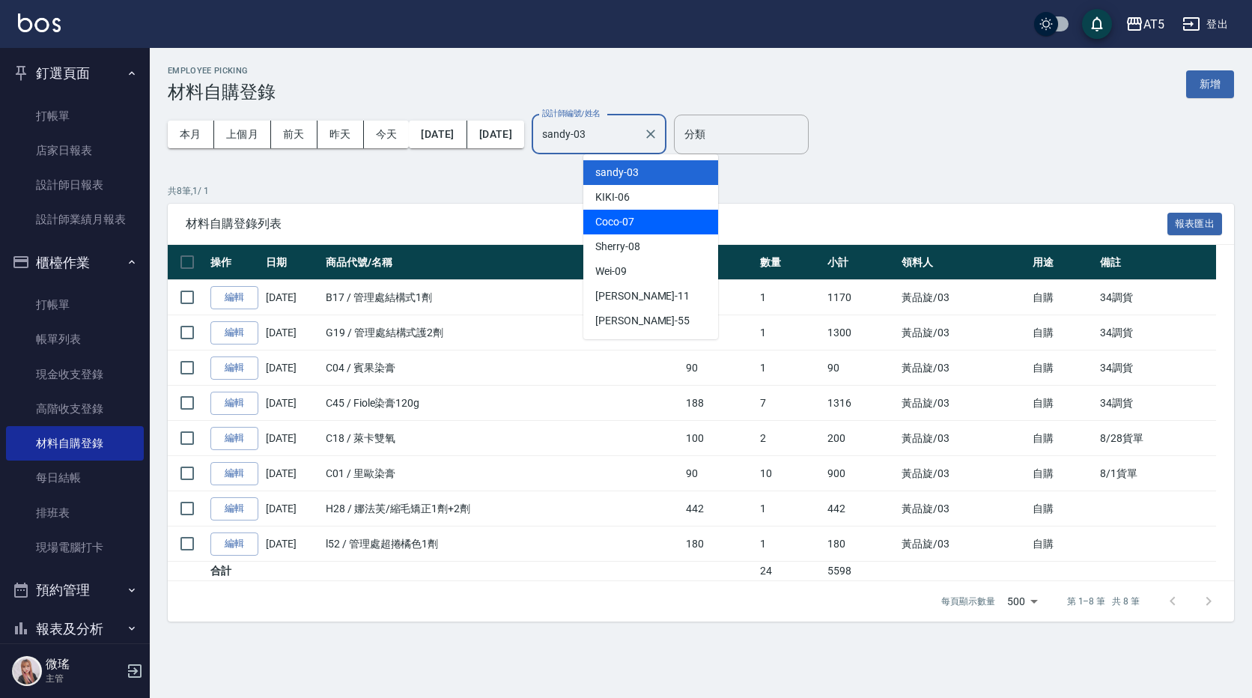
click at [622, 228] on span "Coco -07" at bounding box center [614, 222] width 39 height 16
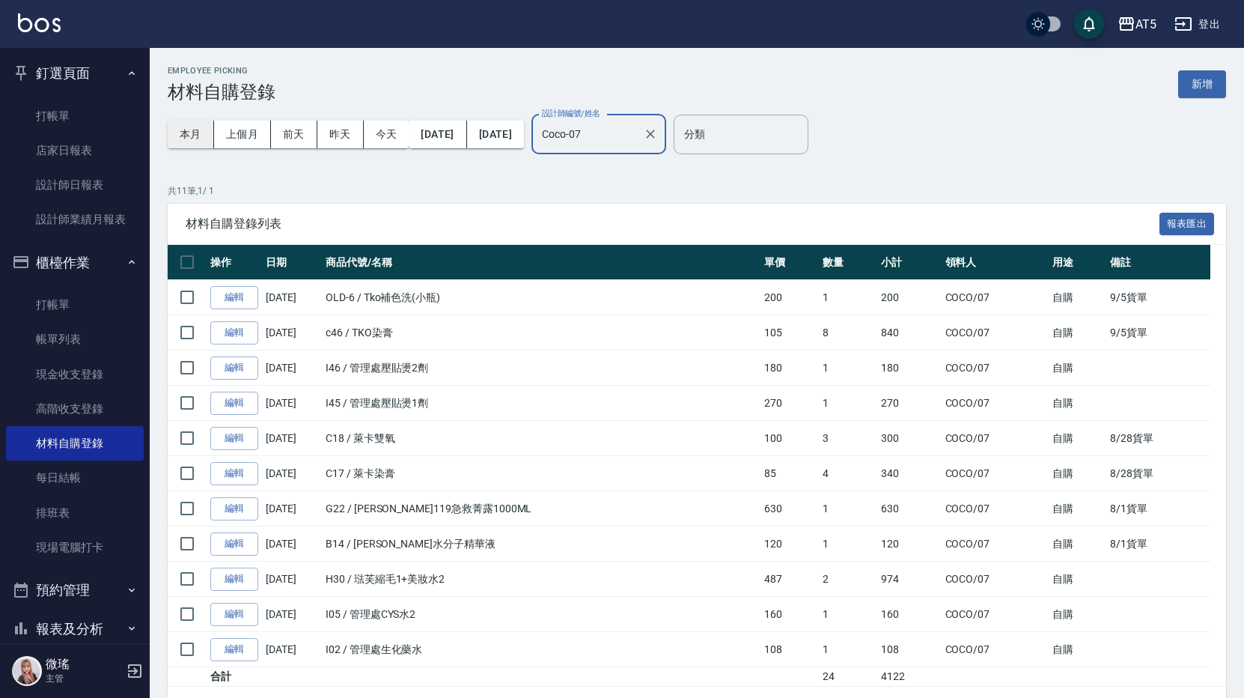
click at [195, 134] on button "本月" at bounding box center [191, 135] width 46 height 28
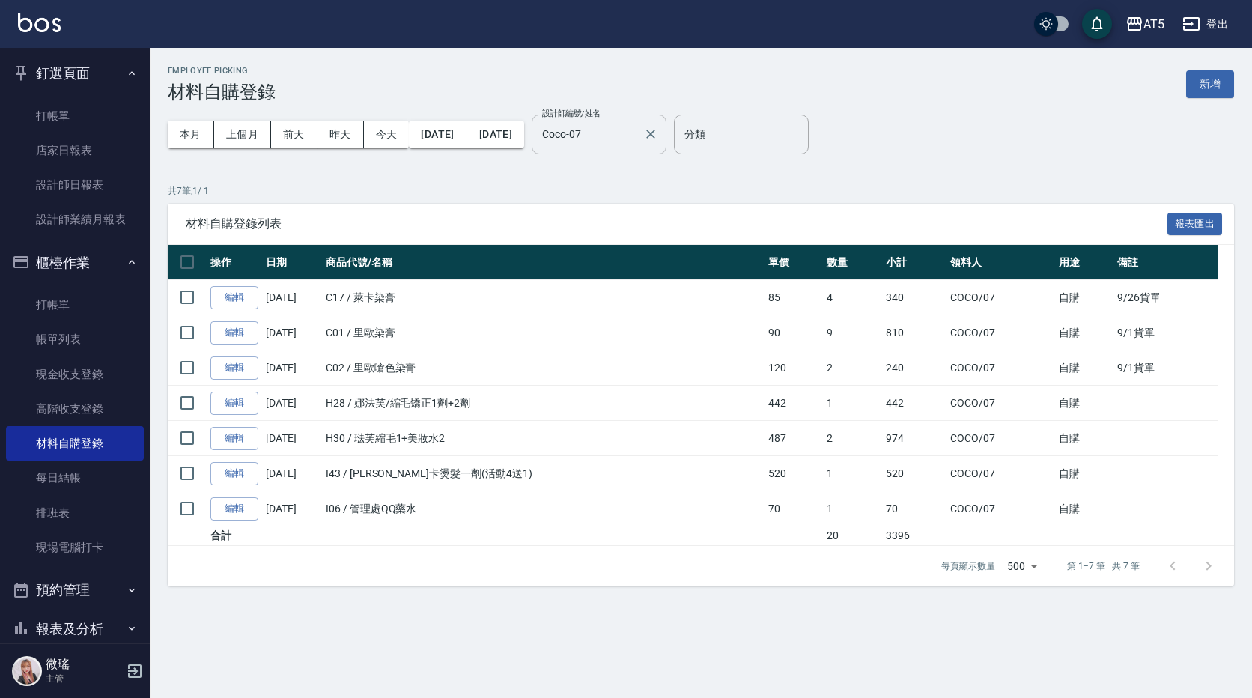
click at [624, 147] on div "Coco-07 設計師編號/姓名" at bounding box center [598, 135] width 135 height 40
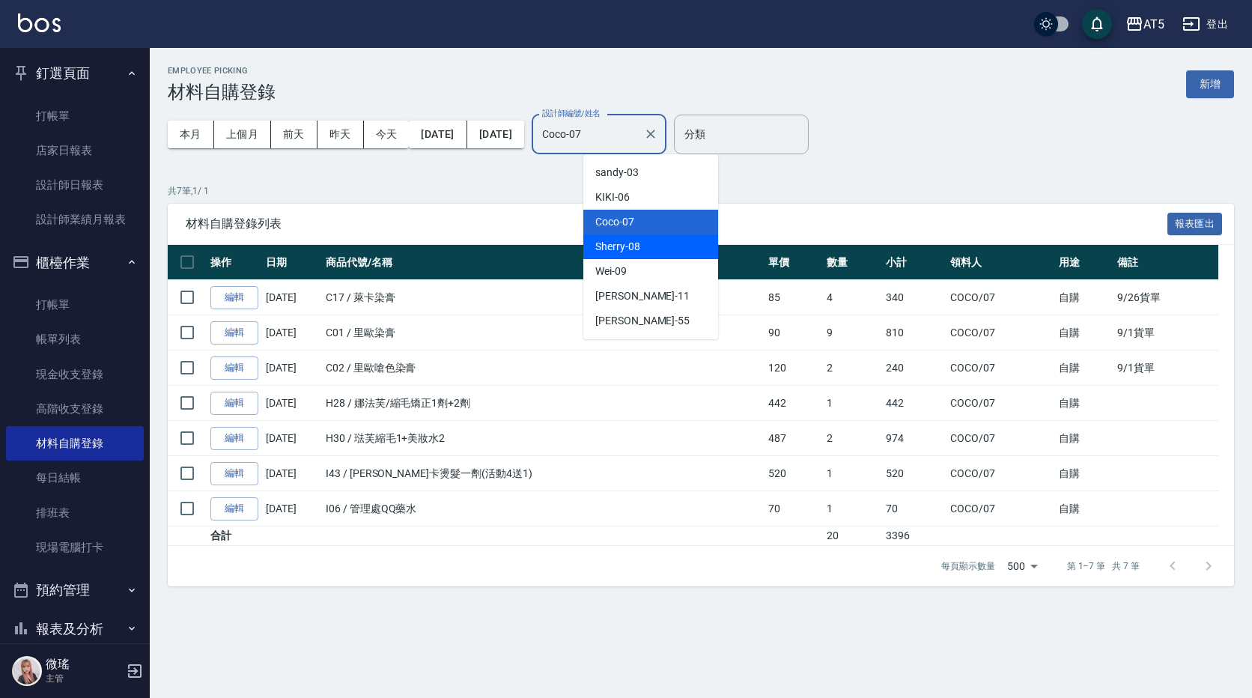
click at [633, 248] on span "Sherry -08" at bounding box center [617, 247] width 45 height 16
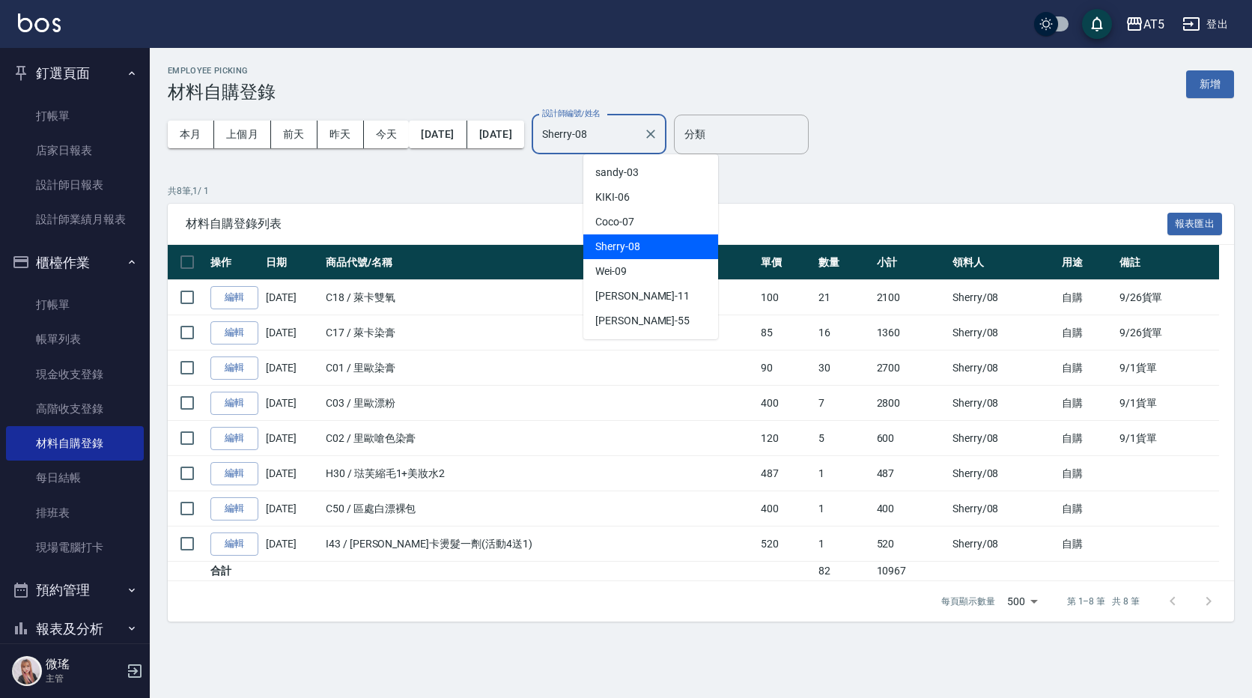
click at [637, 138] on input "Sherry-08" at bounding box center [587, 134] width 99 height 26
click at [625, 279] on div "Wei -09" at bounding box center [650, 271] width 135 height 25
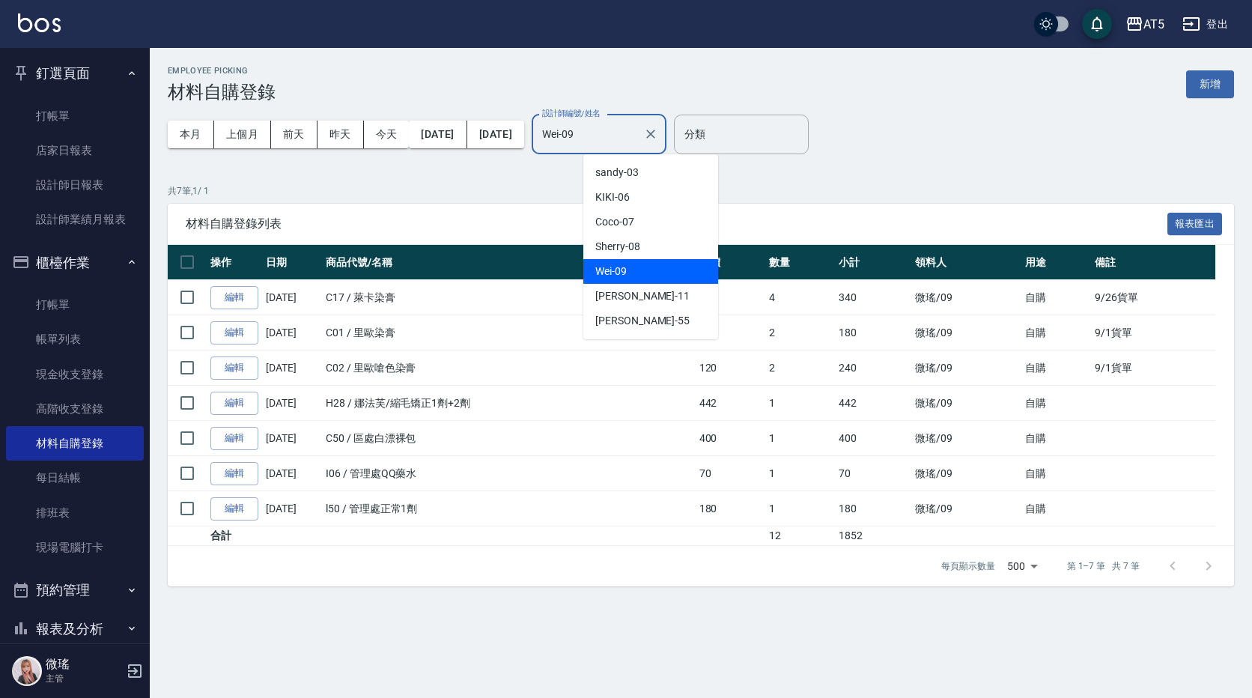
click at [637, 129] on input "Wei-09" at bounding box center [587, 134] width 99 height 26
click at [627, 289] on span "[PERSON_NAME] -11" at bounding box center [642, 296] width 94 height 16
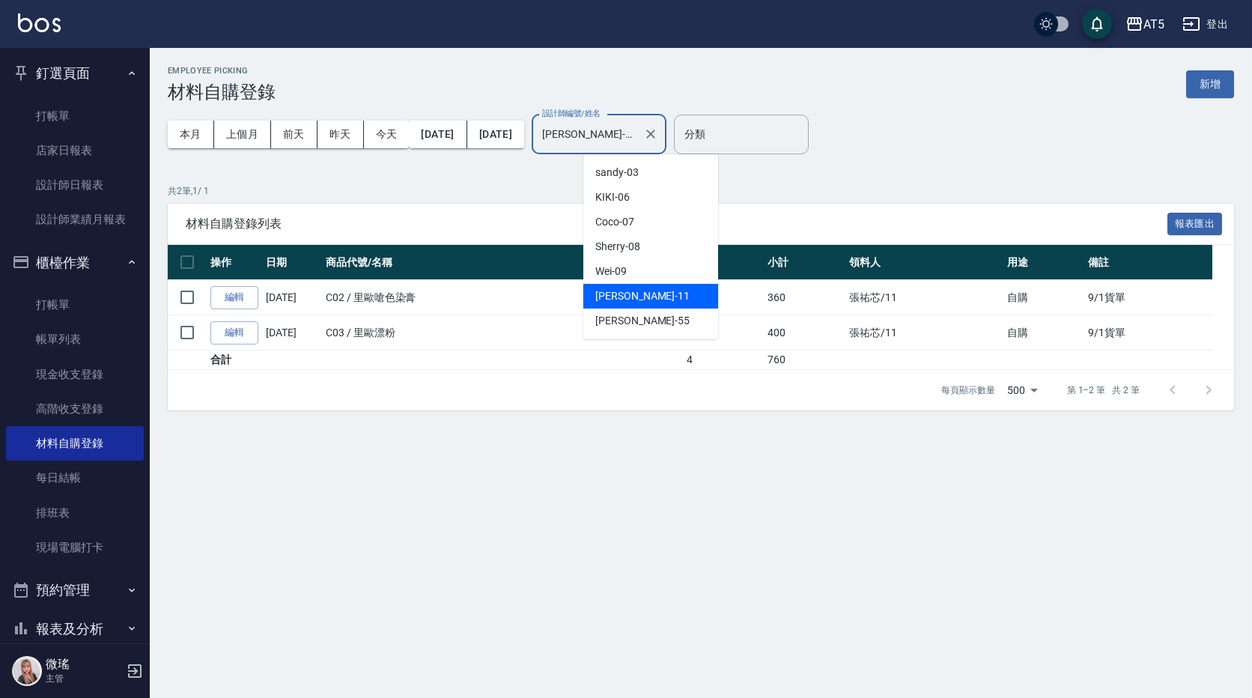
click at [637, 138] on input "[PERSON_NAME]-11" at bounding box center [587, 134] width 99 height 26
click at [668, 171] on div "sandy -03" at bounding box center [650, 172] width 135 height 25
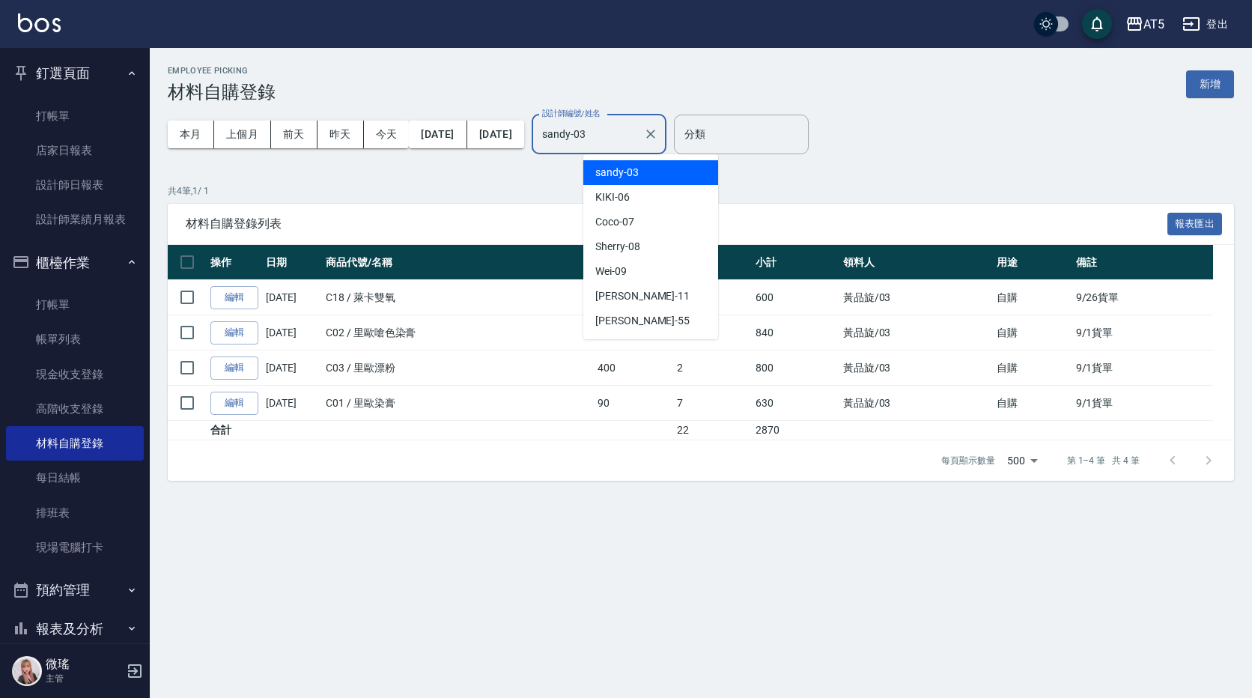
click at [637, 133] on input "sandy-03" at bounding box center [587, 134] width 99 height 26
click at [644, 198] on div "KIKI -06" at bounding box center [650, 197] width 135 height 25
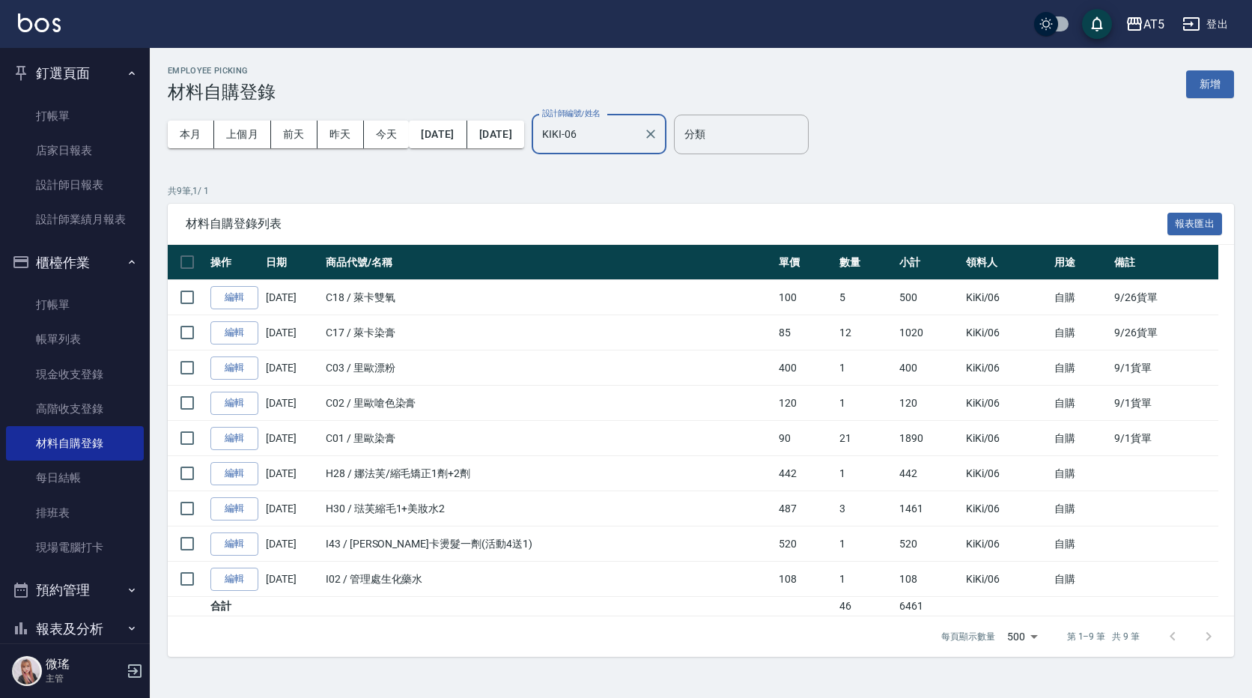
click at [637, 127] on input "KIKI-06" at bounding box center [587, 134] width 99 height 26
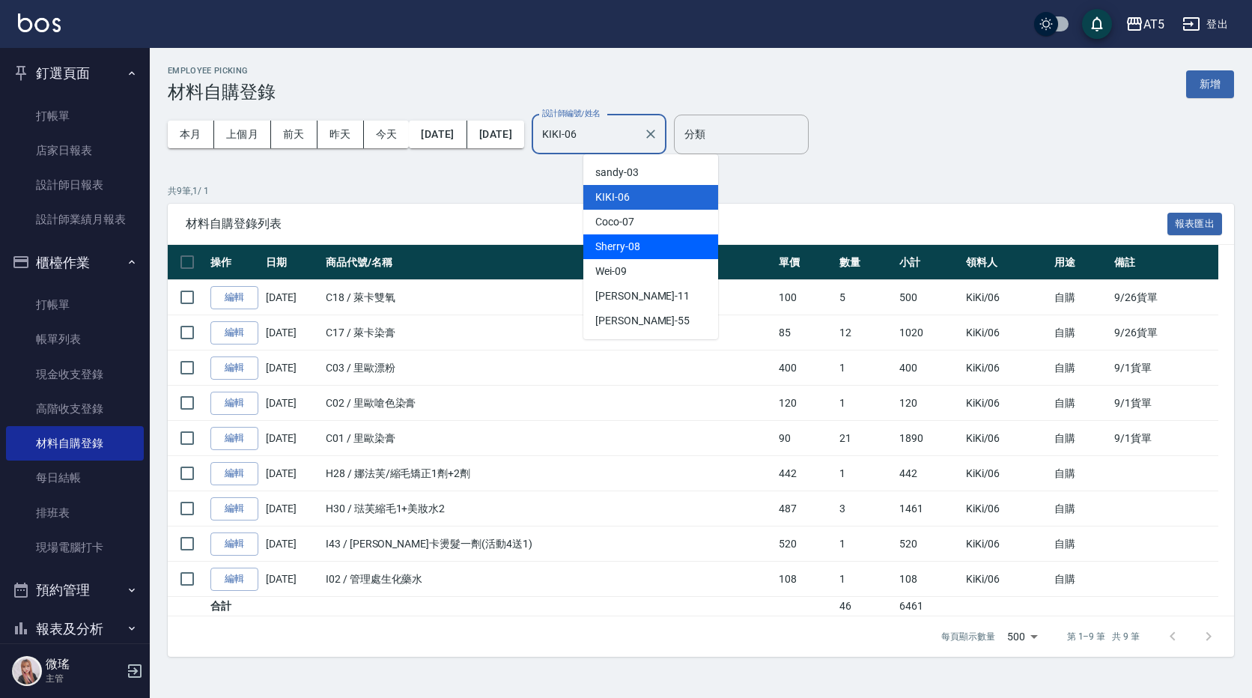
click at [618, 241] on span "Sherry -08" at bounding box center [617, 247] width 45 height 16
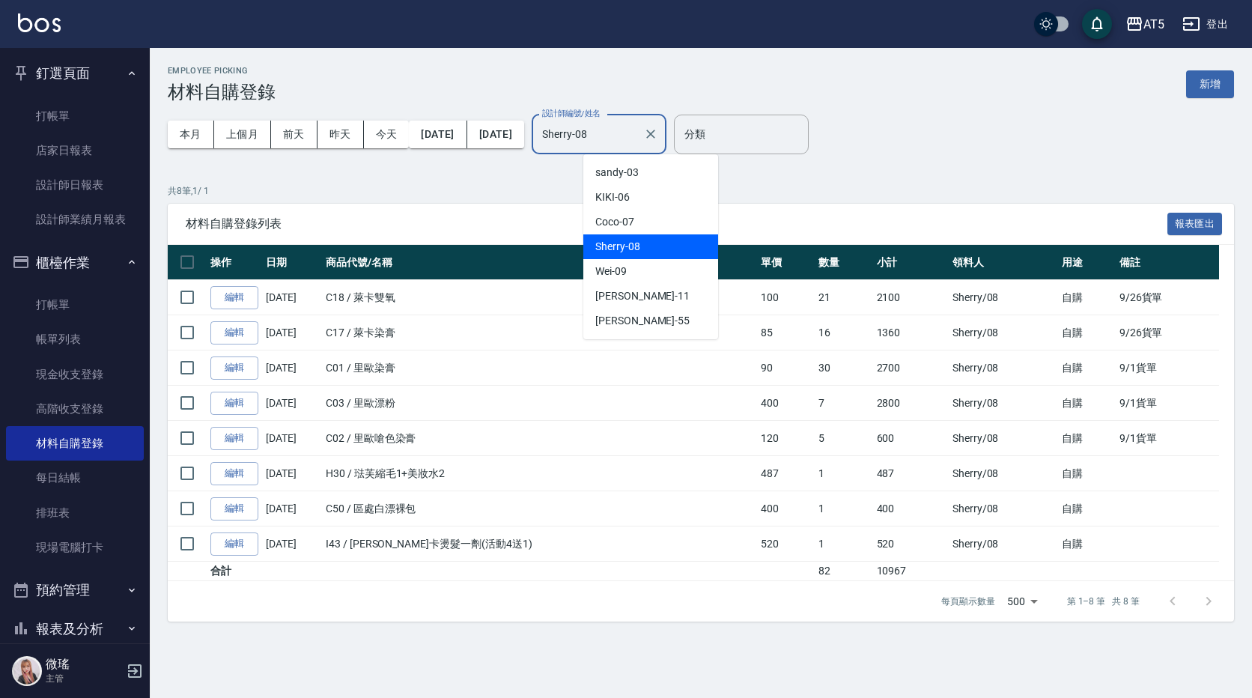
click at [637, 143] on input "Sherry-08" at bounding box center [587, 134] width 99 height 26
click at [629, 270] on div "Wei -09" at bounding box center [650, 271] width 135 height 25
type input "Wei-09"
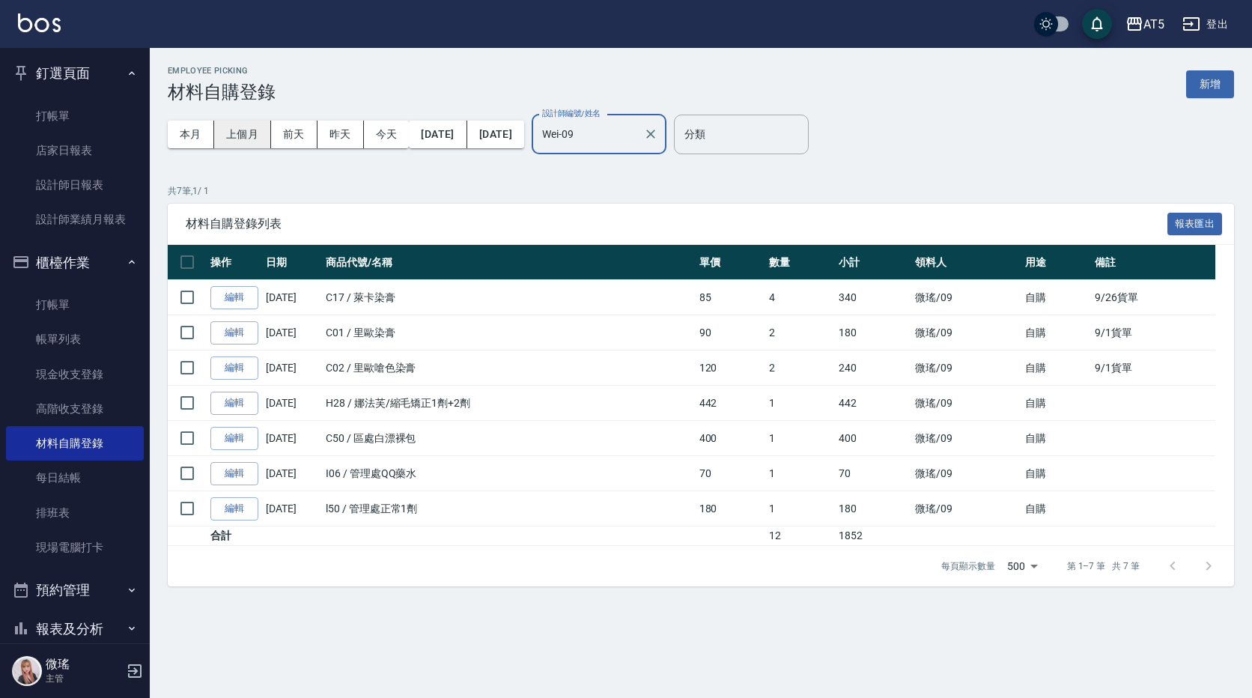
drag, startPoint x: 245, startPoint y: 129, endPoint x: 257, endPoint y: 127, distance: 12.2
click at [249, 128] on button "上個月" at bounding box center [242, 135] width 57 height 28
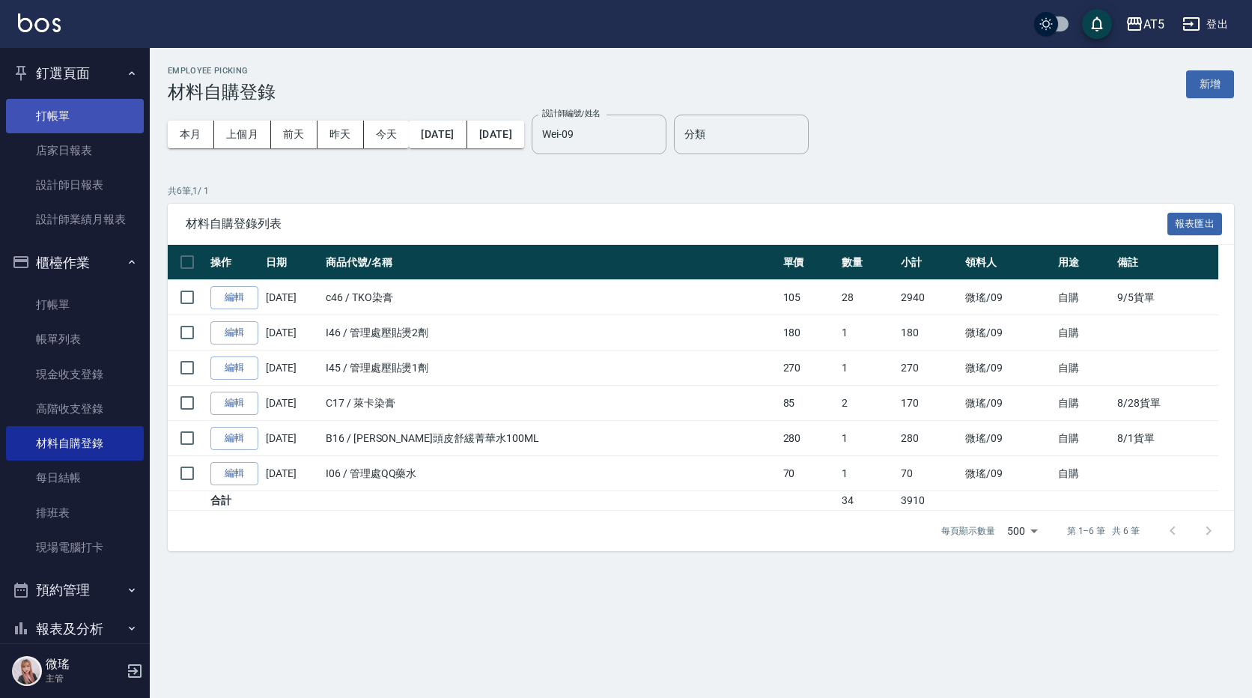
click at [79, 127] on link "打帳單" at bounding box center [75, 116] width 138 height 34
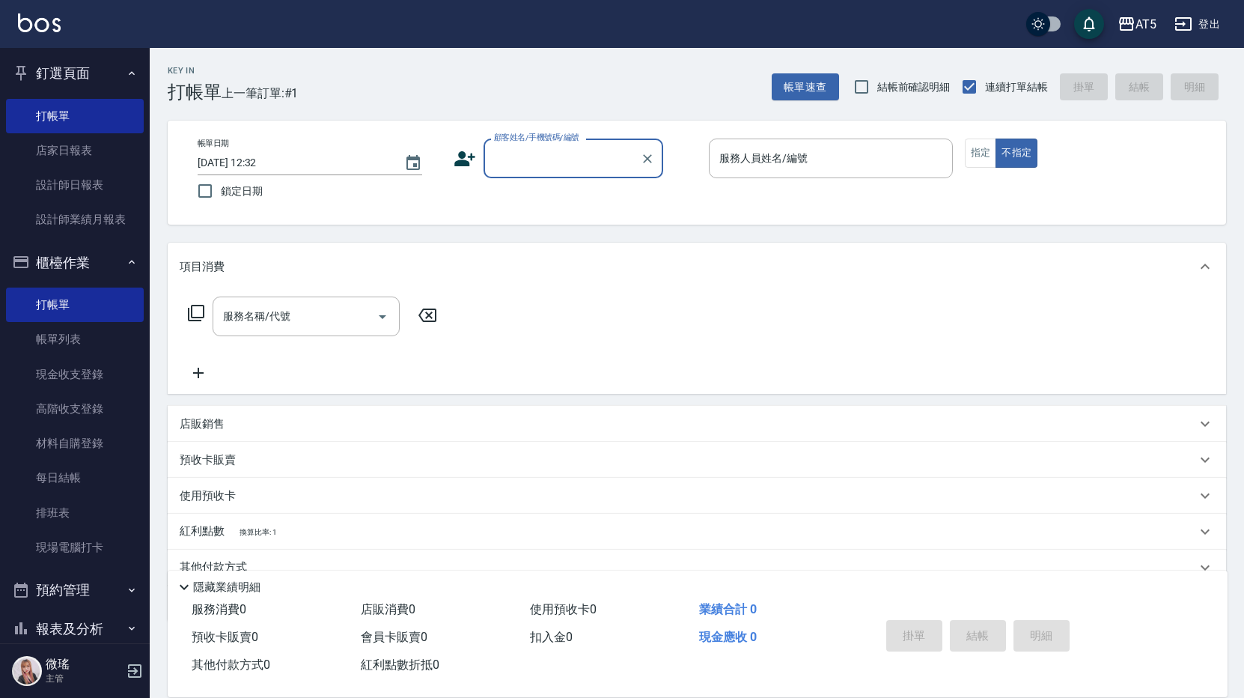
click at [582, 177] on div "顧客姓名/手機號碼/編號" at bounding box center [574, 158] width 180 height 40
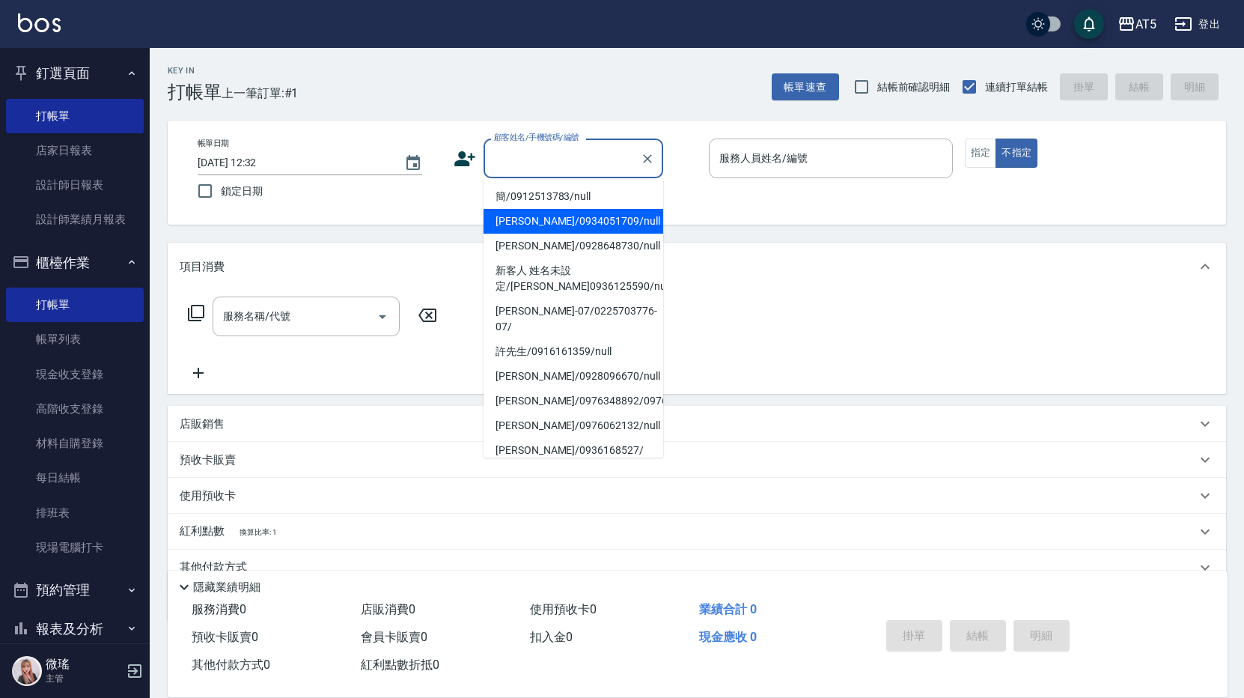
click at [934, 249] on div "項目消費" at bounding box center [697, 267] width 1058 height 48
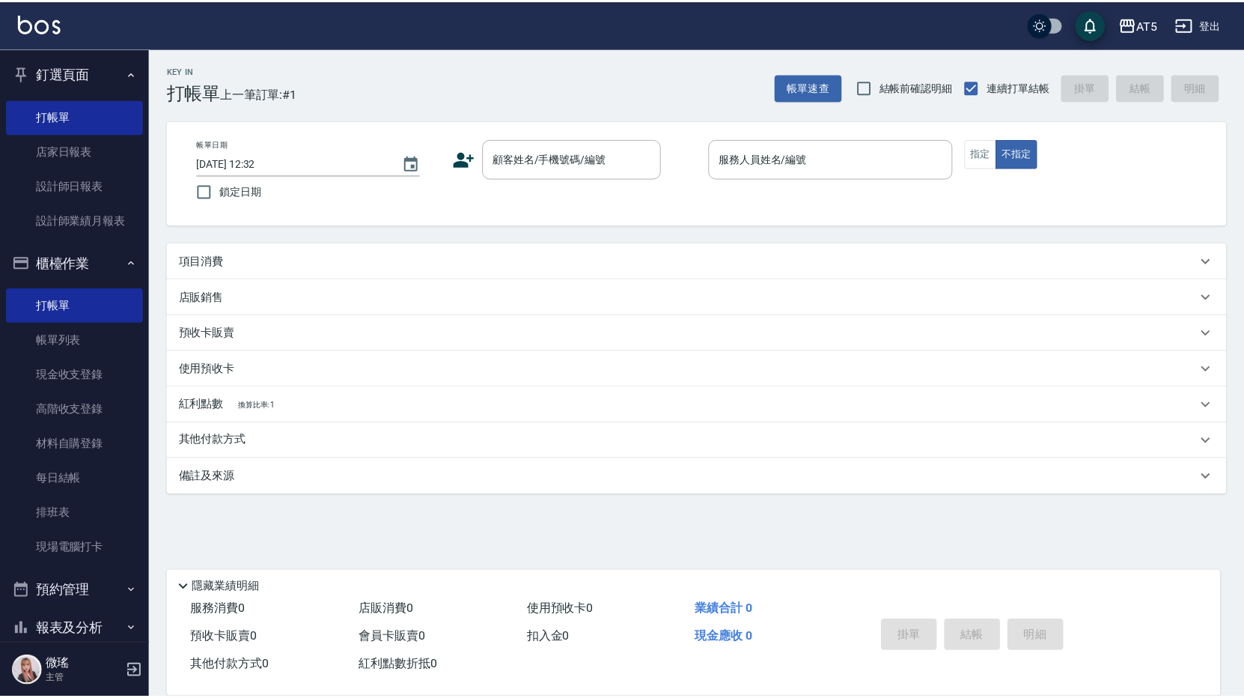
scroll to position [177, 0]
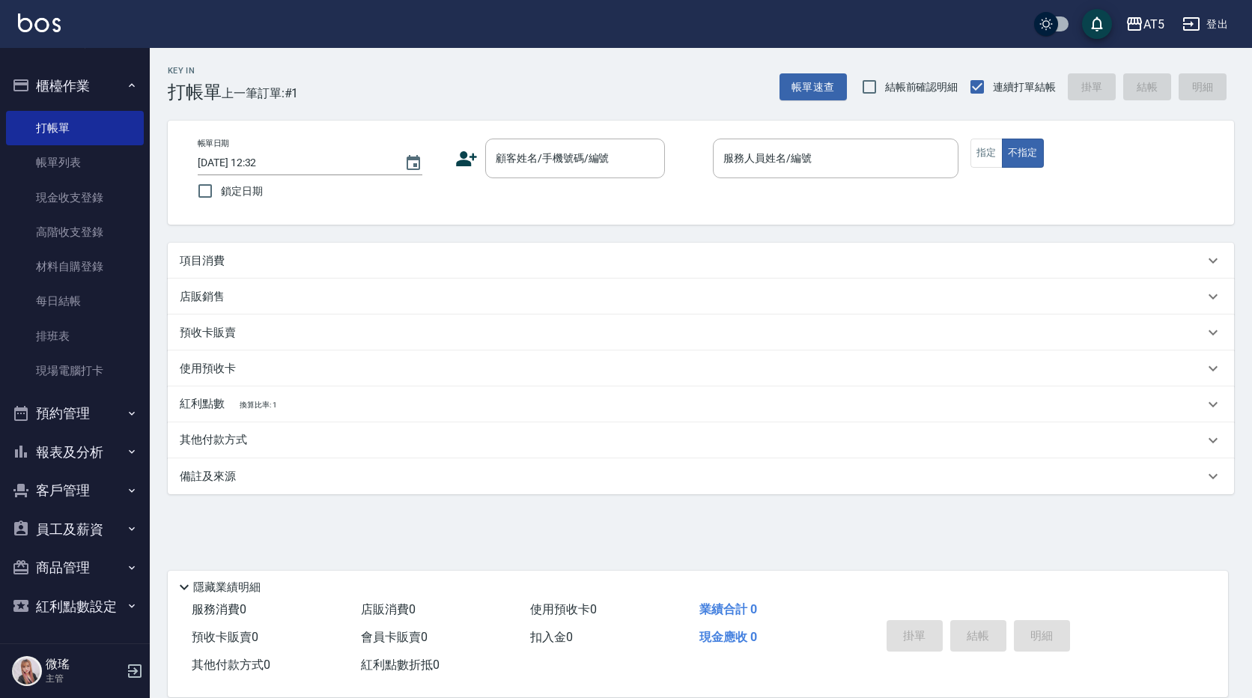
click at [63, 485] on button "客戶管理" at bounding box center [75, 490] width 138 height 39
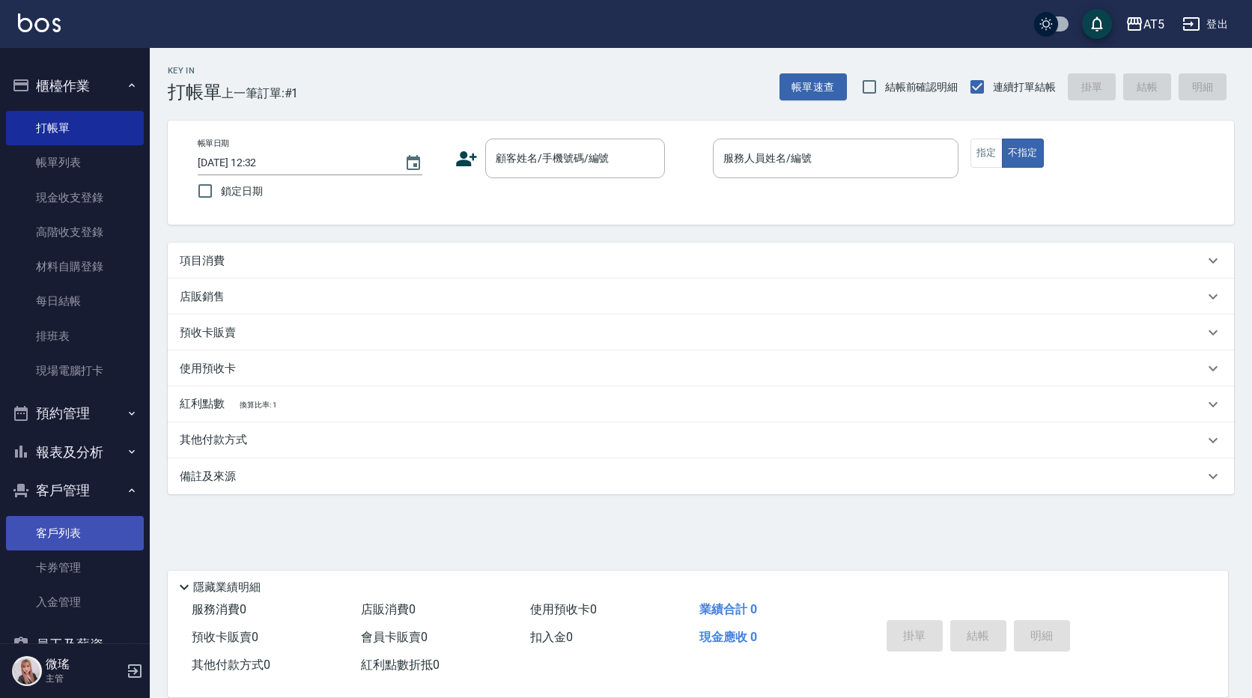
click at [79, 543] on link "客戶列表" at bounding box center [75, 533] width 138 height 34
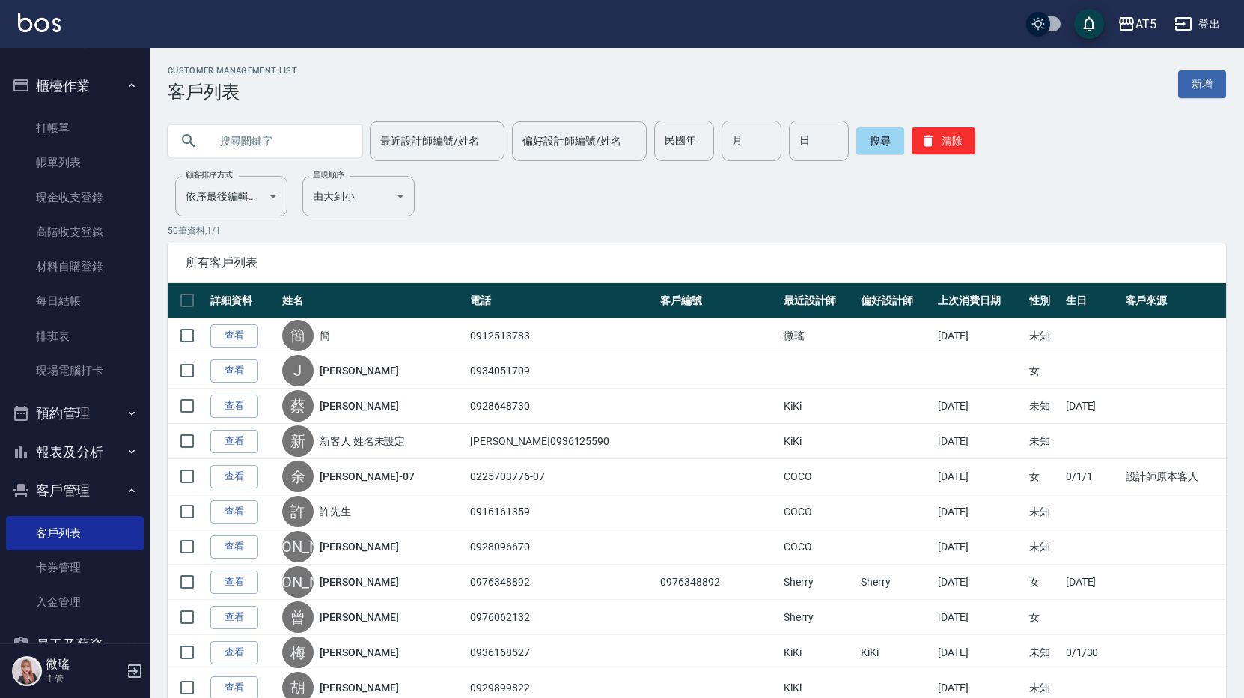
click at [224, 144] on input "text" at bounding box center [280, 141] width 141 height 40
click at [229, 144] on input "text" at bounding box center [280, 141] width 141 height 40
type input "u"
type input "[PERSON_NAME]"
click at [880, 138] on button "搜尋" at bounding box center [880, 140] width 48 height 27
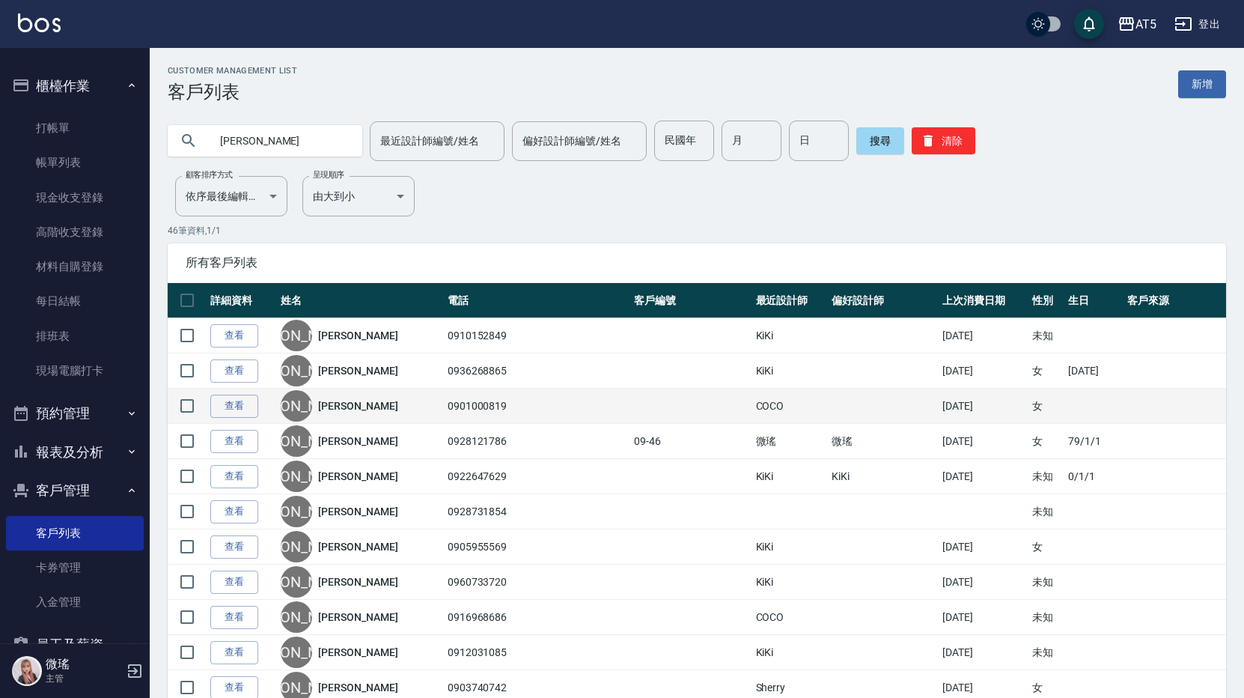
scroll to position [225, 0]
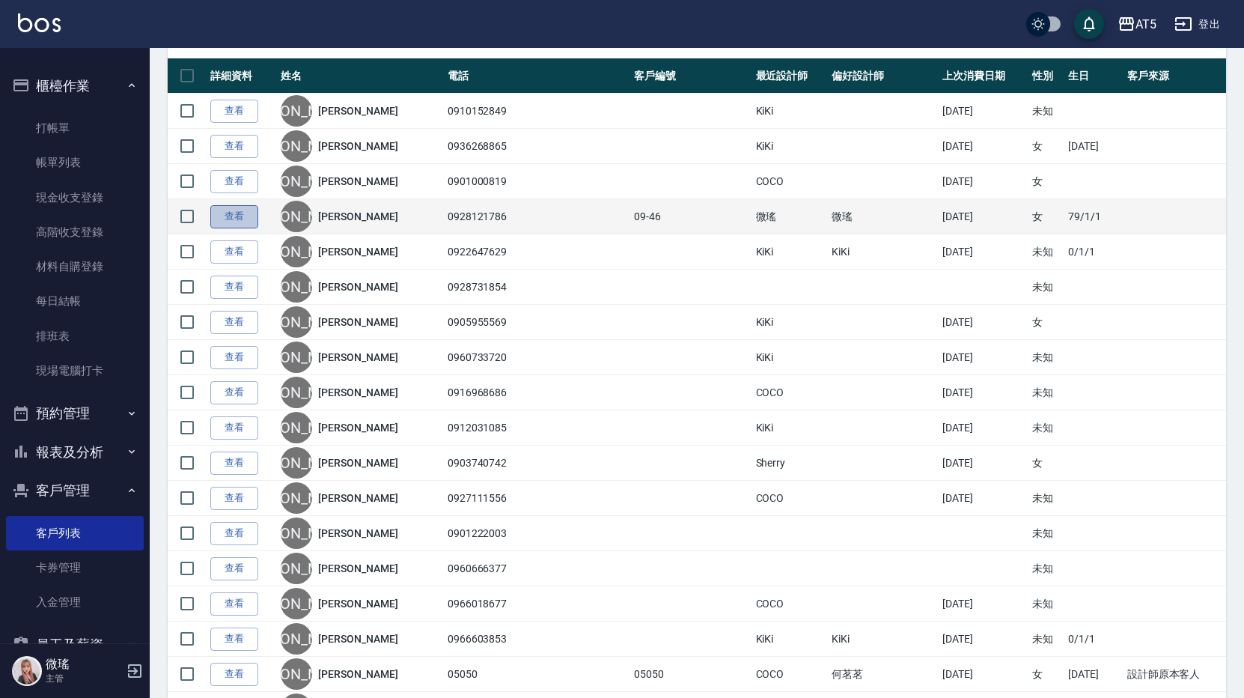
click at [246, 207] on link "查看" at bounding box center [234, 216] width 48 height 23
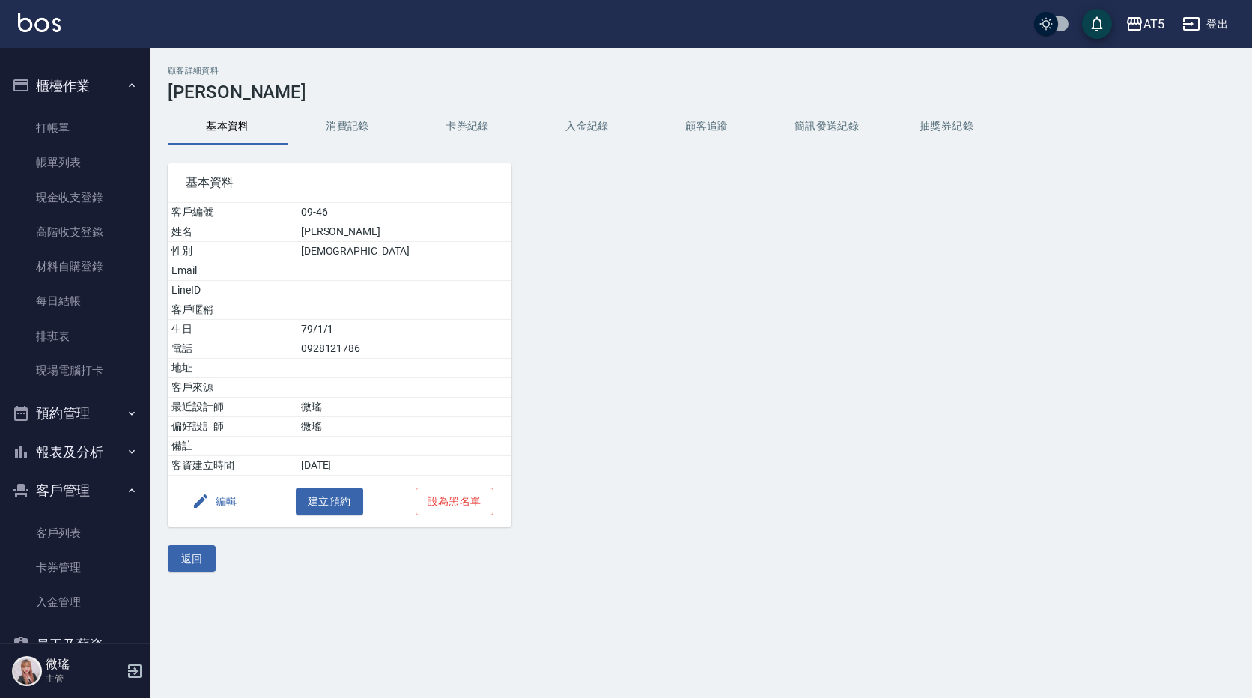
click at [359, 118] on button "消費記錄" at bounding box center [347, 127] width 120 height 36
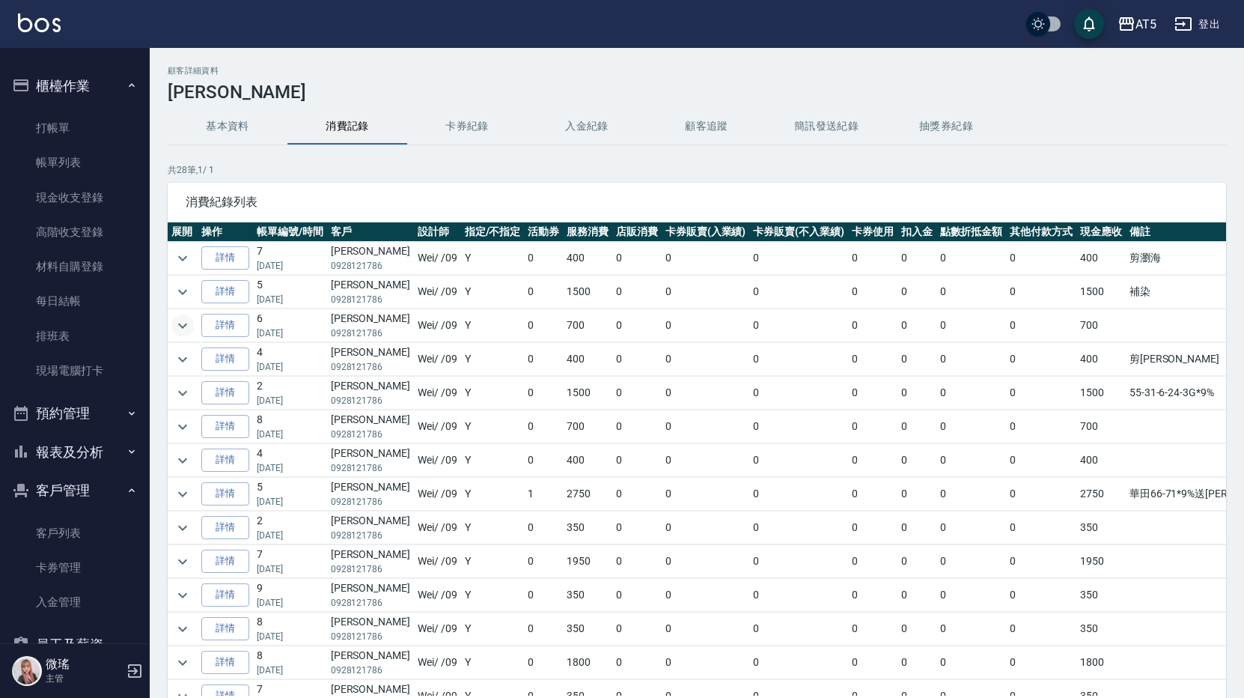
click at [186, 326] on icon "expand row" at bounding box center [183, 326] width 18 height 18
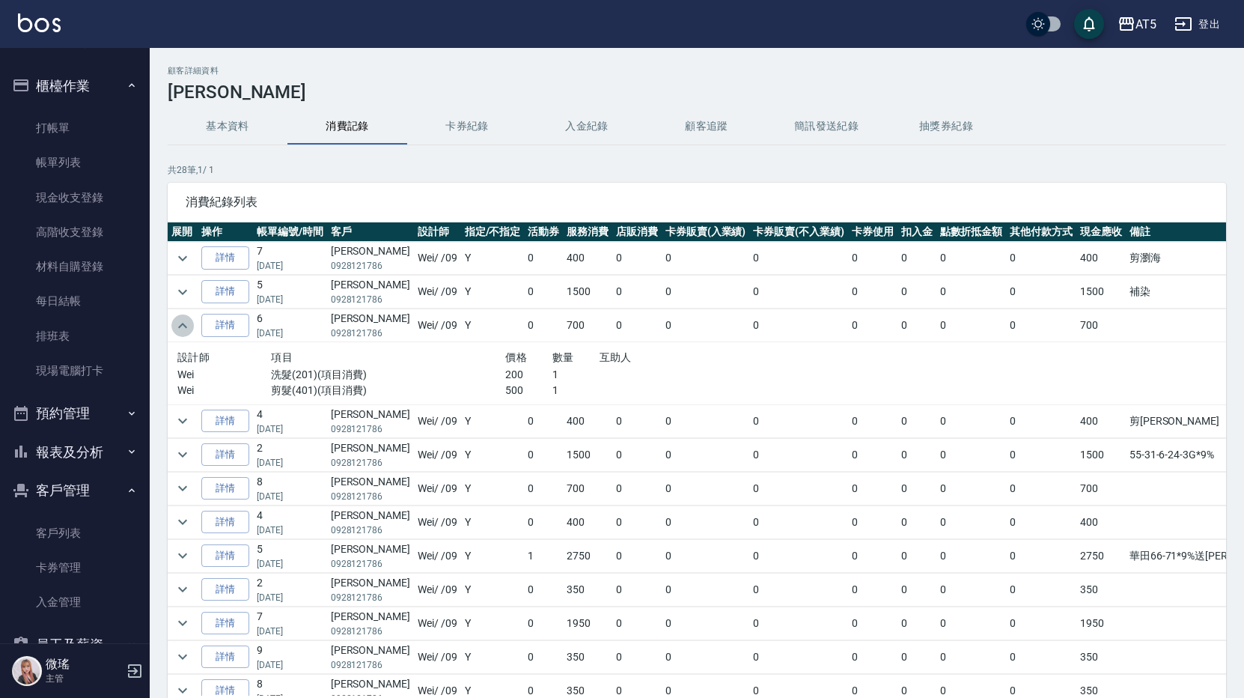
click at [186, 326] on icon "expand row" at bounding box center [182, 325] width 9 height 5
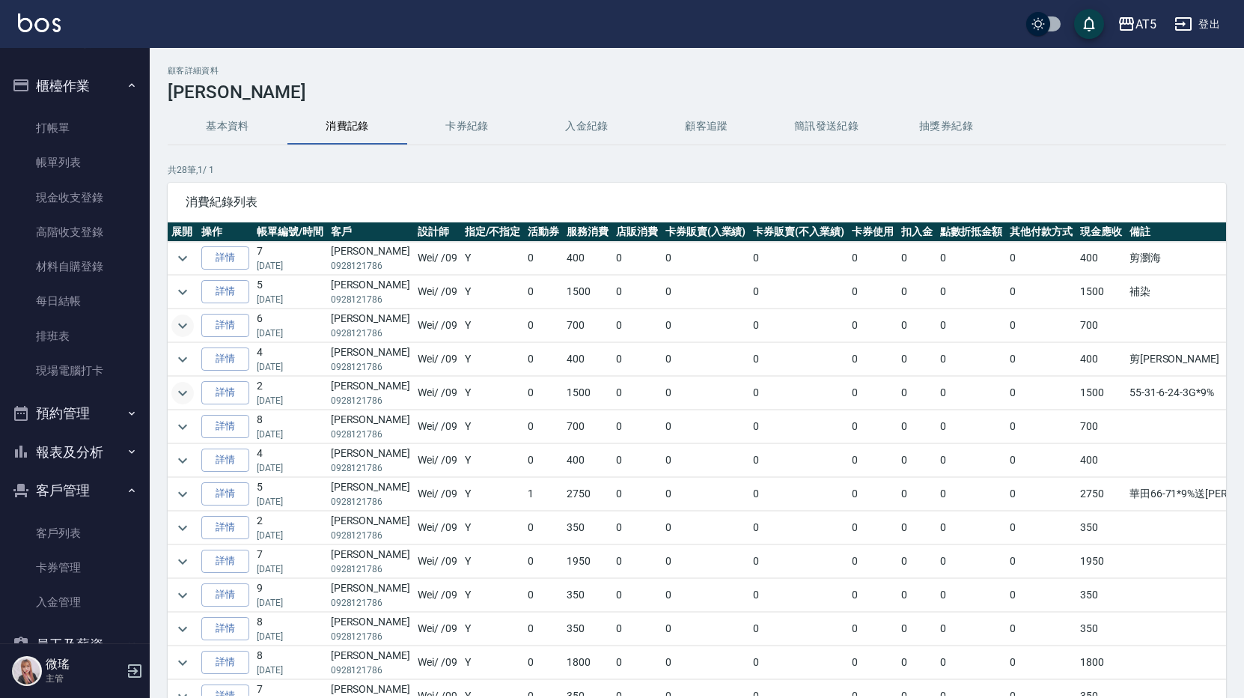
click at [181, 393] on icon "expand row" at bounding box center [182, 392] width 9 height 5
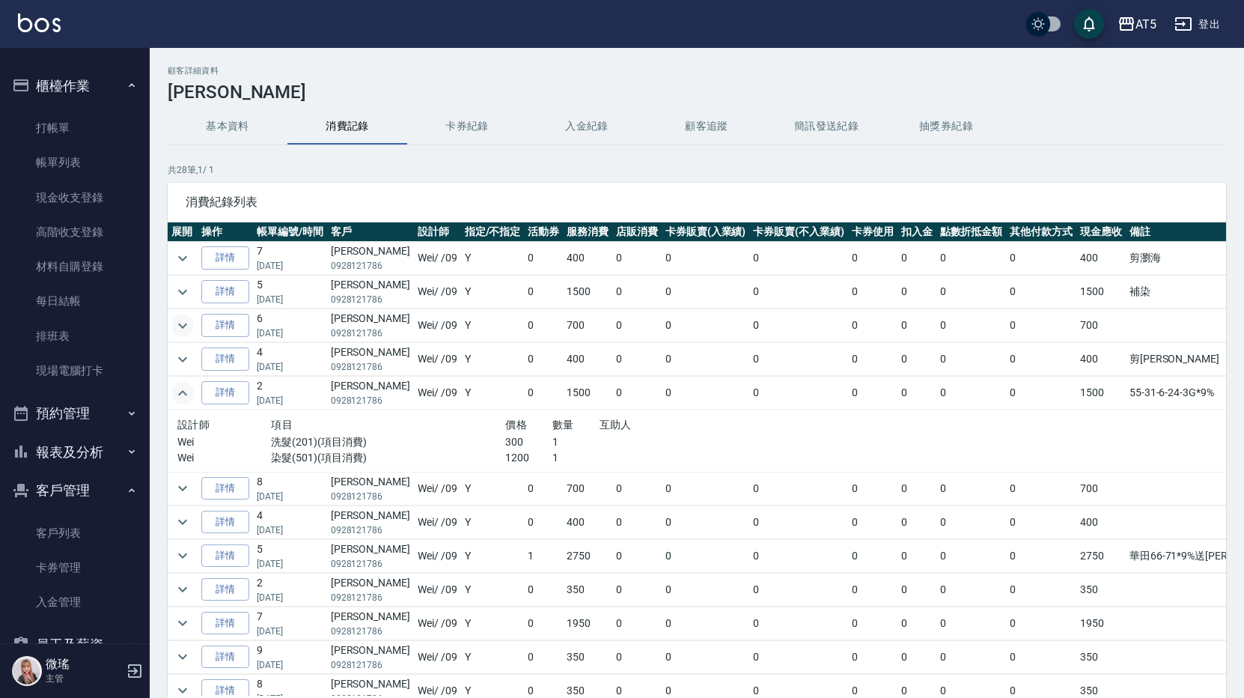
click at [181, 393] on icon "expand row" at bounding box center [182, 392] width 9 height 5
click at [178, 391] on icon "expand row" at bounding box center [183, 393] width 18 height 18
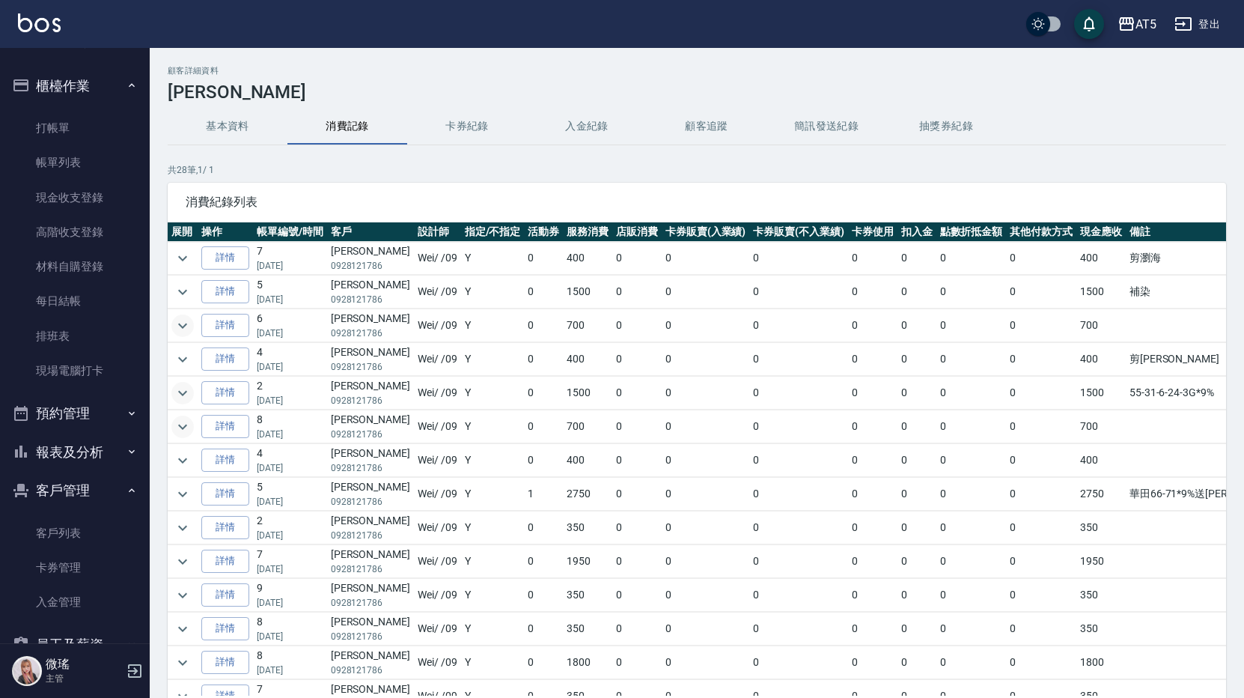
click at [189, 421] on icon "expand row" at bounding box center [183, 427] width 18 height 18
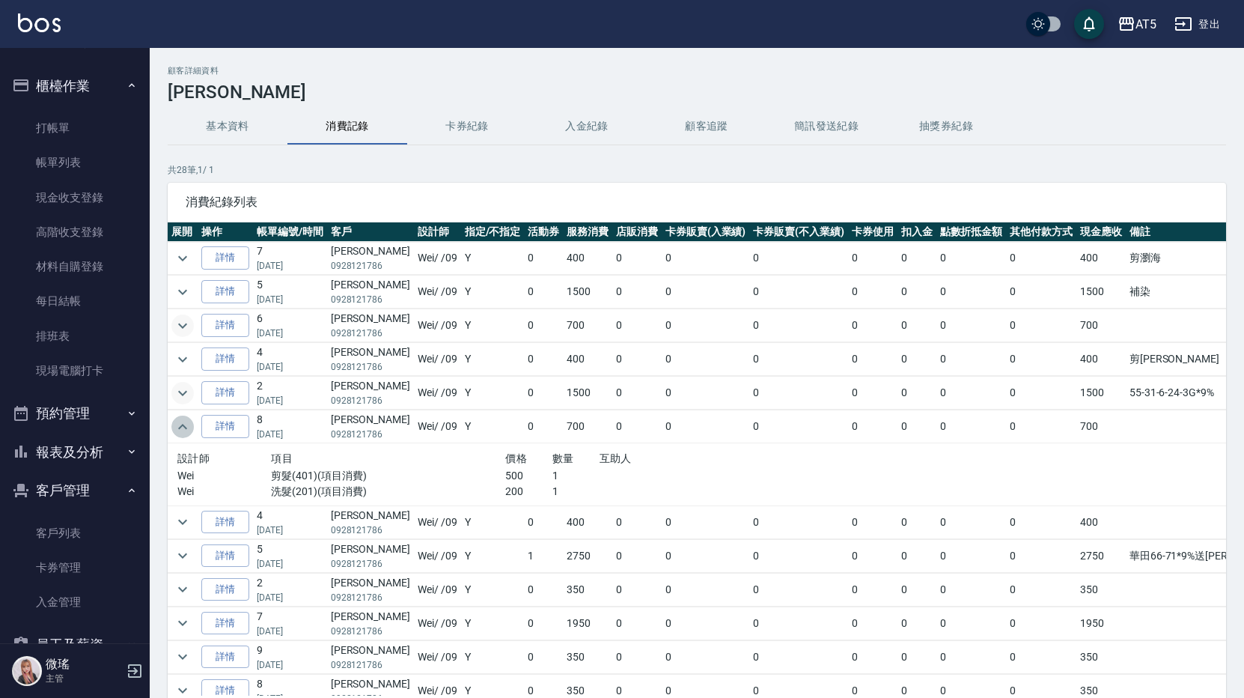
click at [189, 421] on icon "expand row" at bounding box center [183, 427] width 18 height 18
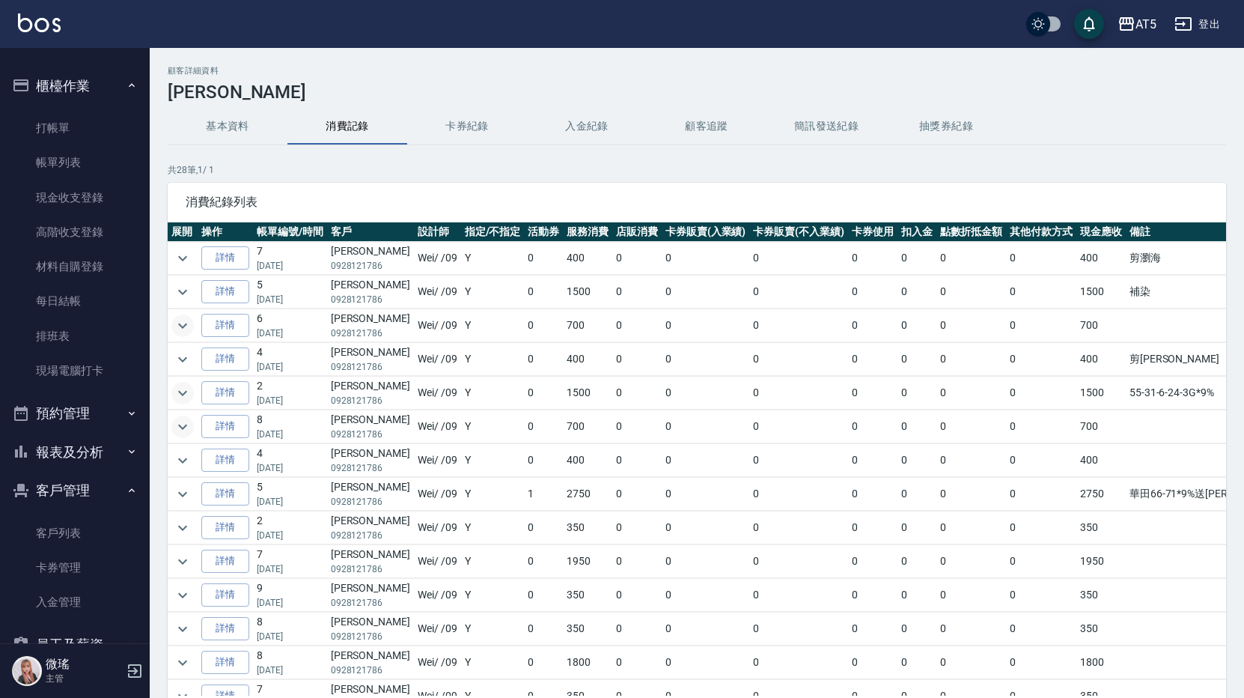
scroll to position [75, 0]
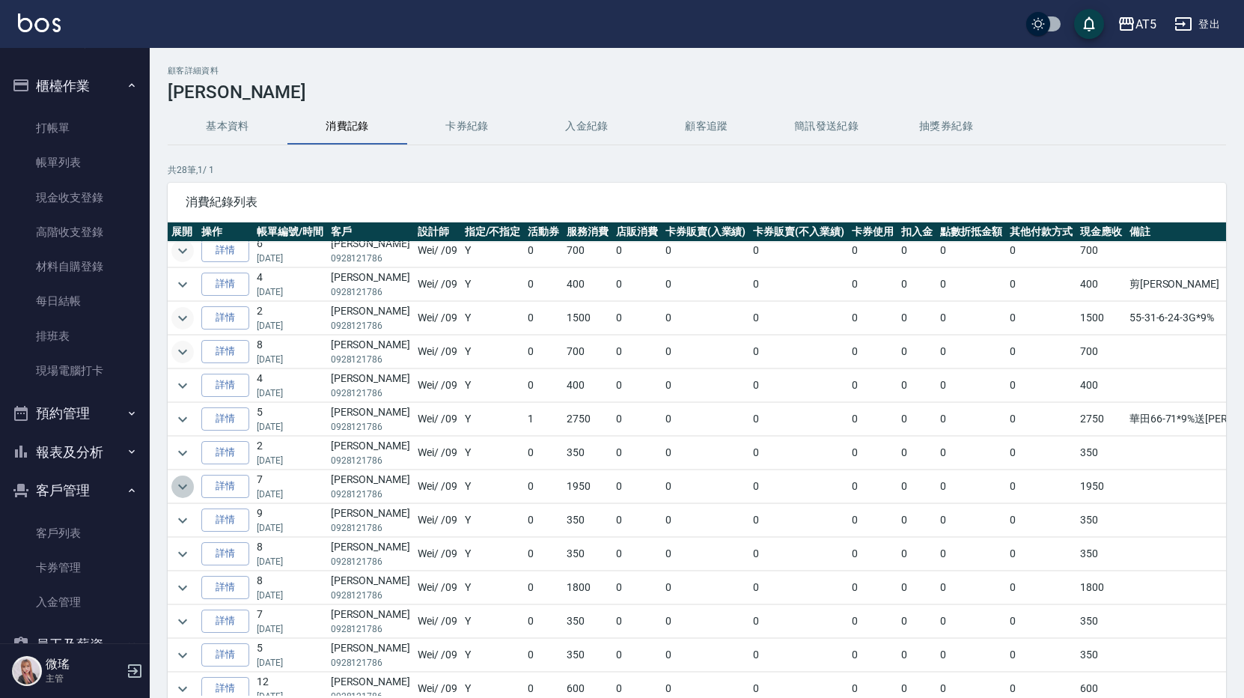
click at [180, 487] on icon "expand row" at bounding box center [182, 486] width 9 height 5
click at [184, 490] on icon "expand row" at bounding box center [183, 487] width 18 height 18
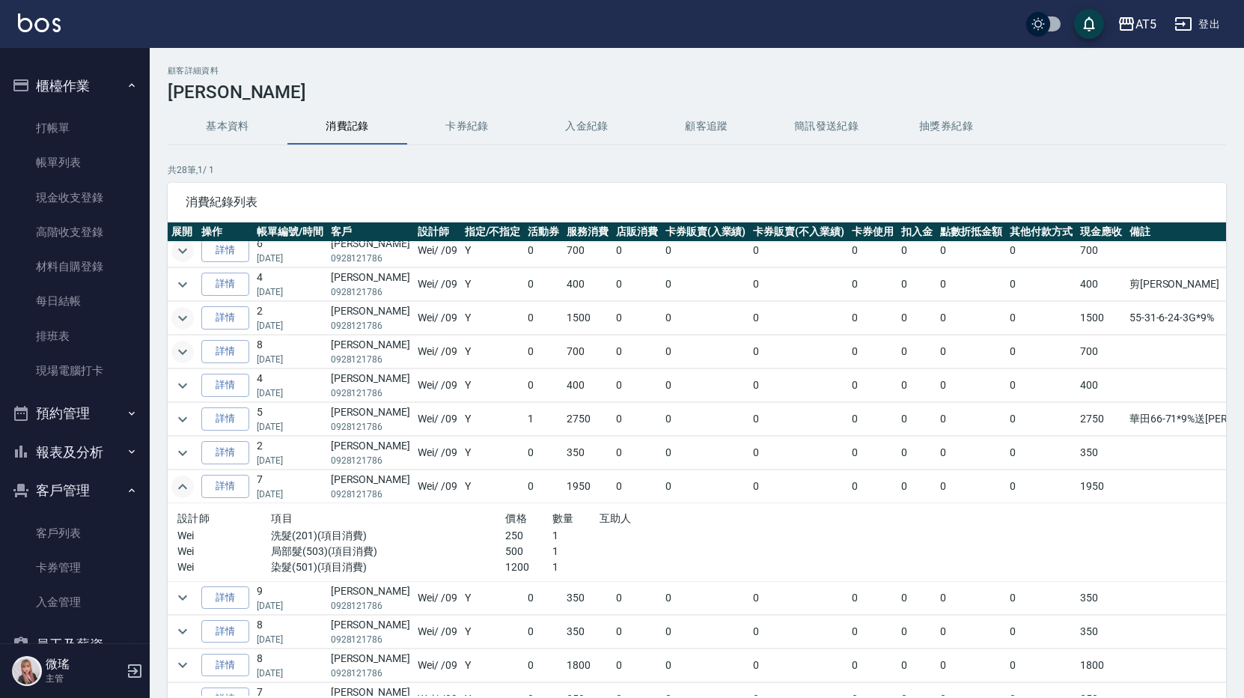
click at [181, 487] on icon "expand row" at bounding box center [182, 486] width 9 height 5
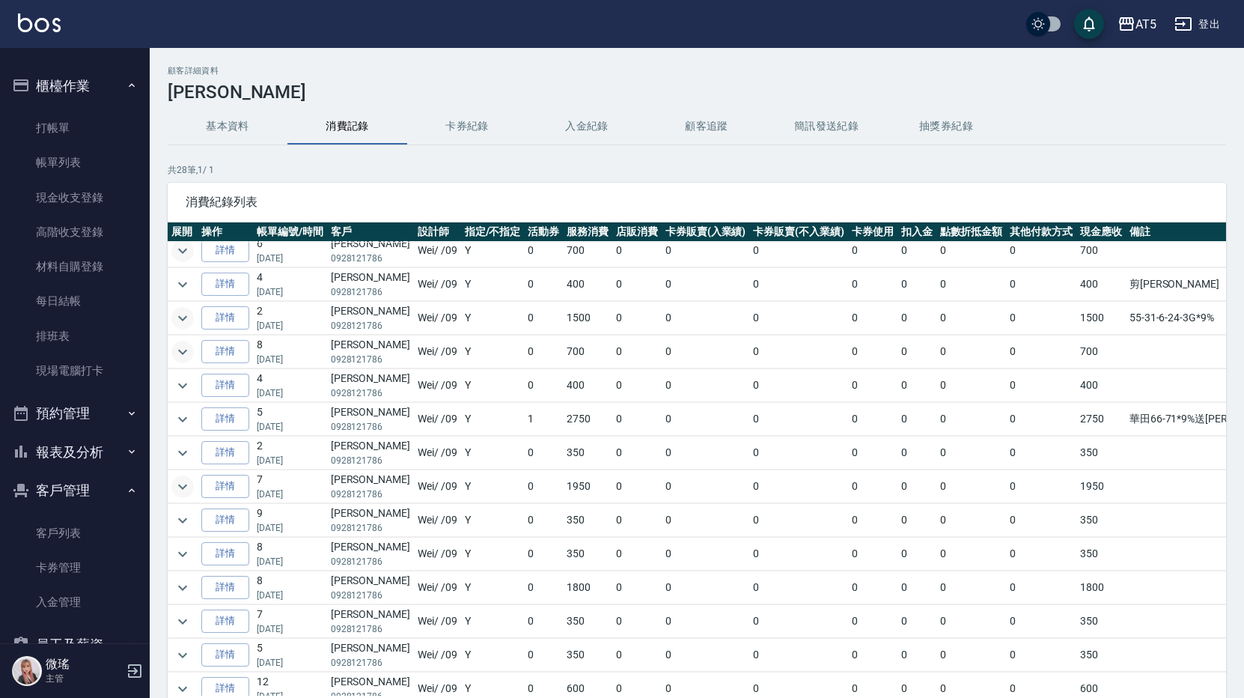
scroll to position [0, 0]
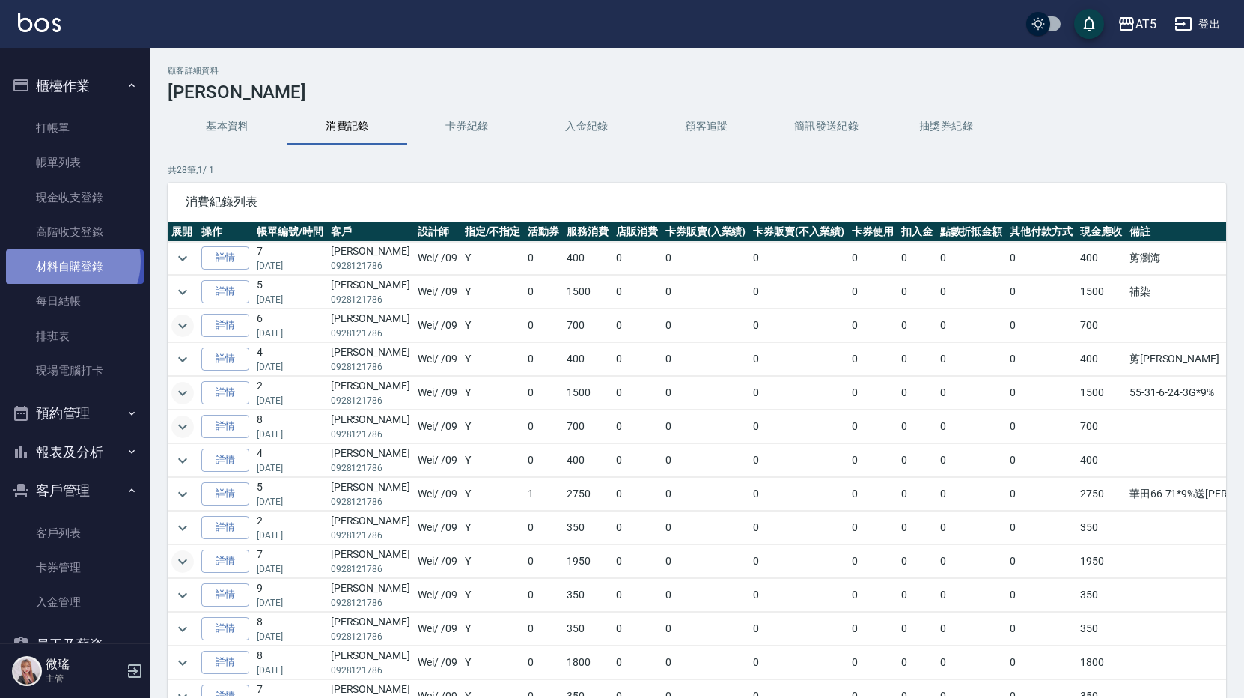
click at [68, 261] on link "材料自購登錄" at bounding box center [75, 266] width 138 height 34
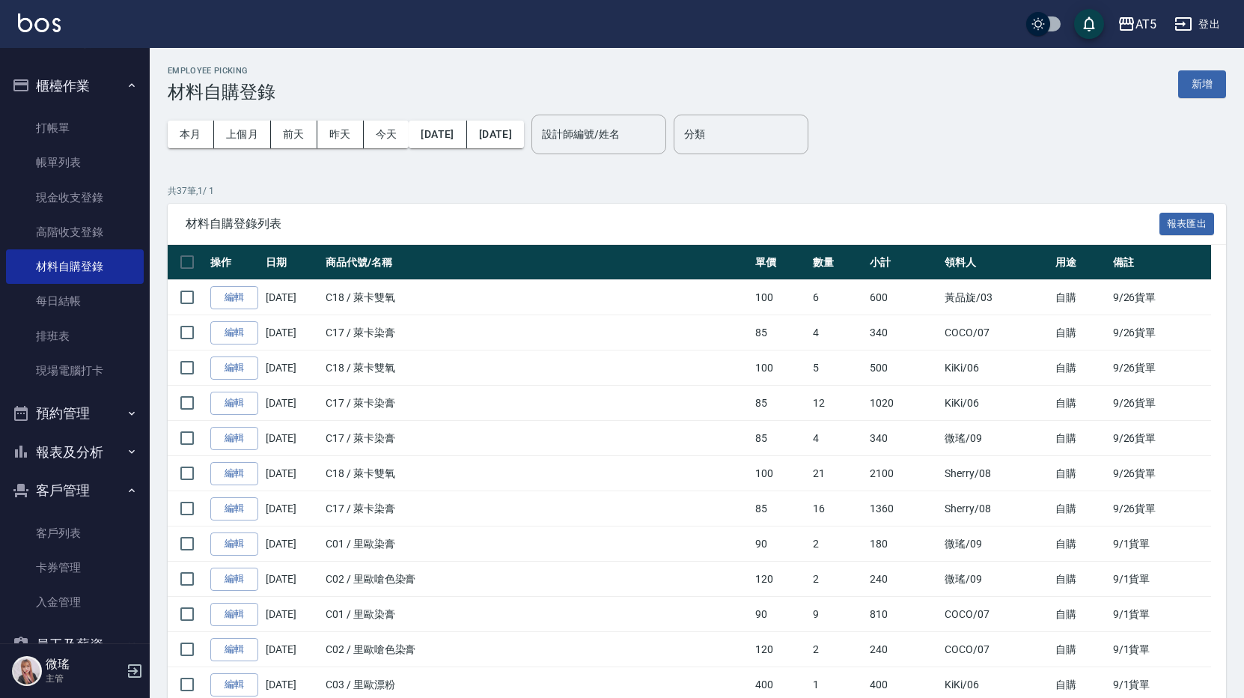
click at [72, 424] on button "預約管理" at bounding box center [75, 413] width 138 height 39
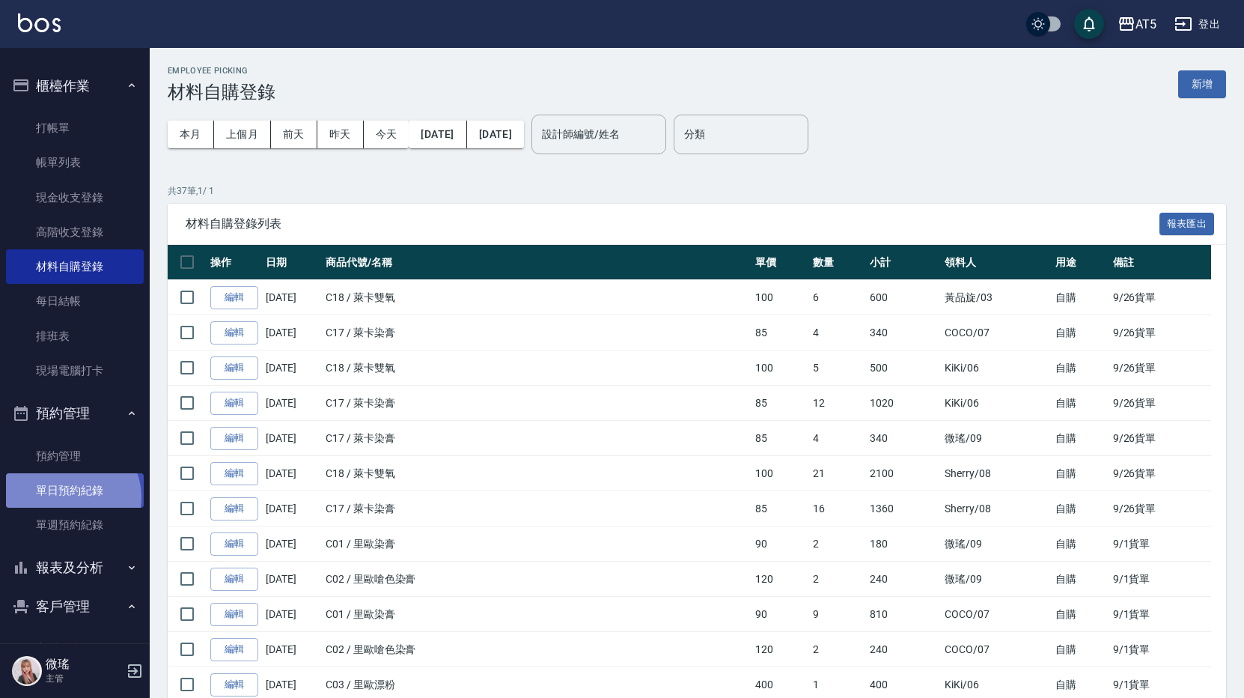
click at [71, 497] on link "單日預約紀錄" at bounding box center [75, 490] width 138 height 34
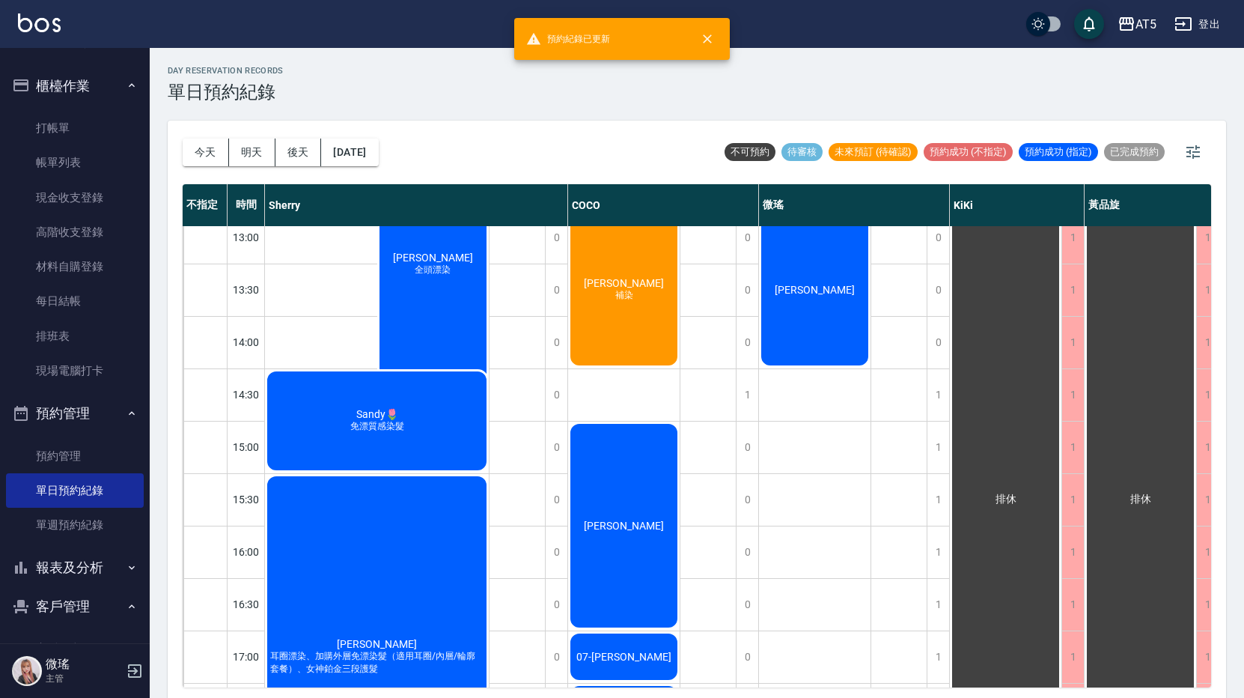
scroll to position [75, 0]
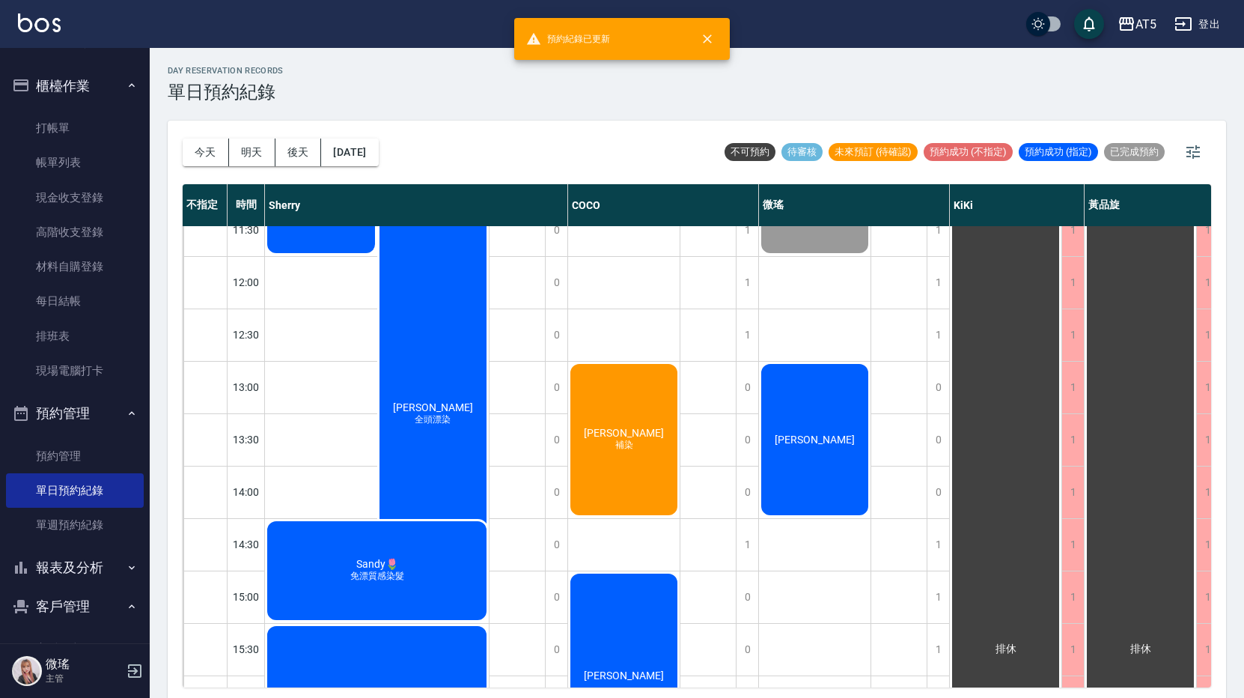
click at [809, 391] on div "[PERSON_NAME]" at bounding box center [815, 440] width 112 height 156
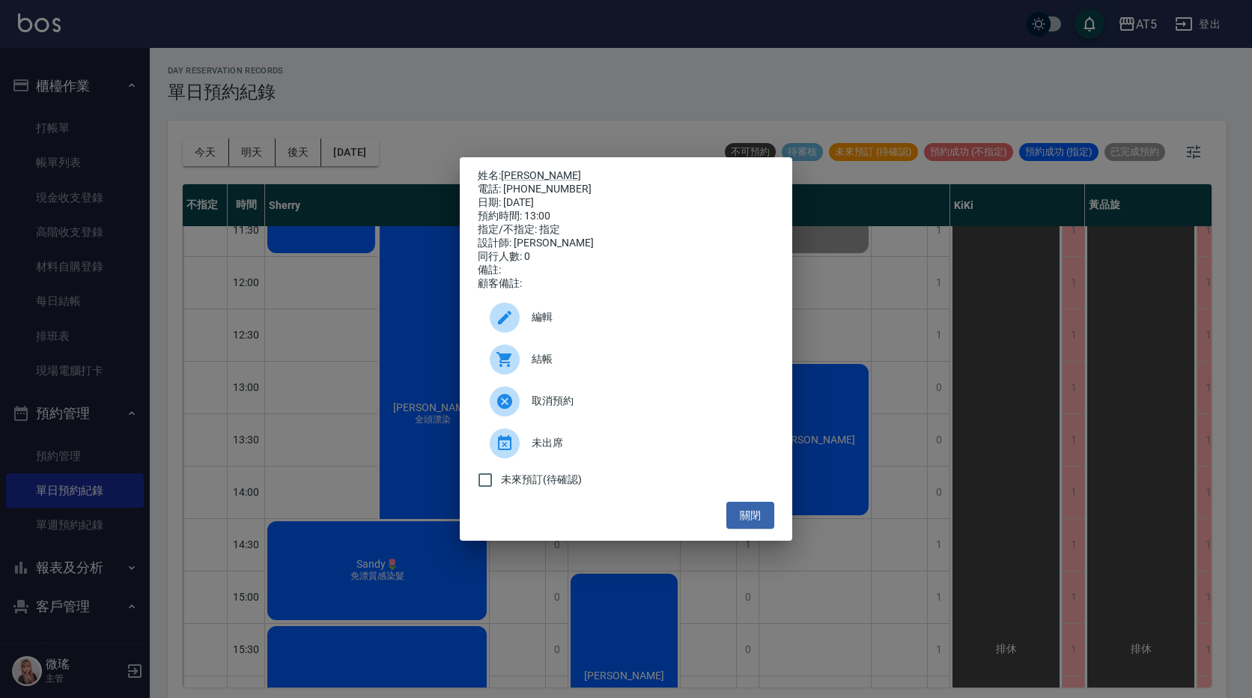
click at [597, 367] on span "結帳" at bounding box center [646, 359] width 231 height 16
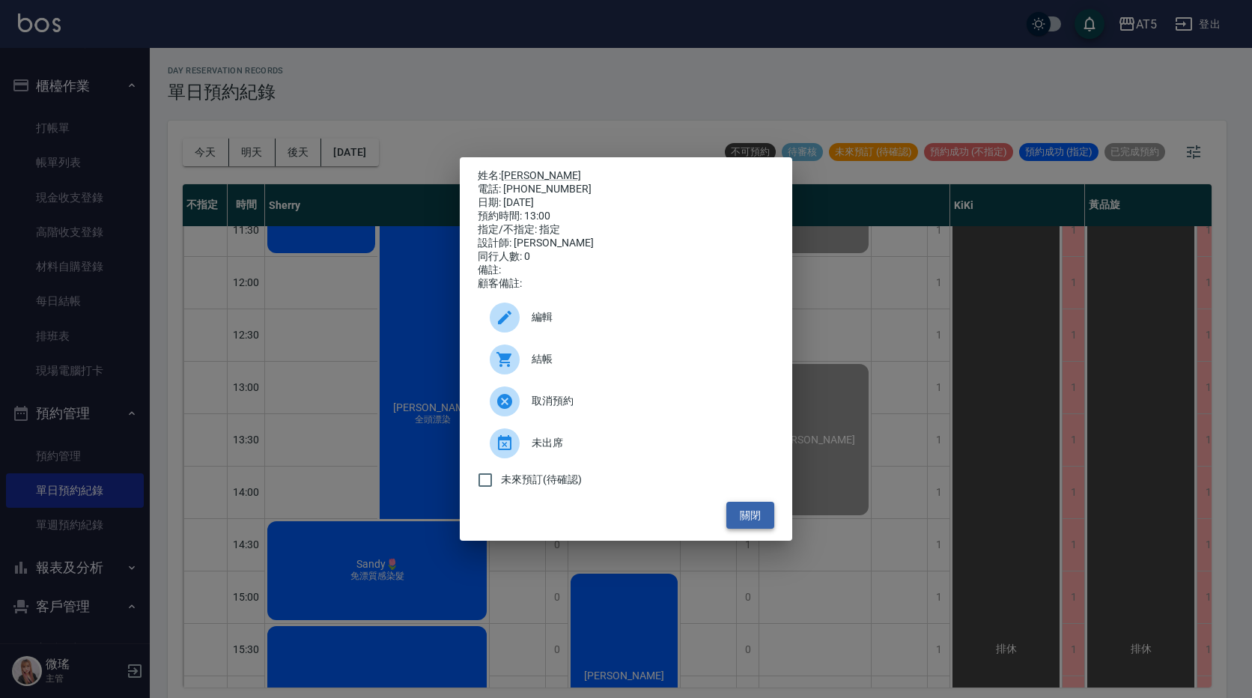
click at [749, 525] on button "關閉" at bounding box center [750, 516] width 48 height 28
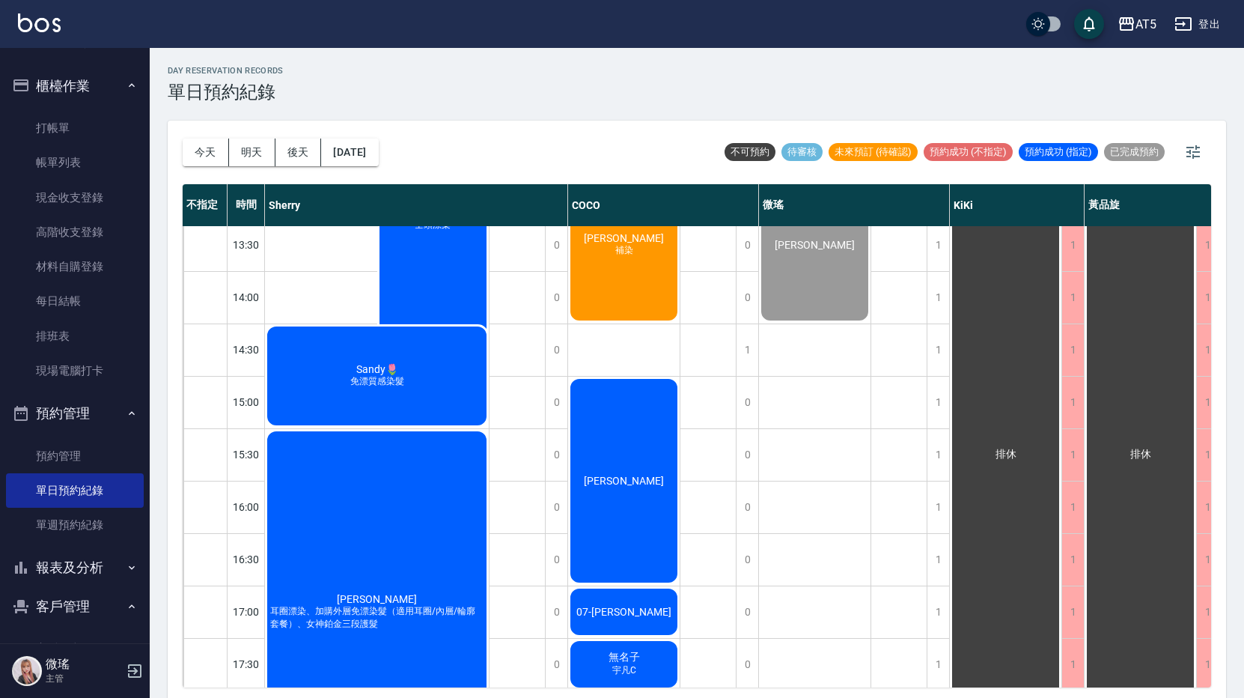
scroll to position [0, 0]
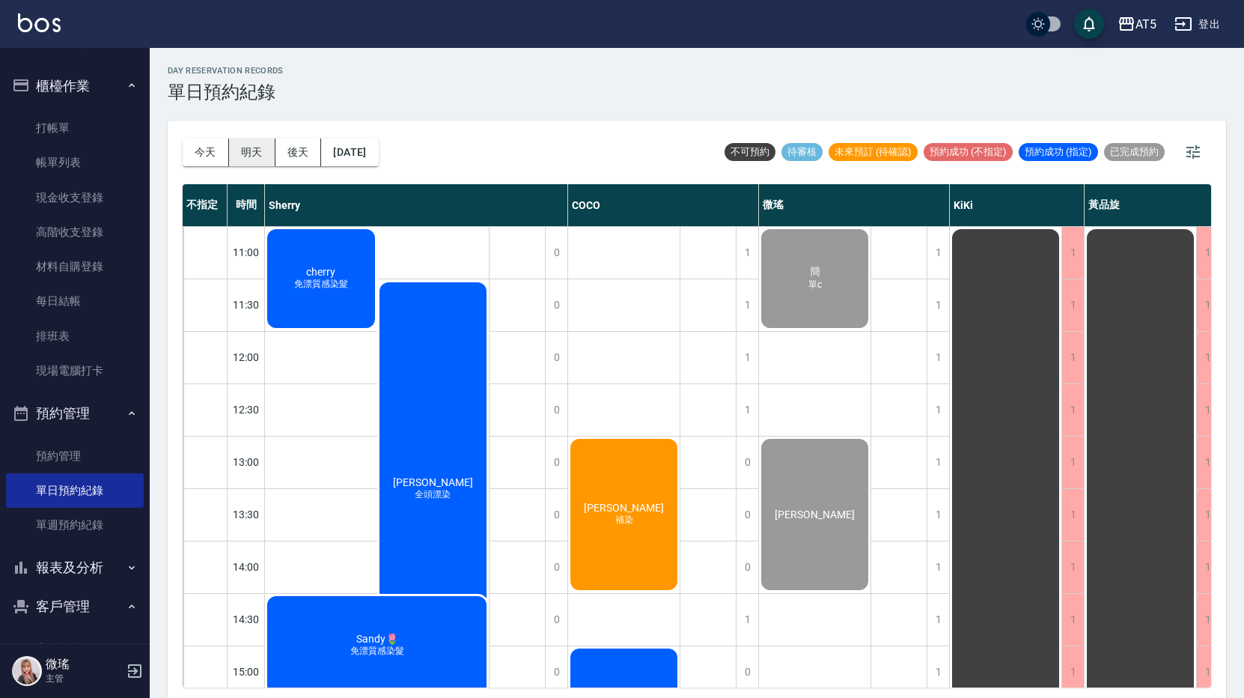
click at [247, 160] on button "明天" at bounding box center [252, 152] width 46 height 28
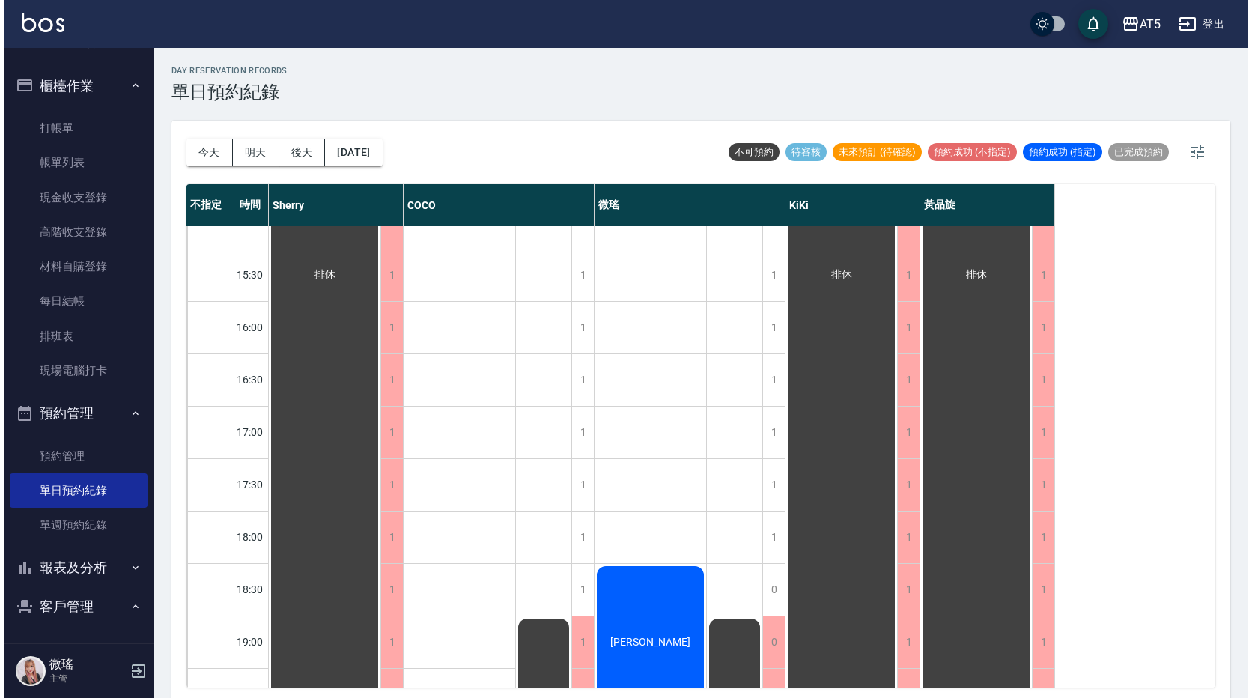
scroll to position [494, 0]
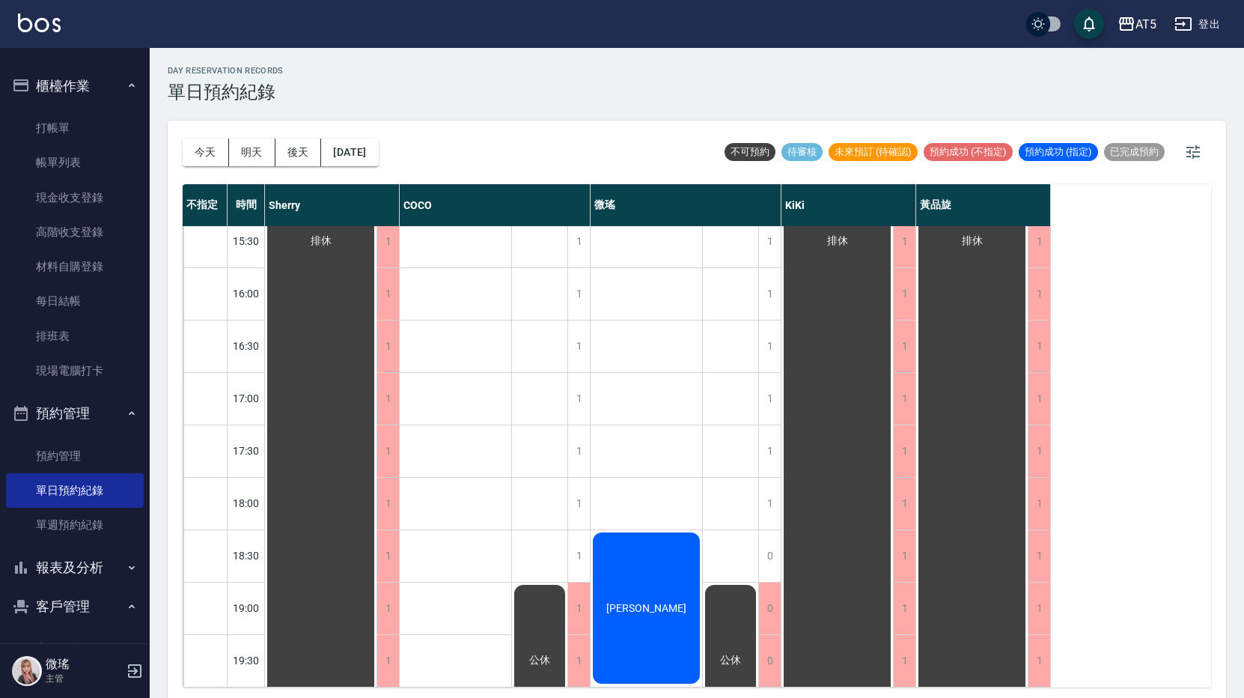
drag, startPoint x: 653, startPoint y: 549, endPoint x: 644, endPoint y: 605, distance: 56.1
click at [644, 605] on div "[PERSON_NAME]" at bounding box center [647, 608] width 112 height 156
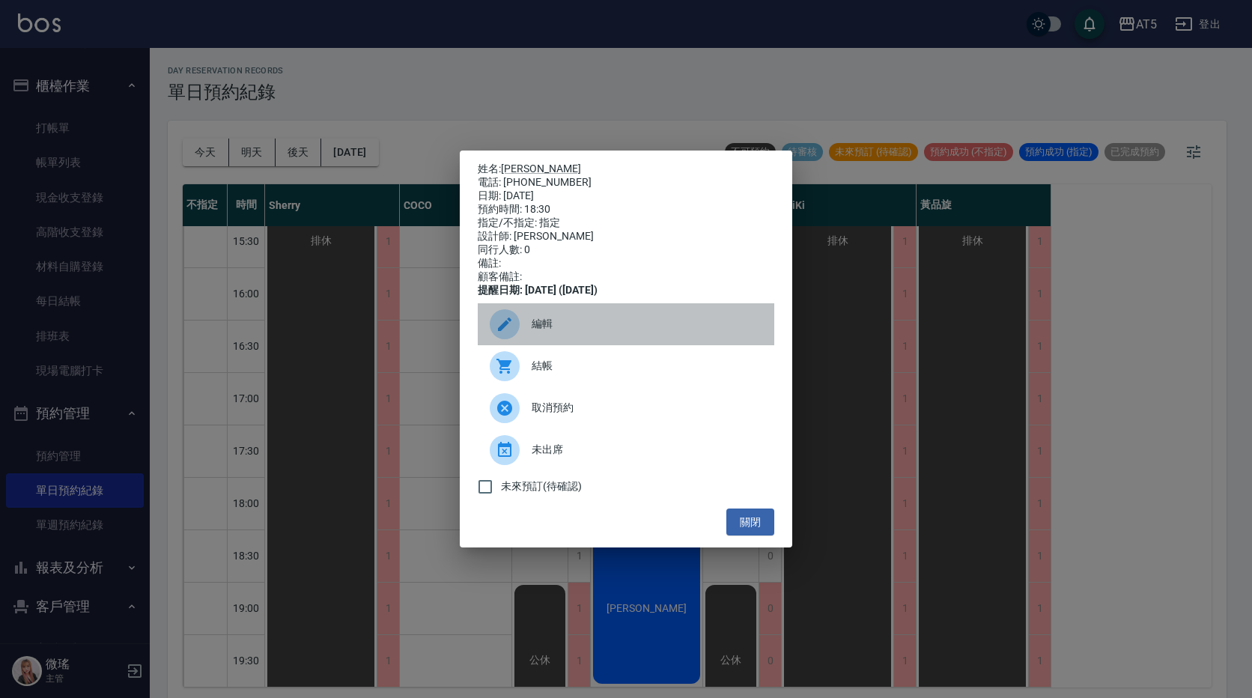
click at [569, 332] on span "編輯" at bounding box center [646, 324] width 231 height 16
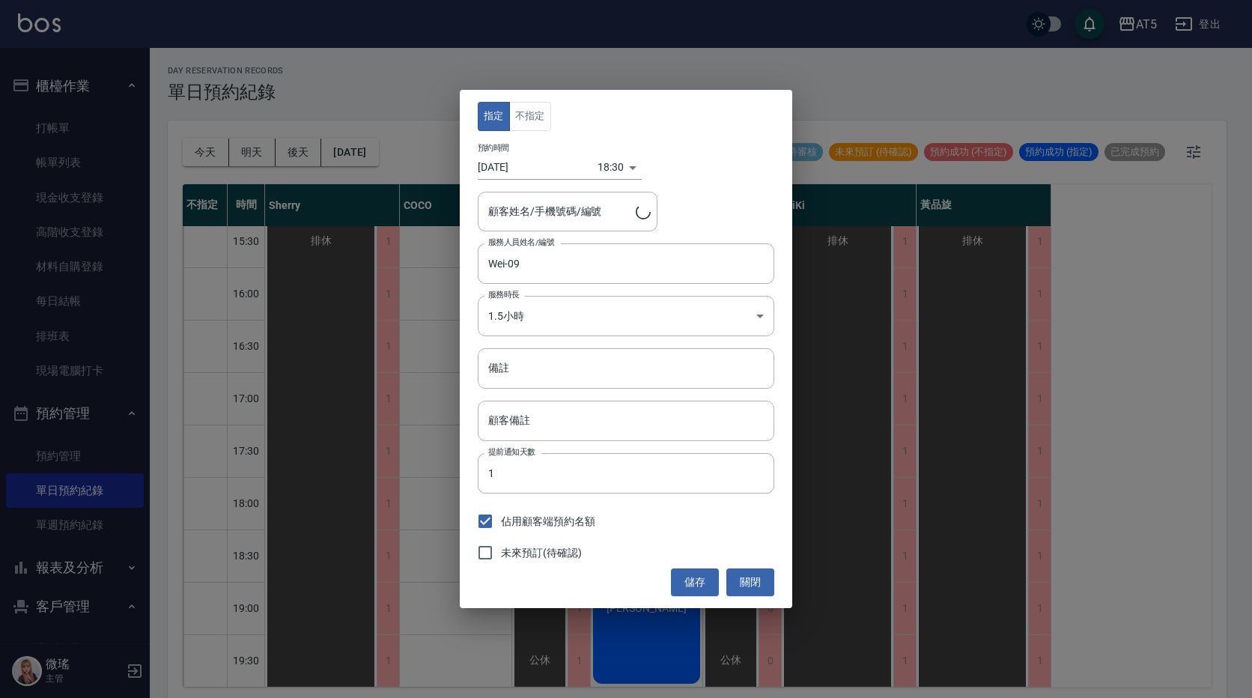
type input "[PERSON_NAME]/0921606089/05004"
click at [622, 168] on div "18:30 1759746600000" at bounding box center [619, 167] width 44 height 25
click at [624, 168] on div "18:30 1759746600000" at bounding box center [619, 167] width 44 height 25
click at [606, 165] on body "AT5 登出 釘選頁面 打帳單 店家日報表 設計師日報表 設計師業績月報表 櫃檯作業 打帳單 帳單列表 現金收支登錄 高階收支登錄 材料自購登錄 每日結帳 排…" at bounding box center [626, 351] width 1252 height 702
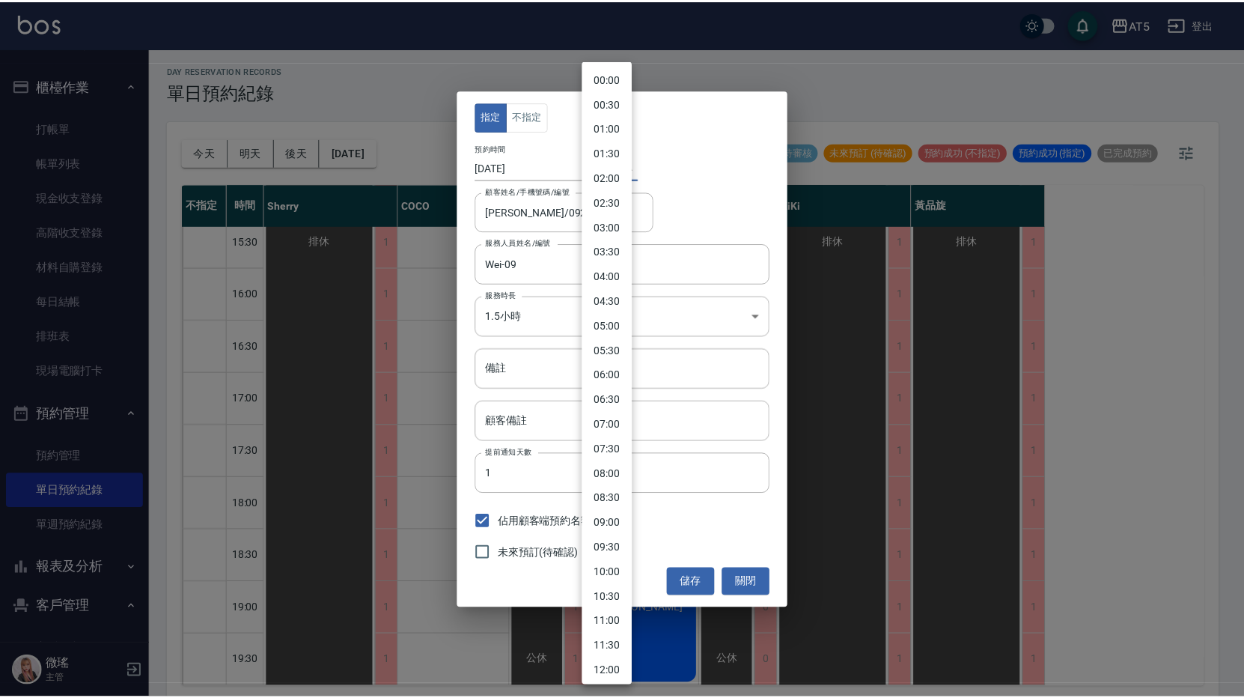
scroll to position [572, 0]
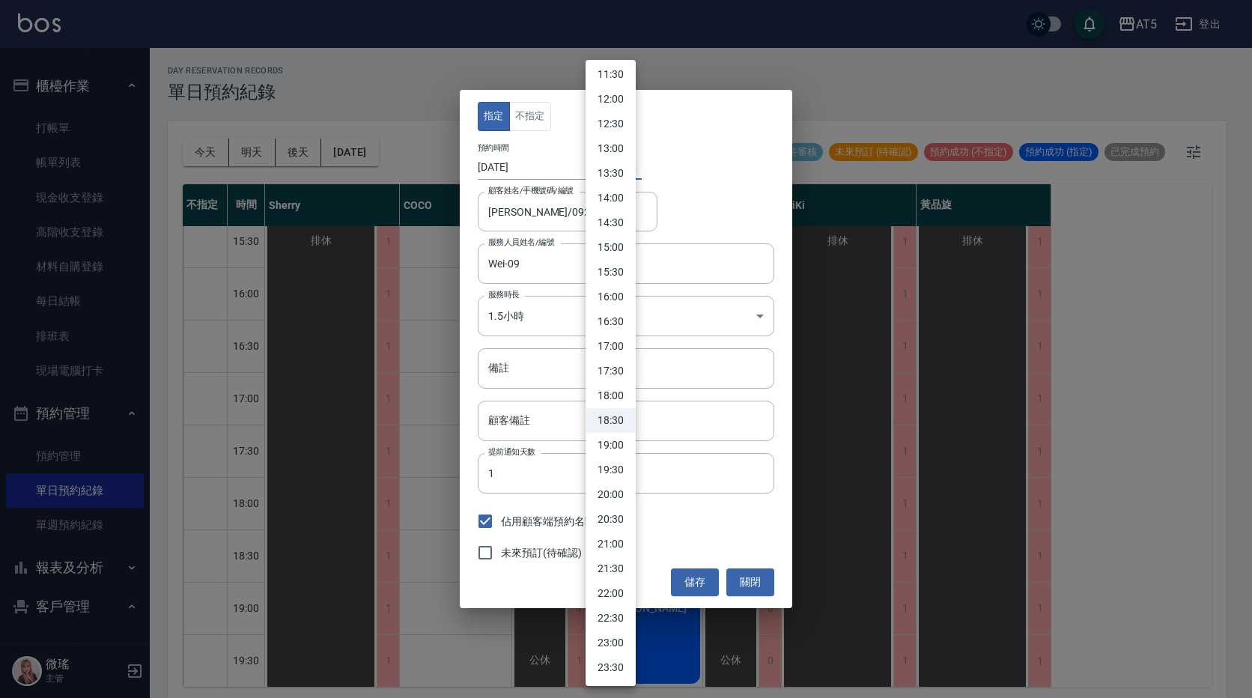
click at [607, 353] on li "17:00" at bounding box center [610, 346] width 50 height 25
type input "1759741200000"
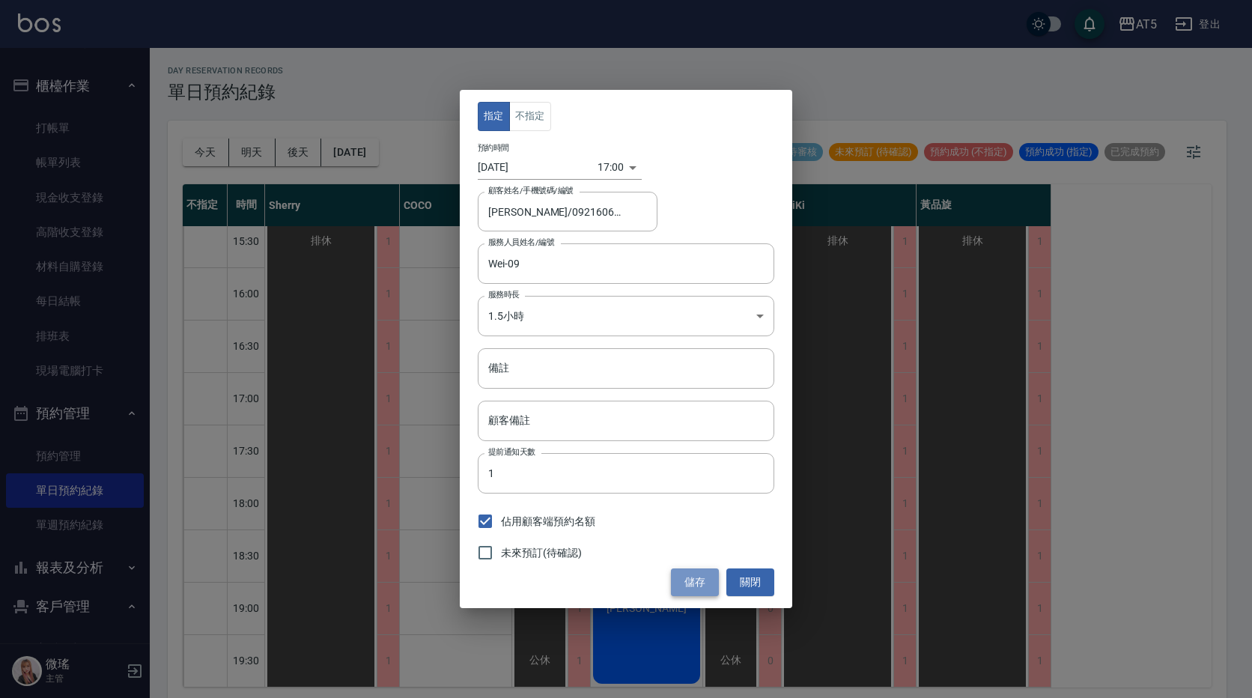
click at [701, 586] on button "儲存" at bounding box center [695, 582] width 48 height 28
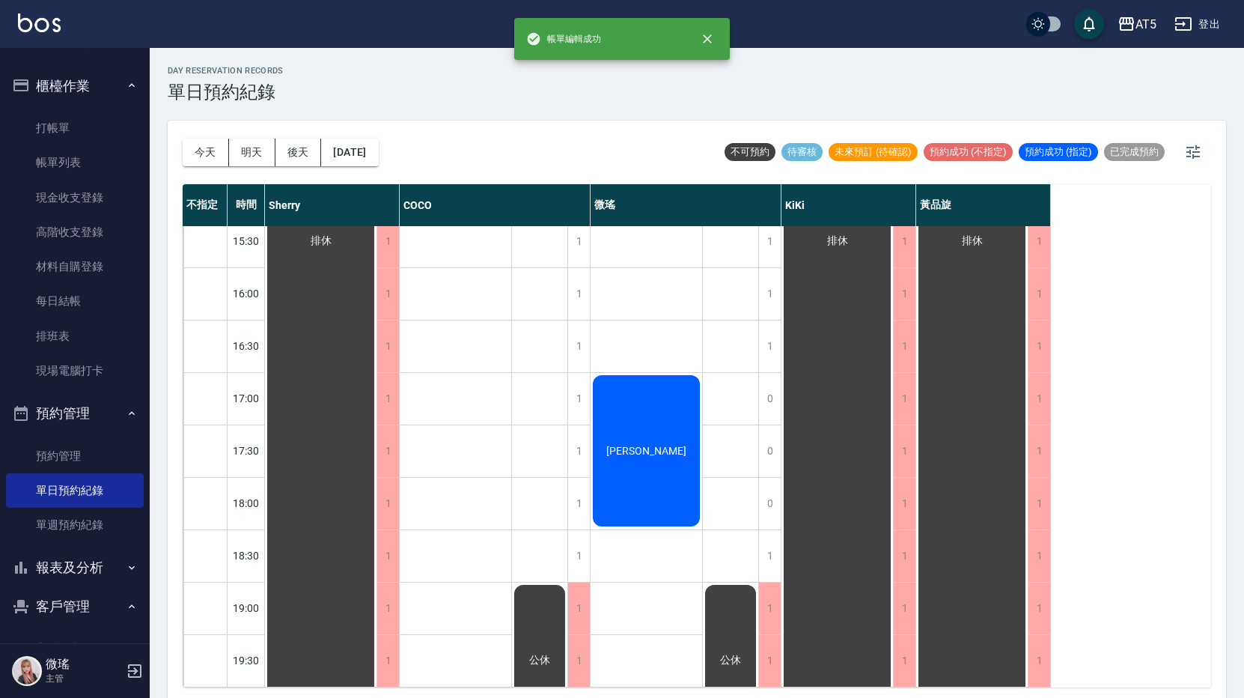
click at [629, 484] on div "[PERSON_NAME]" at bounding box center [647, 451] width 112 height 156
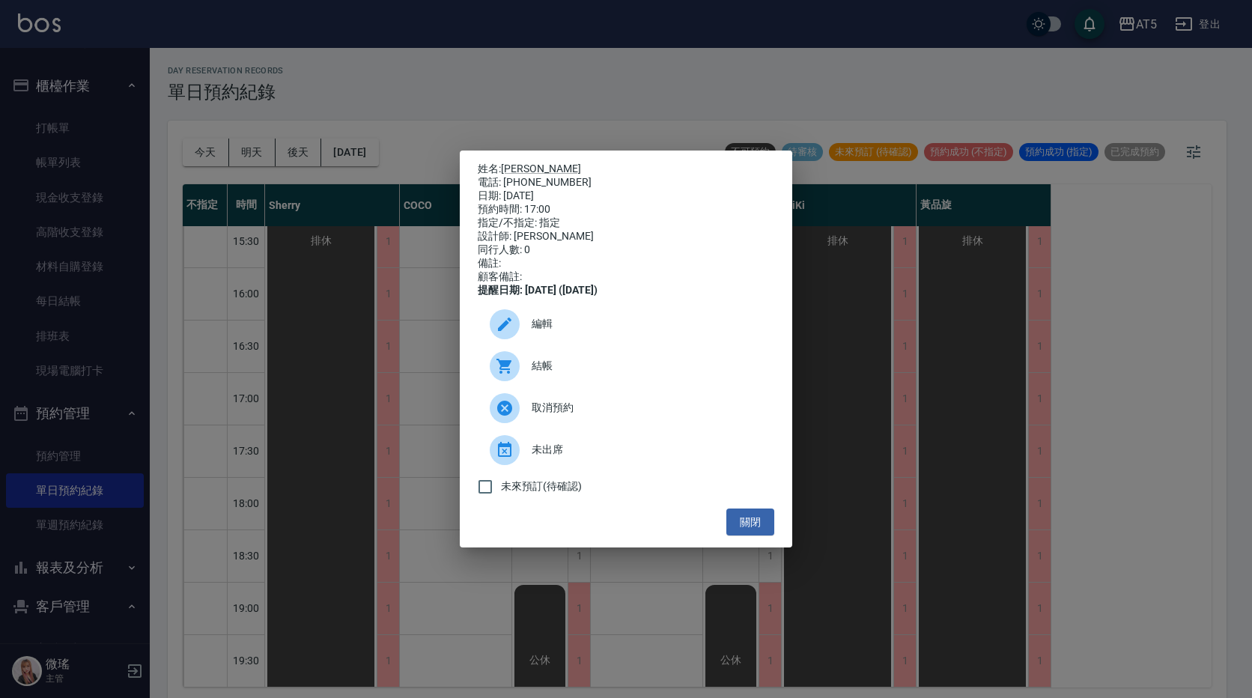
click at [581, 332] on span "編輯" at bounding box center [646, 324] width 231 height 16
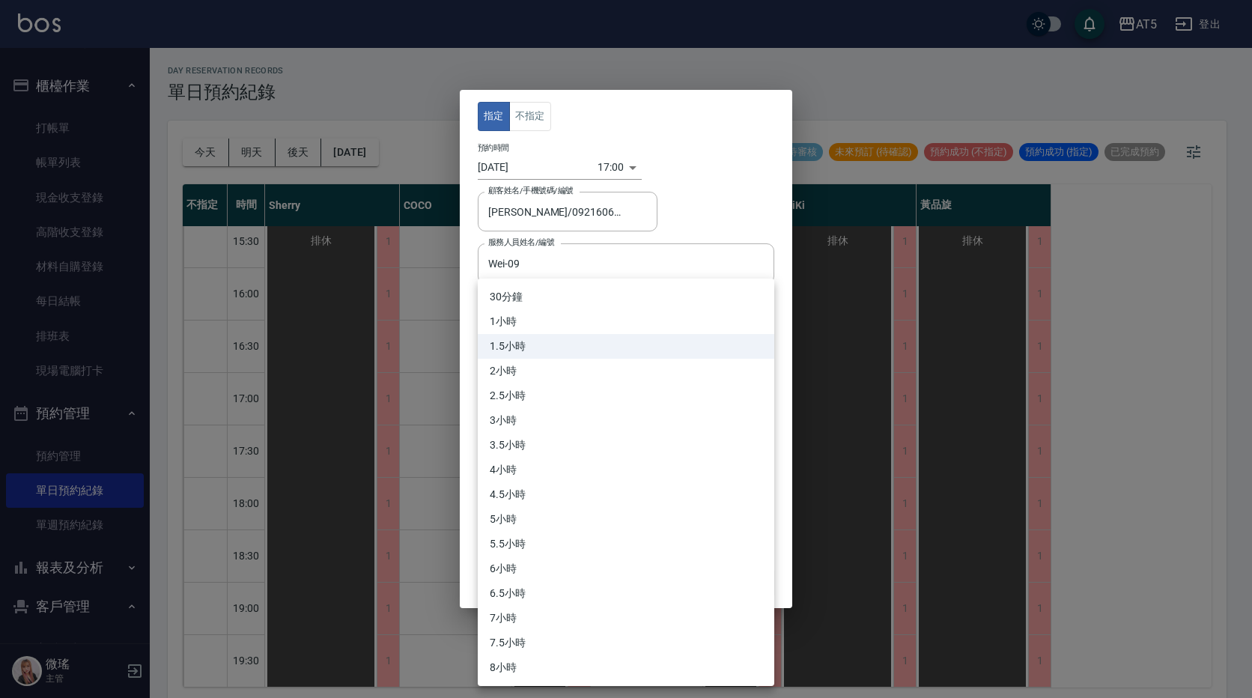
click at [722, 320] on body "AT5 登出 釘選頁面 打帳單 店家日報表 設計師日報表 設計師業績月報表 櫃檯作業 打帳單 帳單列表 現金收支登錄 高階收支登錄 材料自購登錄 每日結帳 排…" at bounding box center [626, 351] width 1252 height 702
click at [579, 391] on li "2.5小時" at bounding box center [626, 395] width 296 height 25
type input "5"
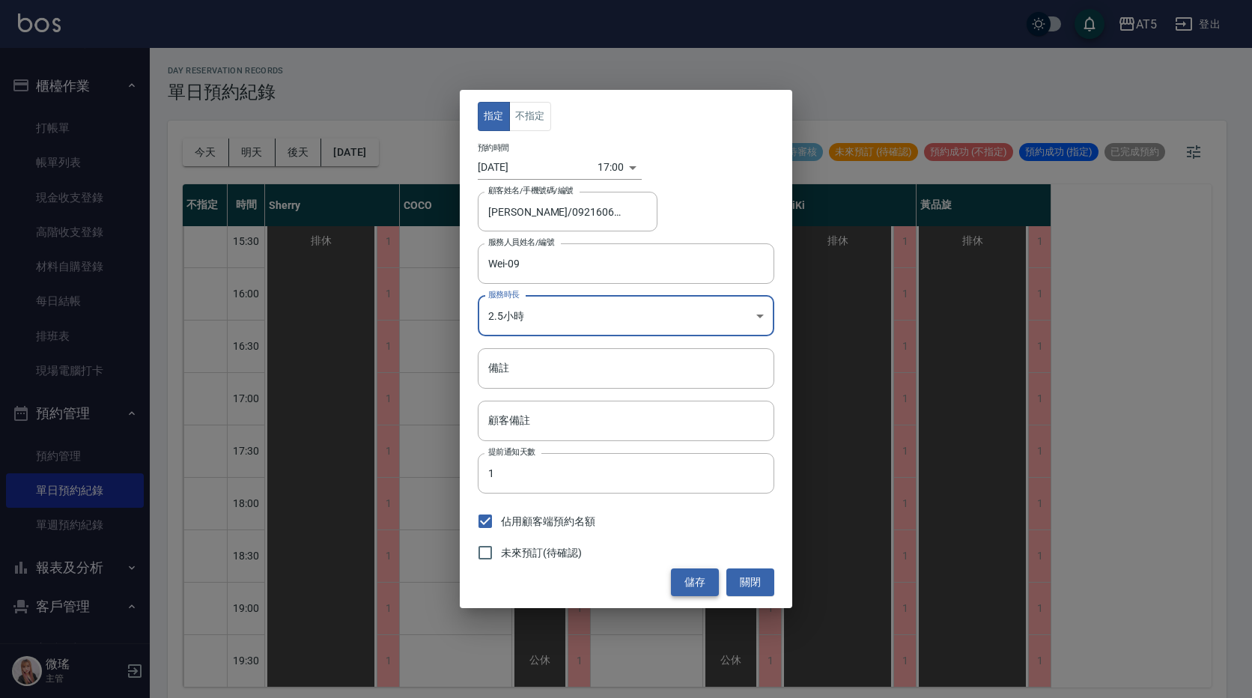
click at [693, 579] on button "儲存" at bounding box center [695, 582] width 48 height 28
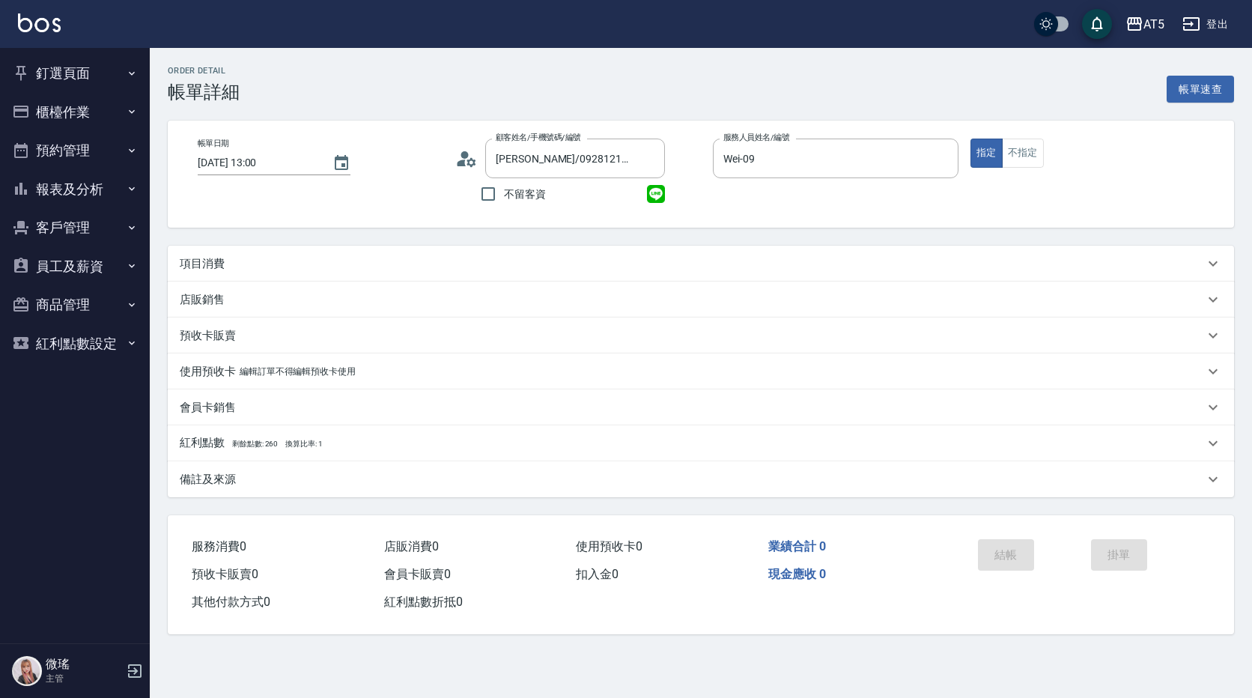
drag, startPoint x: 218, startPoint y: 258, endPoint x: 215, endPoint y: 250, distance: 8.1
click at [216, 255] on div "項目消費" at bounding box center [701, 264] width 1066 height 36
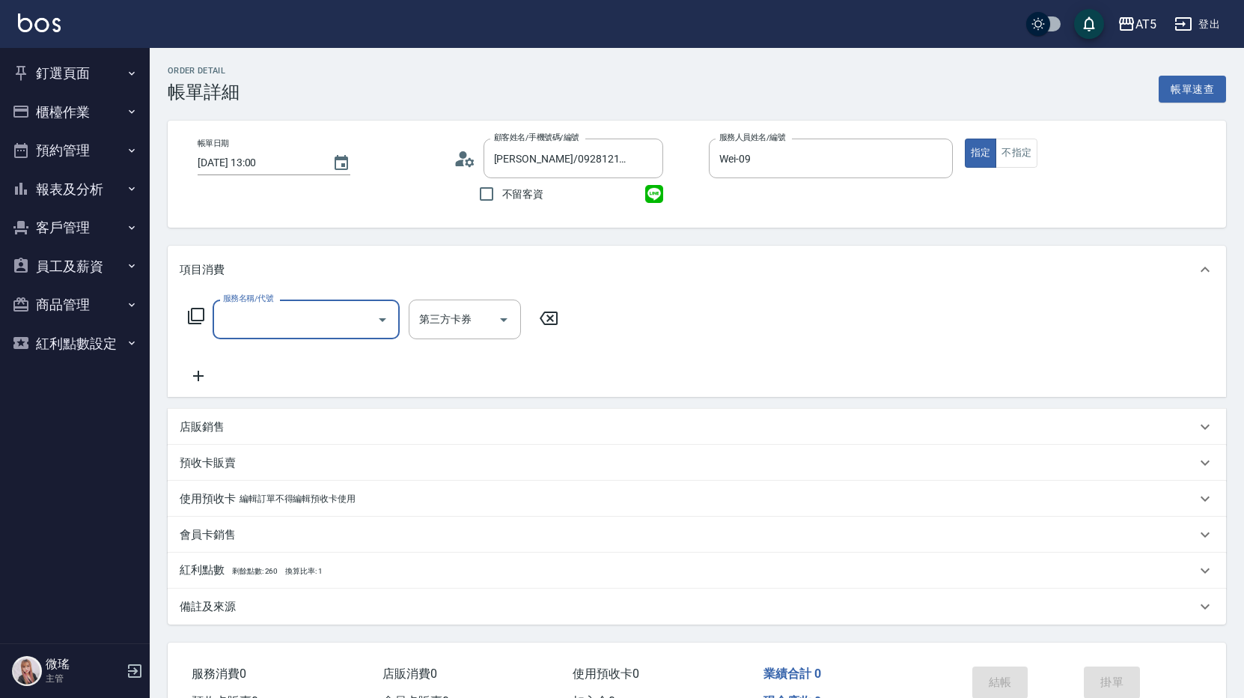
click at [319, 332] on input "服務名稱/代號" at bounding box center [294, 319] width 151 height 26
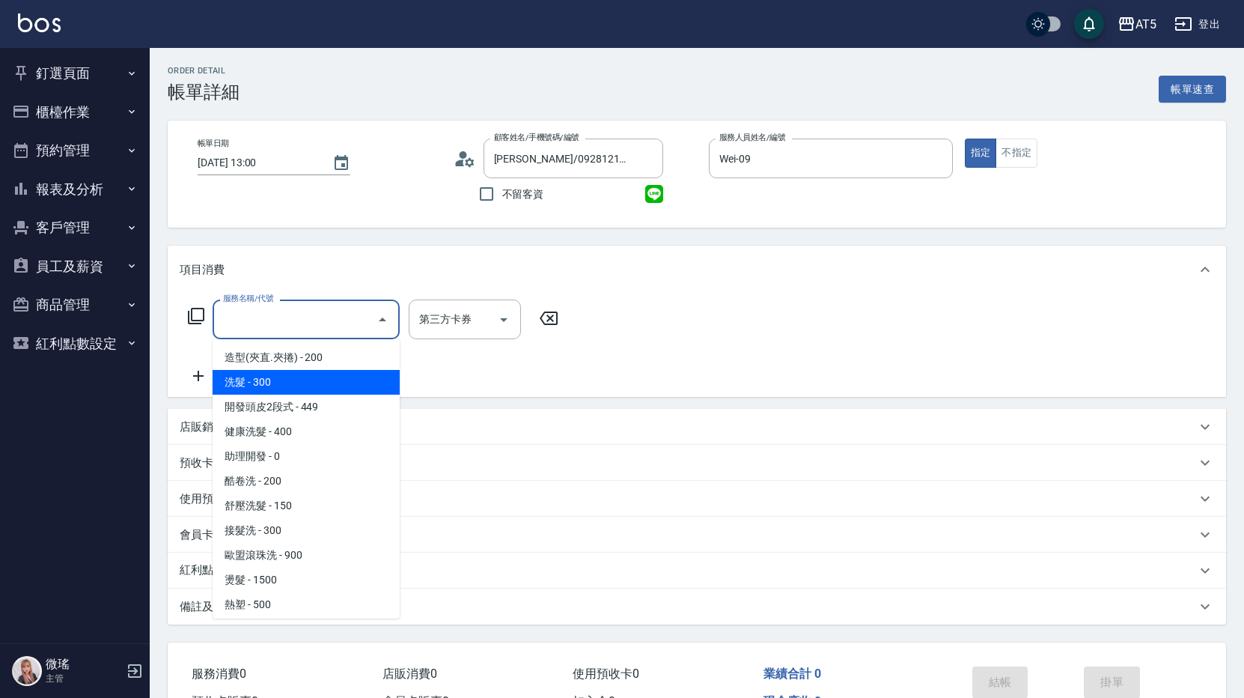
click at [284, 383] on span "洗髮 - 300" at bounding box center [306, 382] width 187 height 25
type input "洗髮(201)"
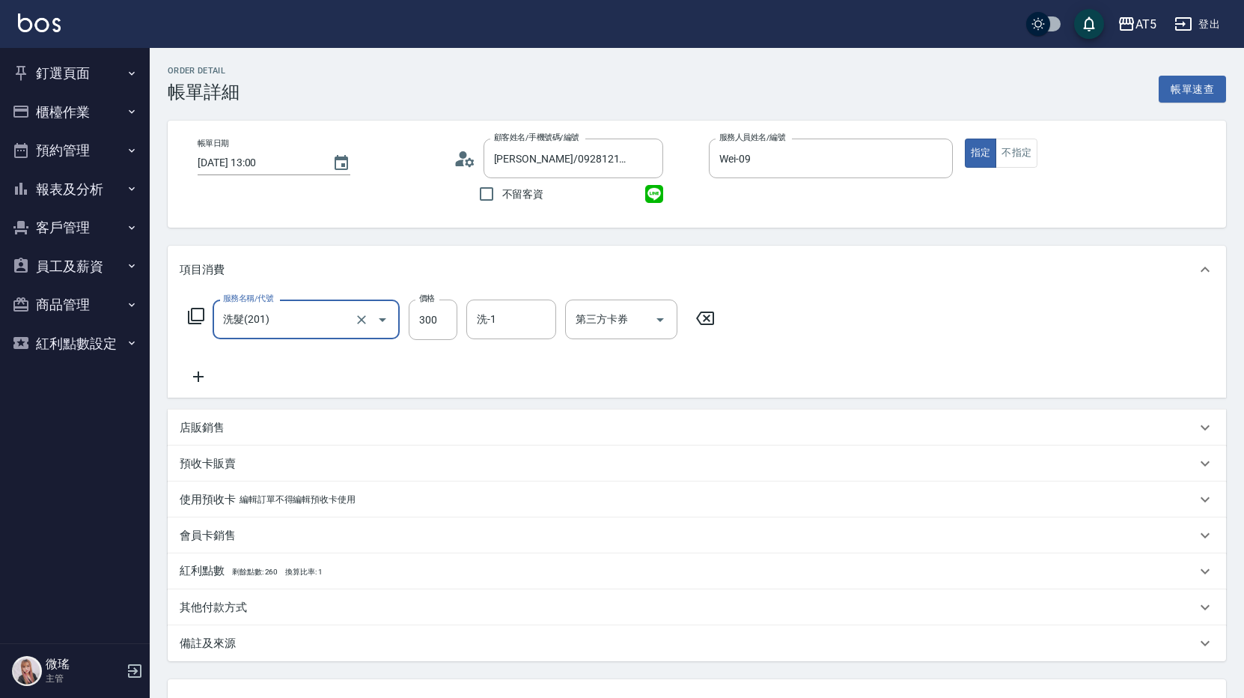
click at [196, 376] on icon at bounding box center [198, 377] width 37 height 18
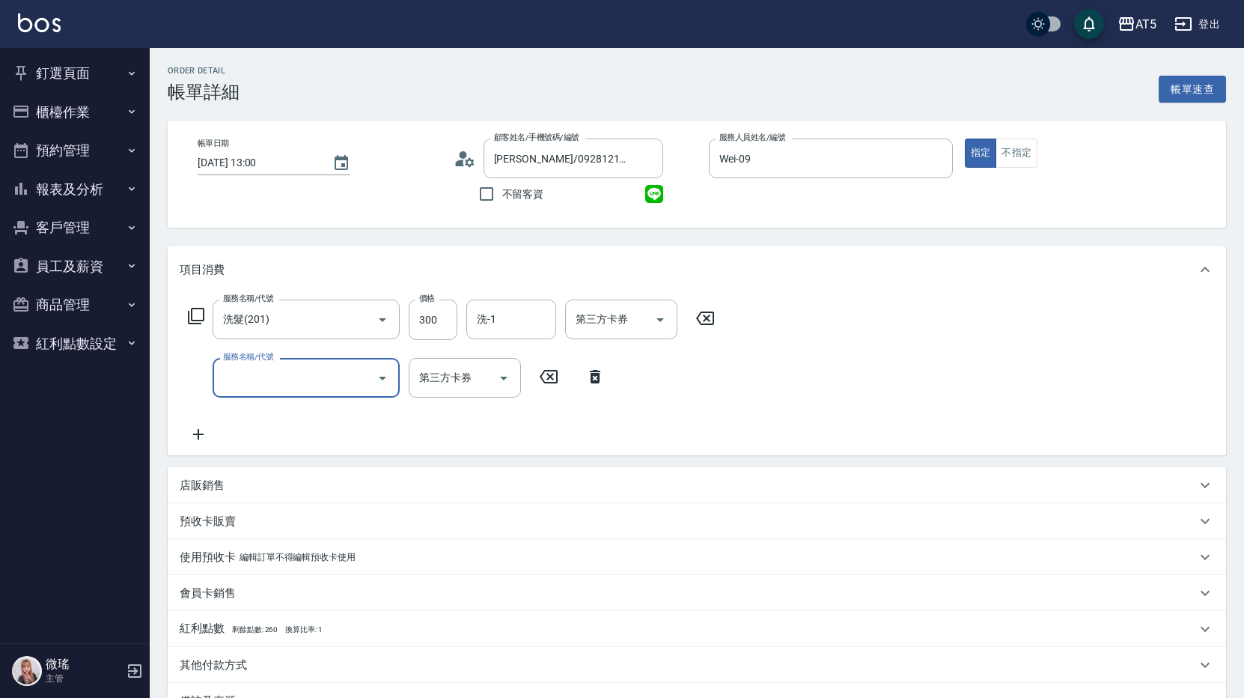
click at [272, 386] on input "服務名稱/代號" at bounding box center [294, 378] width 151 height 26
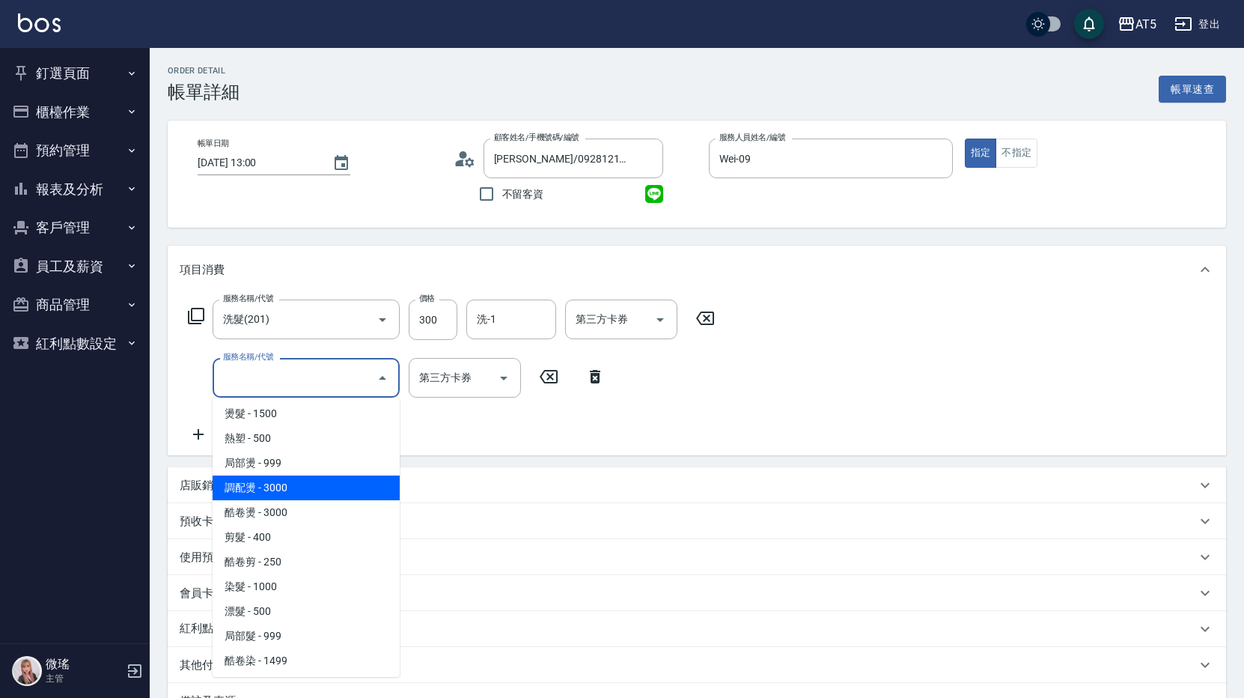
scroll to position [299, 0]
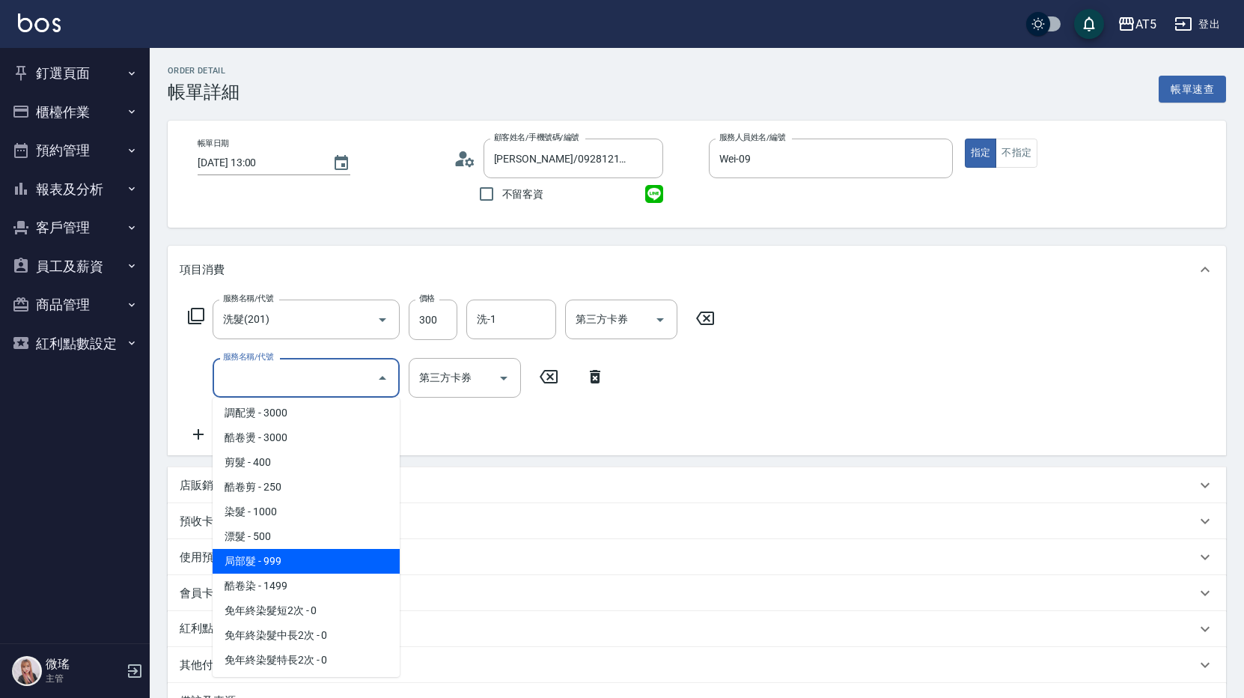
click at [249, 563] on span "局部髮 - 999" at bounding box center [306, 561] width 187 height 25
type input "120"
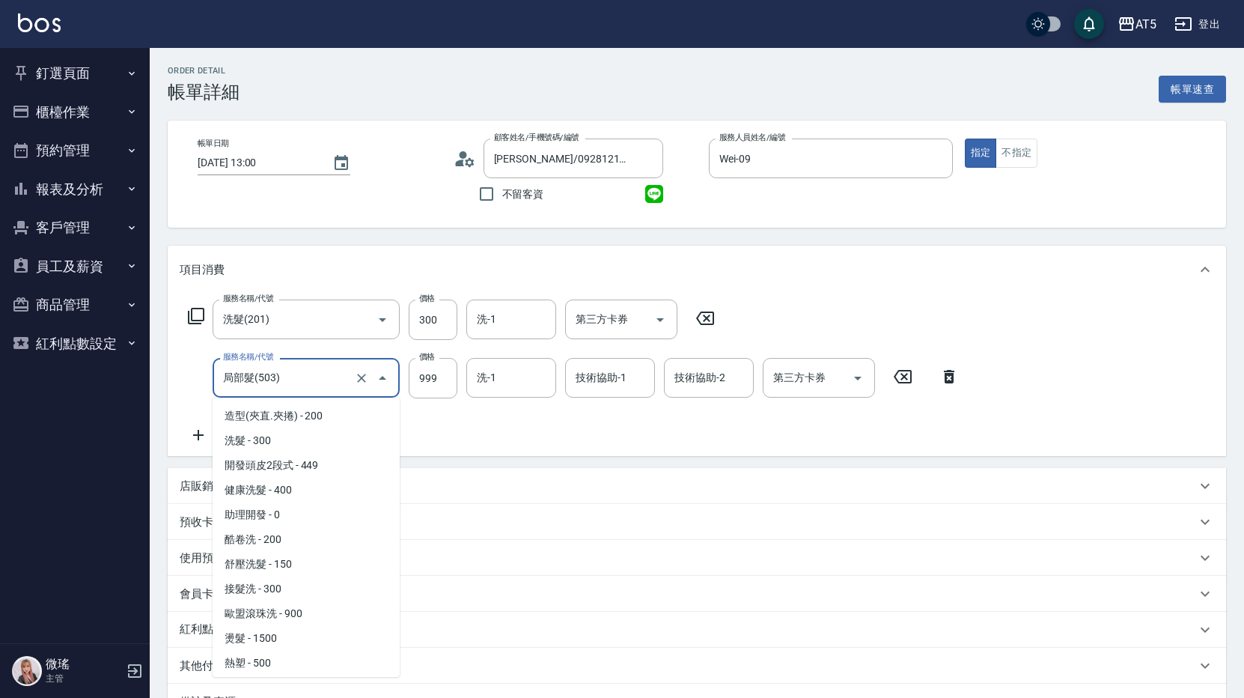
click at [288, 376] on input "局部髮(503)" at bounding box center [285, 378] width 132 height 26
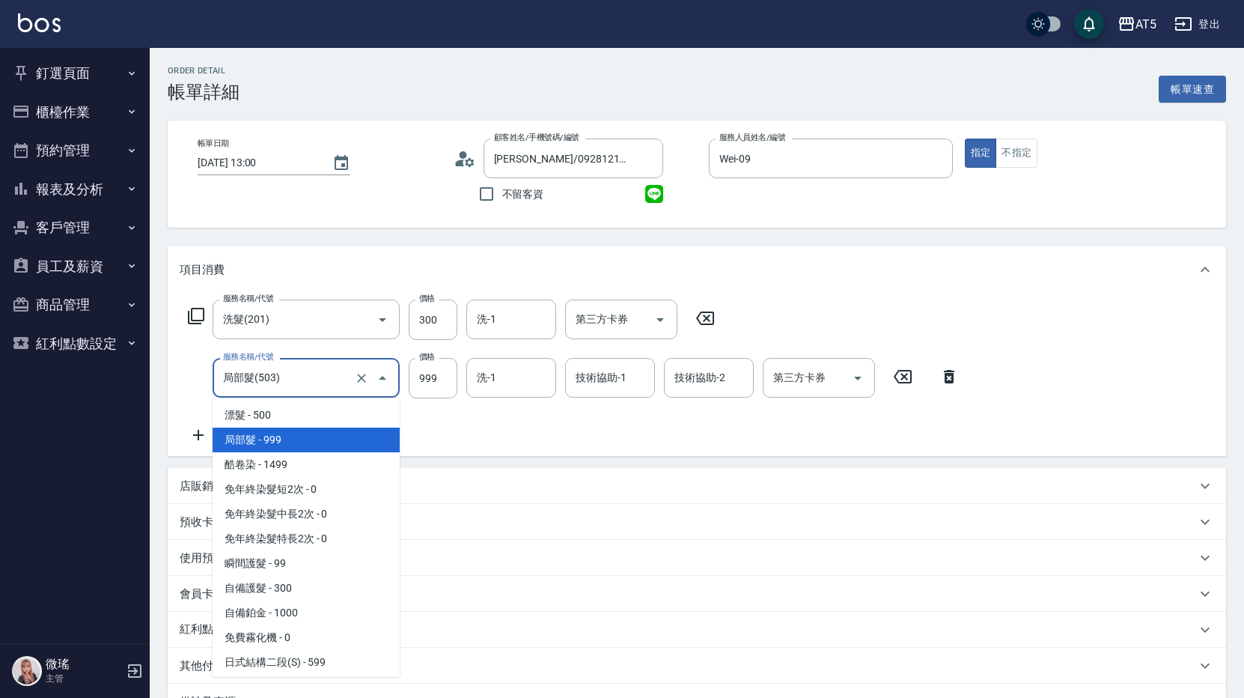
scroll to position [196, 0]
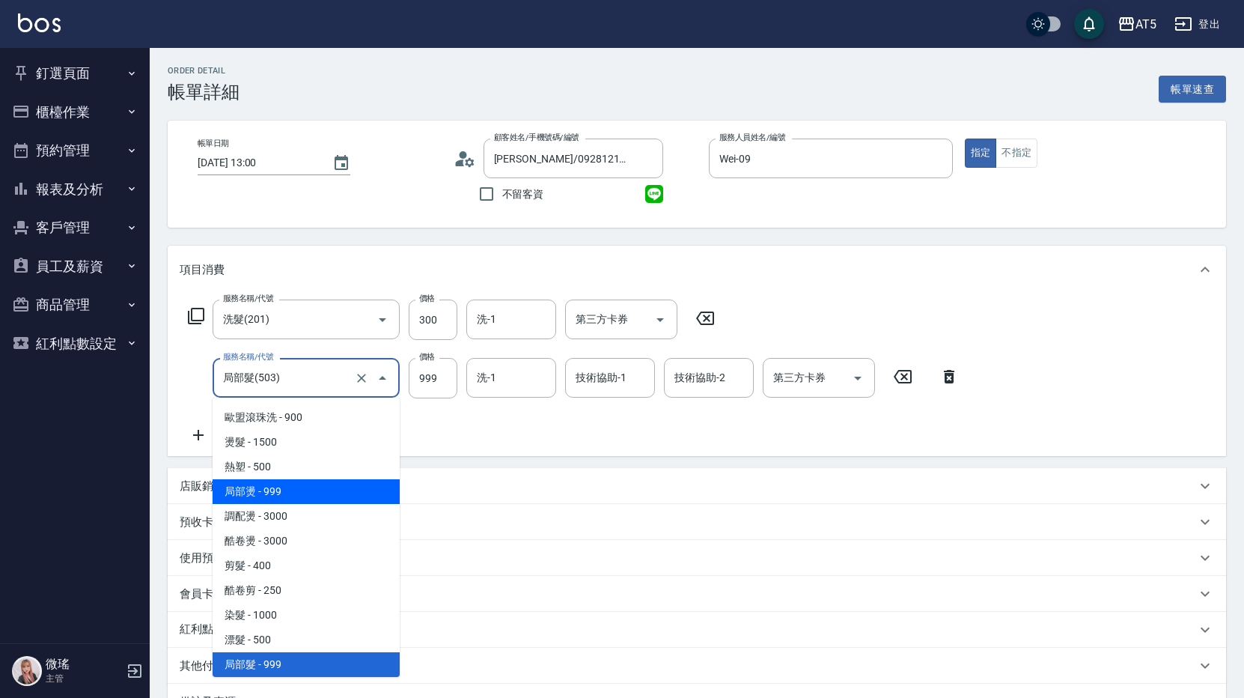
click at [269, 496] on span "局部燙 - 999" at bounding box center [306, 491] width 187 height 25
type input "局部燙(303)"
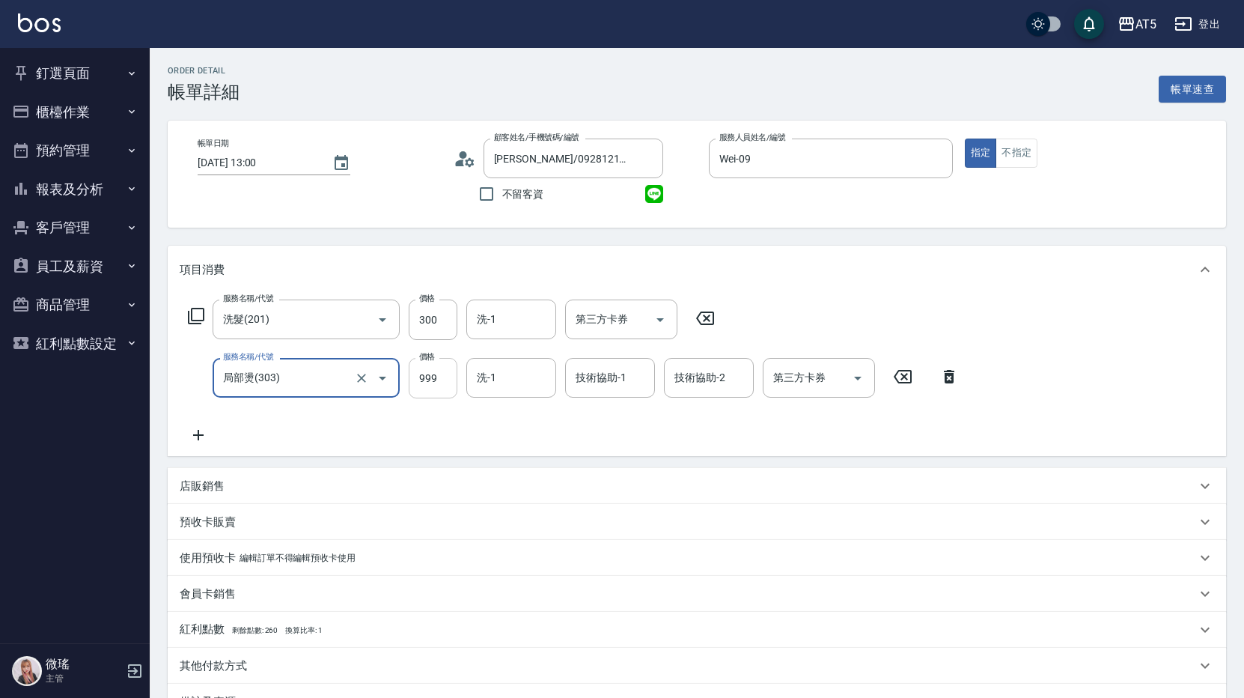
click at [428, 380] on input "999" at bounding box center [433, 378] width 49 height 40
type input "5"
type input "30"
type input "500"
type input "80"
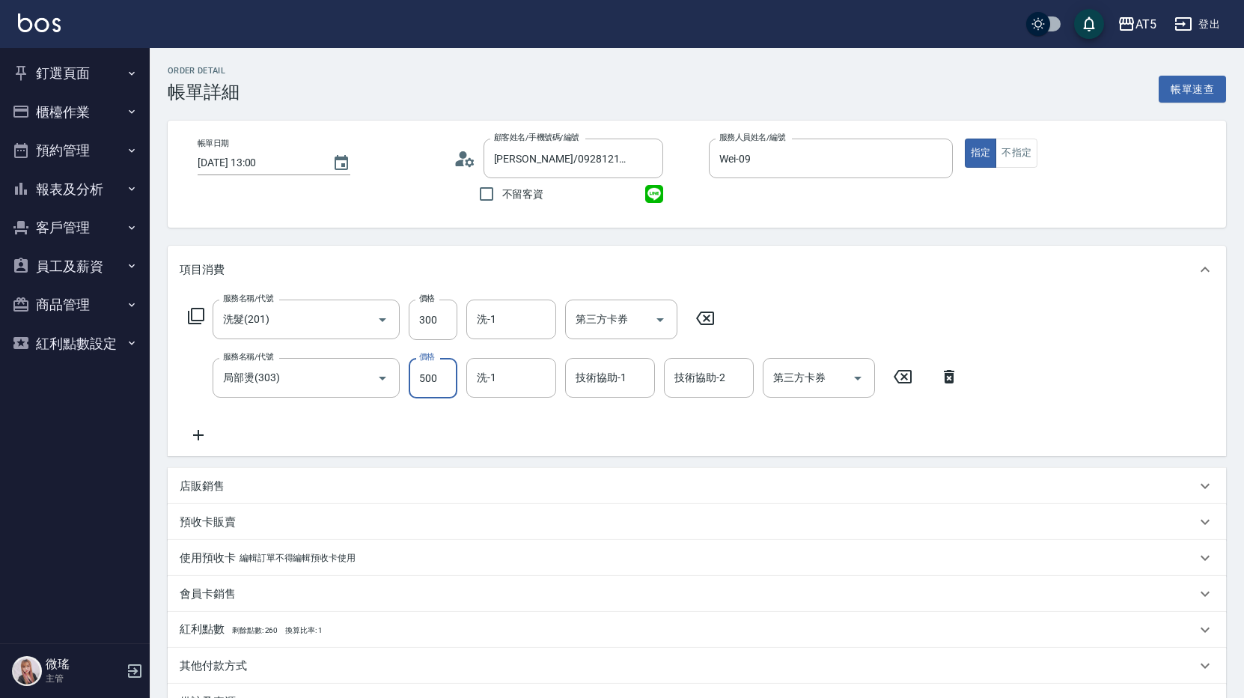
type input "500"
click at [293, 445] on div "服務名稱/代號 洗髮(201) 服務名稱/代號 價格 300 價格 洗-1 洗-1 第三方卡券 第三方卡券 服務名稱/代號 局部燙(303) 服務名稱/代號 …" at bounding box center [697, 374] width 1058 height 162
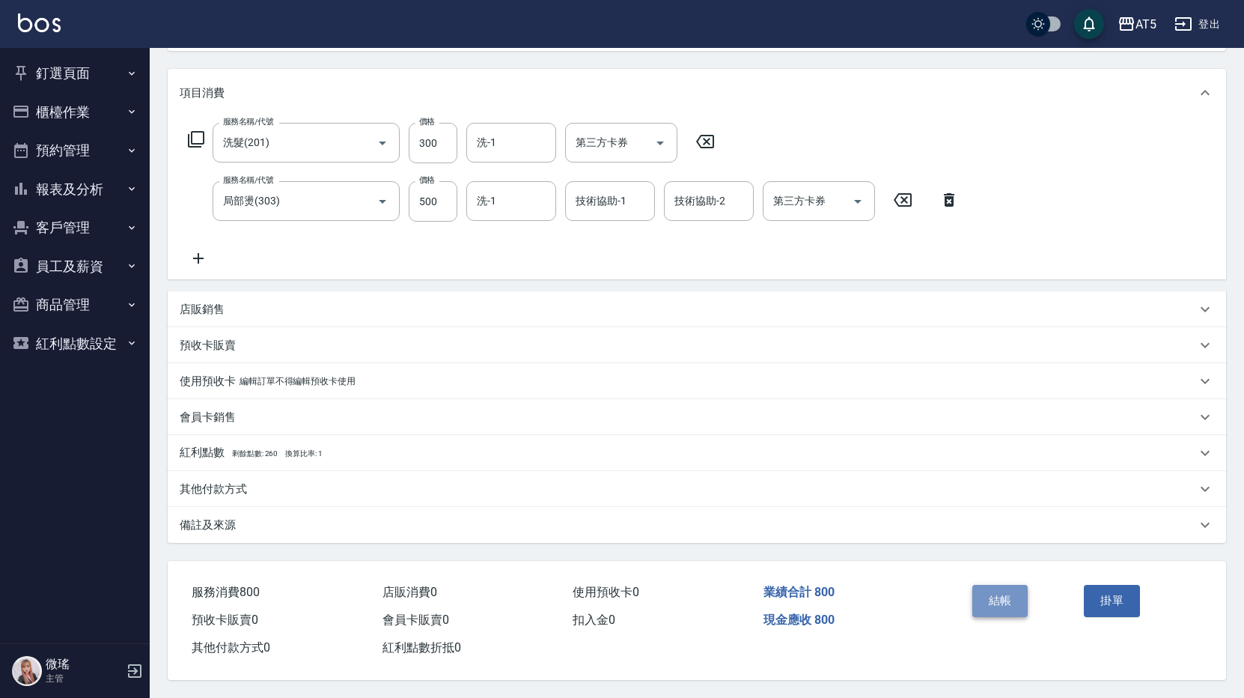
click at [999, 597] on button "結帳" at bounding box center [1000, 600] width 56 height 31
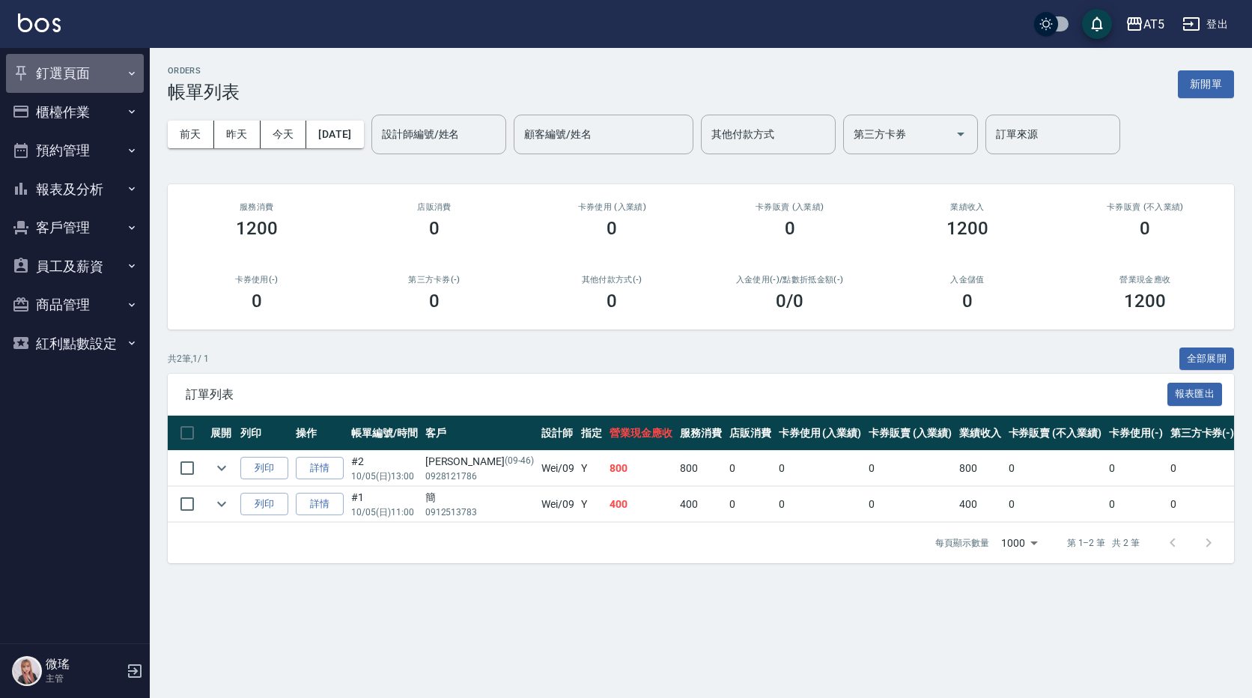
click at [70, 79] on button "釘選頁面" at bounding box center [75, 73] width 138 height 39
